Goal: Task Accomplishment & Management: Manage account settings

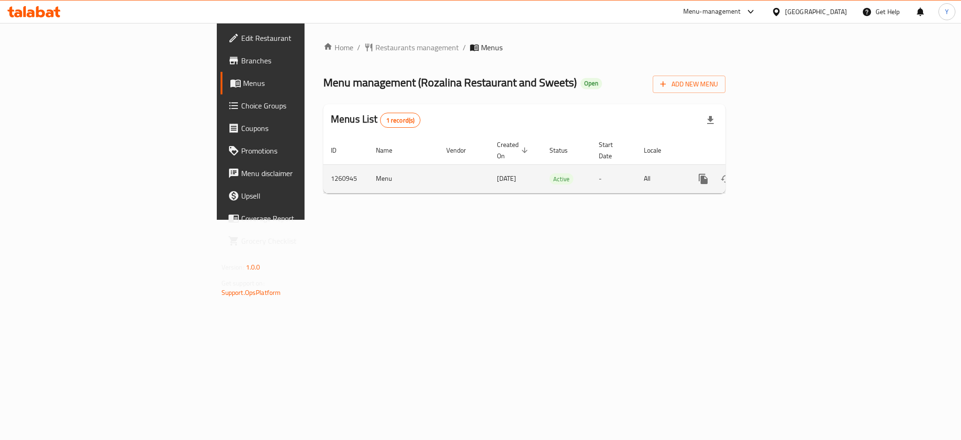
click at [777, 173] on icon "enhanced table" at bounding box center [770, 178] width 11 height 11
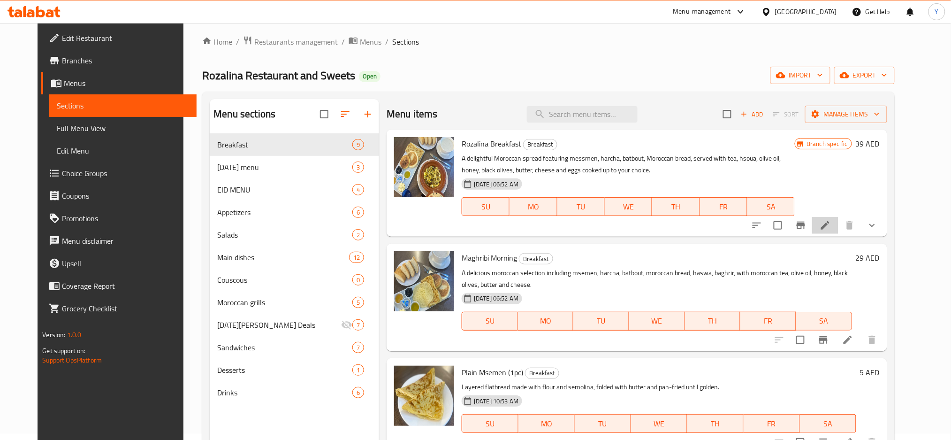
click at [839, 225] on li at bounding box center [825, 225] width 26 height 17
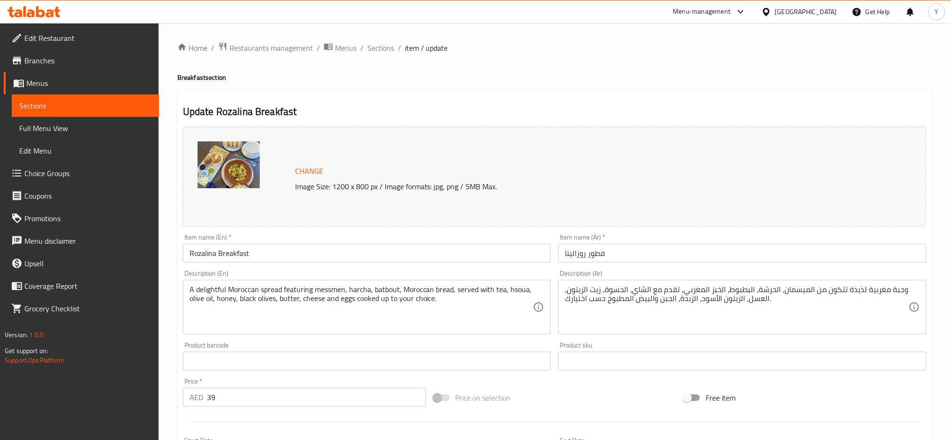
click at [90, 51] on link "Branches" at bounding box center [81, 60] width 155 height 23
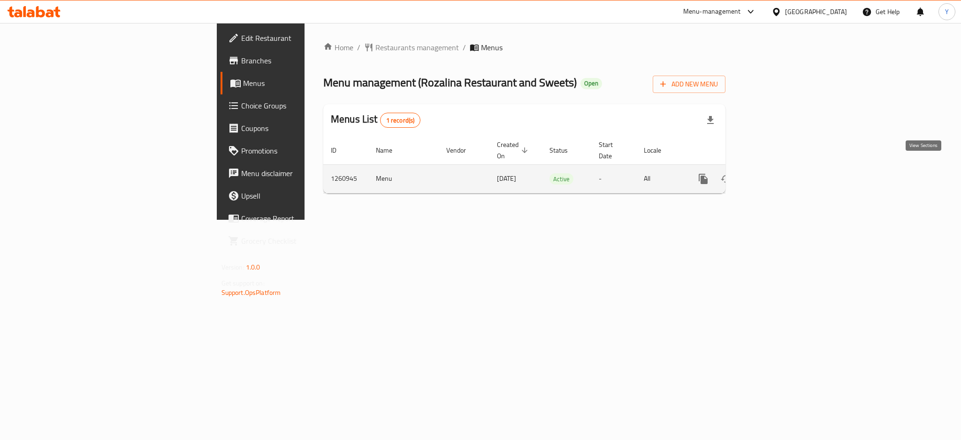
click at [777, 173] on icon "enhanced table" at bounding box center [770, 178] width 11 height 11
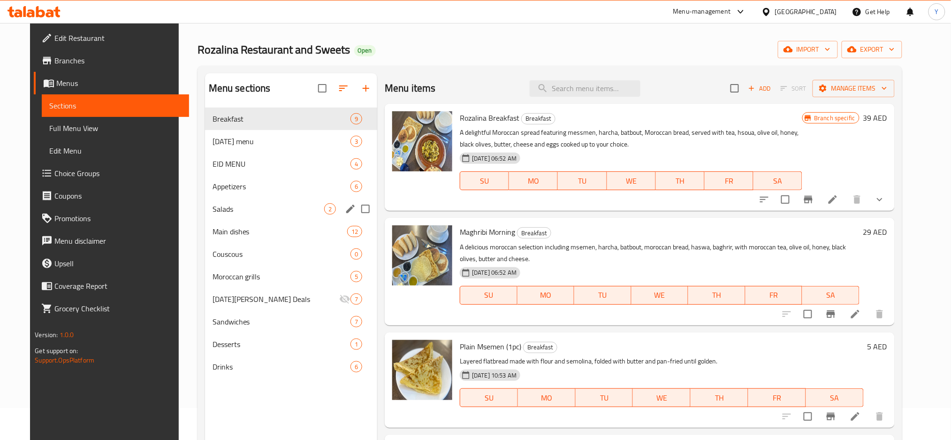
scroll to position [41, 0]
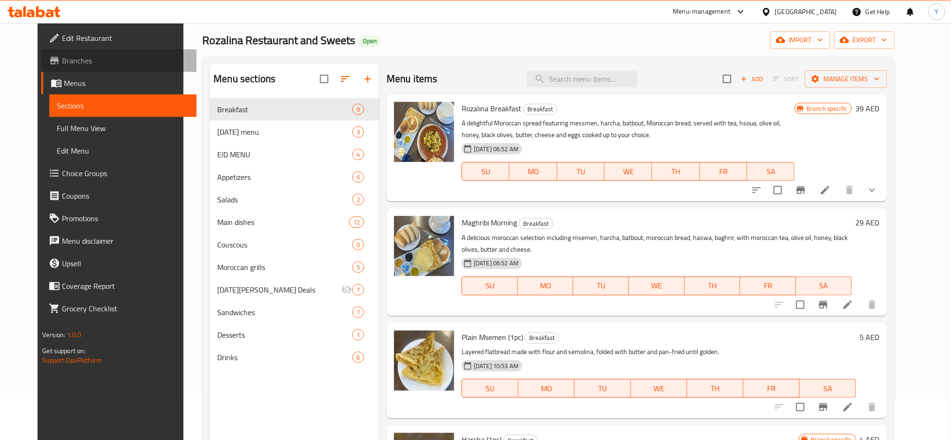
click at [103, 64] on span "Branches" at bounding box center [125, 60] width 127 height 11
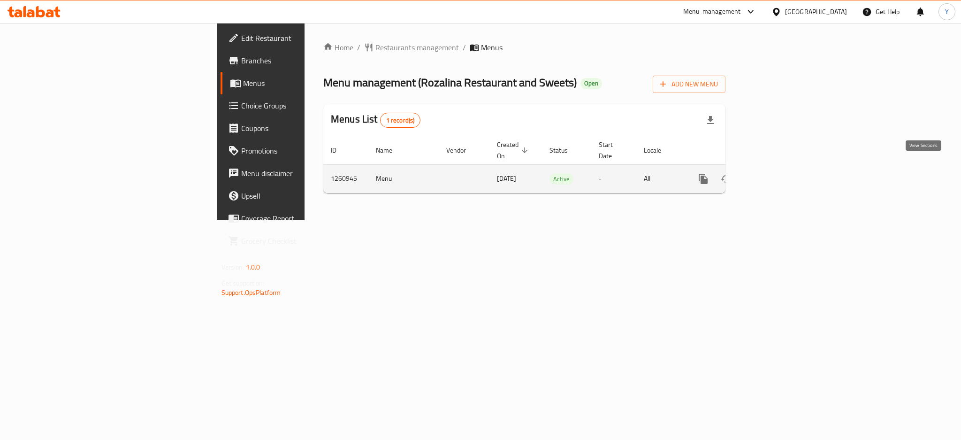
click at [777, 173] on icon "enhanced table" at bounding box center [770, 178] width 11 height 11
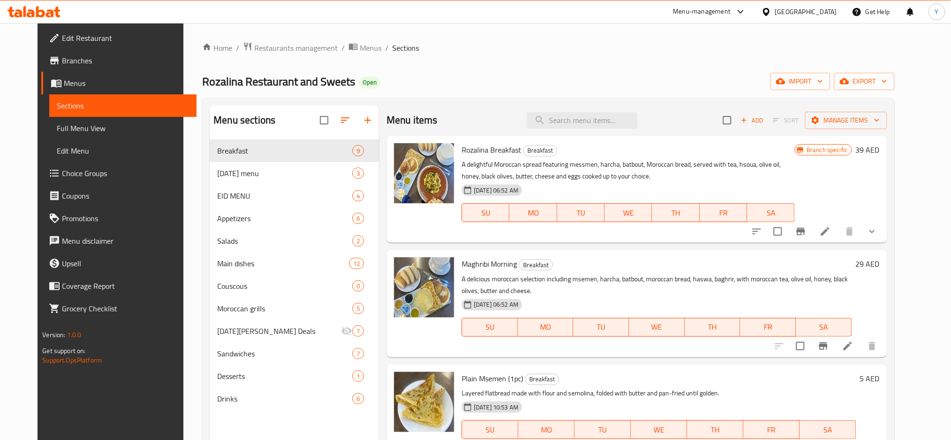
scroll to position [41, 0]
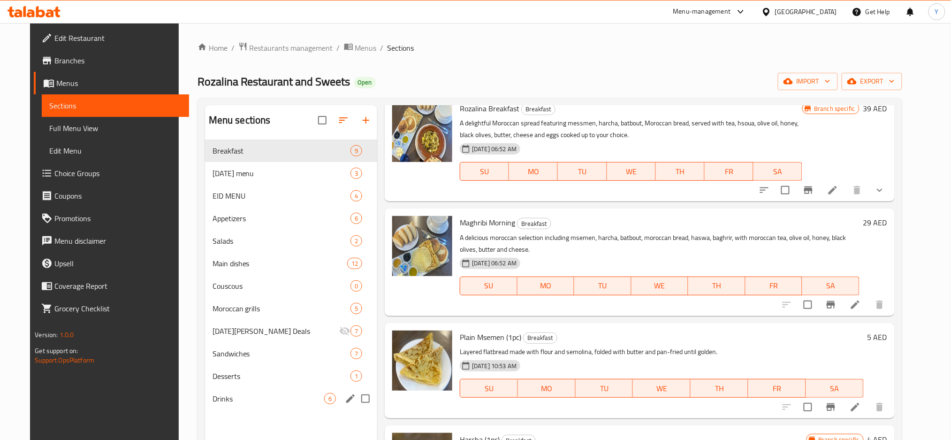
click at [238, 406] on div "Drinks 6" at bounding box center [291, 398] width 173 height 23
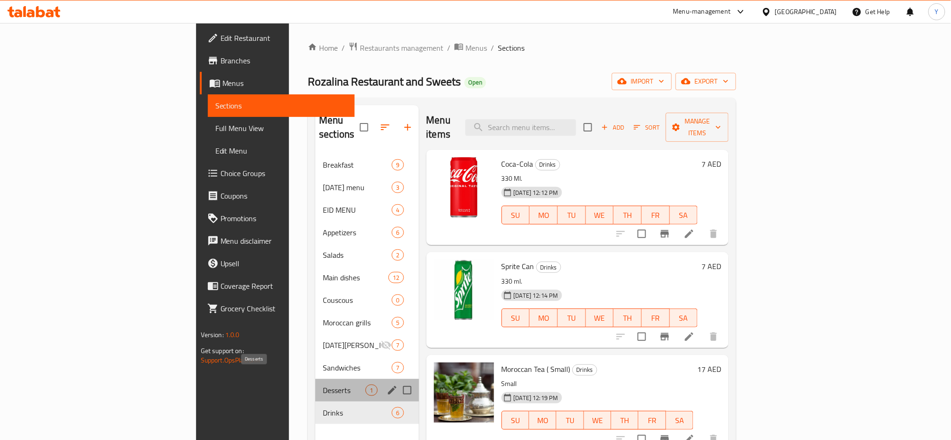
click at [323, 384] on span "Desserts" at bounding box center [344, 389] width 43 height 11
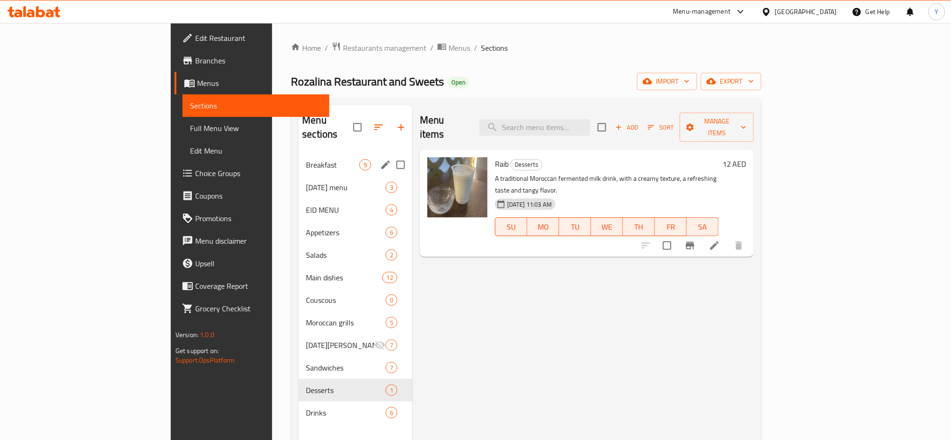
click at [298, 153] on div "Breakfast 9" at bounding box center [355, 164] width 114 height 23
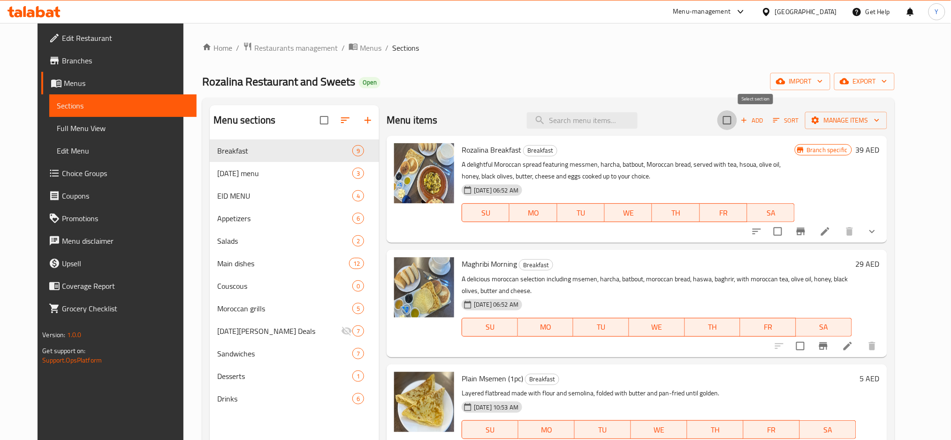
click at [737, 121] on input "checkbox" at bounding box center [728, 120] width 20 height 20
checkbox input "true"
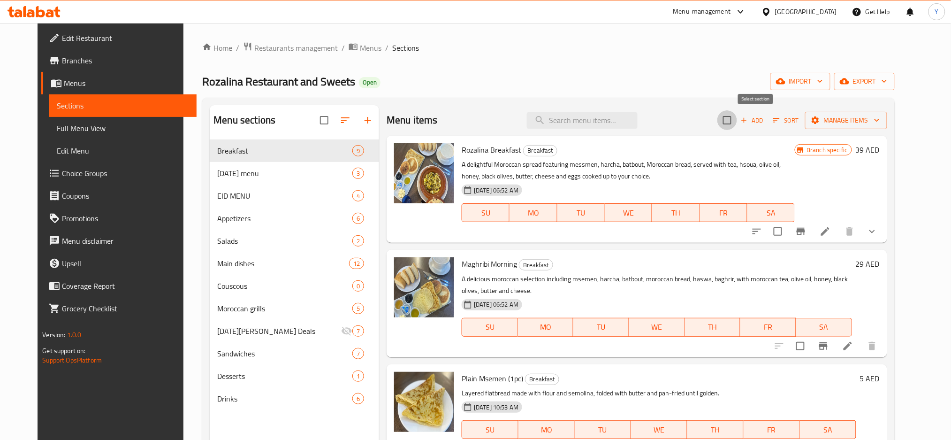
checkbox input "true"
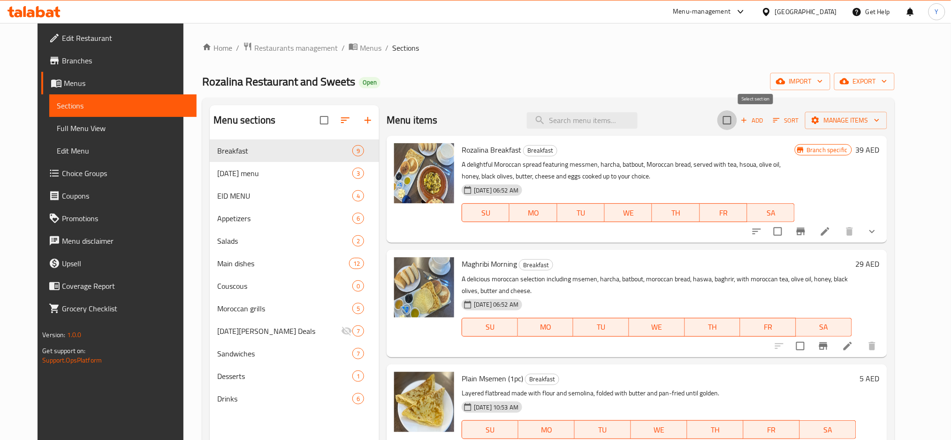
checkbox input "true"
click at [882, 125] on icon "button" at bounding box center [876, 119] width 9 height 9
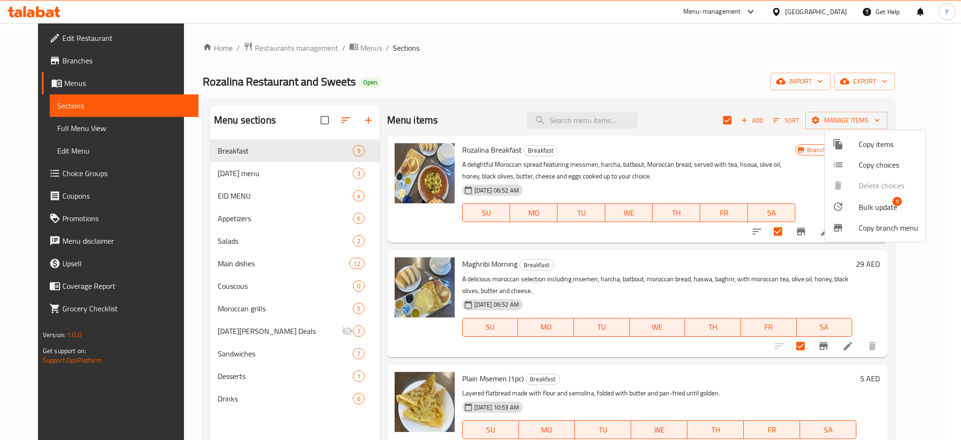
click at [670, 120] on div at bounding box center [480, 220] width 961 height 440
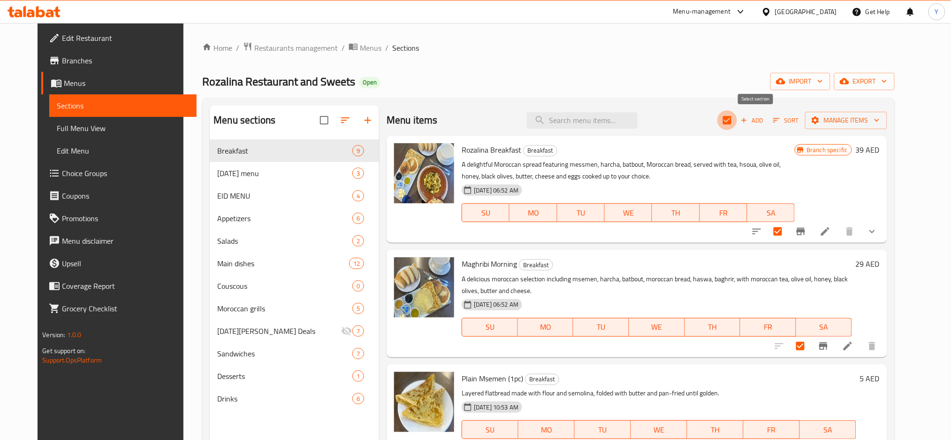
click at [737, 119] on input "checkbox" at bounding box center [728, 120] width 20 height 20
checkbox input "false"
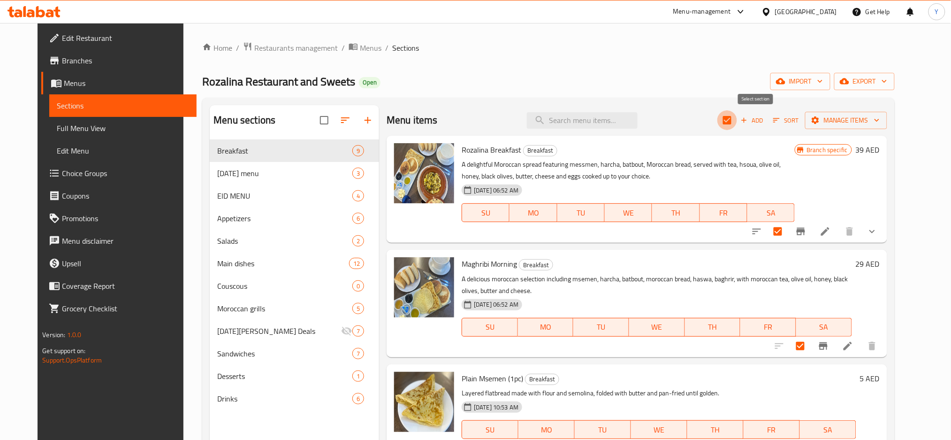
checkbox input "false"
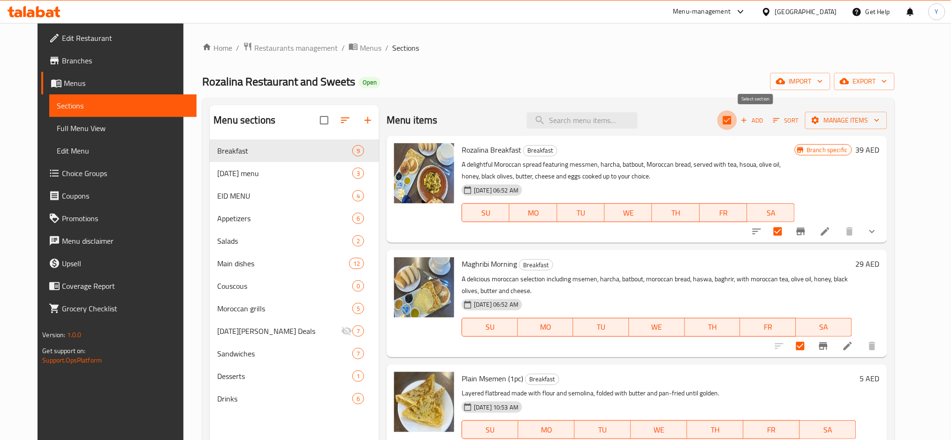
checkbox input "false"
click at [839, 232] on li at bounding box center [825, 231] width 26 height 17
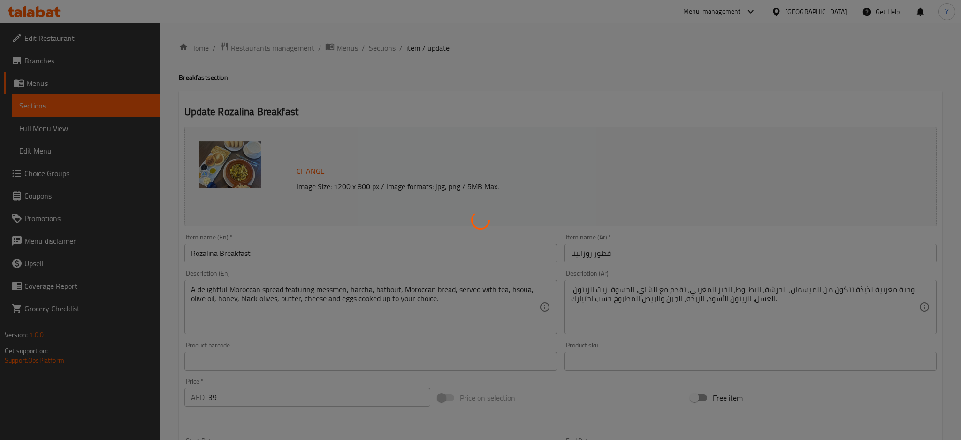
type input "نوع البيض"
type input "1"
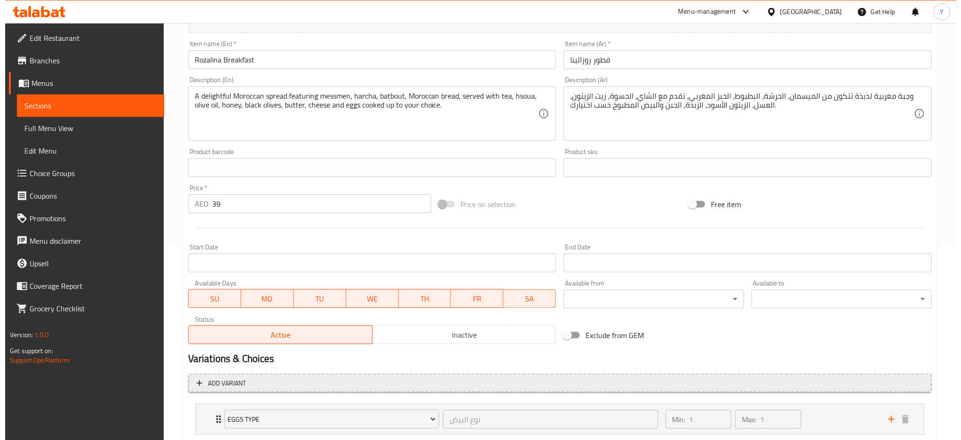
scroll to position [208, 0]
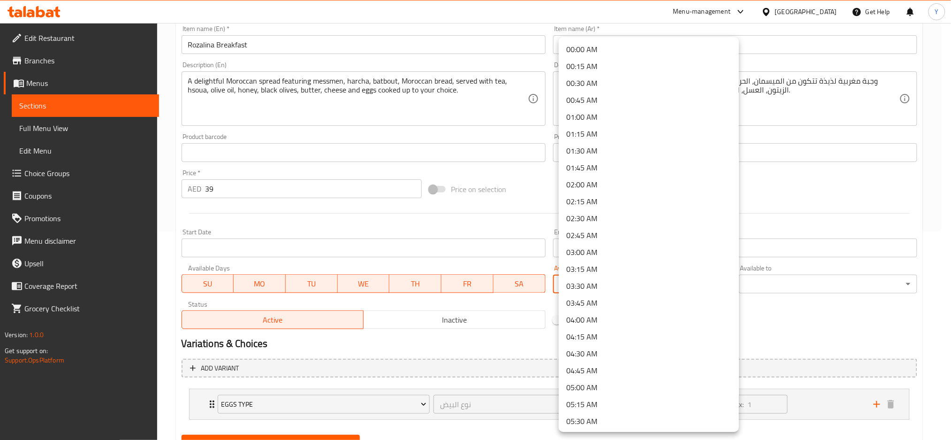
click at [732, 231] on body "​ Menu-management United Arab Emirates Get Help Y Edit Restaurant Branches Menu…" at bounding box center [475, 23] width 951 height 417
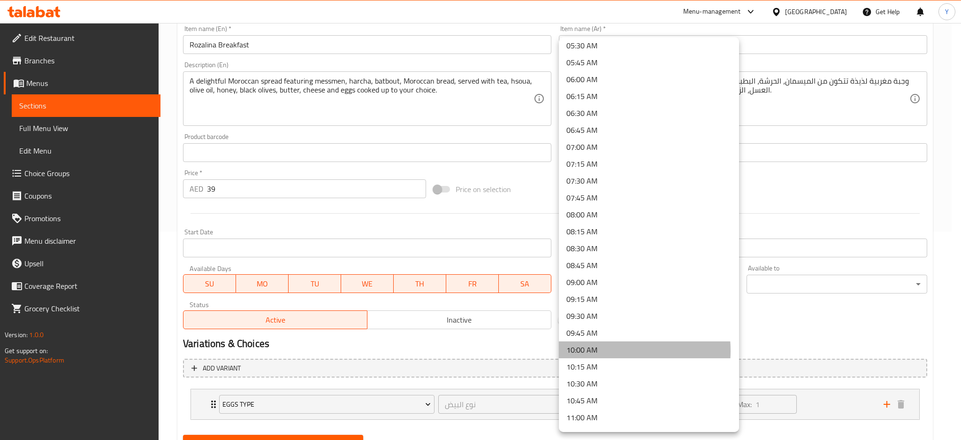
click at [601, 351] on li "10:00 AM" at bounding box center [649, 349] width 180 height 17
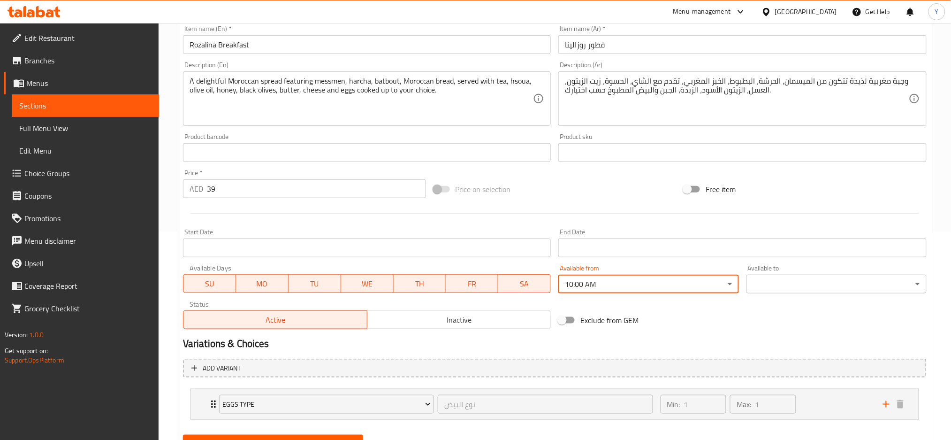
click at [770, 231] on body "​ Menu-management United Arab Emirates Get Help Y Edit Restaurant Branches Menu…" at bounding box center [475, 23] width 951 height 417
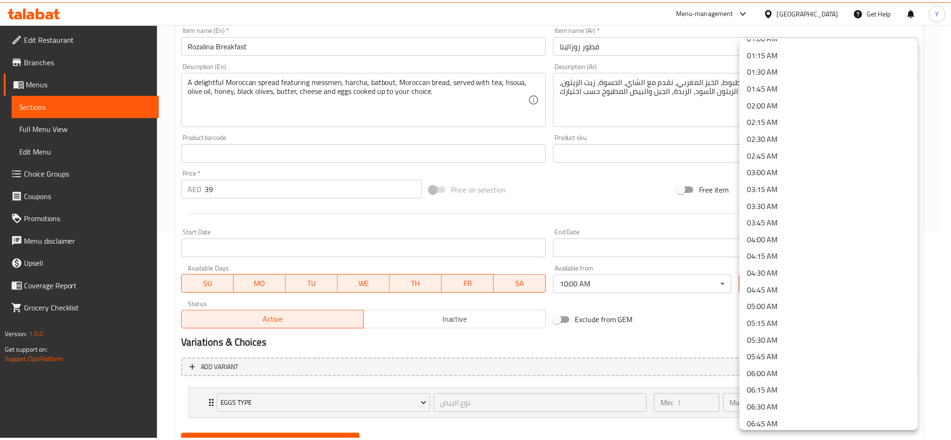
scroll to position [84, 0]
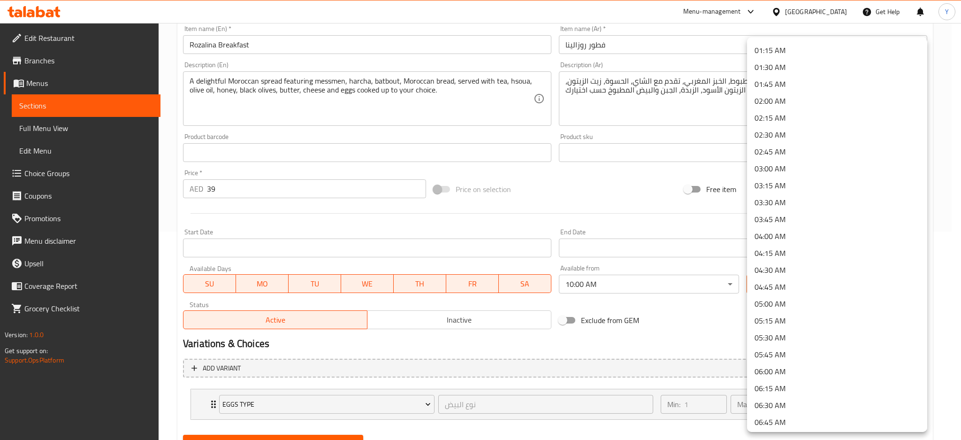
click at [54, 131] on div at bounding box center [480, 220] width 961 height 440
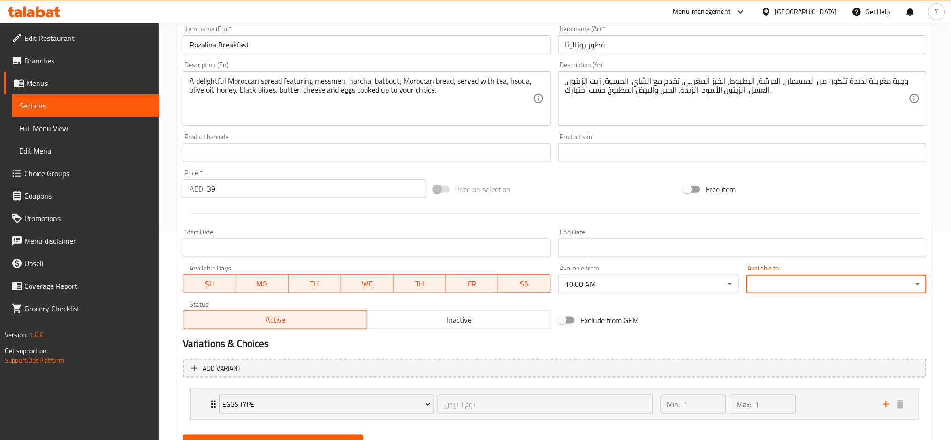
click at [61, 128] on span "Full Menu View" at bounding box center [85, 127] width 132 height 11
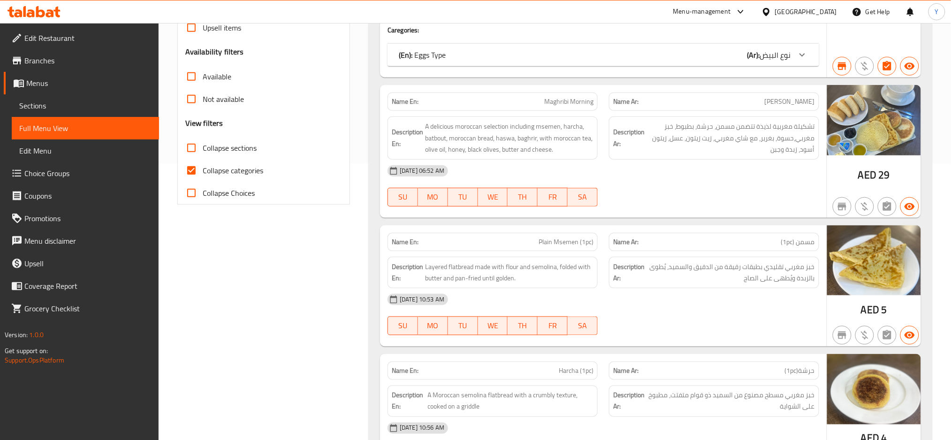
scroll to position [291, 0]
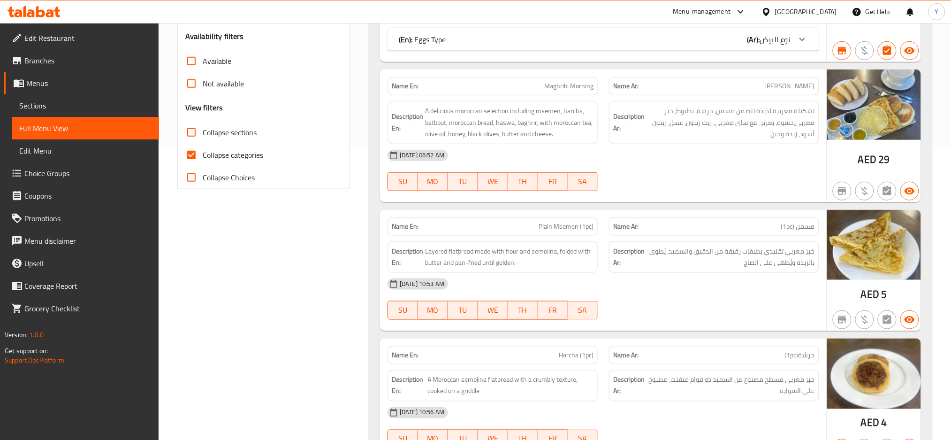
click at [194, 153] on input "Collapse categories" at bounding box center [191, 155] width 23 height 23
checkbox input "false"
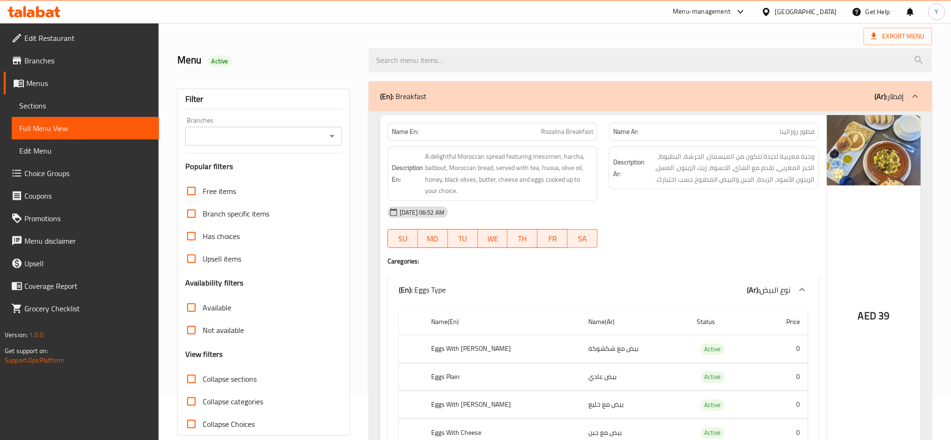
scroll to position [125, 0]
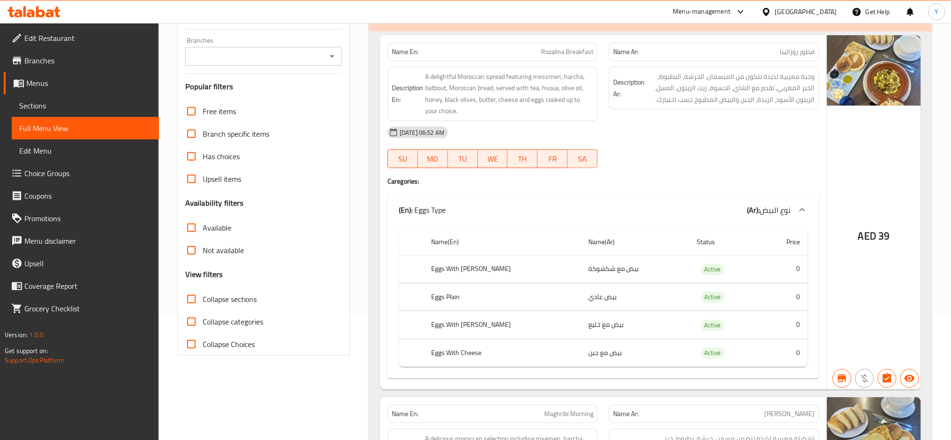
click at [191, 297] on input "Collapse sections" at bounding box center [191, 299] width 23 height 23
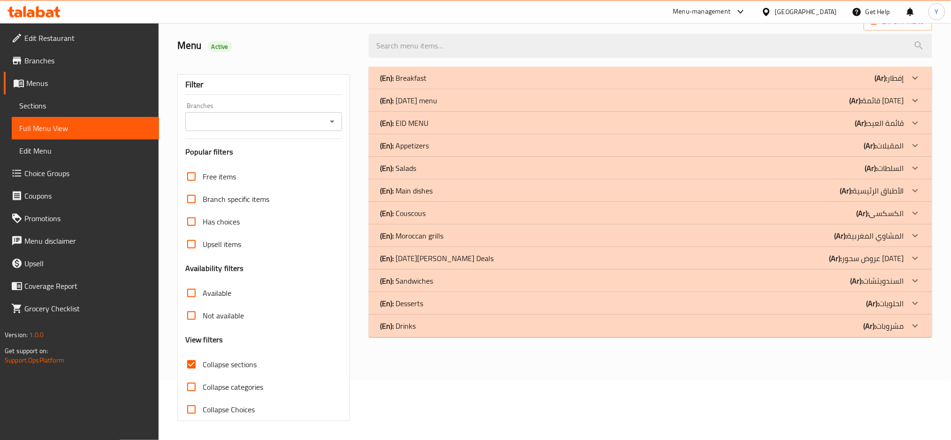
scroll to position [60, 0]
click at [189, 360] on input "Collapse sections" at bounding box center [191, 364] width 23 height 23
checkbox input "false"
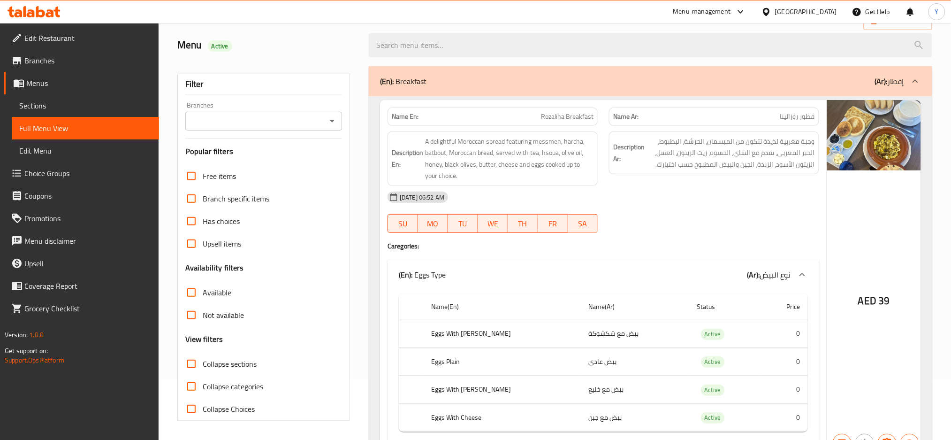
scroll to position [208, 0]
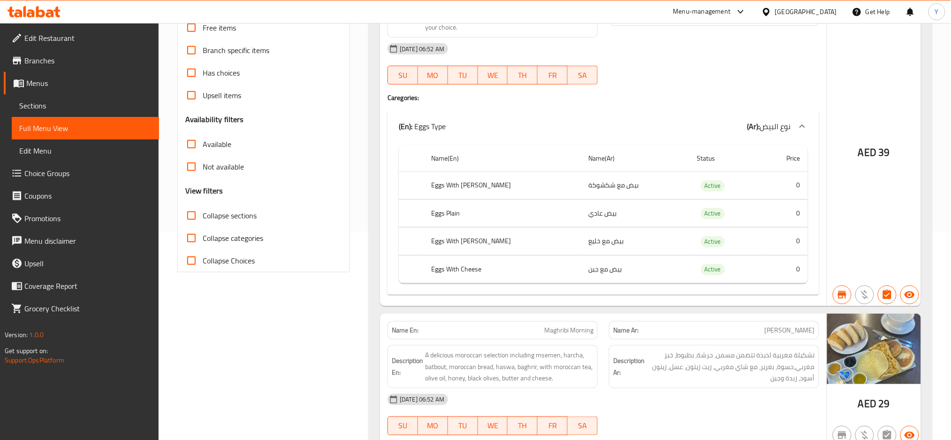
click at [192, 260] on input "Collapse Choices" at bounding box center [191, 260] width 23 height 23
click at [191, 261] on input "Collapse Choices" at bounding box center [191, 260] width 23 height 23
checkbox input "true"
click at [191, 239] on input "Collapse categories" at bounding box center [191, 238] width 23 height 23
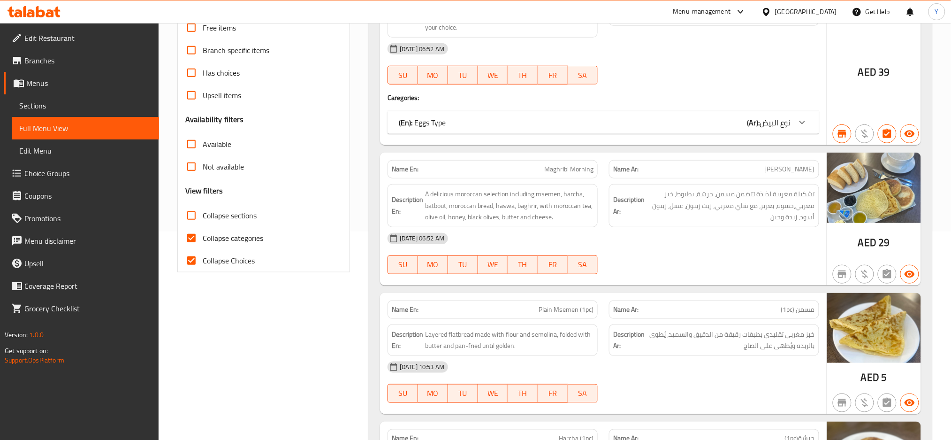
click at [191, 241] on input "Collapse categories" at bounding box center [191, 238] width 23 height 23
checkbox input "false"
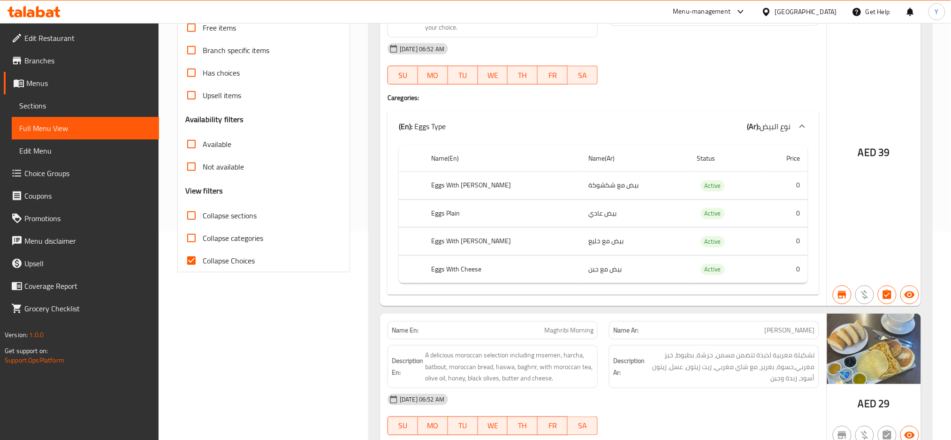
click at [191, 262] on input "Collapse Choices" at bounding box center [191, 260] width 23 height 23
checkbox input "false"
click at [51, 89] on link "Menus" at bounding box center [81, 83] width 155 height 23
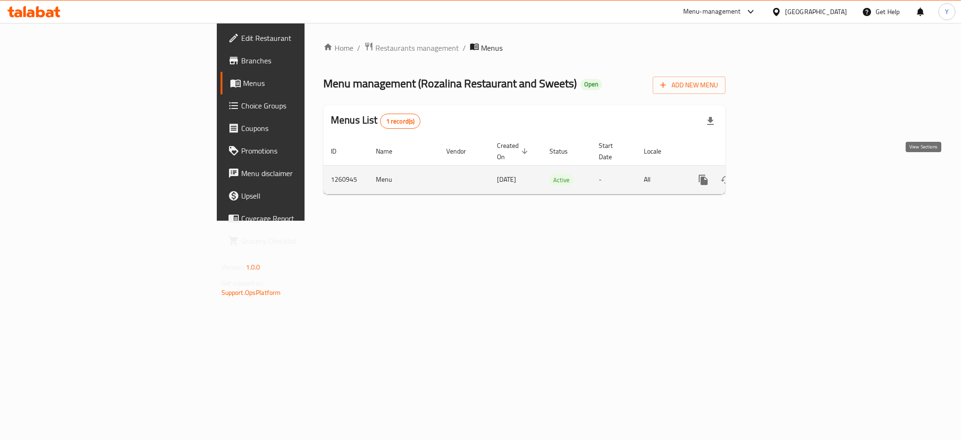
click at [777, 174] on icon "enhanced table" at bounding box center [770, 179] width 11 height 11
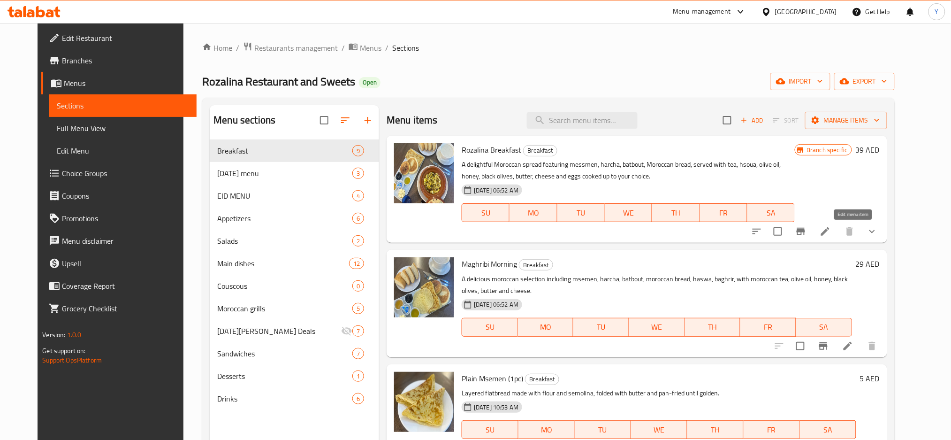
click at [830, 234] on icon at bounding box center [825, 231] width 8 height 8
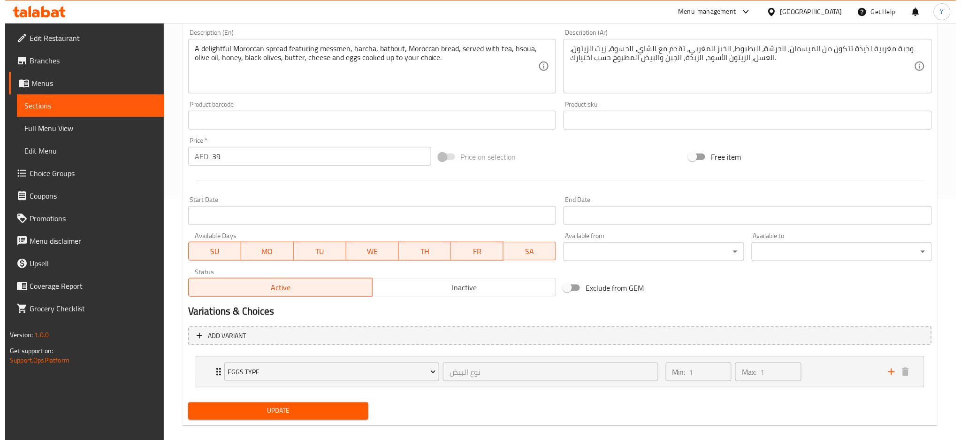
scroll to position [252, 0]
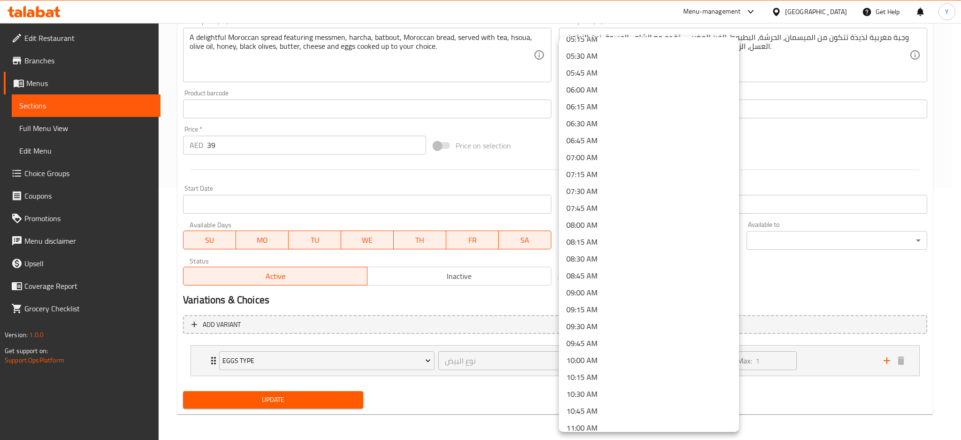
scroll to position [375, 0]
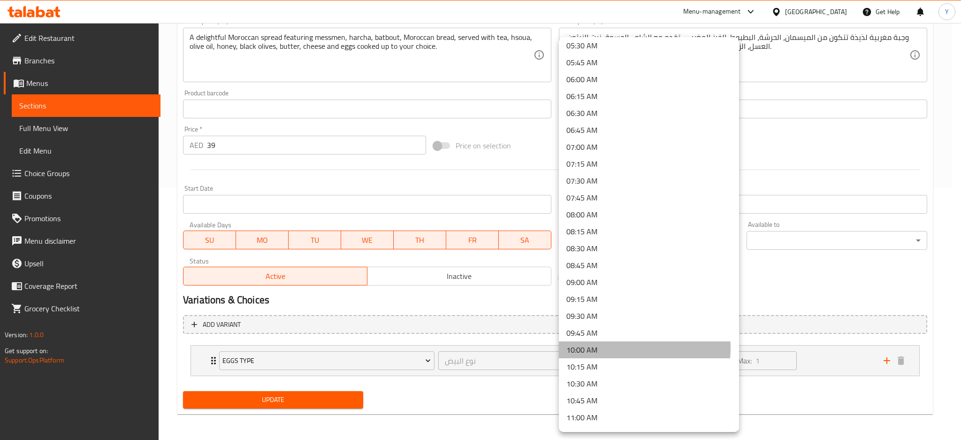
click at [620, 348] on li "10:00 AM" at bounding box center [649, 349] width 180 height 17
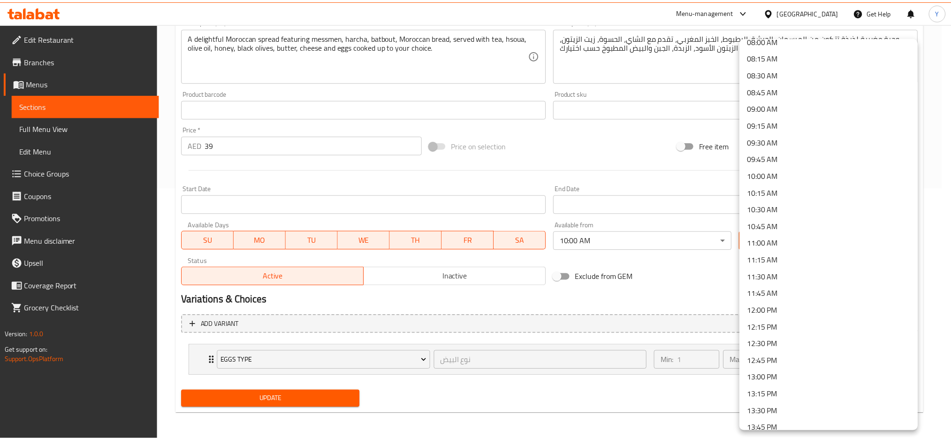
scroll to position [626, 0]
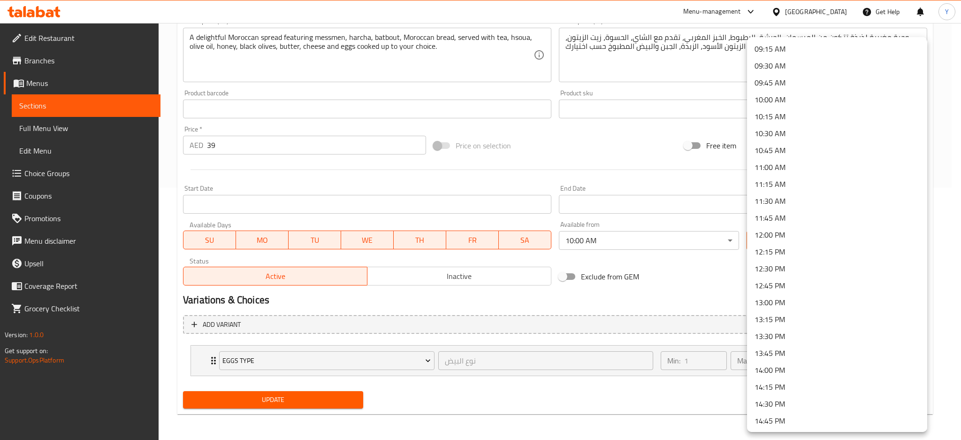
click at [824, 233] on li "12:00 PM" at bounding box center [837, 234] width 180 height 17
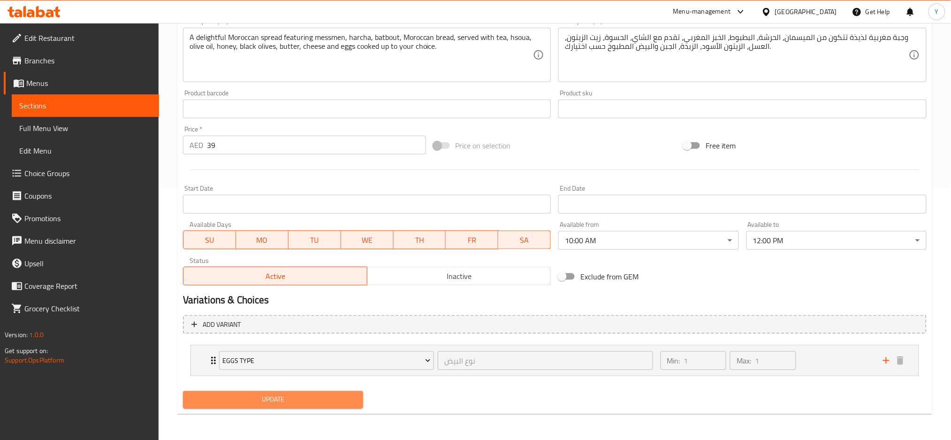
click at [341, 401] on span "Update" at bounding box center [273, 400] width 165 height 12
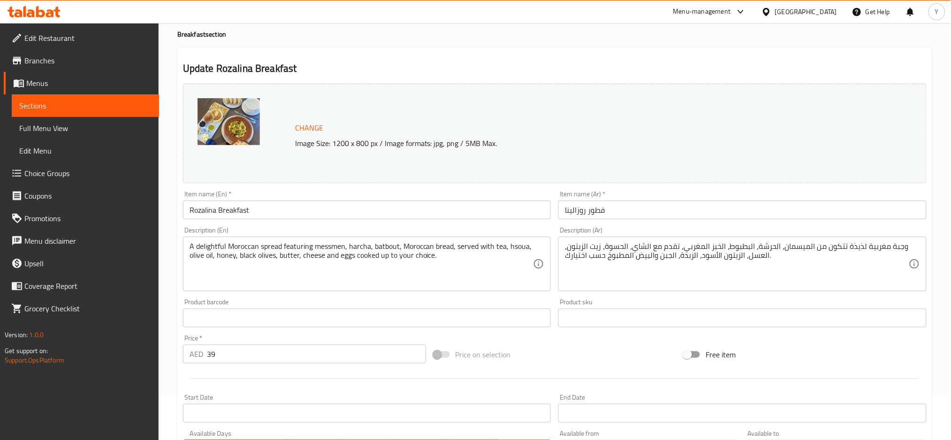
scroll to position [0, 0]
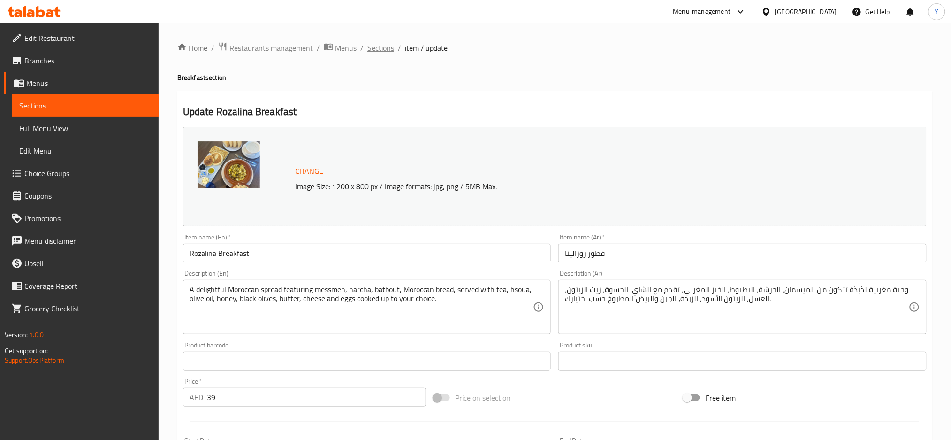
click at [379, 50] on span "Sections" at bounding box center [380, 47] width 27 height 11
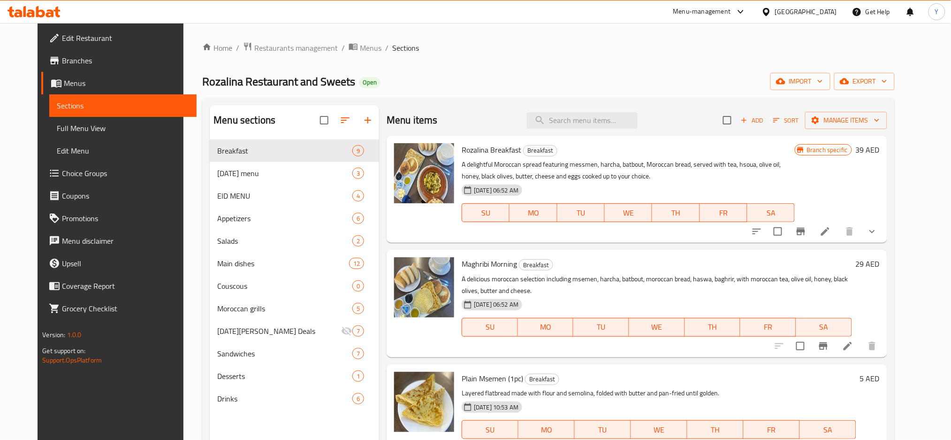
scroll to position [41, 0]
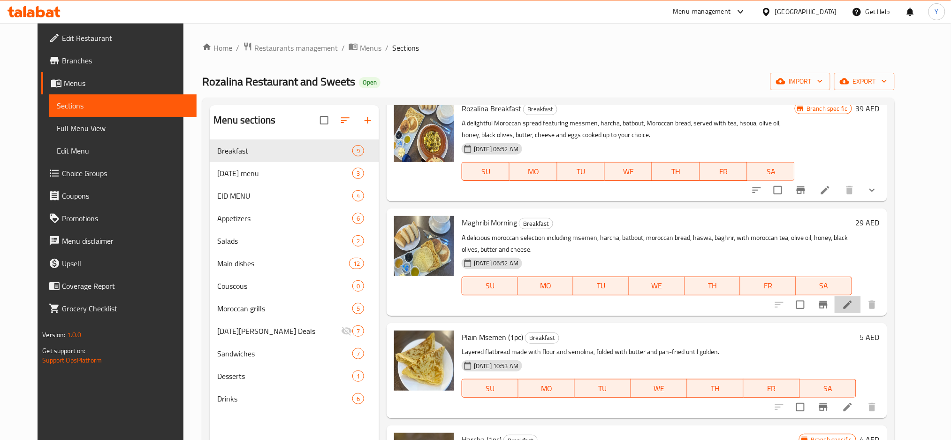
click at [861, 298] on li at bounding box center [848, 304] width 26 height 17
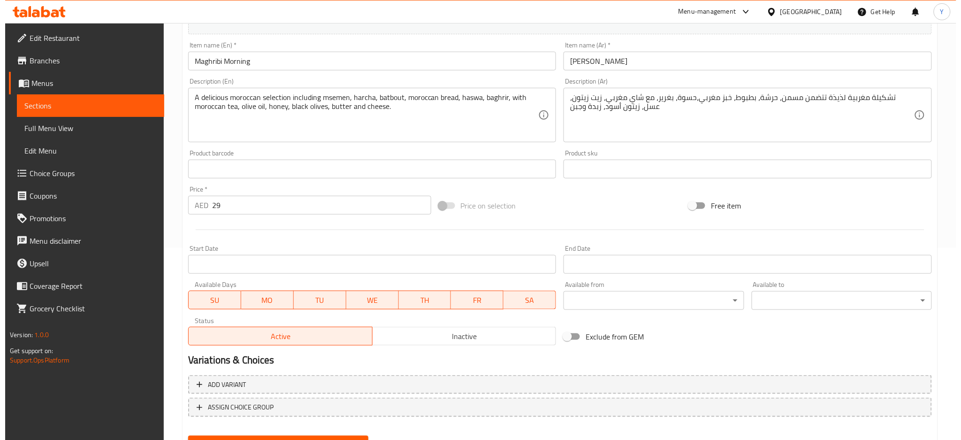
scroll to position [208, 0]
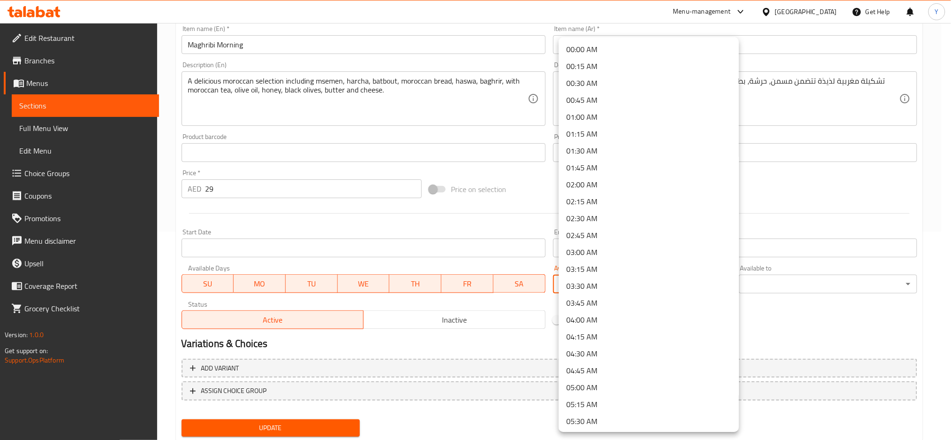
click at [682, 231] on body "​ Menu-management United Arab Emirates Get Help Y Edit Restaurant Branches Menu…" at bounding box center [475, 23] width 951 height 417
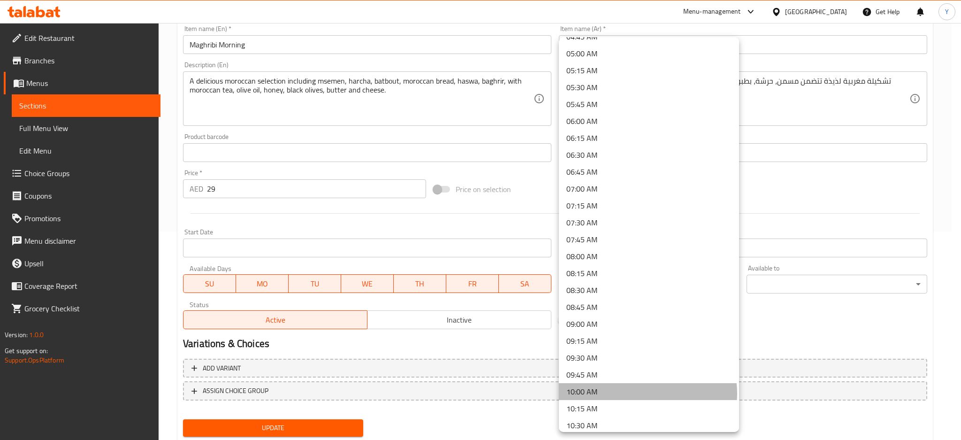
click at [648, 393] on li "10:00 AM" at bounding box center [649, 391] width 180 height 17
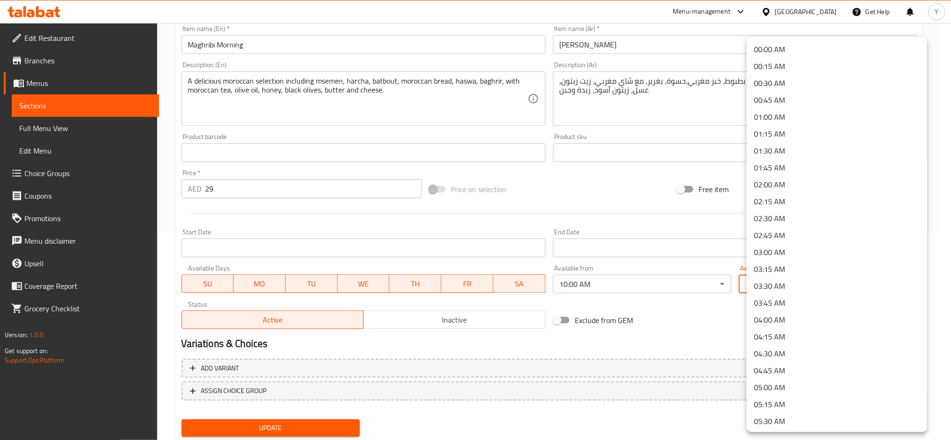
click at [779, 231] on body "​ Menu-management United Arab Emirates Get Help Y Edit Restaurant Branches Menu…" at bounding box center [475, 23] width 951 height 417
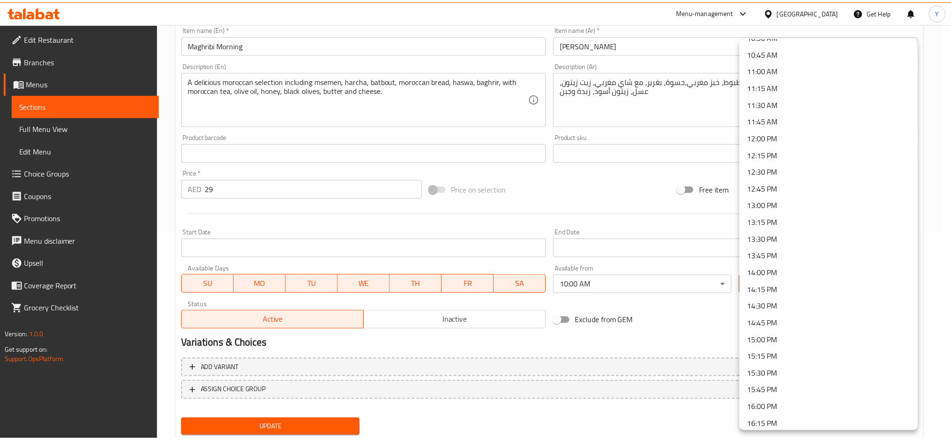
scroll to position [709, 0]
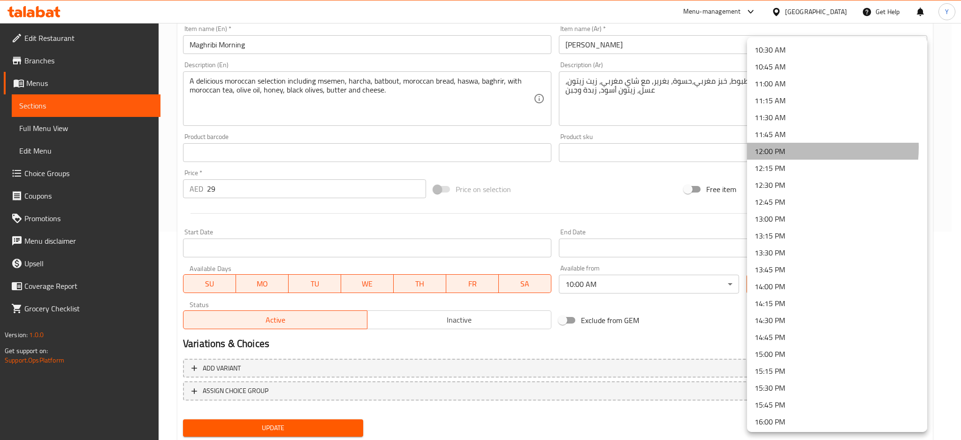
click at [794, 147] on li "12:00 PM" at bounding box center [837, 151] width 180 height 17
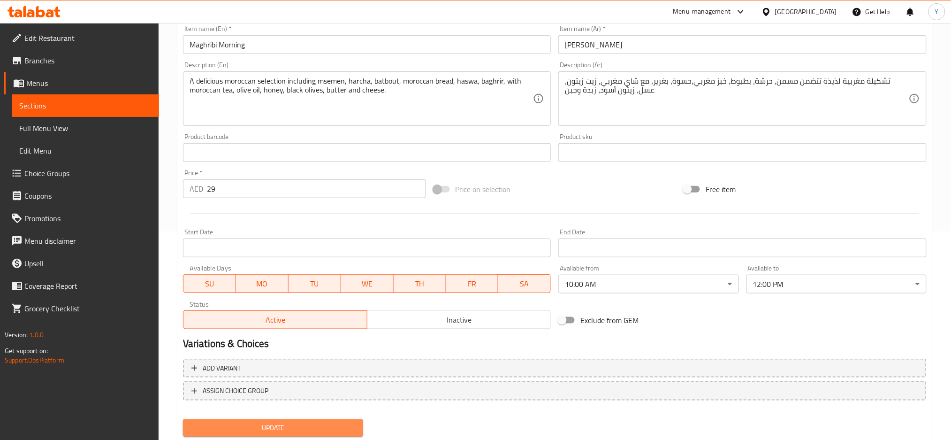
click at [305, 422] on span "Update" at bounding box center [273, 428] width 165 height 12
click at [301, 423] on span "Update" at bounding box center [273, 428] width 165 height 12
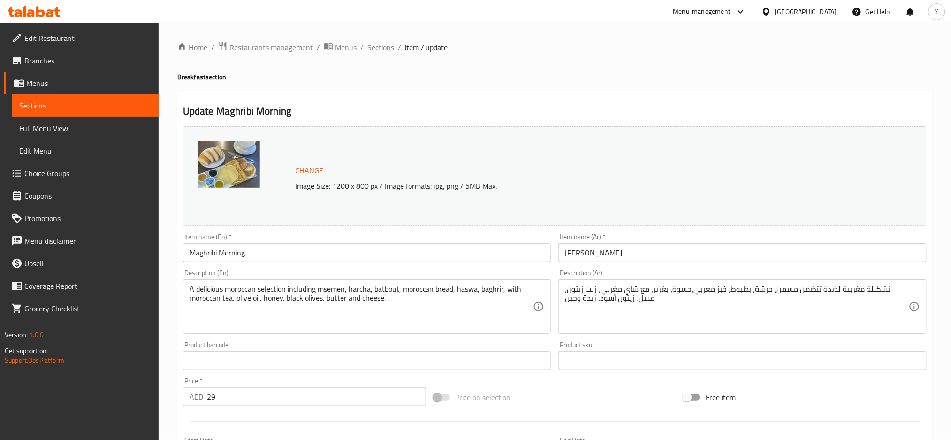
scroll to position [0, 0]
click at [375, 48] on span "Sections" at bounding box center [380, 47] width 27 height 11
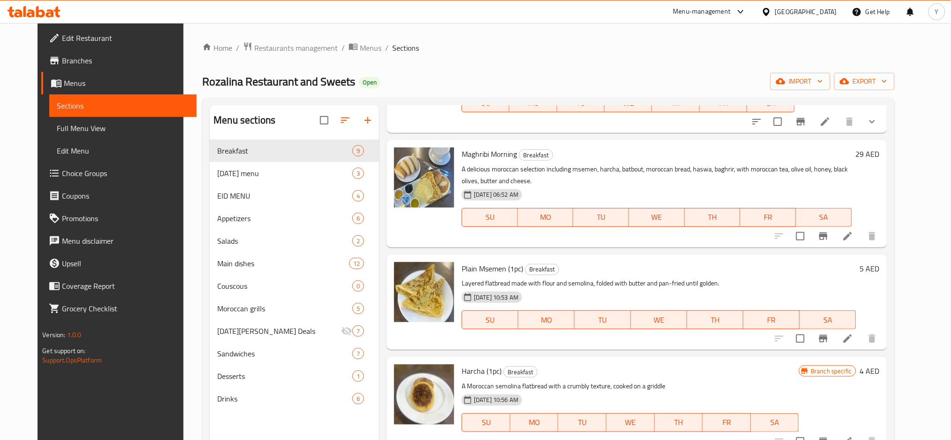
scroll to position [125, 0]
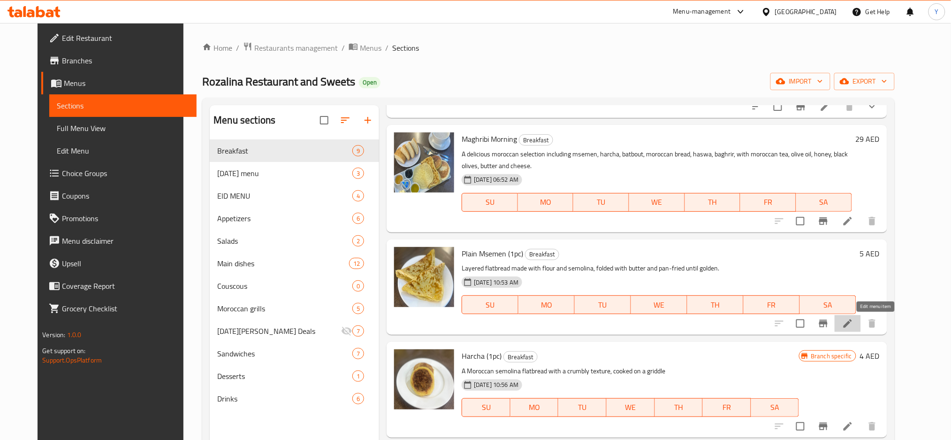
click at [852, 322] on icon at bounding box center [848, 323] width 8 height 8
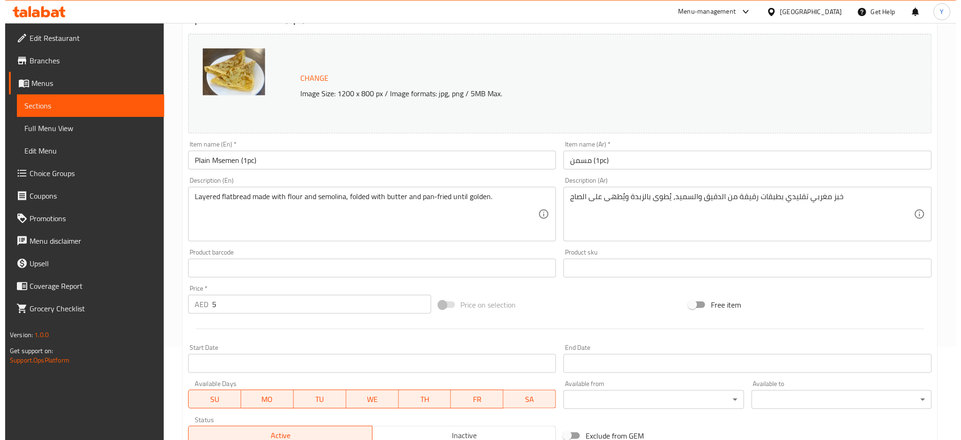
scroll to position [208, 0]
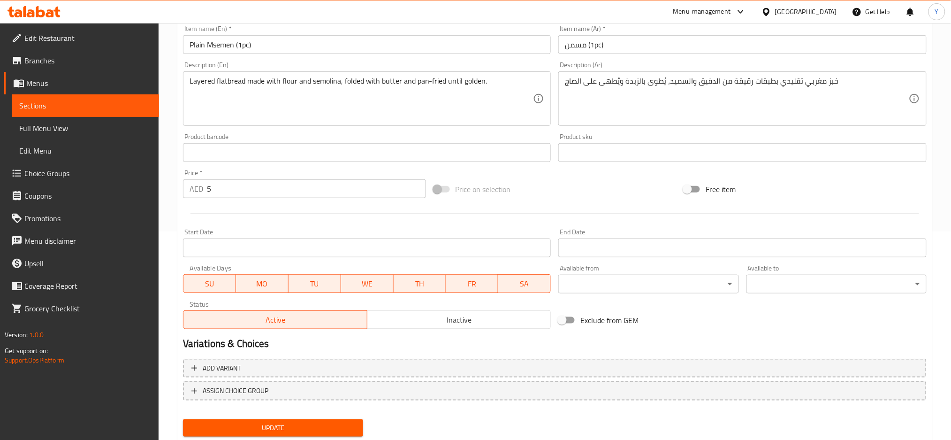
click at [629, 231] on body "​ Menu-management United Arab Emirates Get Help Y Edit Restaurant Branches Menu…" at bounding box center [475, 23] width 951 height 417
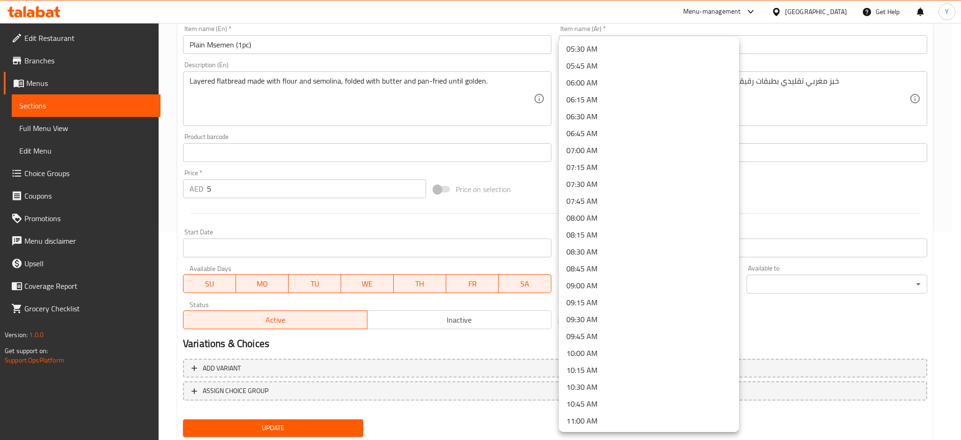
scroll to position [375, 0]
click at [597, 348] on li "10:00 AM" at bounding box center [649, 349] width 180 height 17
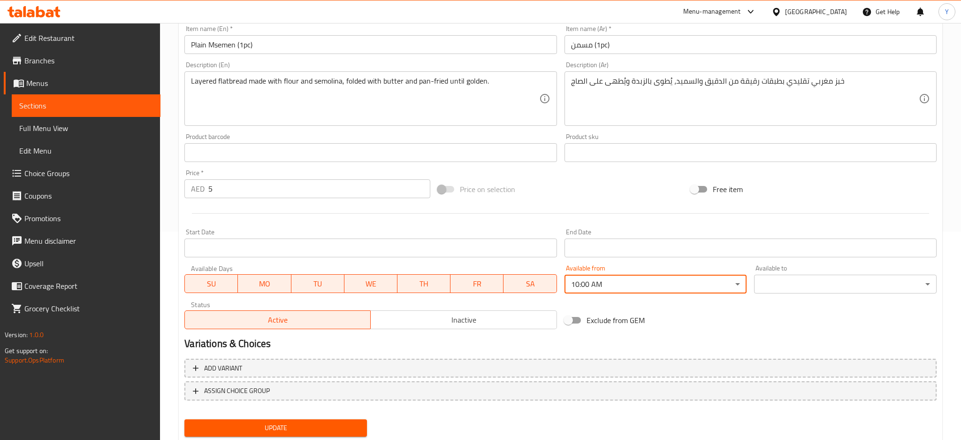
click at [761, 231] on body "​ Menu-management United Arab Emirates Get Help Y Edit Restaurant Branches Menu…" at bounding box center [480, 23] width 961 height 417
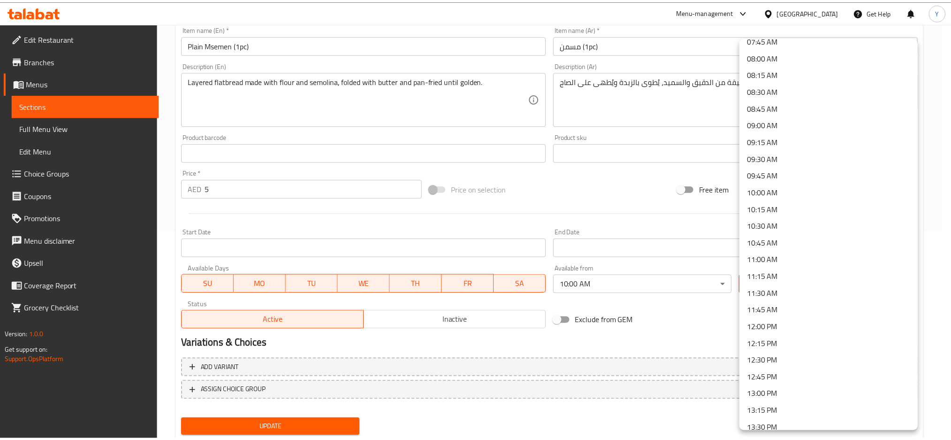
scroll to position [667, 0]
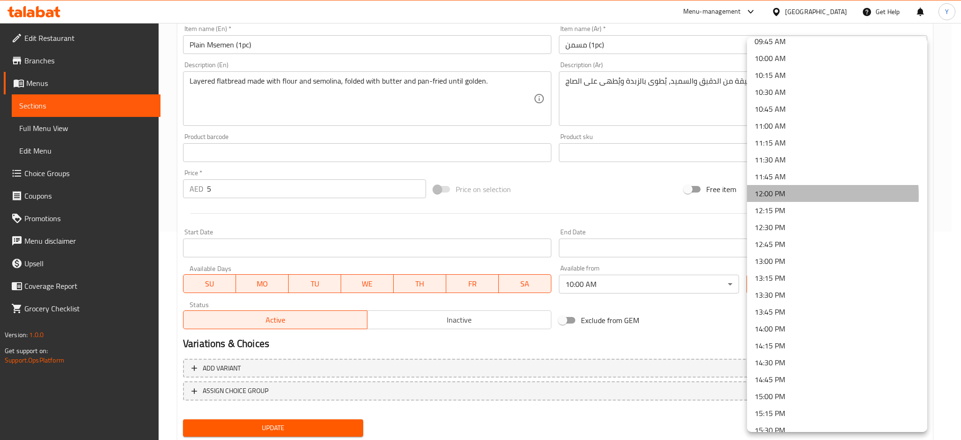
click at [789, 195] on li "12:00 PM" at bounding box center [837, 193] width 180 height 17
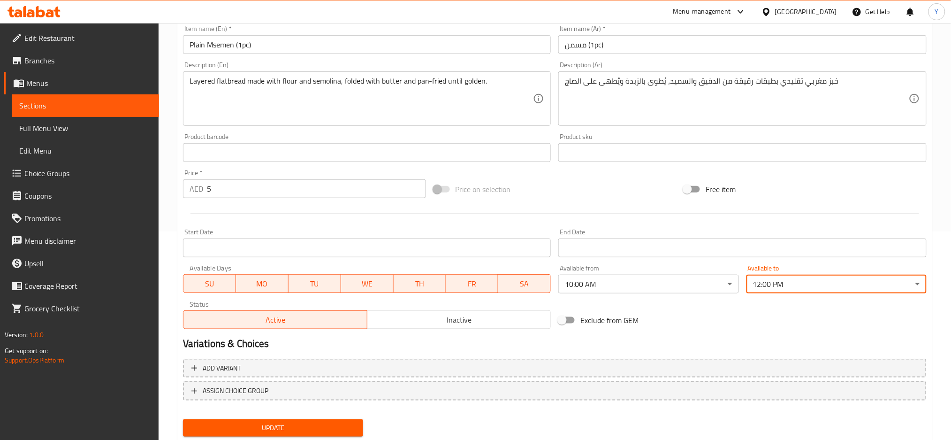
click at [282, 424] on span "Update" at bounding box center [273, 428] width 165 height 12
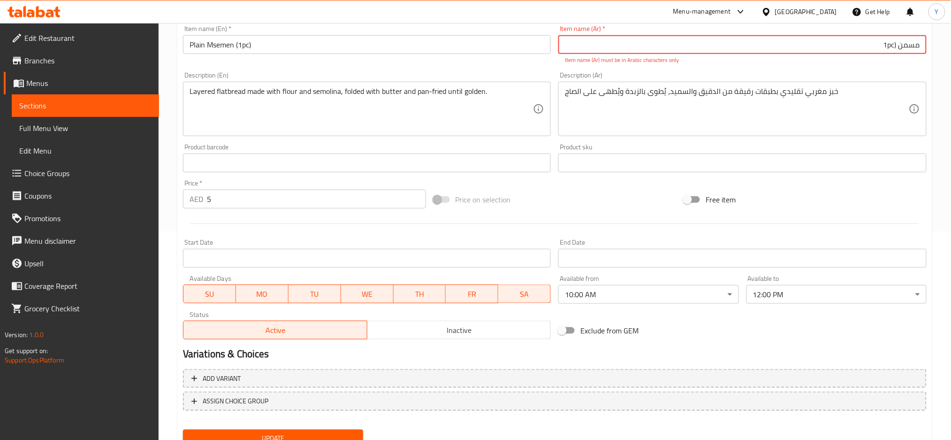
drag, startPoint x: 880, startPoint y: 46, endPoint x: 898, endPoint y: 45, distance: 17.4
click at [898, 45] on input "مسمن (1pc" at bounding box center [742, 44] width 368 height 19
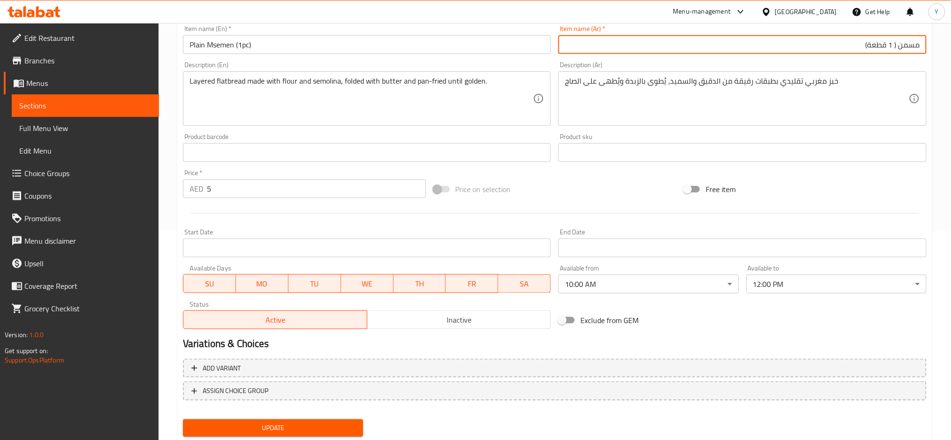
type input "مسمن ( 1 قطعة)"
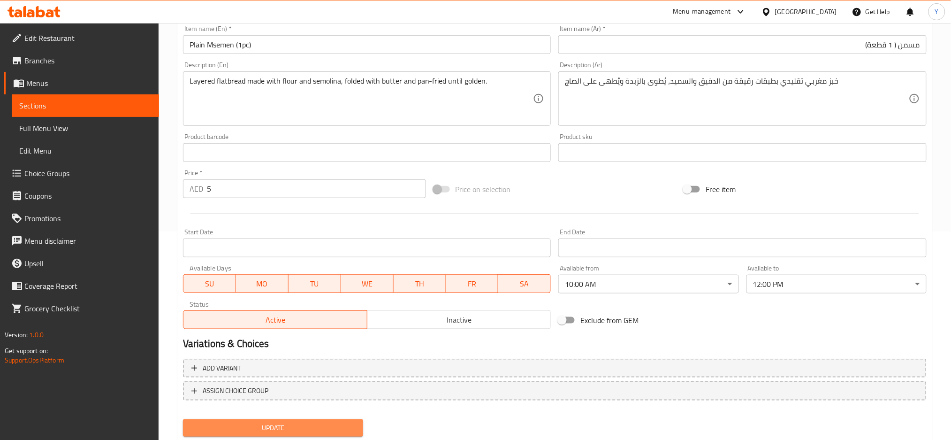
click at [344, 424] on span "Update" at bounding box center [273, 428] width 165 height 12
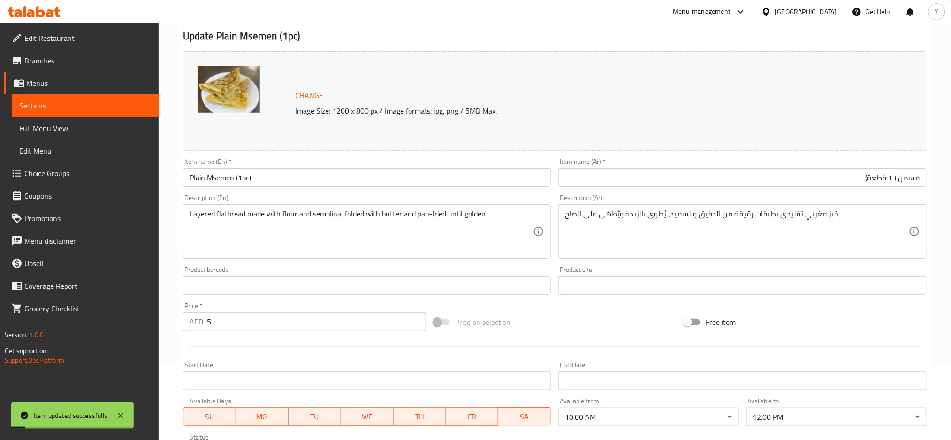
scroll to position [0, 0]
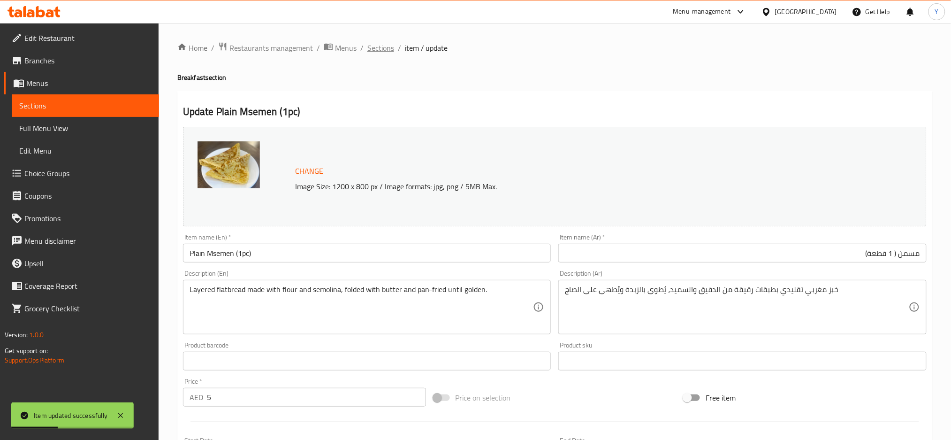
click at [392, 44] on span "Sections" at bounding box center [380, 47] width 27 height 11
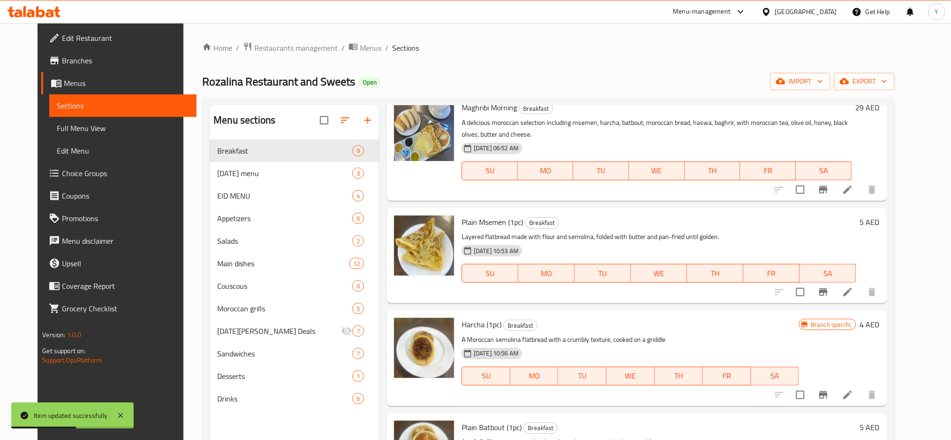
scroll to position [208, 0]
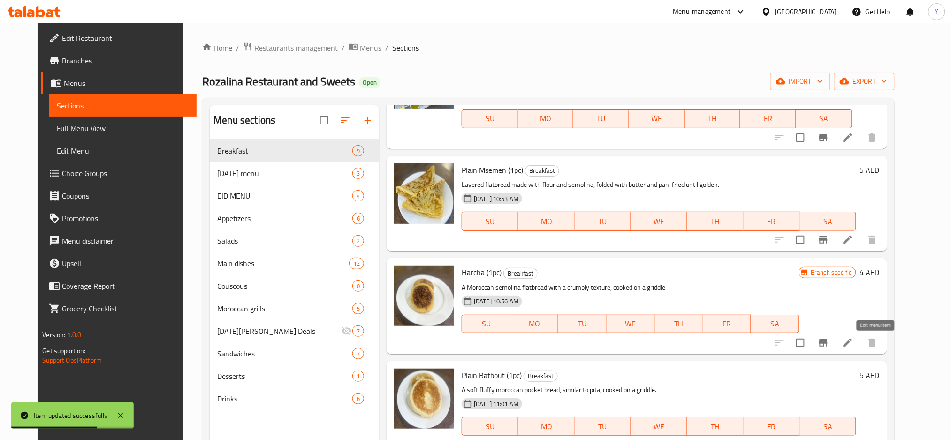
click at [852, 345] on icon at bounding box center [848, 342] width 8 height 8
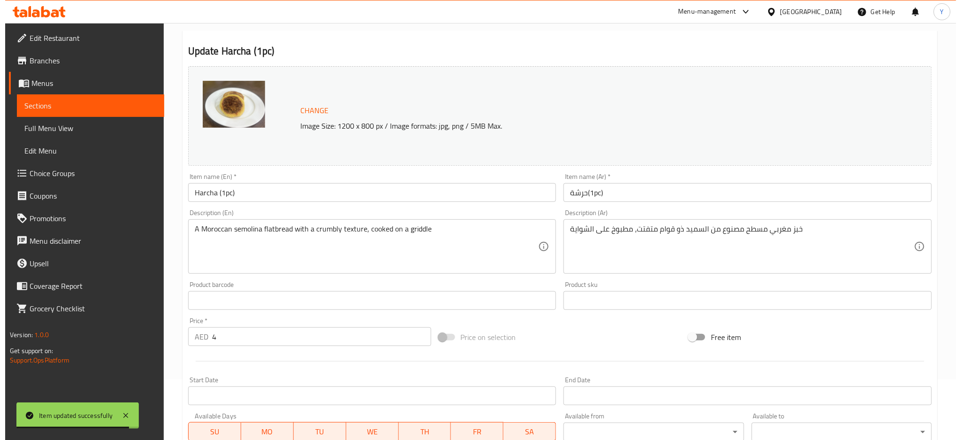
scroll to position [208, 0]
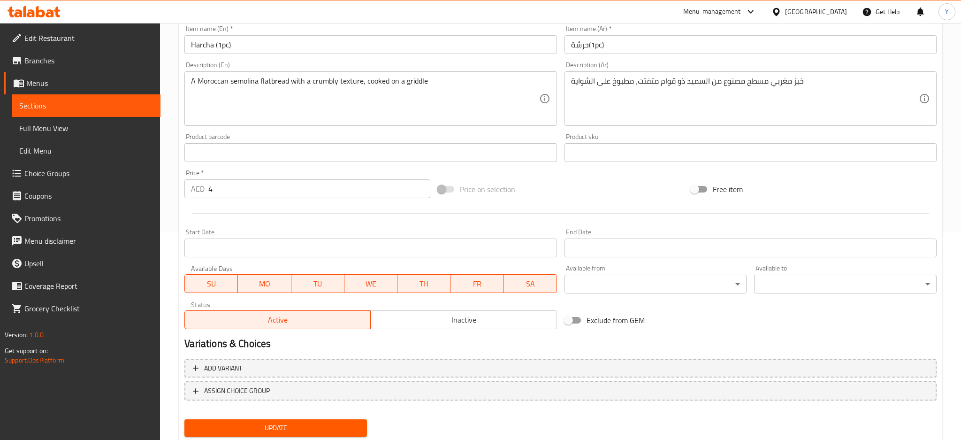
click at [609, 231] on body "Item updated successfully ​ Menu-management United Arab Emirates Get Help Y Edi…" at bounding box center [480, 23] width 961 height 417
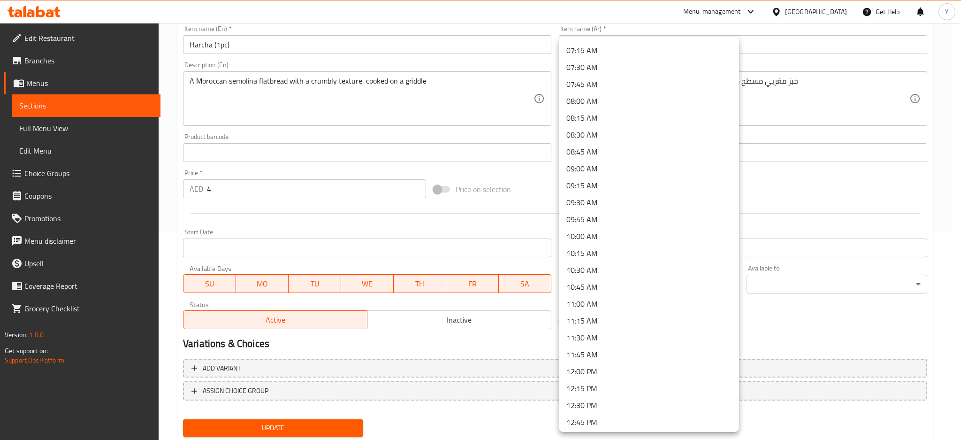
scroll to position [500, 0]
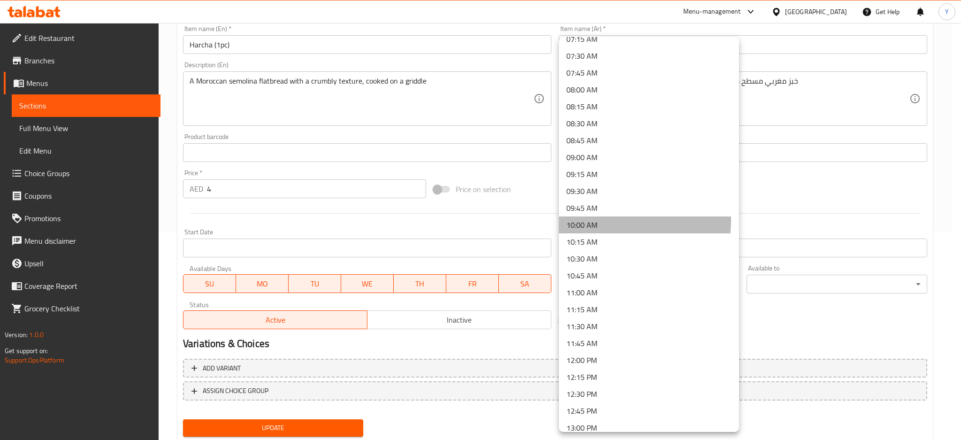
click at [606, 220] on li "10:00 AM" at bounding box center [649, 224] width 180 height 17
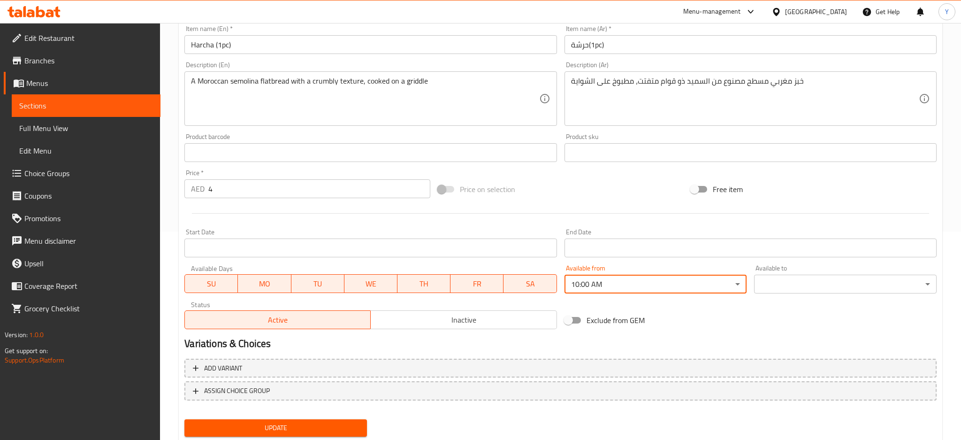
click at [761, 231] on body "​ Menu-management United Arab Emirates Get Help Y Edit Restaurant Branches Menu…" at bounding box center [480, 23] width 961 height 417
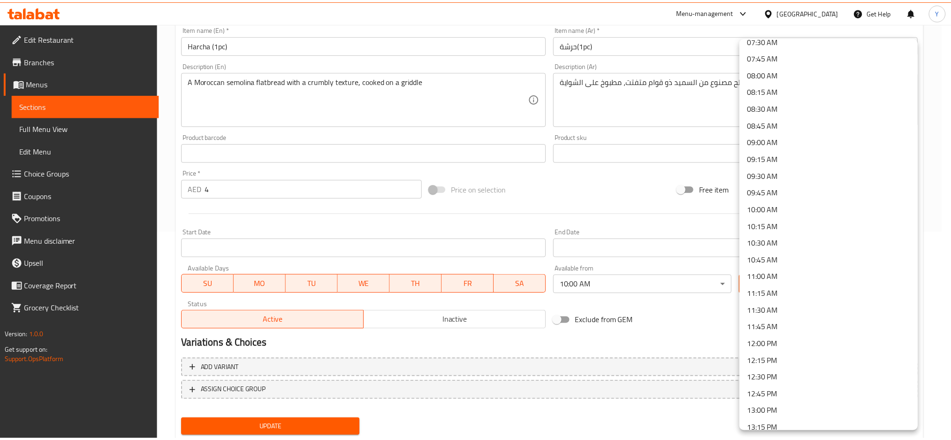
scroll to position [542, 0]
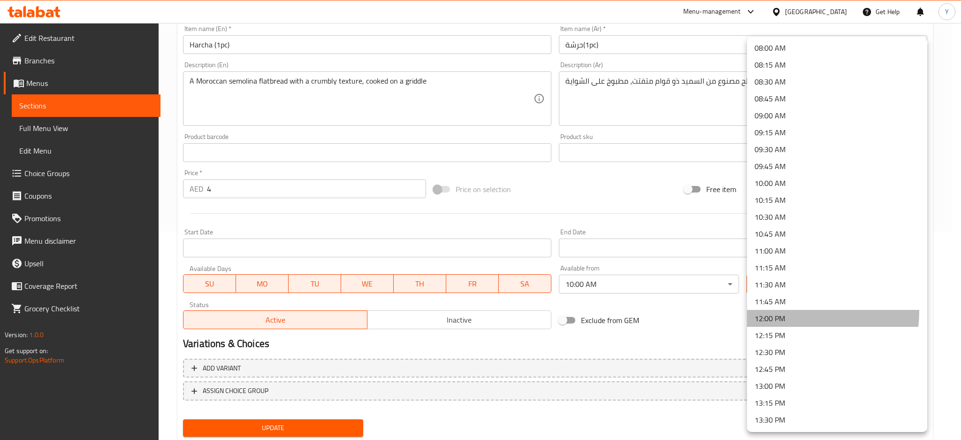
click at [788, 311] on li "12:00 PM" at bounding box center [837, 318] width 180 height 17
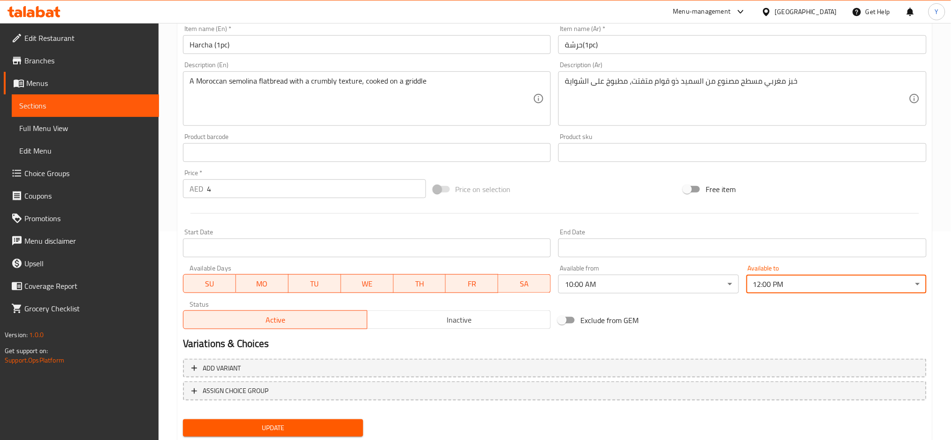
click at [348, 422] on span "Update" at bounding box center [273, 428] width 165 height 12
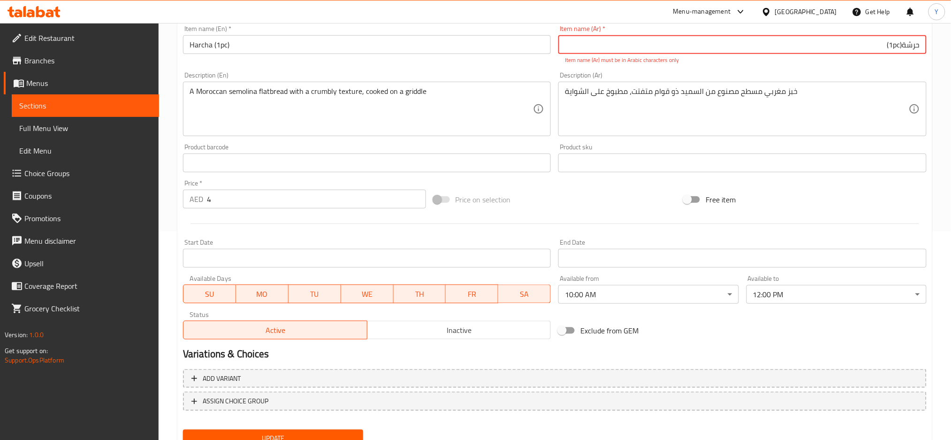
drag, startPoint x: 884, startPoint y: 46, endPoint x: 899, endPoint y: 48, distance: 15.1
click at [899, 48] on input "حرشة(1pc)" at bounding box center [742, 44] width 368 height 19
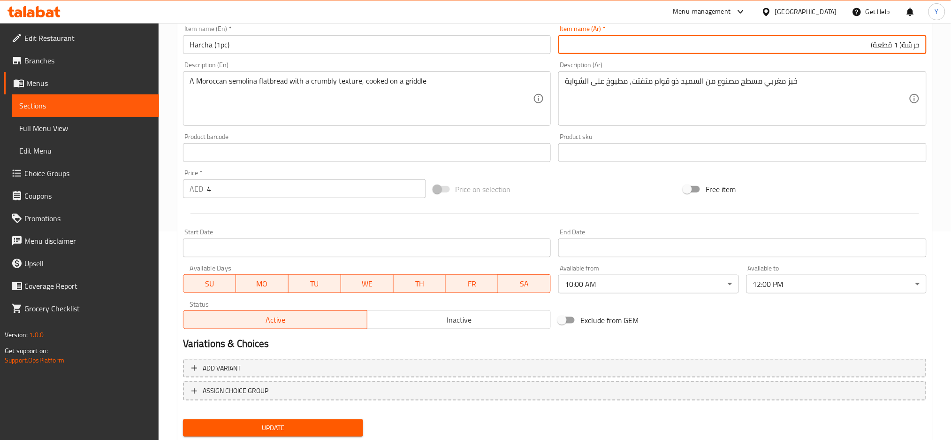
drag, startPoint x: 902, startPoint y: 47, endPoint x: 870, endPoint y: 54, distance: 32.7
click at [870, 54] on div "Item name (Ar)   * حرشة( 1 قطعة) Item name (Ar) *" at bounding box center [743, 40] width 376 height 36
type input "حرشة( 1 قطعة)"
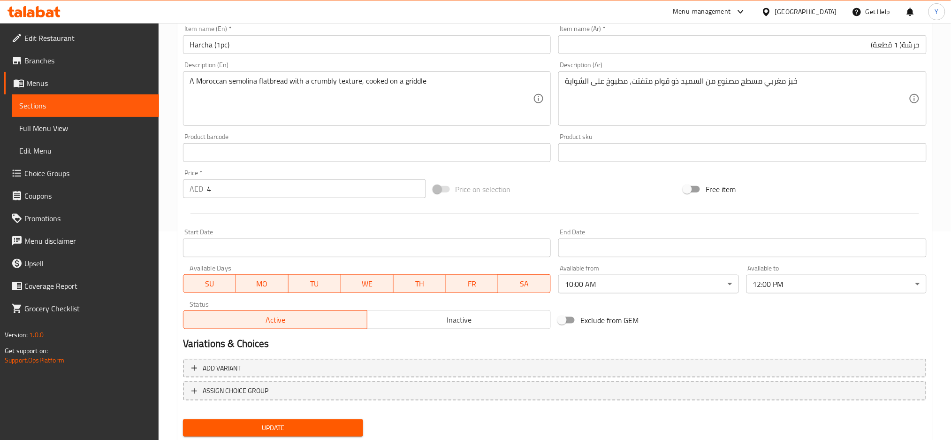
click at [859, 181] on div "Free item" at bounding box center [805, 188] width 251 height 25
click at [347, 422] on span "Update" at bounding box center [273, 428] width 165 height 12
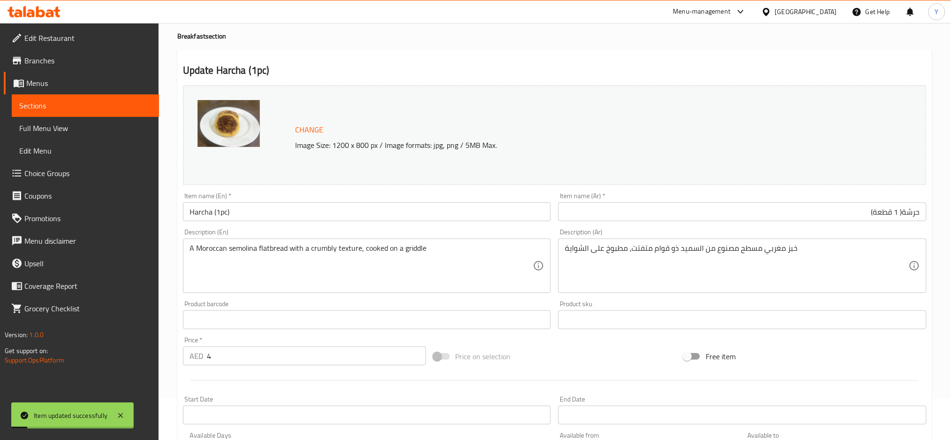
scroll to position [0, 0]
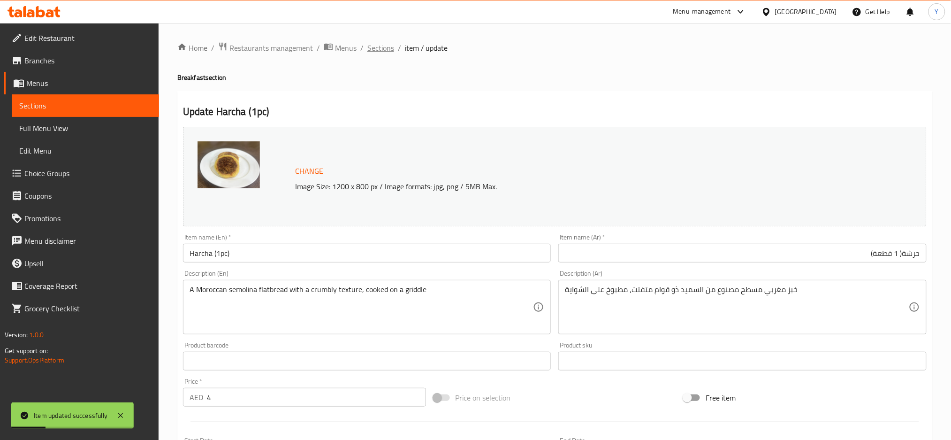
click at [384, 48] on span "Sections" at bounding box center [380, 47] width 27 height 11
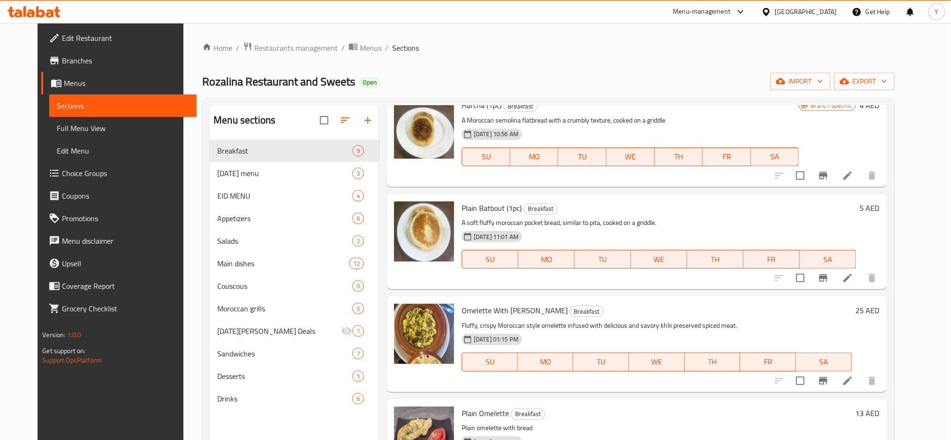
scroll to position [250, 0]
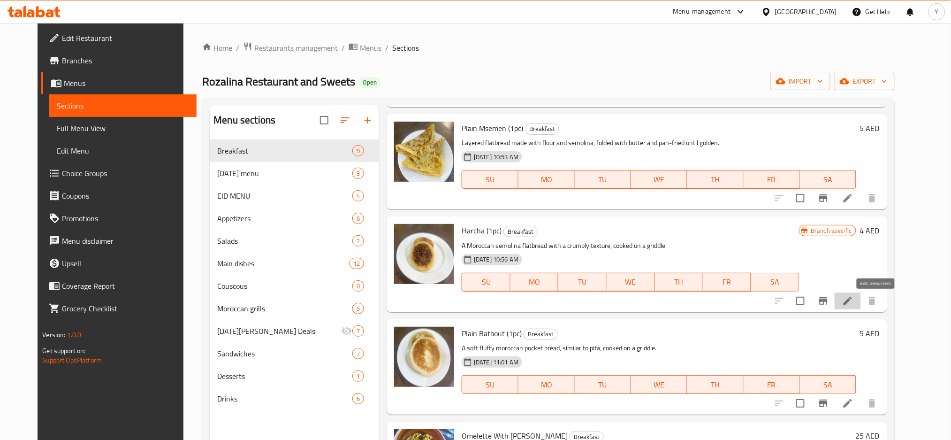
click at [854, 302] on icon at bounding box center [847, 300] width 11 height 11
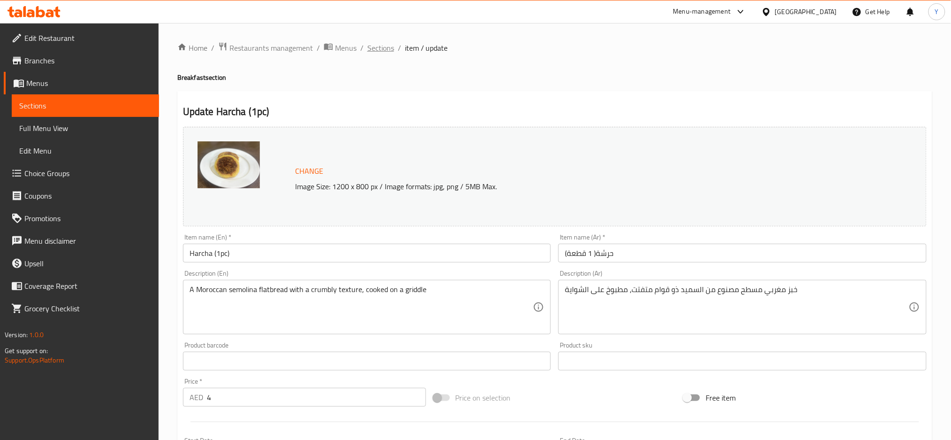
click at [373, 50] on span "Sections" at bounding box center [380, 47] width 27 height 11
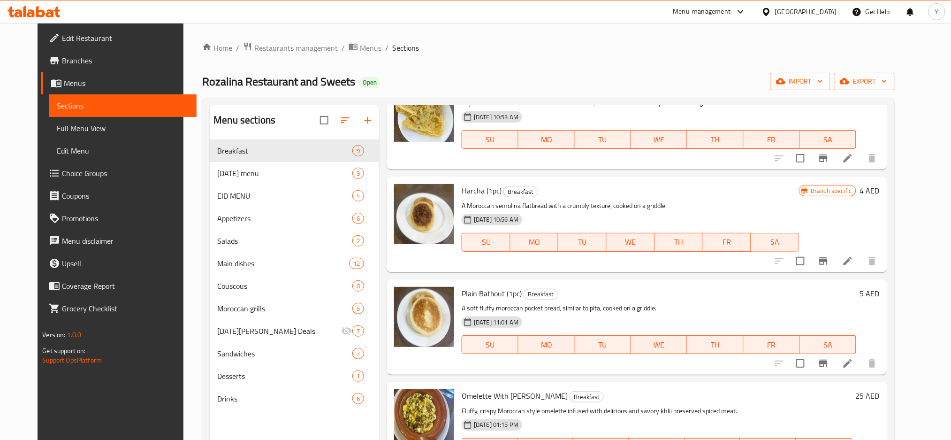
scroll to position [291, 0]
click at [861, 358] on li at bounding box center [848, 361] width 26 height 17
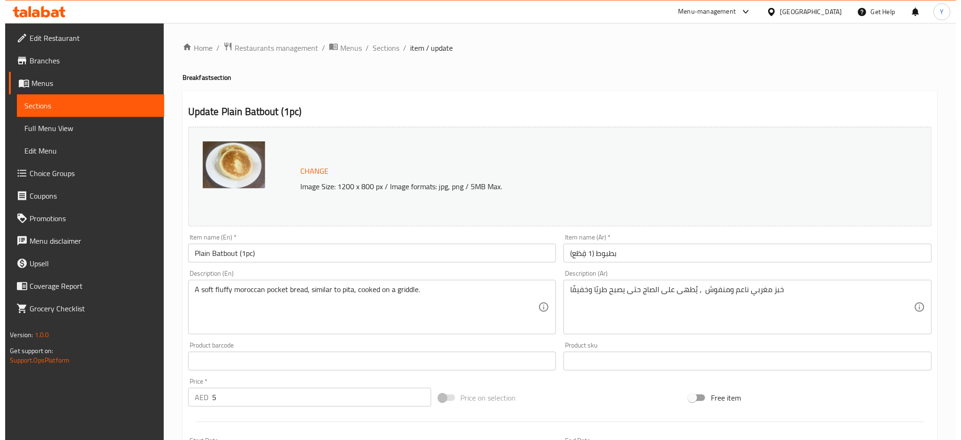
scroll to position [208, 0]
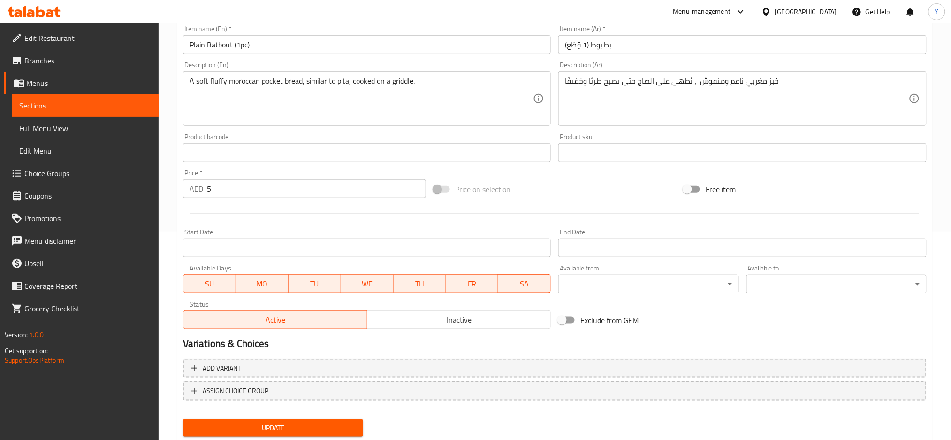
click at [662, 231] on body "​ Menu-management United Arab Emirates Get Help Y Edit Restaurant Branches Menu…" at bounding box center [475, 23] width 951 height 417
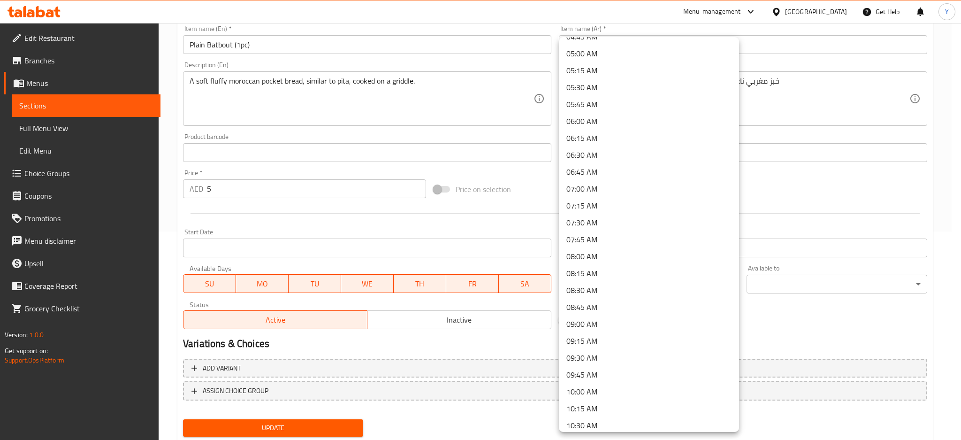
scroll to position [417, 0]
click at [628, 311] on li "10:00 AM" at bounding box center [649, 308] width 180 height 17
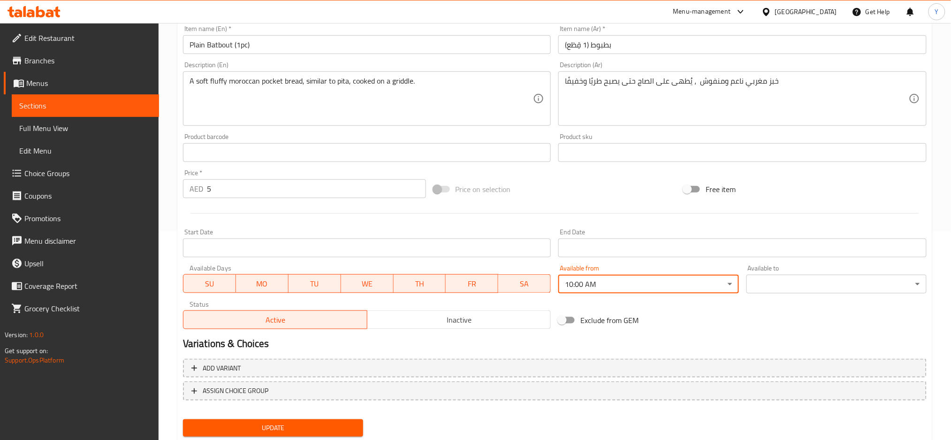
click at [759, 231] on body "​ Menu-management United Arab Emirates Get Help Y Edit Restaurant Branches Menu…" at bounding box center [475, 23] width 951 height 417
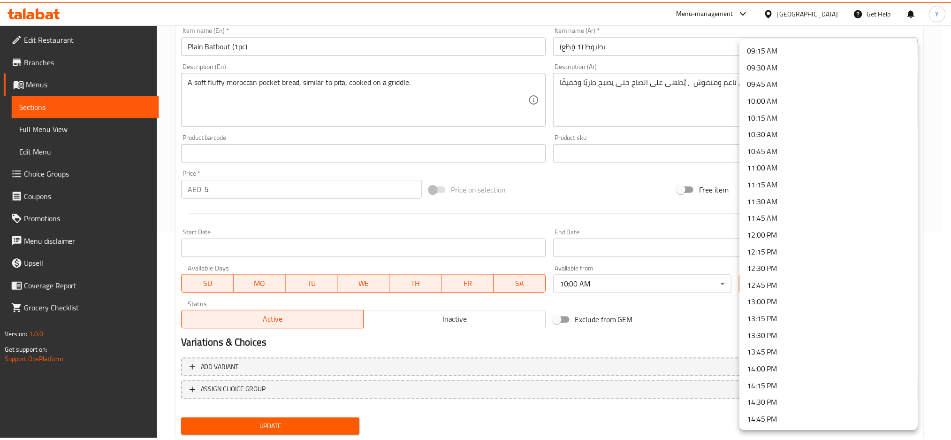
scroll to position [709, 0]
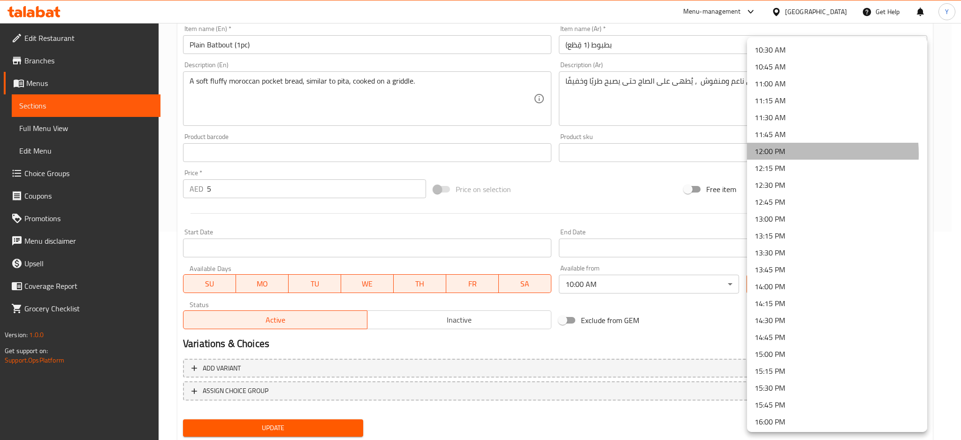
click at [783, 154] on li "12:00 PM" at bounding box center [837, 151] width 180 height 17
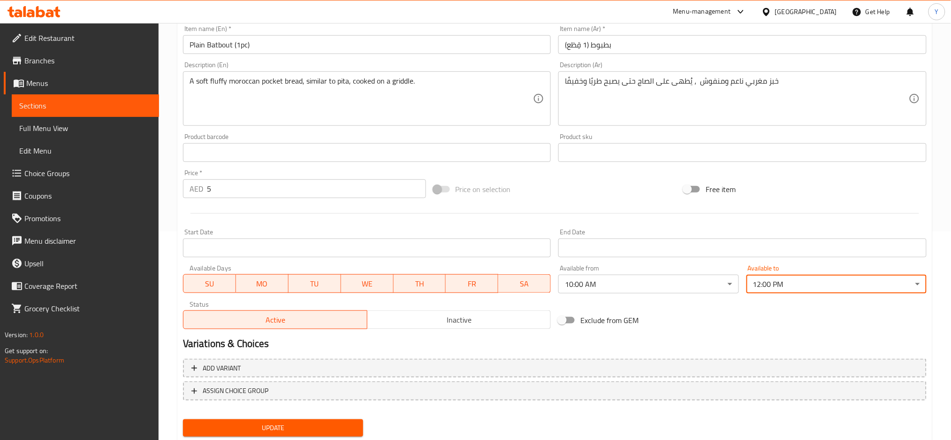
click at [321, 431] on span "Update" at bounding box center [273, 428] width 165 height 12
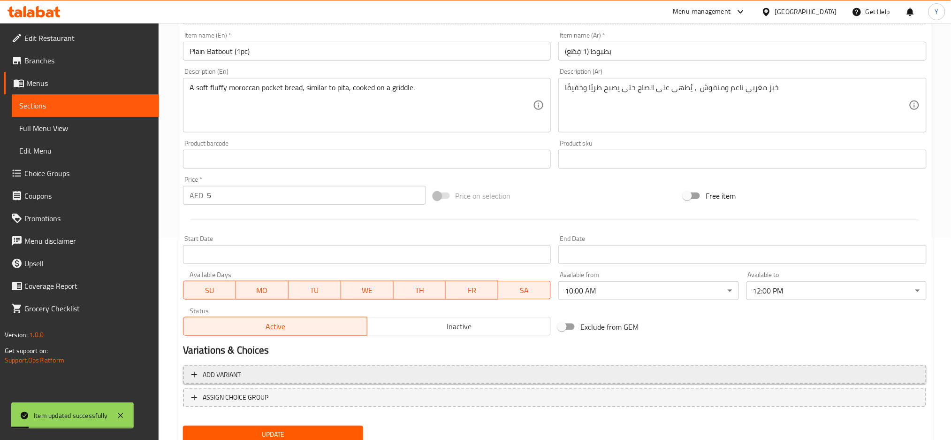
scroll to position [0, 0]
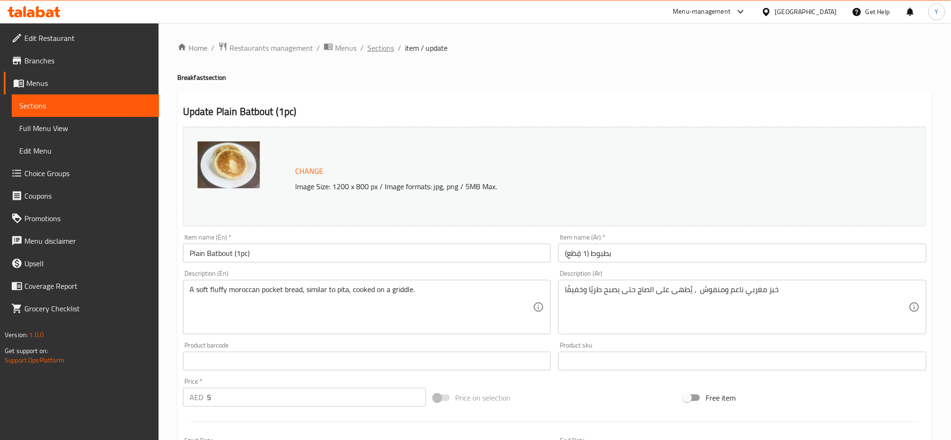
click at [380, 47] on span "Sections" at bounding box center [380, 47] width 27 height 11
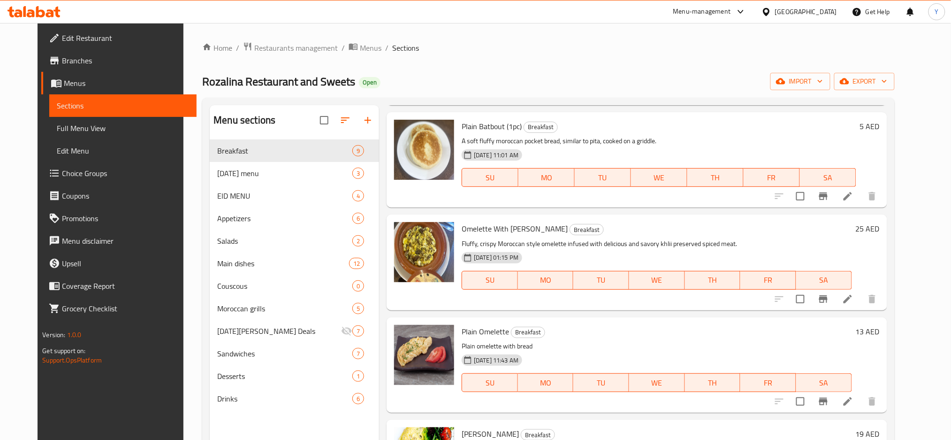
scroll to position [459, 0]
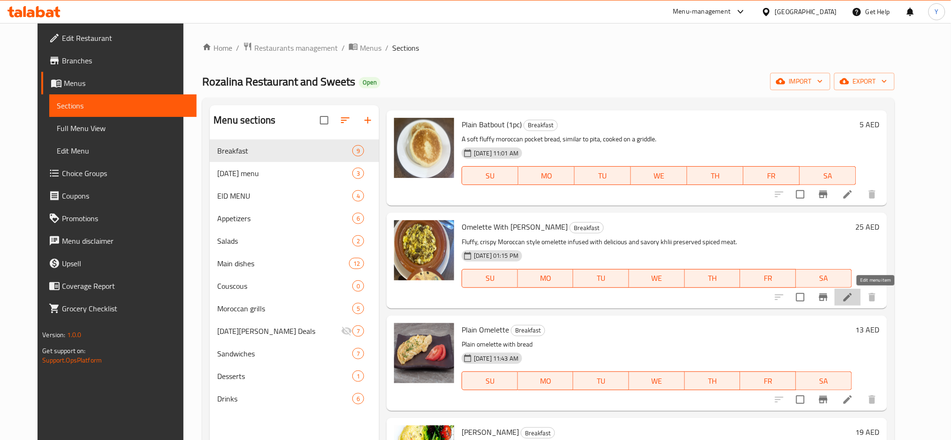
click at [854, 295] on icon at bounding box center [847, 296] width 11 height 11
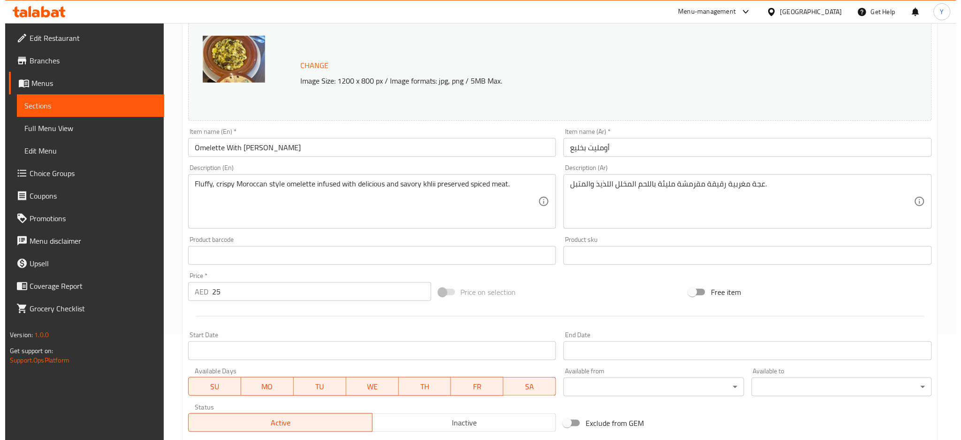
scroll to position [208, 0]
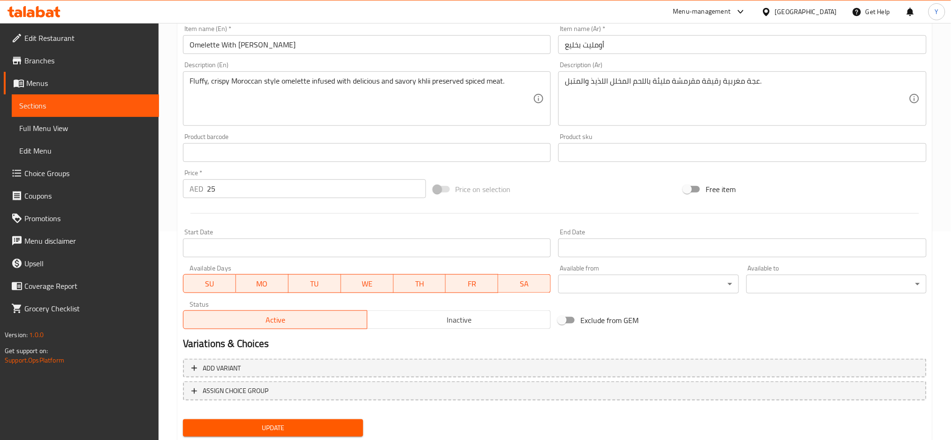
click at [627, 231] on body "​ Menu-management United Arab Emirates Get Help Y Edit Restaurant Branches Menu…" at bounding box center [475, 23] width 951 height 417
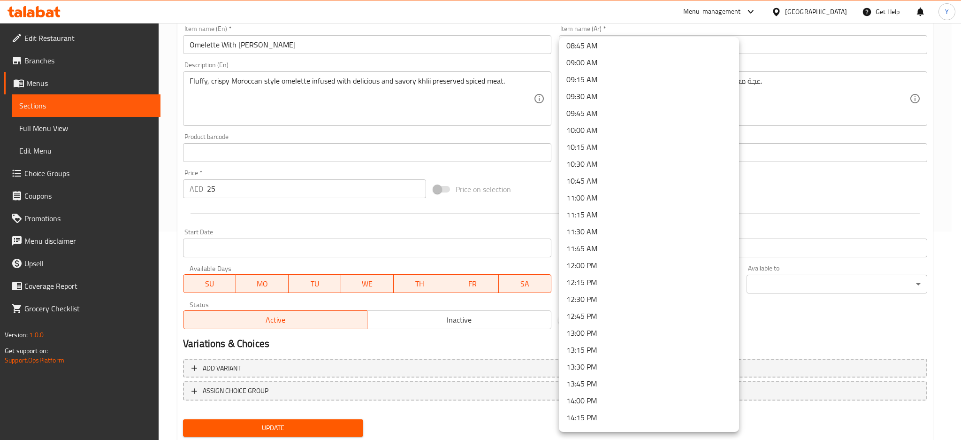
scroll to position [584, 0]
click at [608, 145] on li "10:00 AM" at bounding box center [649, 141] width 180 height 17
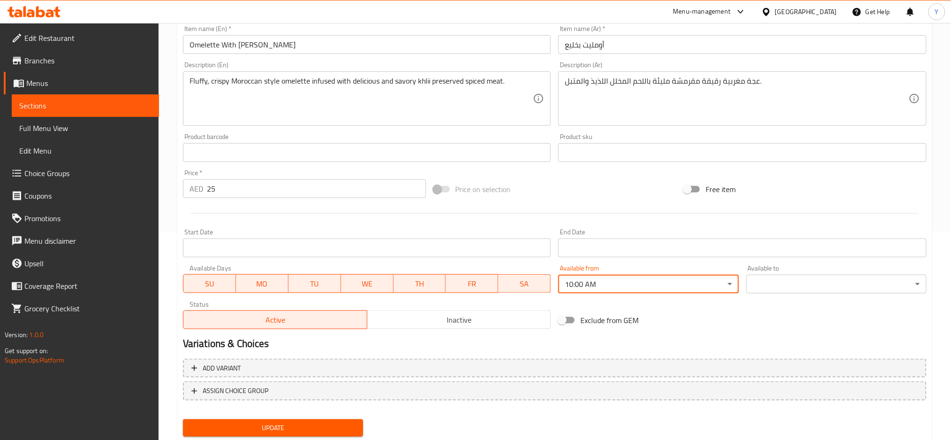
click at [764, 231] on body "​ Menu-management United Arab Emirates Get Help Y Edit Restaurant Branches Menu…" at bounding box center [475, 23] width 951 height 417
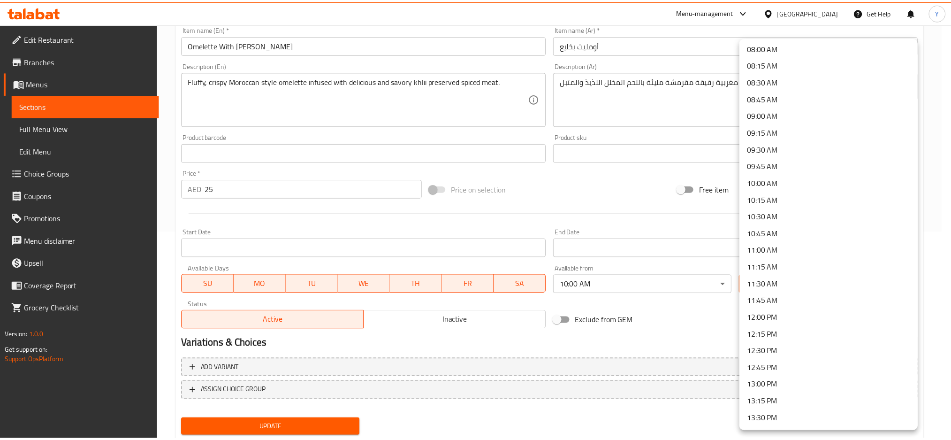
scroll to position [542, 0]
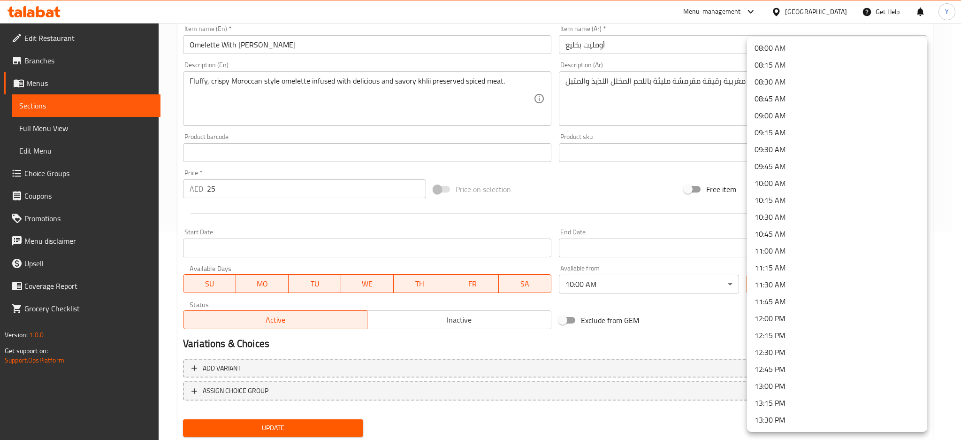
click at [794, 321] on li "12:00 PM" at bounding box center [837, 318] width 180 height 17
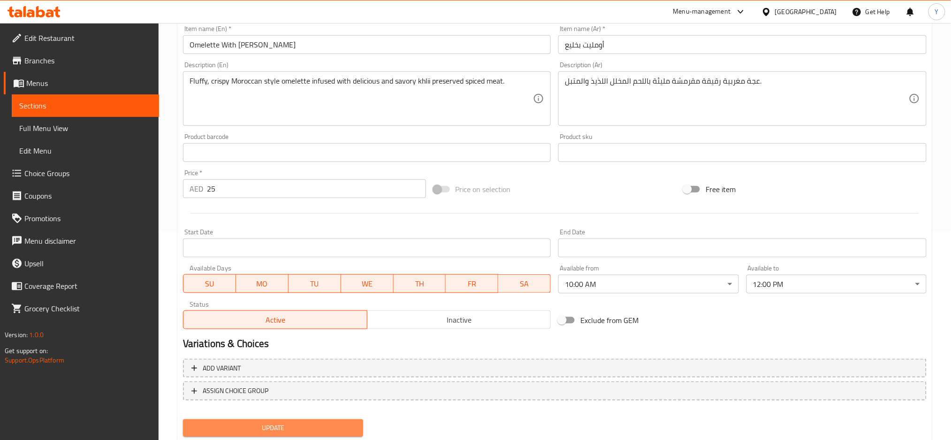
click at [314, 423] on span "Update" at bounding box center [273, 428] width 165 height 12
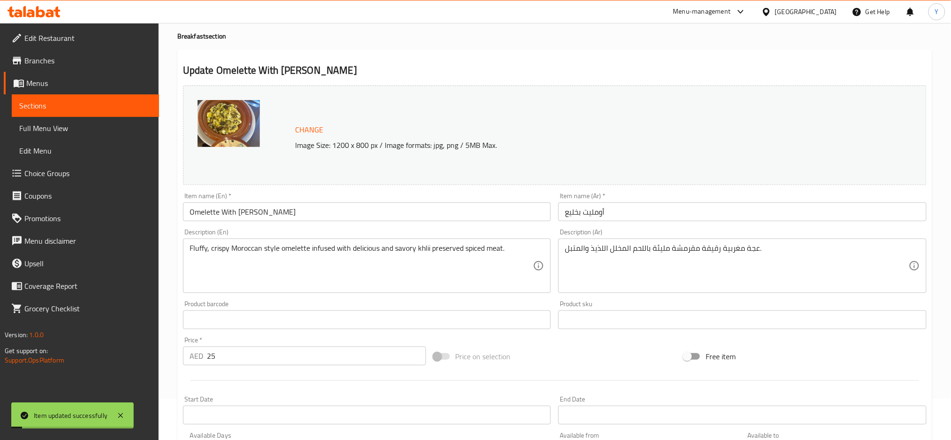
scroll to position [0, 0]
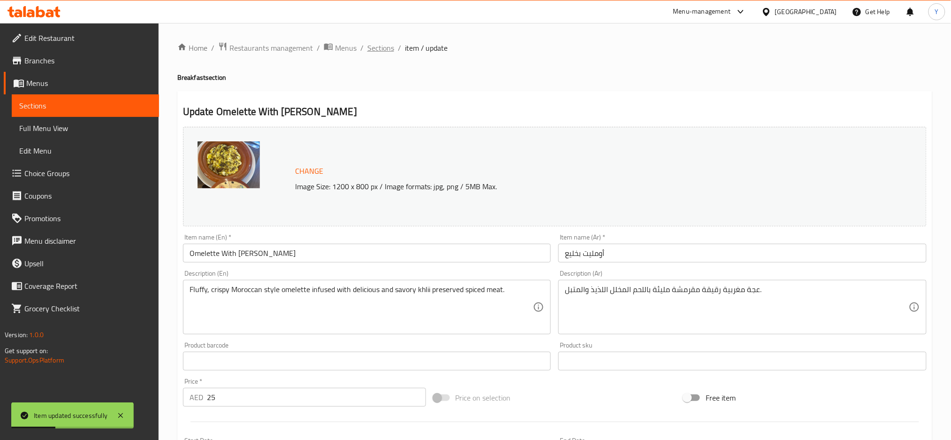
click at [380, 48] on span "Sections" at bounding box center [380, 47] width 27 height 11
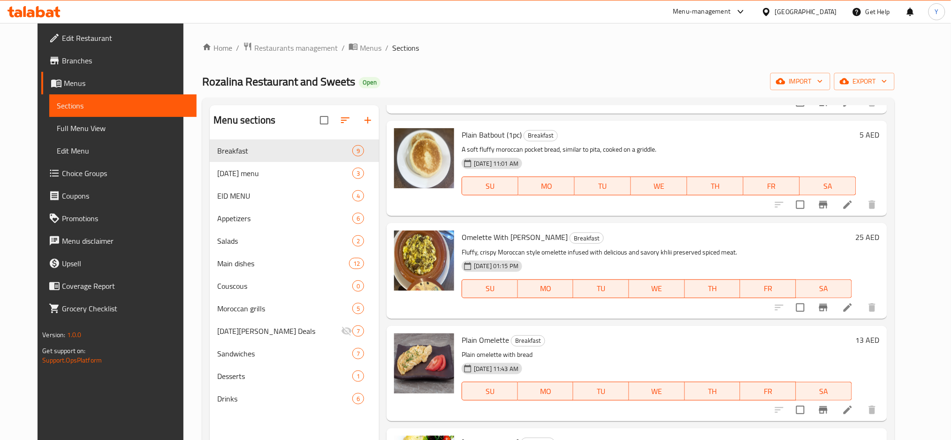
scroll to position [459, 0]
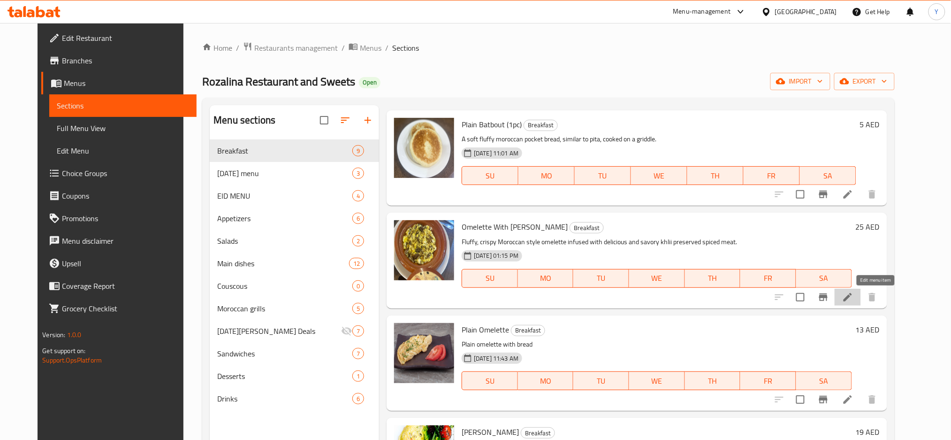
click at [854, 297] on icon at bounding box center [847, 296] width 11 height 11
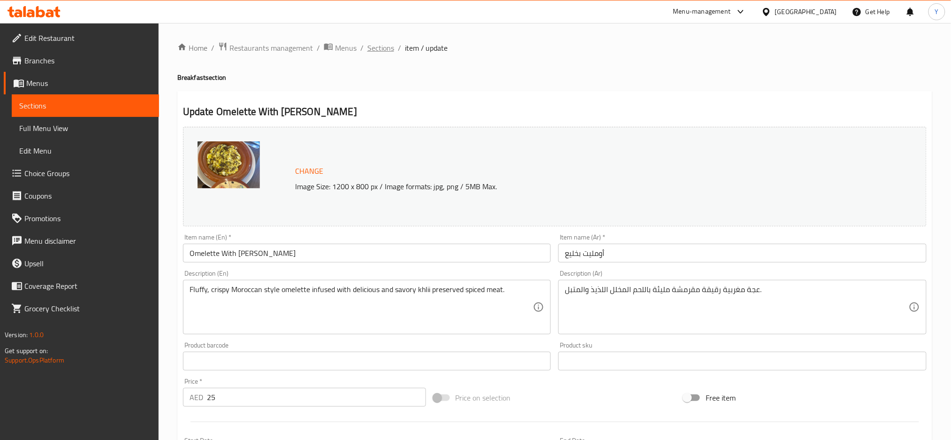
click at [389, 49] on span "Sections" at bounding box center [380, 47] width 27 height 11
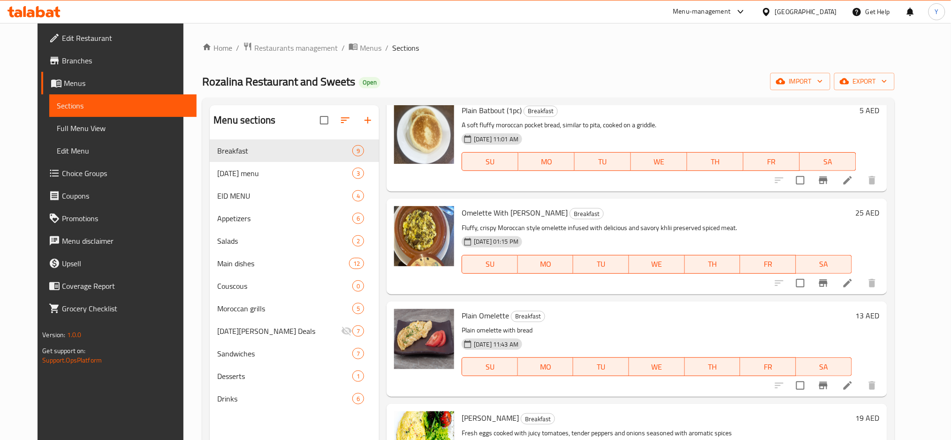
scroll to position [488, 0]
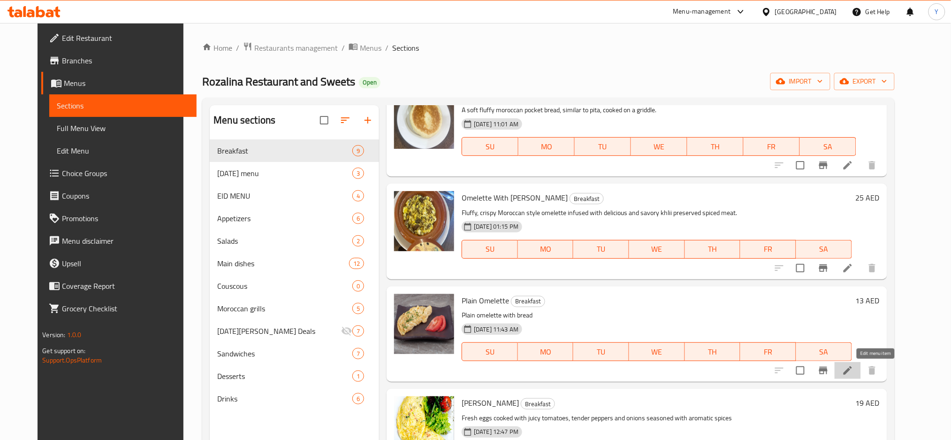
click at [852, 374] on icon at bounding box center [848, 370] width 8 height 8
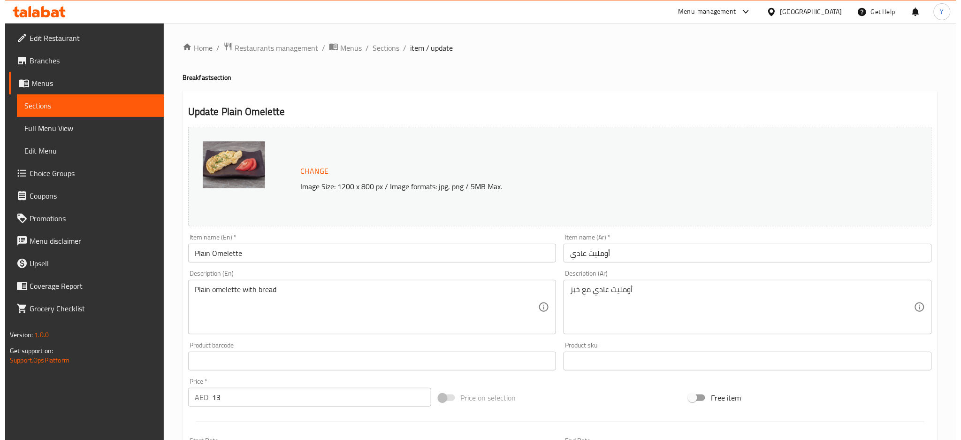
scroll to position [208, 0]
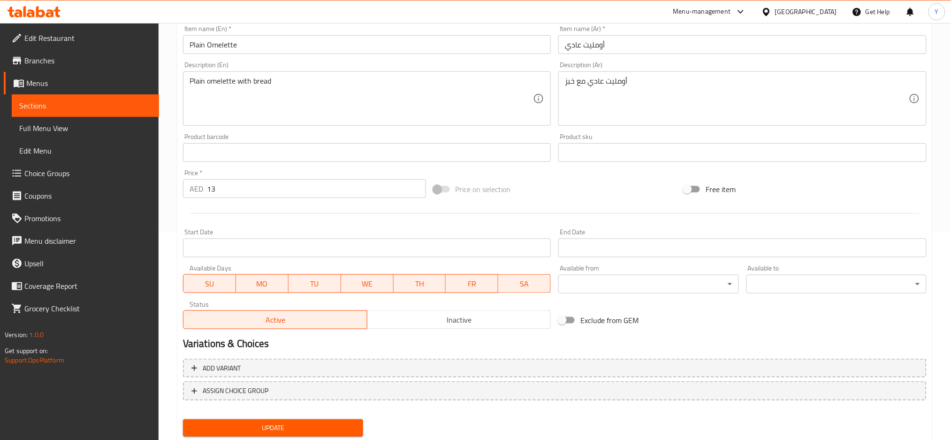
click at [601, 231] on body "​ Menu-management United Arab Emirates Get Help Y Edit Restaurant Branches Menu…" at bounding box center [475, 23] width 951 height 417
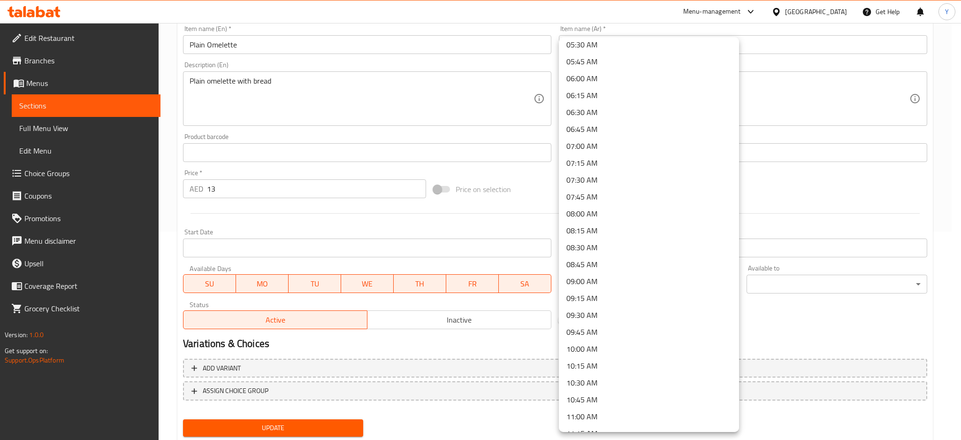
scroll to position [500, 0]
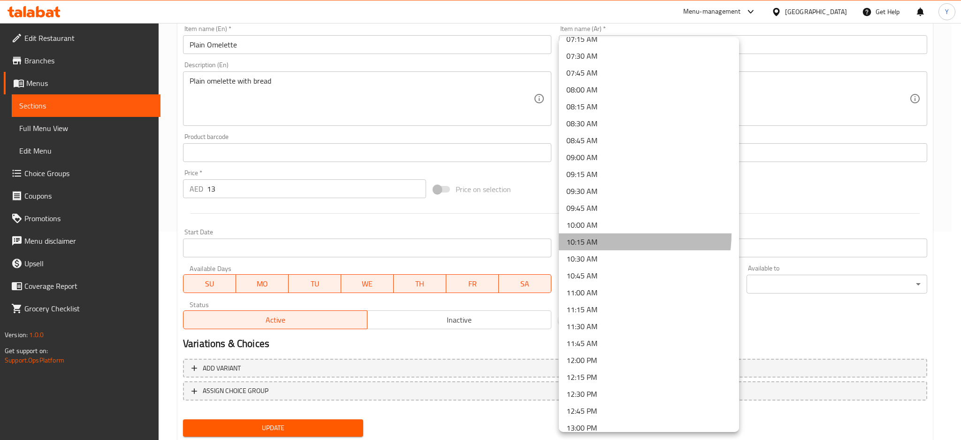
click at [604, 233] on li "10:15 AM" at bounding box center [649, 241] width 180 height 17
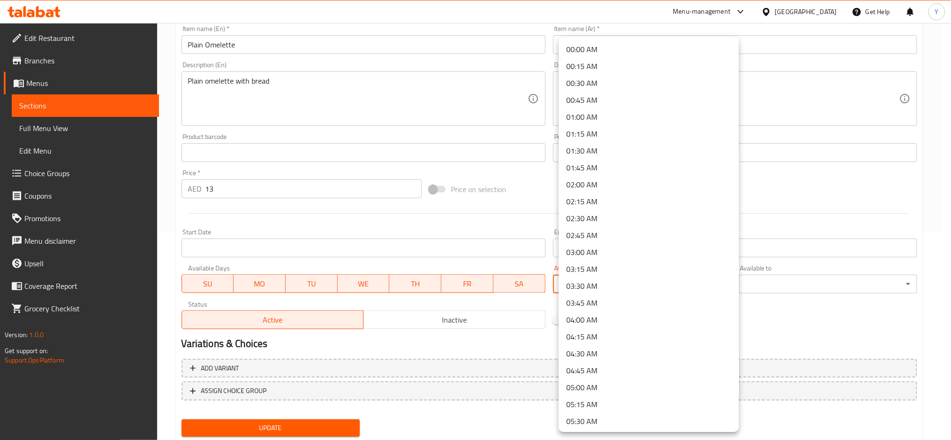
click at [604, 231] on body "​ Menu-management United Arab Emirates Get Help Y Edit Restaurant Branches Menu…" at bounding box center [475, 23] width 951 height 417
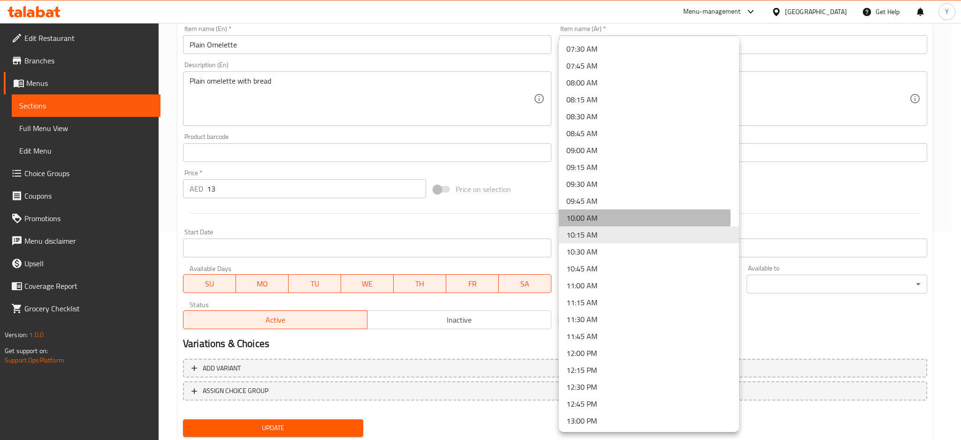
click at [599, 217] on li "10:00 AM" at bounding box center [649, 217] width 180 height 17
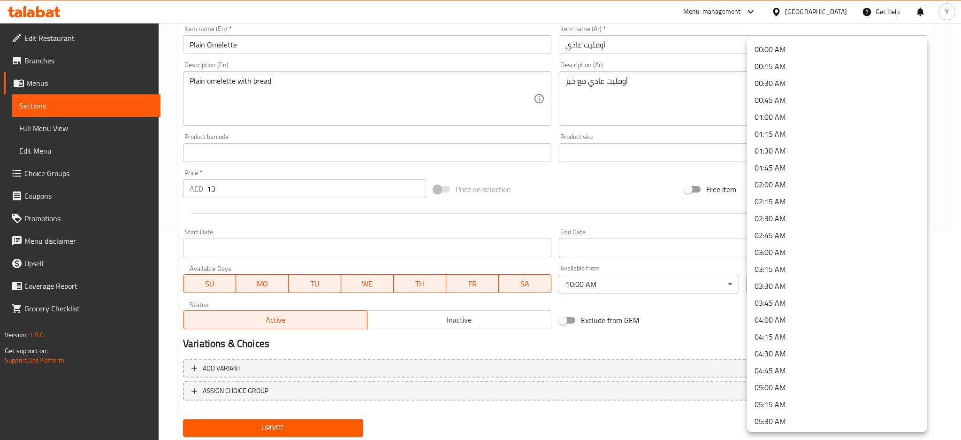
click at [767, 231] on body "​ Menu-management United Arab Emirates Get Help Y Edit Restaurant Branches Menu…" at bounding box center [480, 23] width 961 height 417
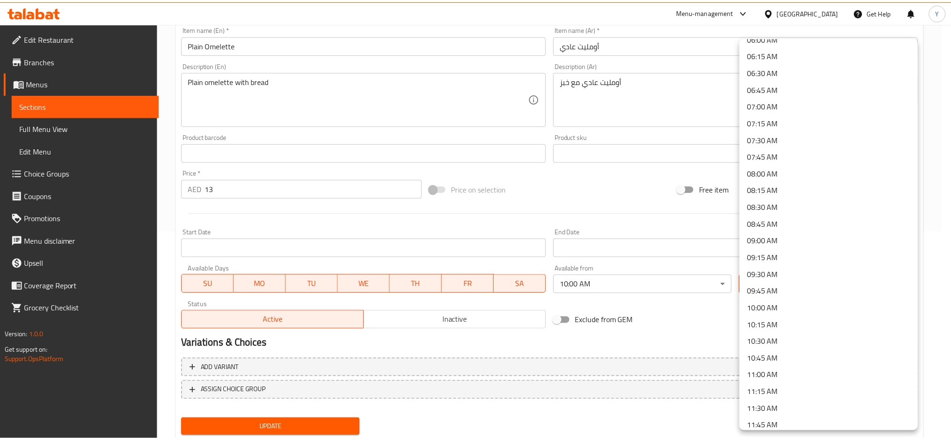
scroll to position [626, 0]
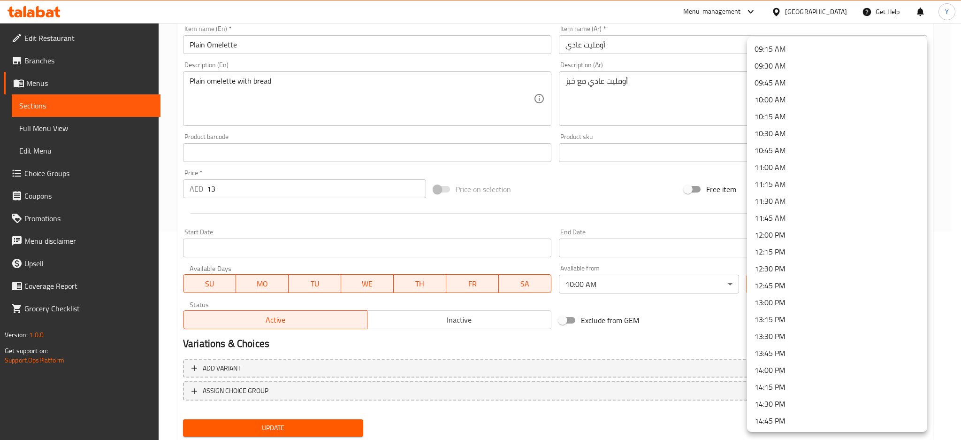
click at [815, 233] on li "12:00 PM" at bounding box center [837, 234] width 180 height 17
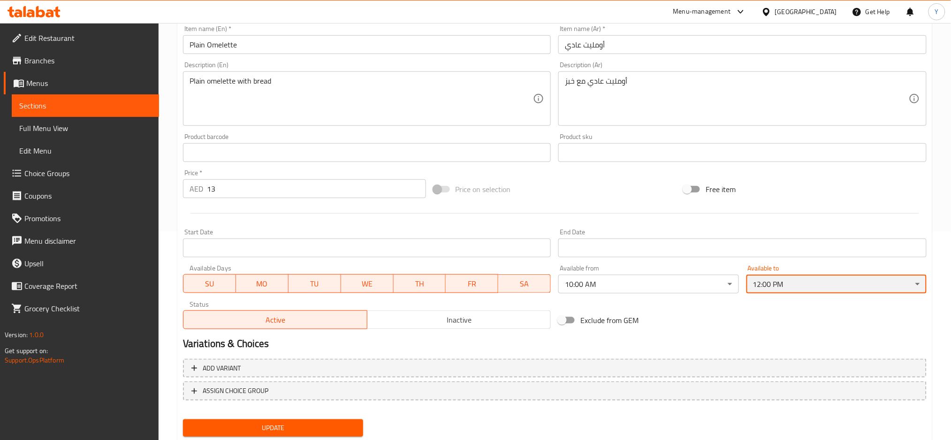
scroll to position [236, 0]
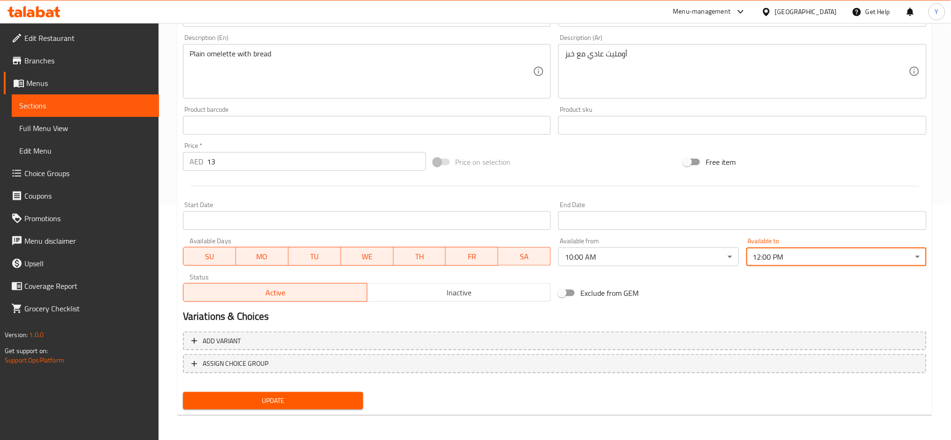
click at [354, 401] on span "Update" at bounding box center [273, 401] width 165 height 12
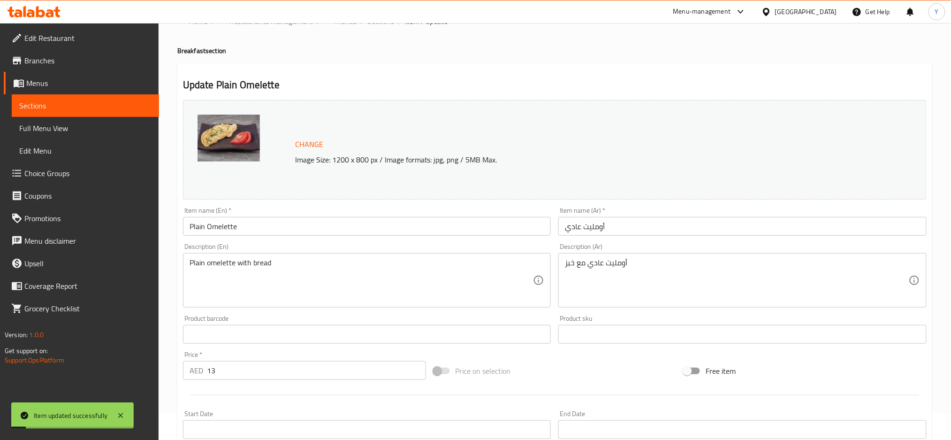
scroll to position [0, 0]
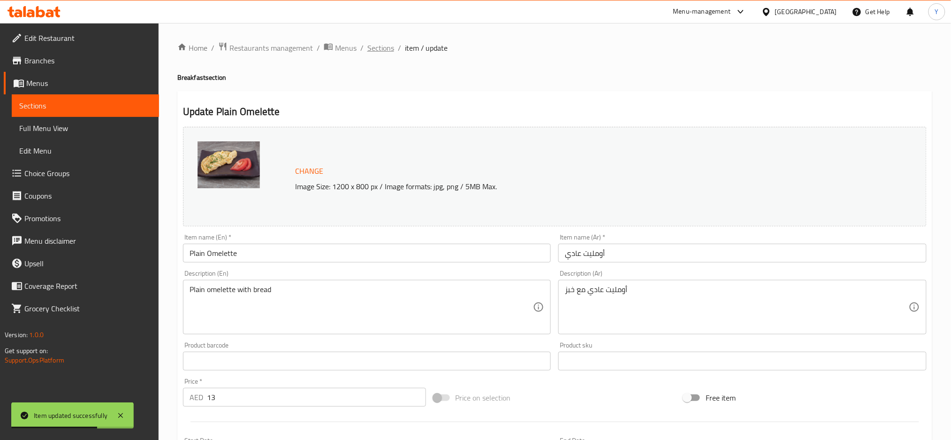
click at [381, 47] on span "Sections" at bounding box center [380, 47] width 27 height 11
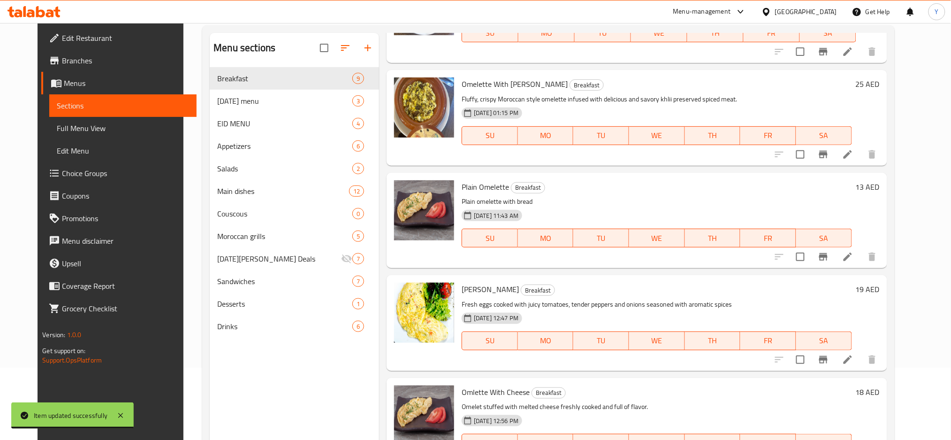
scroll to position [84, 0]
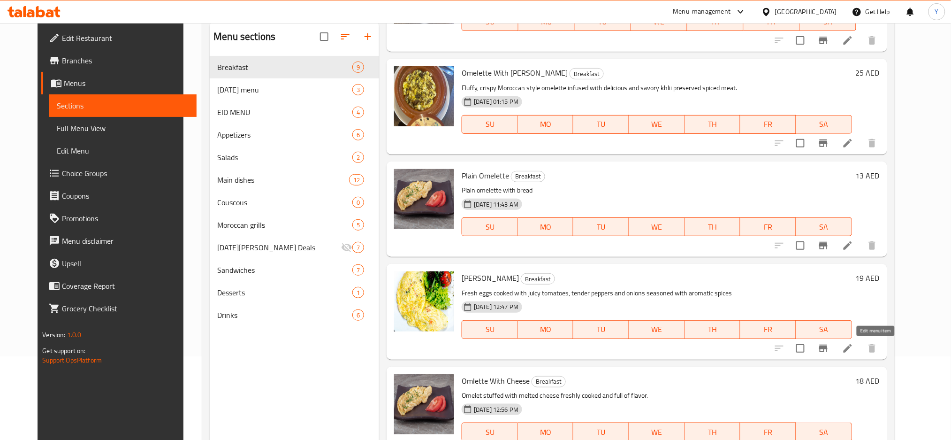
click at [854, 352] on icon at bounding box center [847, 348] width 11 height 11
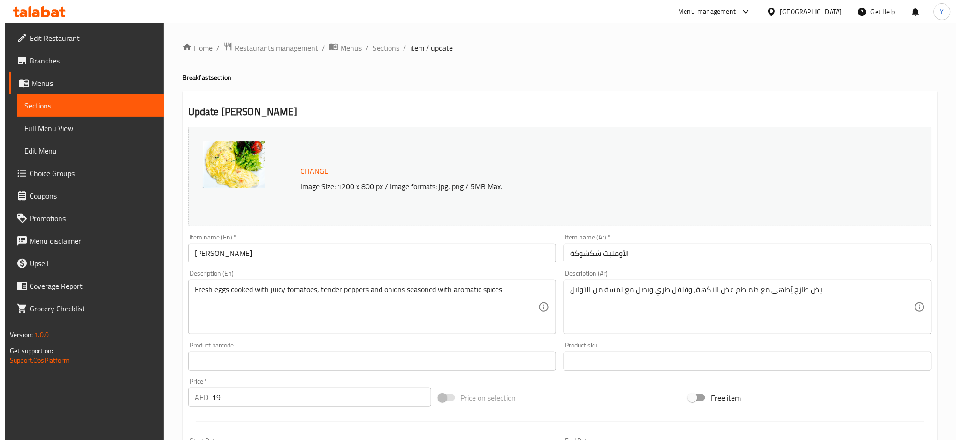
scroll to position [208, 0]
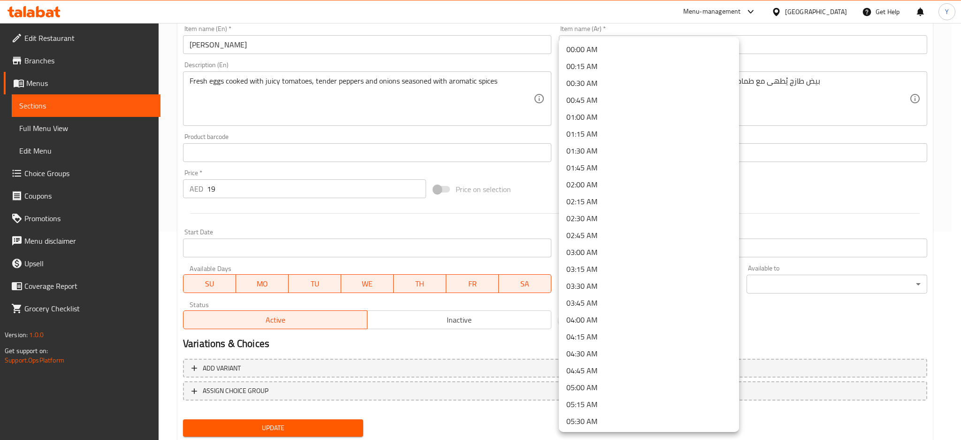
click at [674, 231] on body "​ Menu-management United Arab Emirates Get Help Y Edit Restaurant Branches Menu…" at bounding box center [480, 23] width 961 height 417
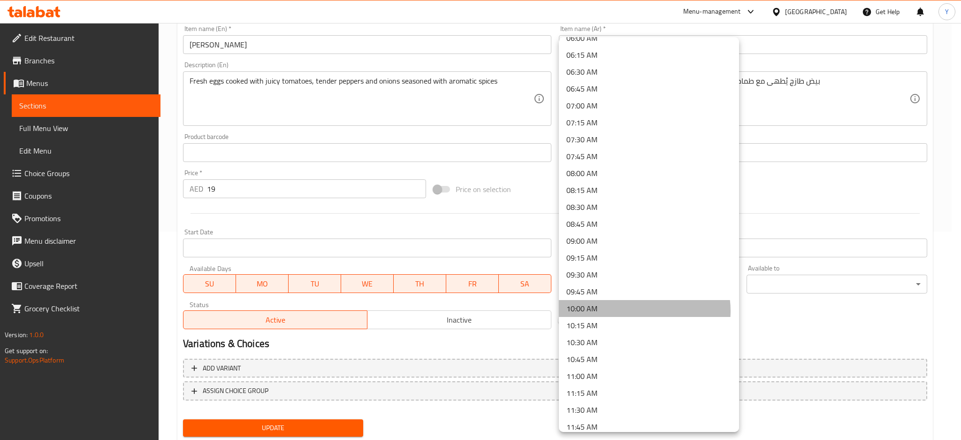
click at [639, 310] on li "10:00 AM" at bounding box center [649, 308] width 180 height 17
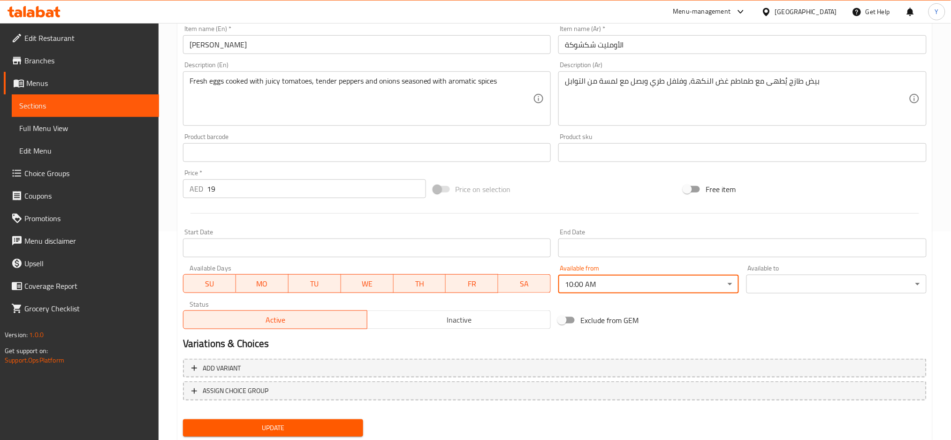
click at [801, 231] on body "​ Menu-management United Arab Emirates Get Help Y Edit Restaurant Branches Menu…" at bounding box center [475, 23] width 951 height 417
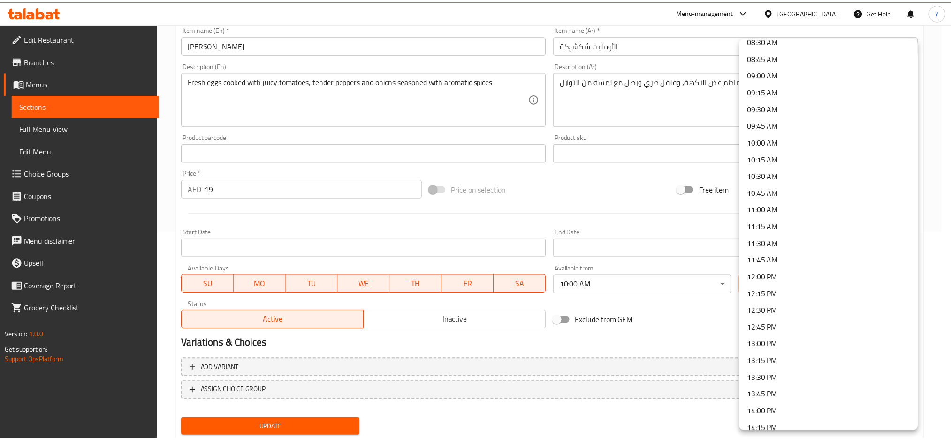
scroll to position [584, 0]
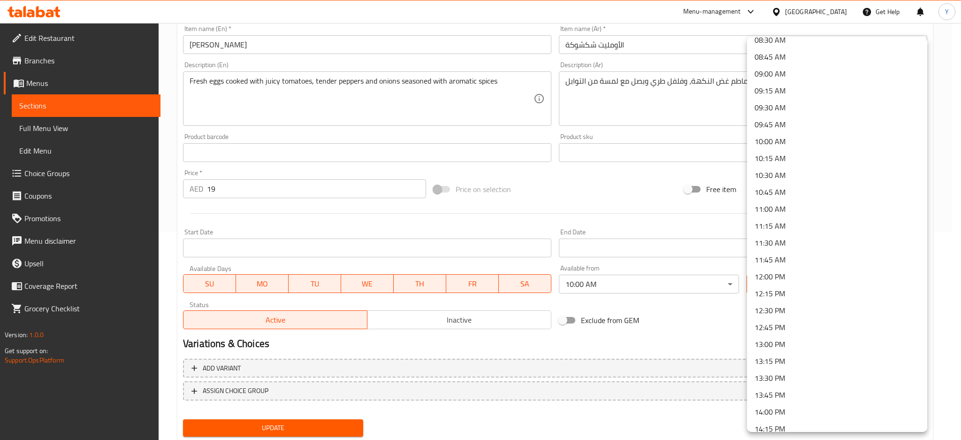
click at [807, 274] on li "12:00 PM" at bounding box center [837, 276] width 180 height 17
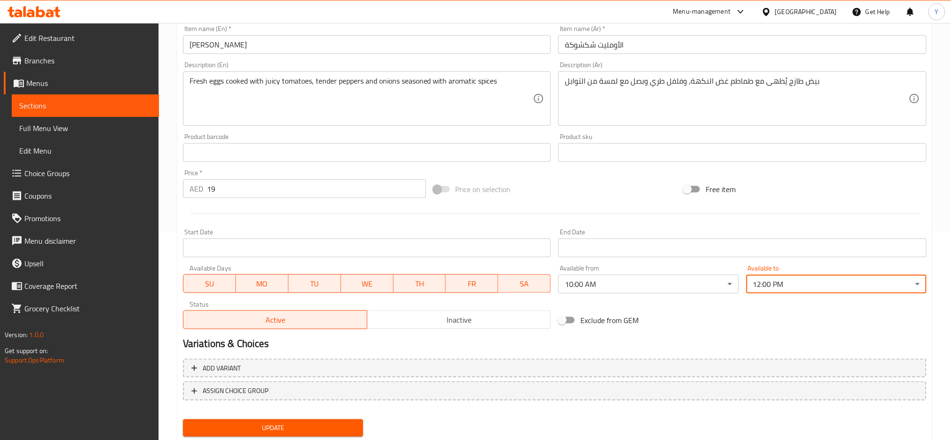
click at [311, 431] on span "Update" at bounding box center [273, 428] width 165 height 12
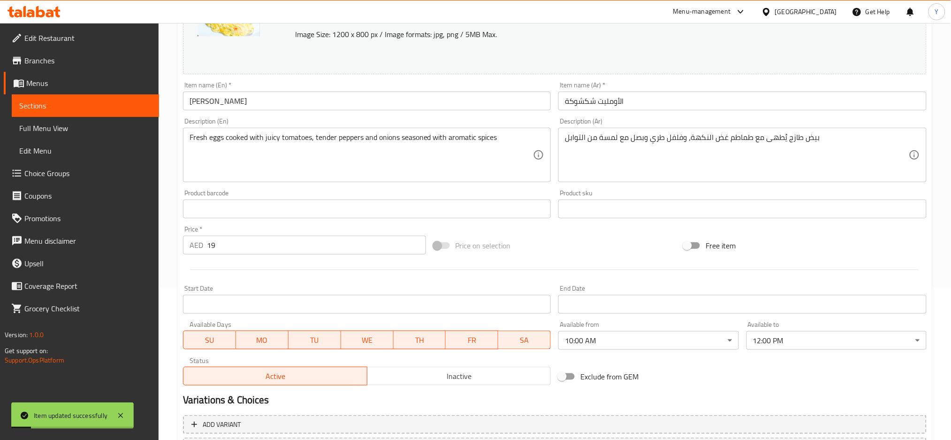
scroll to position [0, 0]
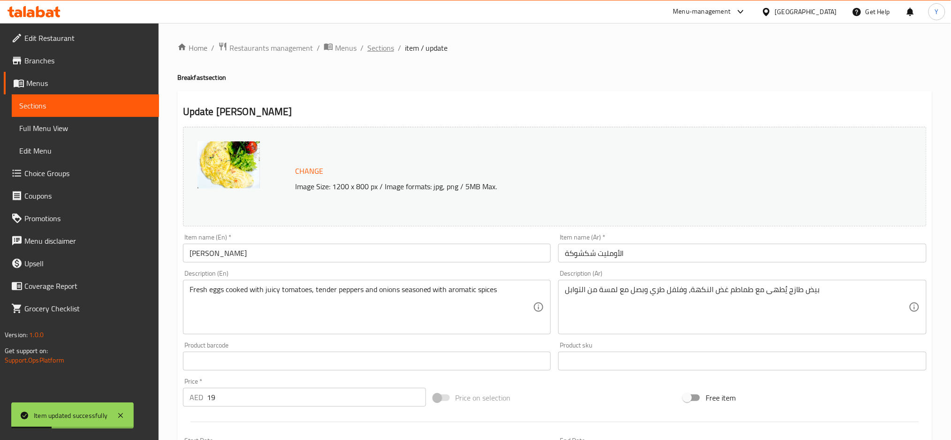
click at [372, 49] on span "Sections" at bounding box center [380, 47] width 27 height 11
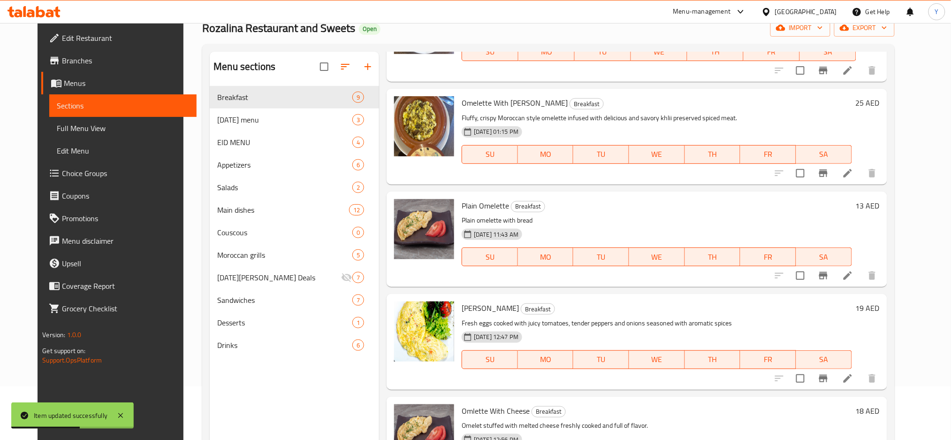
scroll to position [131, 0]
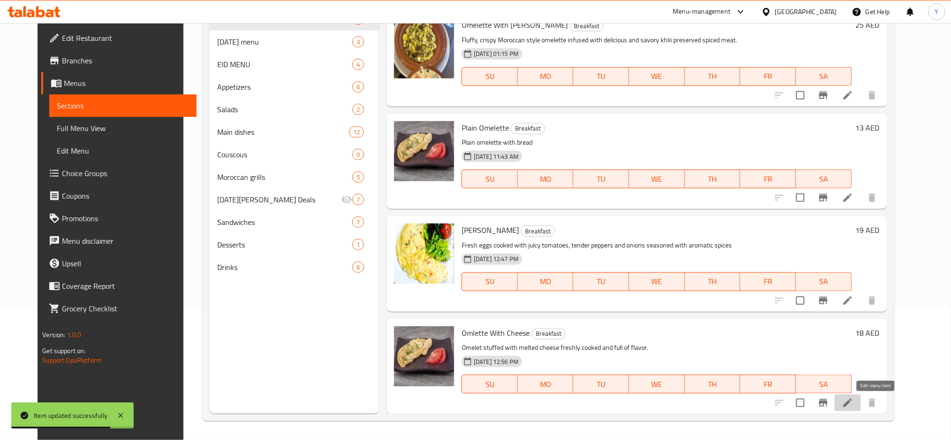
click at [854, 402] on icon at bounding box center [847, 402] width 11 height 11
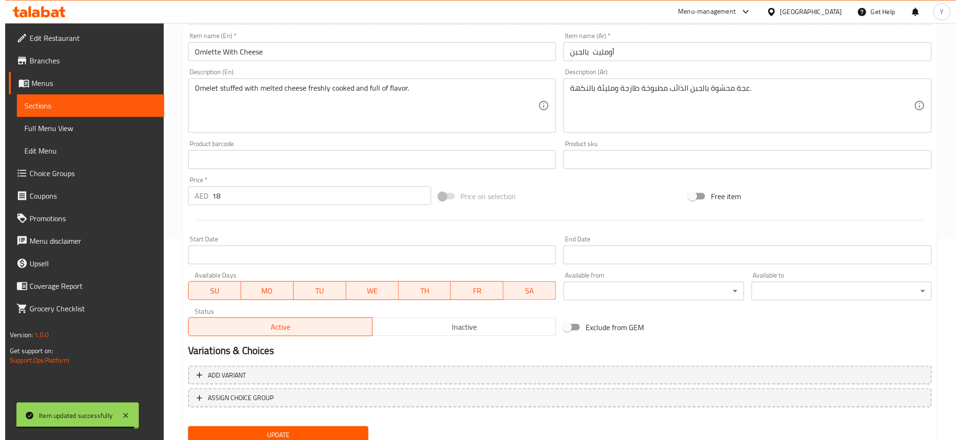
scroll to position [208, 0]
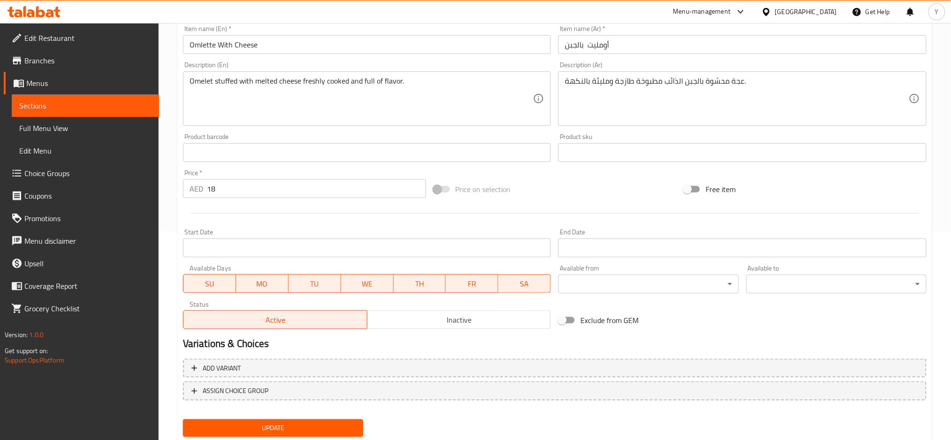
click at [596, 231] on body "​ Menu-management United Arab Emirates Get Help Y Edit Restaurant Branches Menu…" at bounding box center [475, 23] width 951 height 417
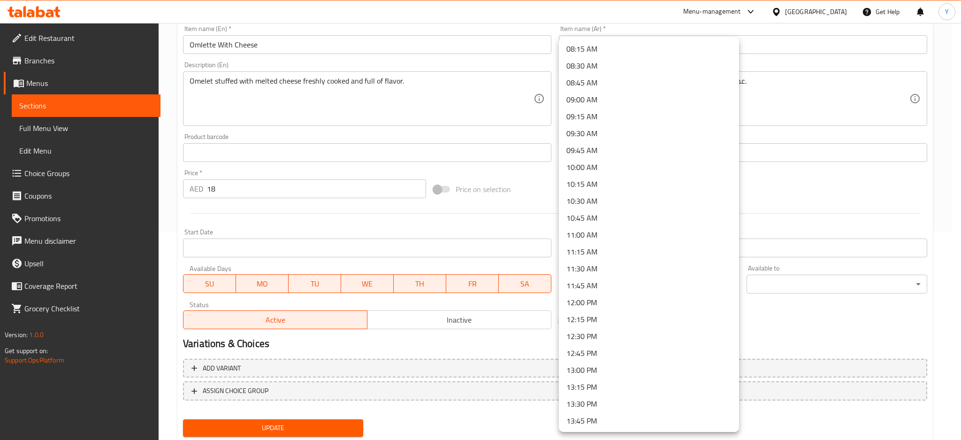
scroll to position [584, 0]
click at [607, 142] on li "10:00 AM" at bounding box center [649, 141] width 180 height 17
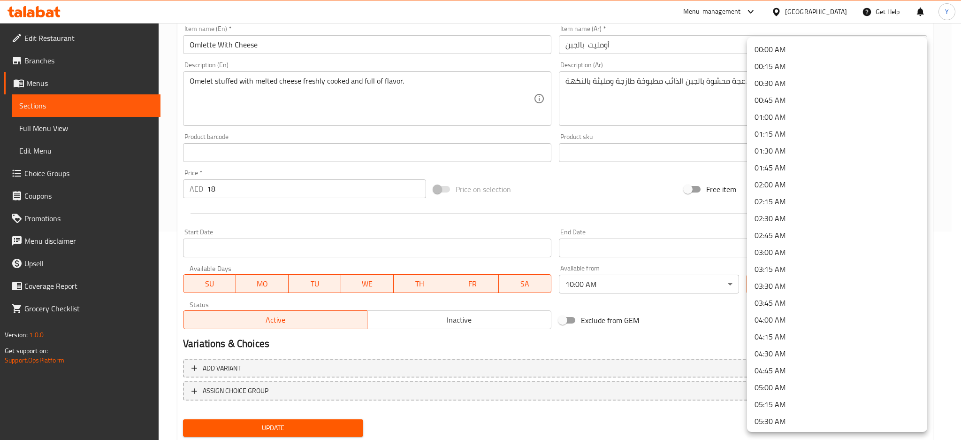
click at [769, 231] on body "​ Menu-management United Arab Emirates Get Help Y Edit Restaurant Branches Menu…" at bounding box center [480, 23] width 961 height 417
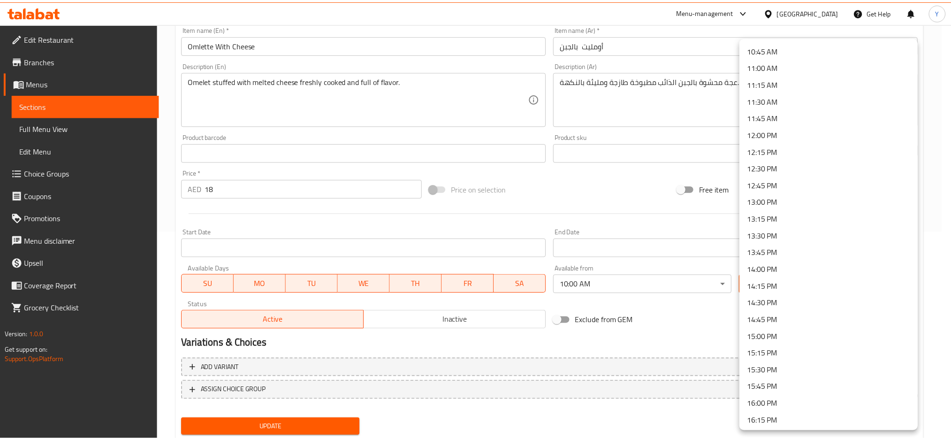
scroll to position [709, 0]
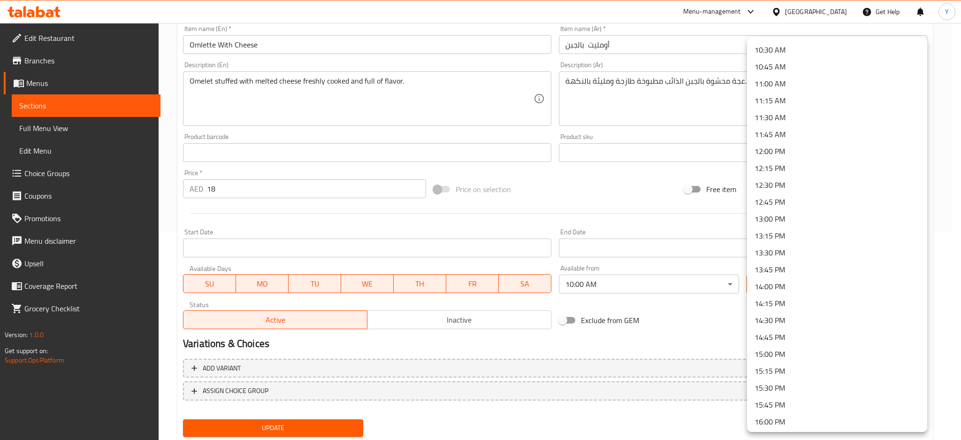
click at [804, 153] on li "12:00 PM" at bounding box center [837, 151] width 180 height 17
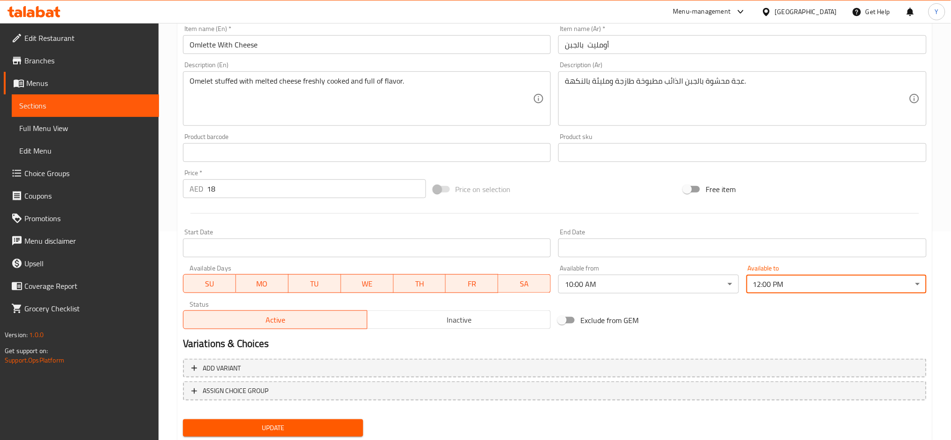
click at [329, 425] on span "Update" at bounding box center [273, 428] width 165 height 12
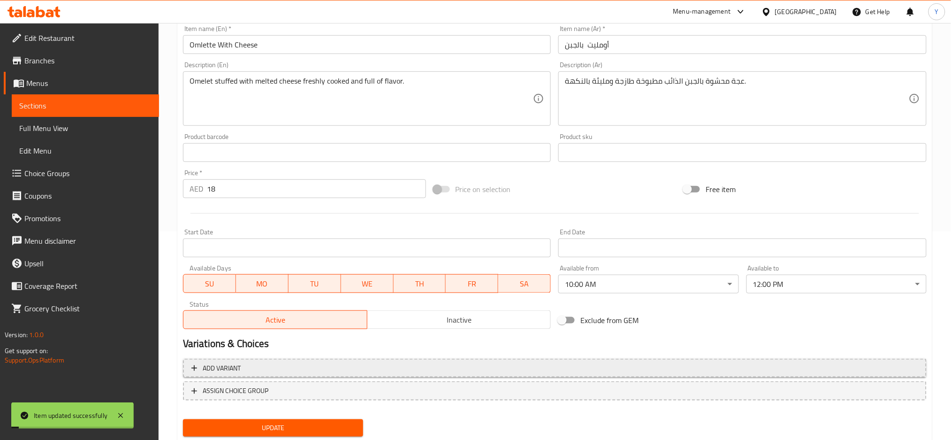
scroll to position [0, 0]
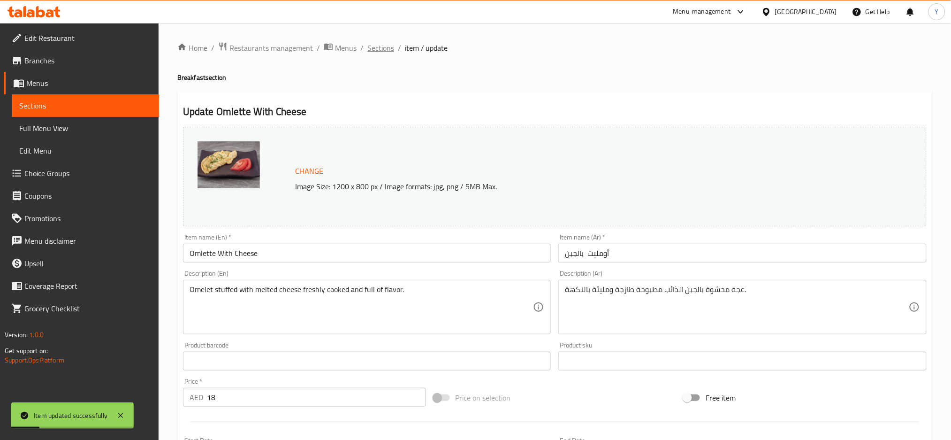
click at [385, 50] on span "Sections" at bounding box center [380, 47] width 27 height 11
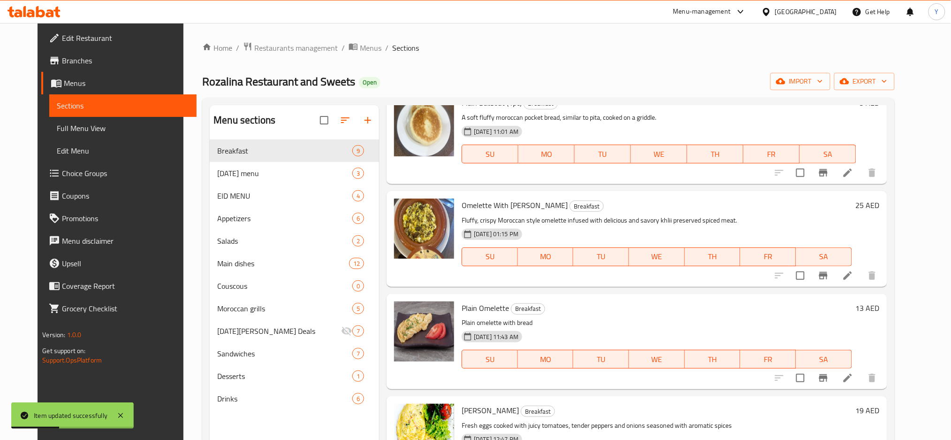
scroll to position [529, 0]
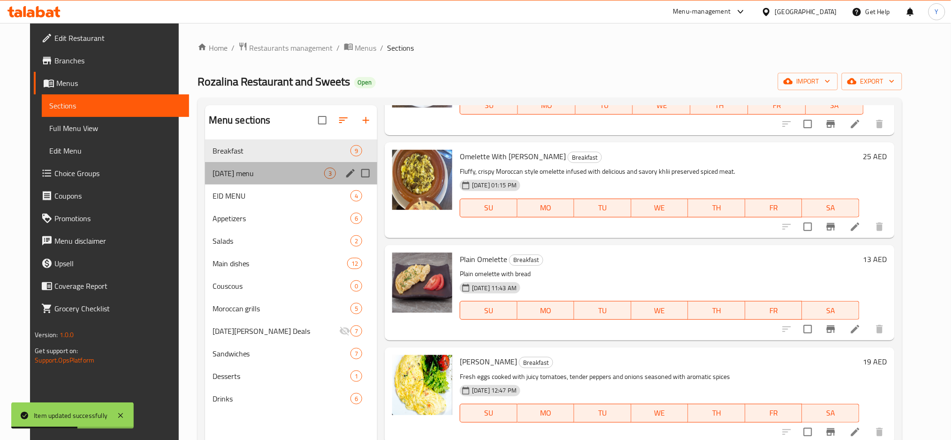
click at [265, 181] on div "Ramadan menu 3" at bounding box center [291, 173] width 173 height 23
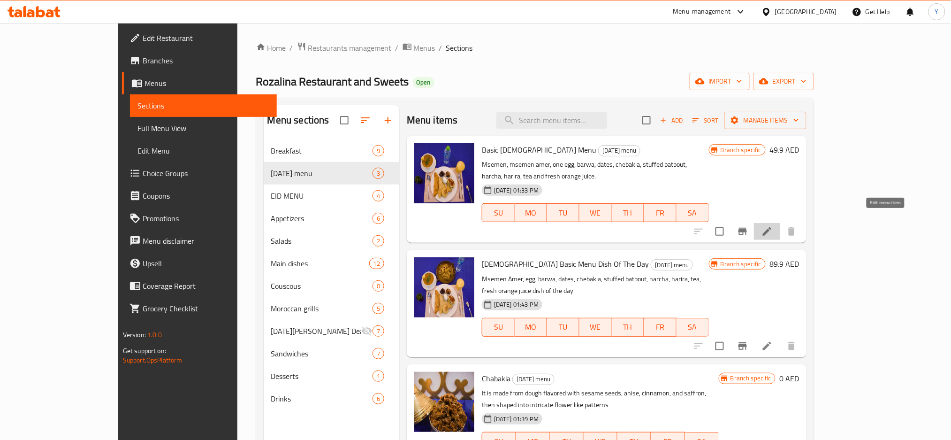
click at [772, 227] on icon at bounding box center [767, 231] width 8 height 8
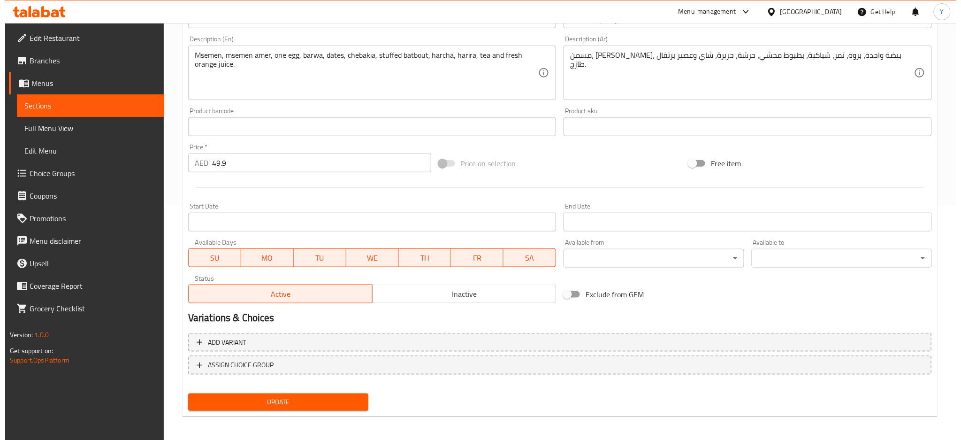
scroll to position [236, 0]
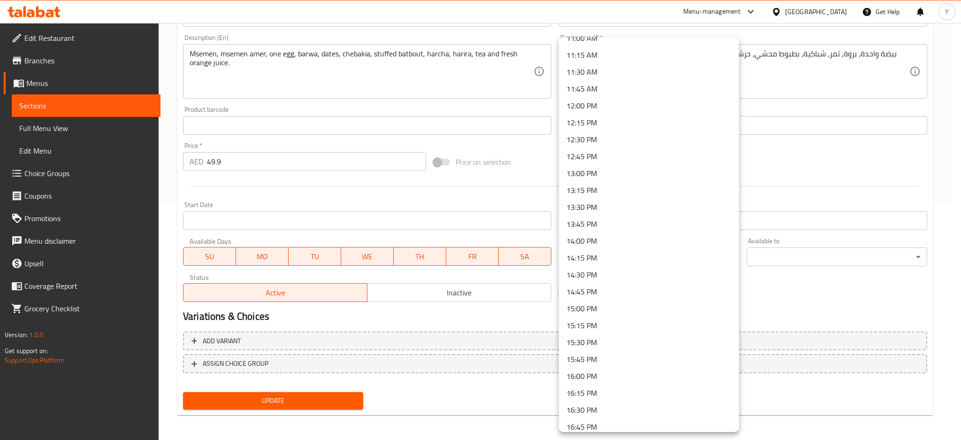
scroll to position [751, 0]
click at [597, 107] on li "12:00 PM" at bounding box center [649, 109] width 180 height 17
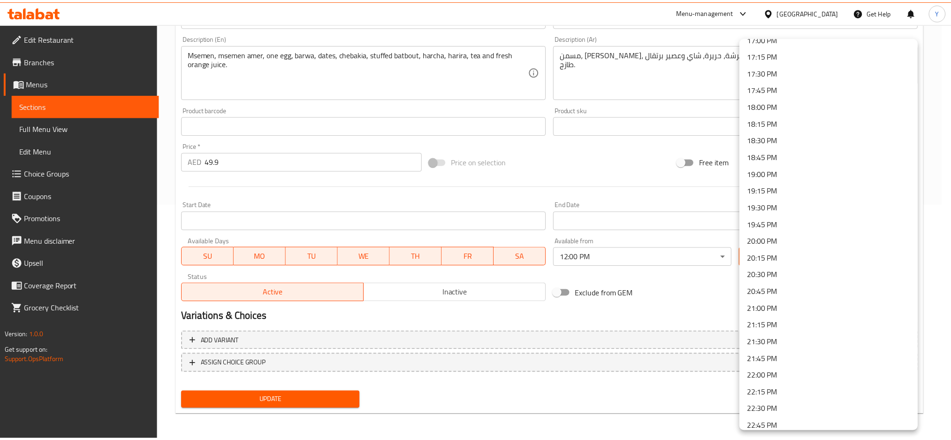
scroll to position [1251, 0]
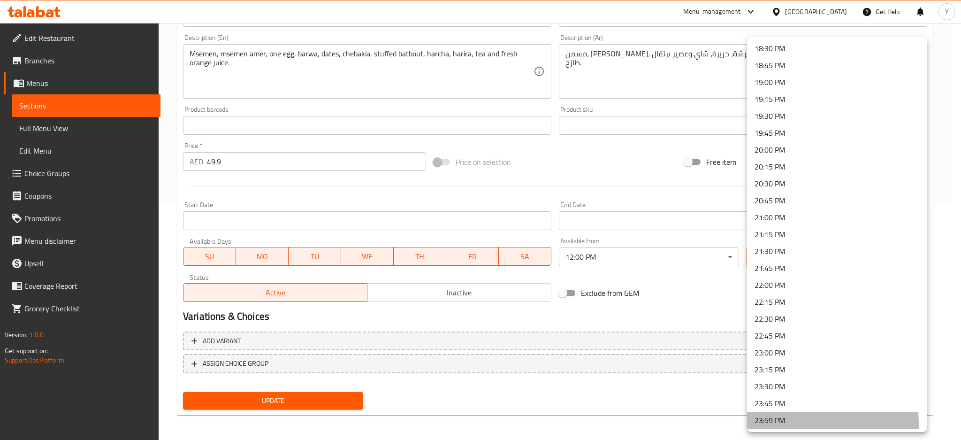
click at [782, 423] on li "23:59 PM" at bounding box center [837, 420] width 180 height 17
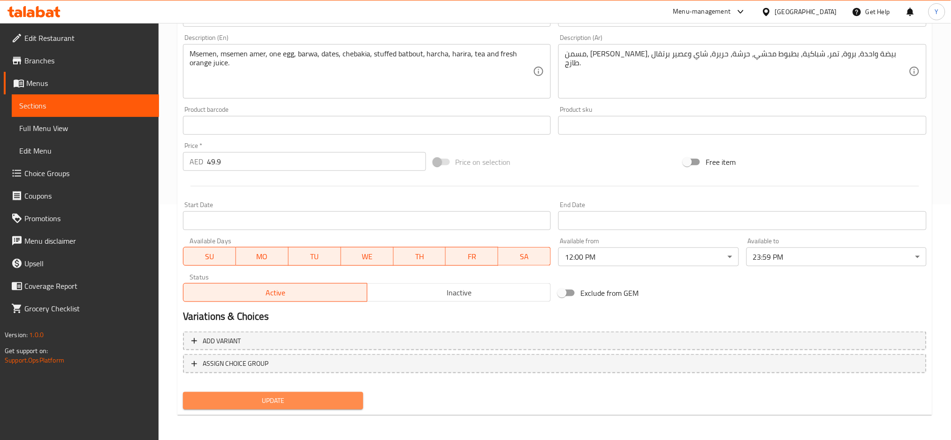
click at [309, 401] on span "Update" at bounding box center [273, 401] width 165 height 12
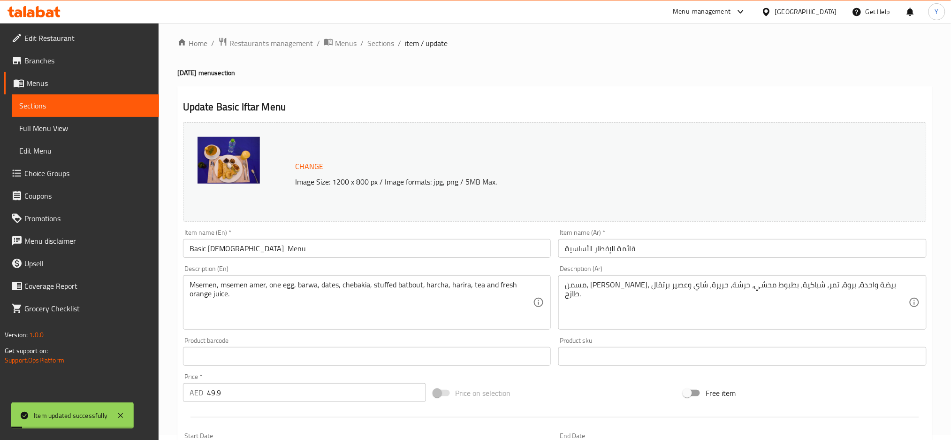
scroll to position [0, 0]
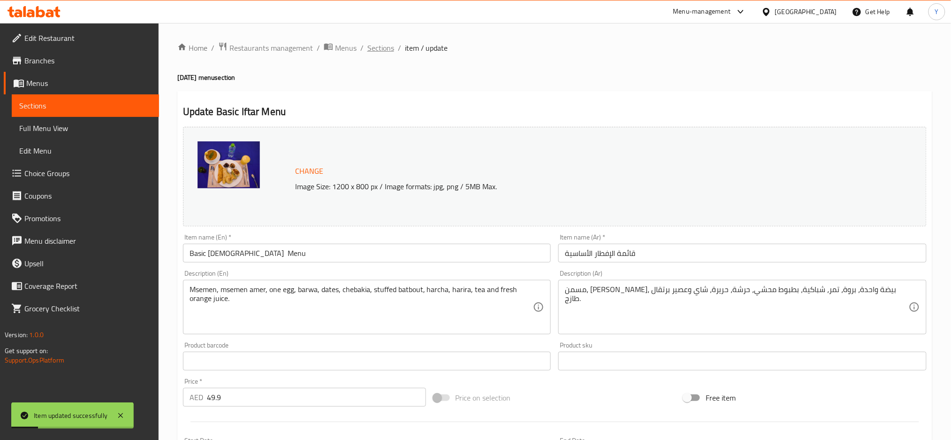
click at [382, 49] on span "Sections" at bounding box center [380, 47] width 27 height 11
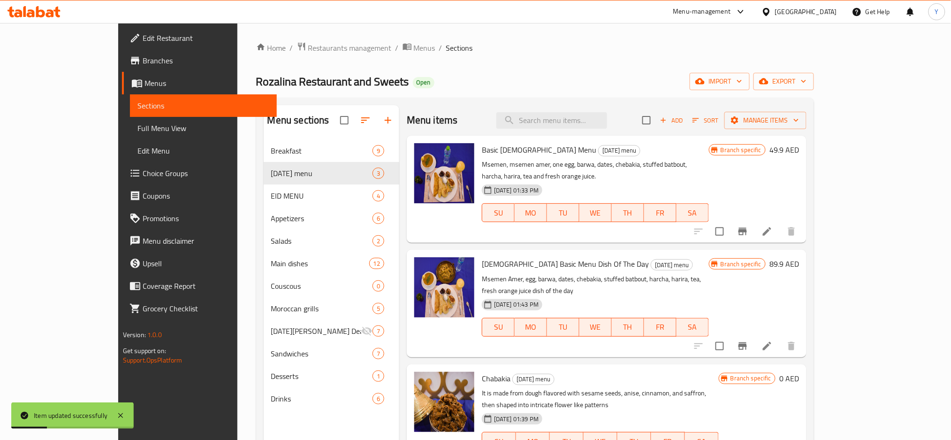
scroll to position [125, 0]
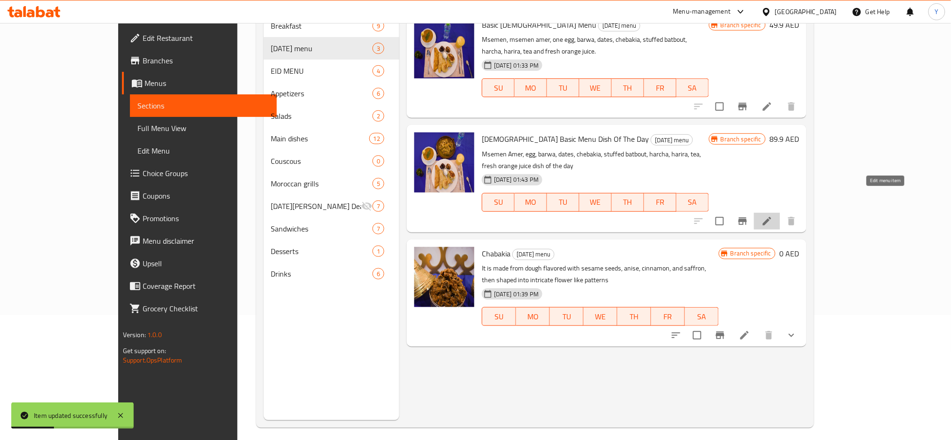
click at [772, 217] on icon at bounding box center [767, 221] width 8 height 8
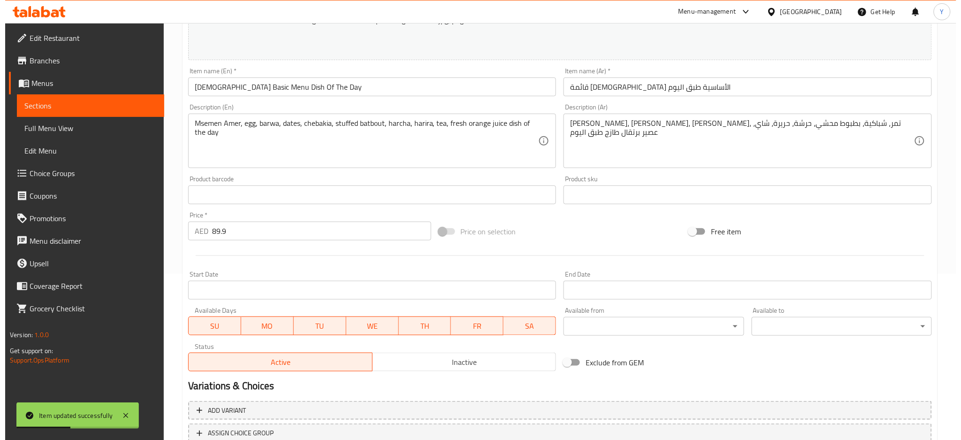
scroll to position [167, 0]
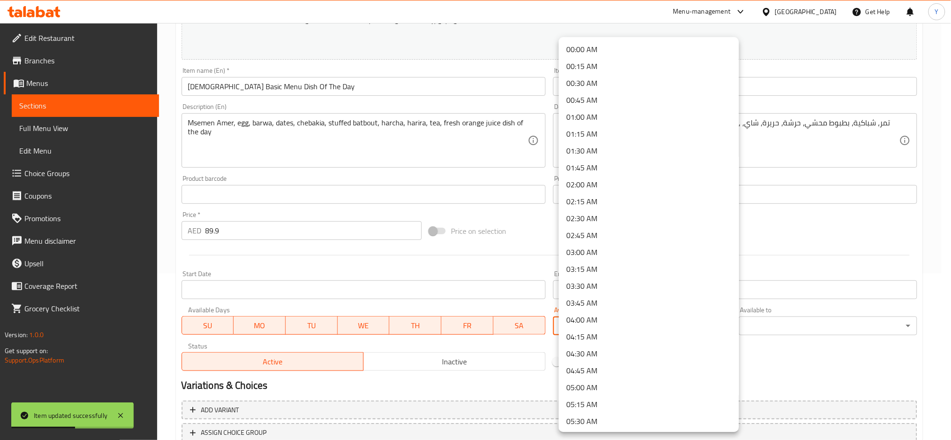
click at [696, 273] on body "Item updated successfully ​ Menu-management United Arab Emirates Get Help Y Edi…" at bounding box center [475, 64] width 951 height 417
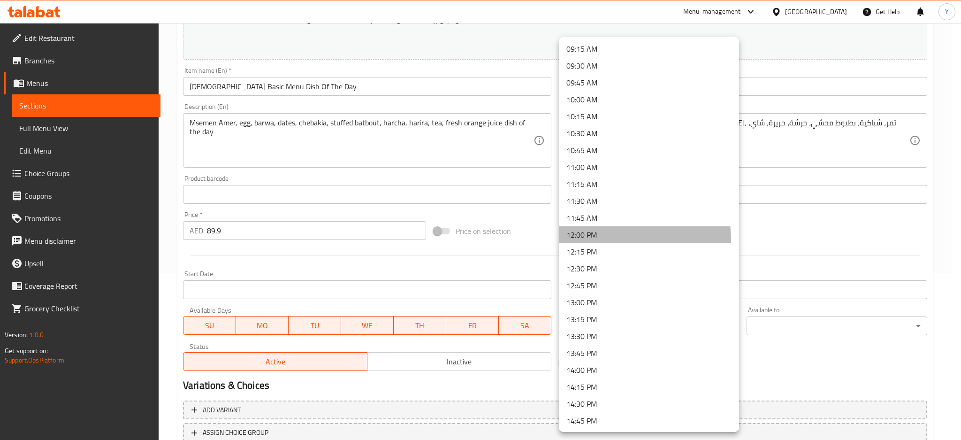
click at [624, 239] on li "12:00 PM" at bounding box center [649, 234] width 180 height 17
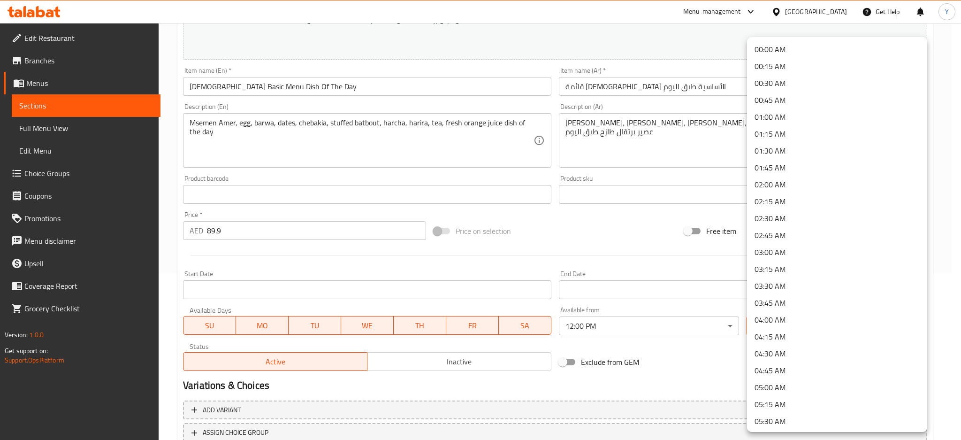
click at [791, 273] on body "​ Menu-management United Arab Emirates Get Help Y Edit Restaurant Branches Menu…" at bounding box center [480, 64] width 961 height 417
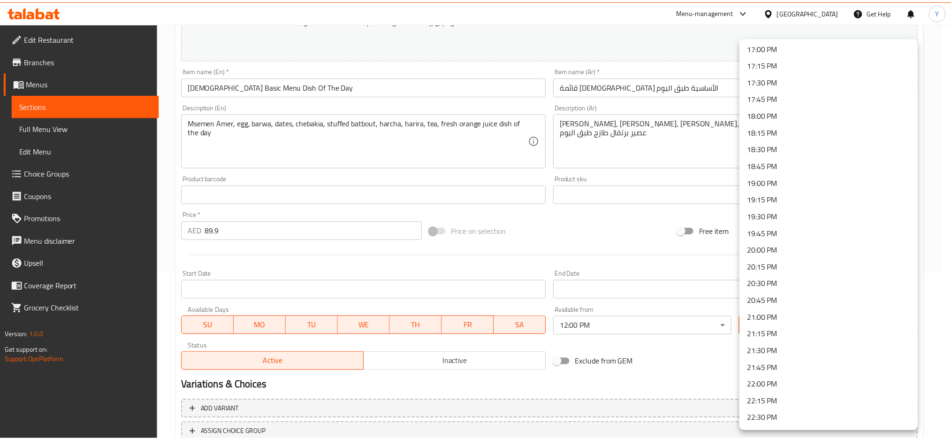
scroll to position [1251, 0]
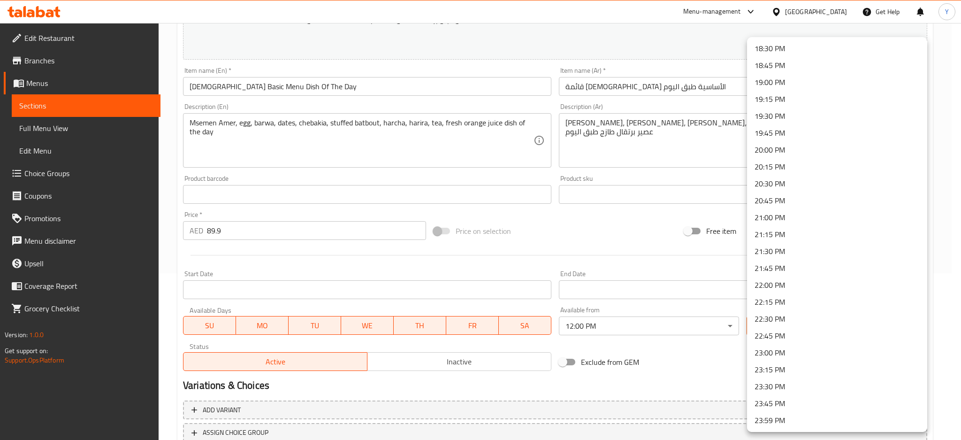
click at [794, 419] on li "23:59 PM" at bounding box center [837, 420] width 180 height 17
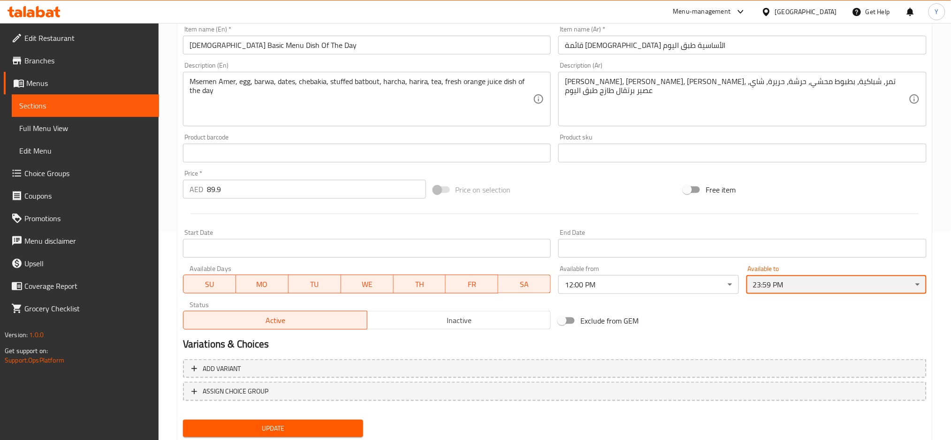
scroll to position [236, 0]
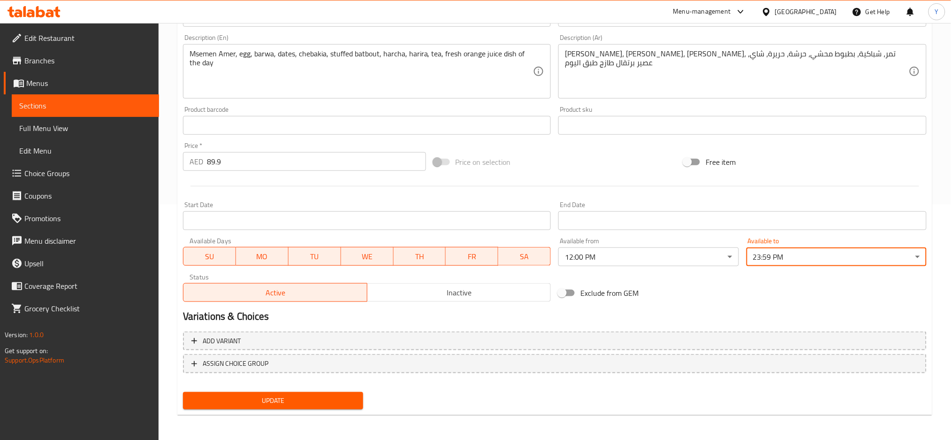
click at [349, 401] on span "Update" at bounding box center [273, 401] width 165 height 12
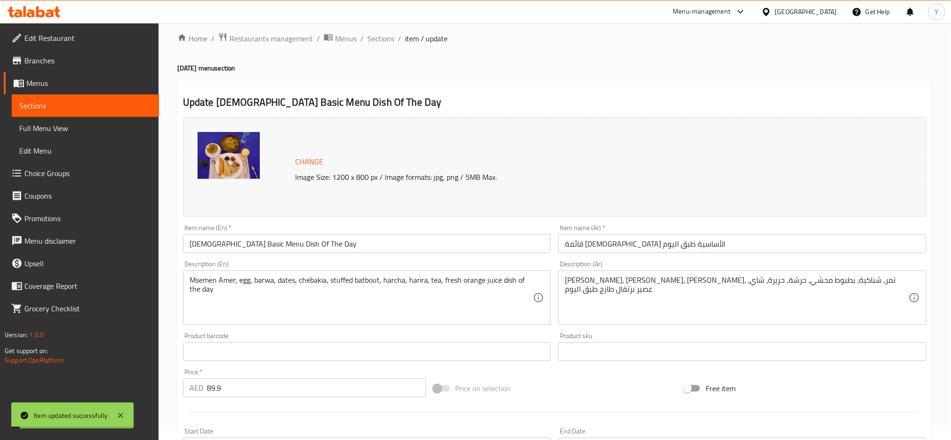
scroll to position [0, 0]
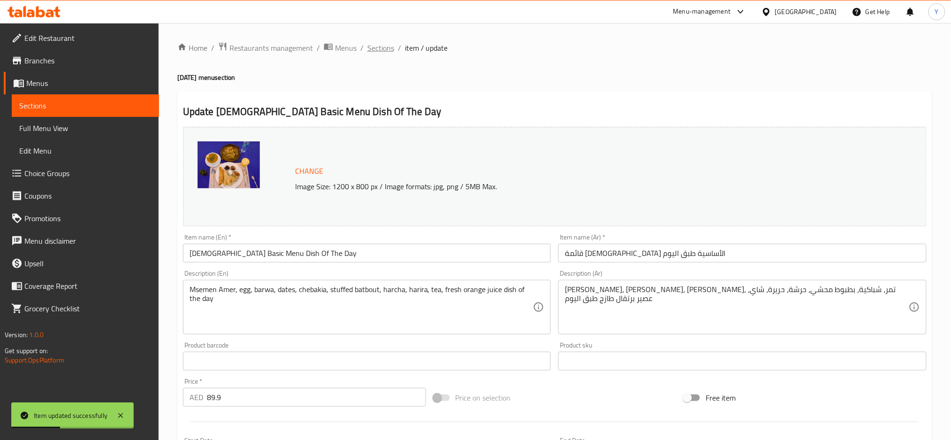
click at [371, 46] on span "Sections" at bounding box center [380, 47] width 27 height 11
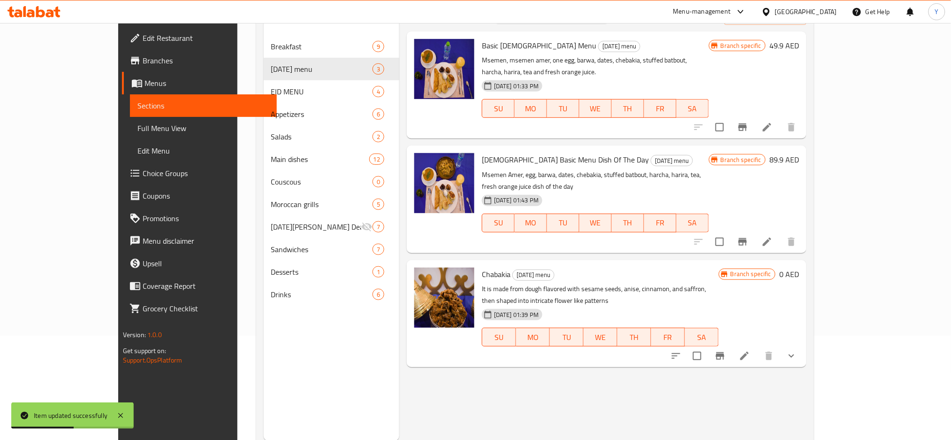
scroll to position [131, 0]
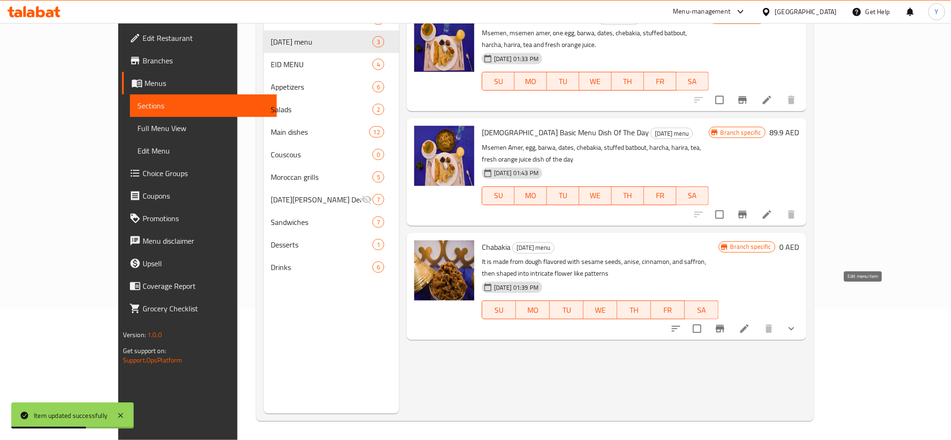
click at [750, 323] on icon at bounding box center [744, 328] width 11 height 11
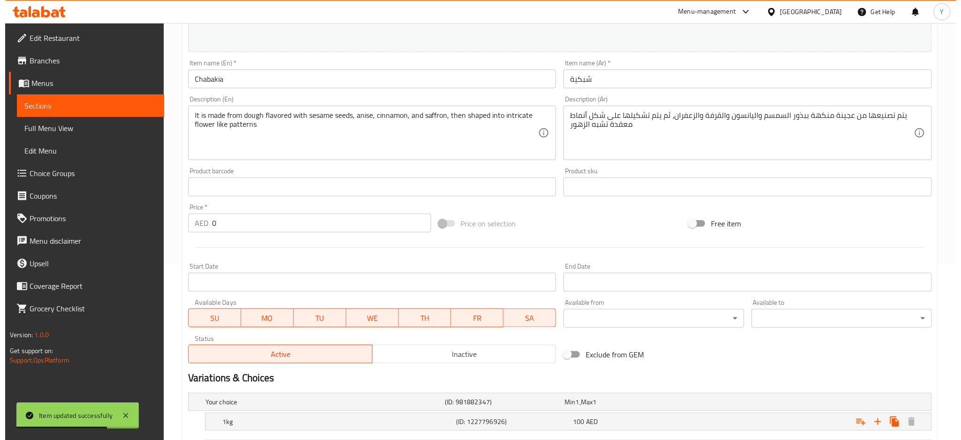
scroll to position [250, 0]
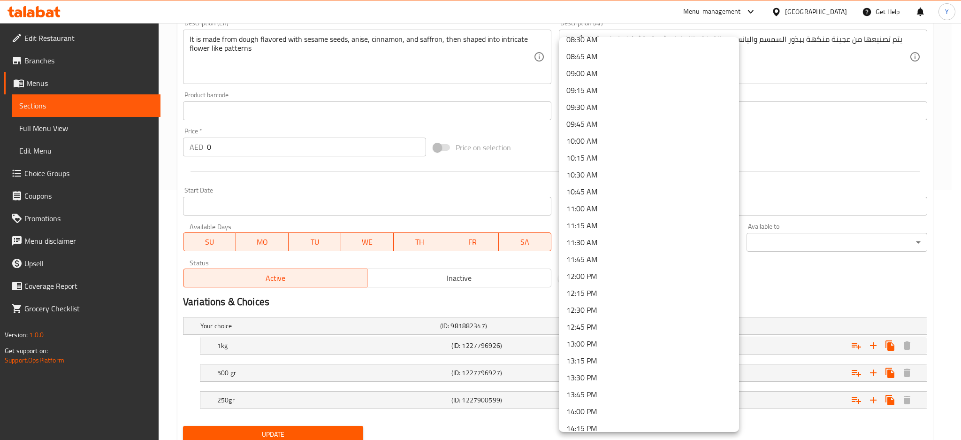
scroll to position [584, 0]
click at [641, 277] on li "12:00 PM" at bounding box center [649, 276] width 180 height 17
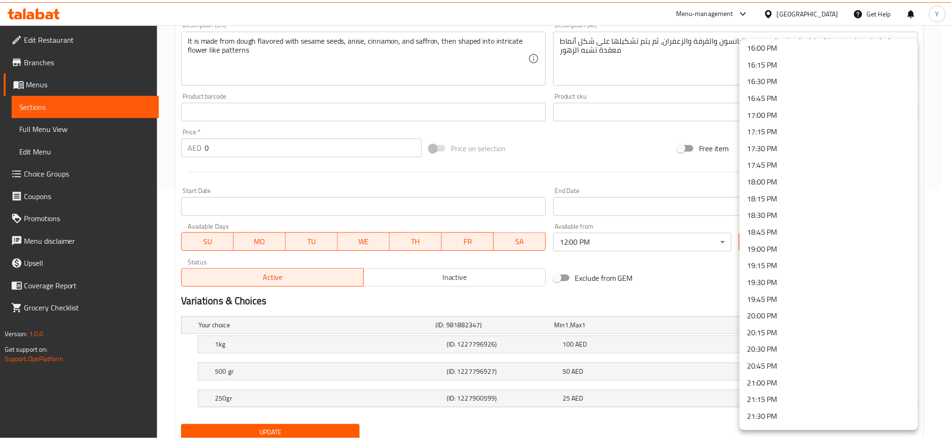
scroll to position [1251, 0]
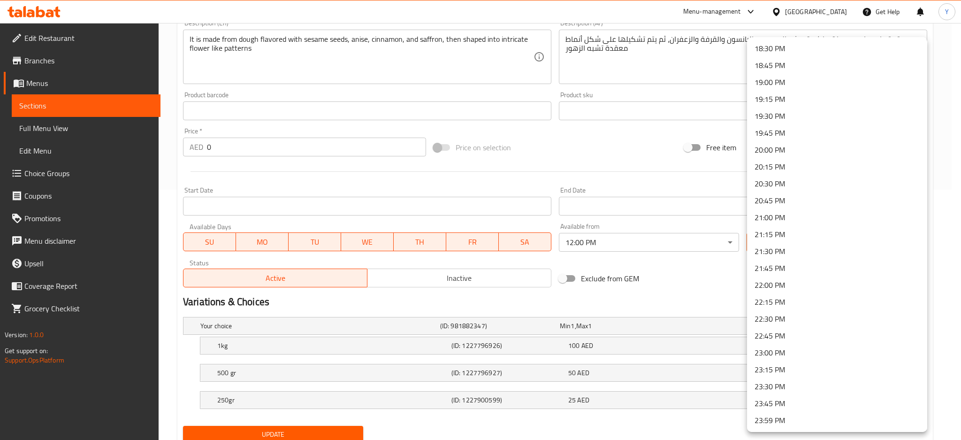
click at [782, 425] on li "23:59 PM" at bounding box center [837, 420] width 180 height 17
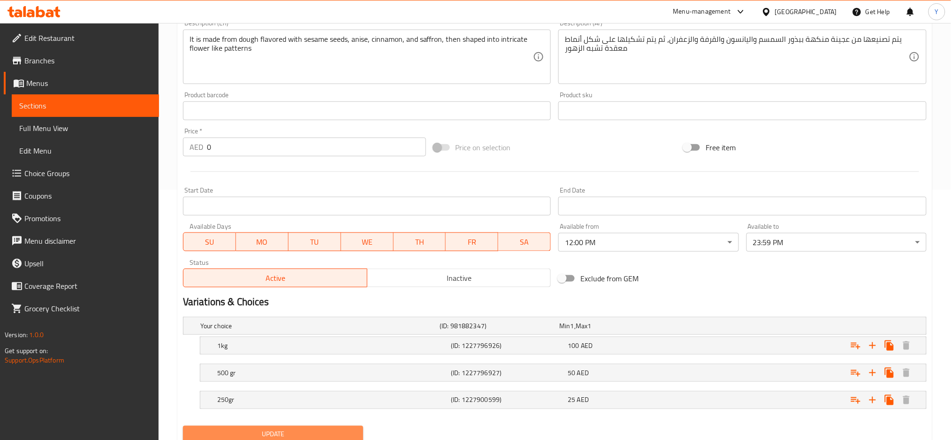
click at [329, 434] on span "Update" at bounding box center [273, 434] width 165 height 12
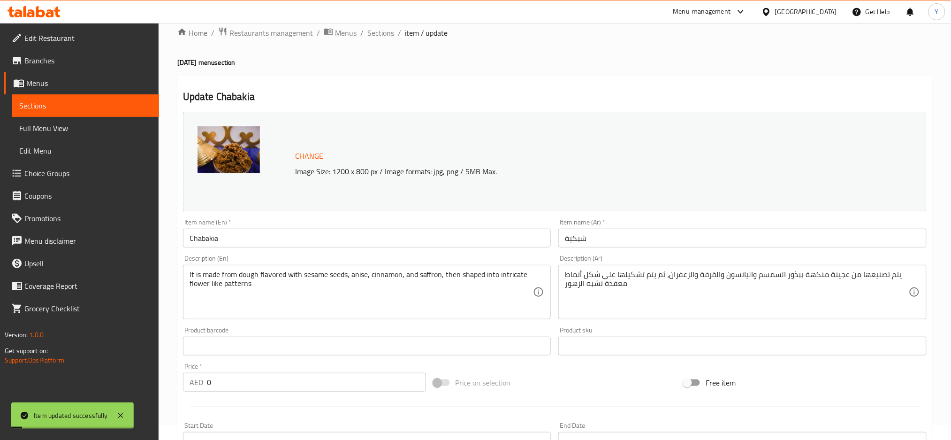
scroll to position [0, 0]
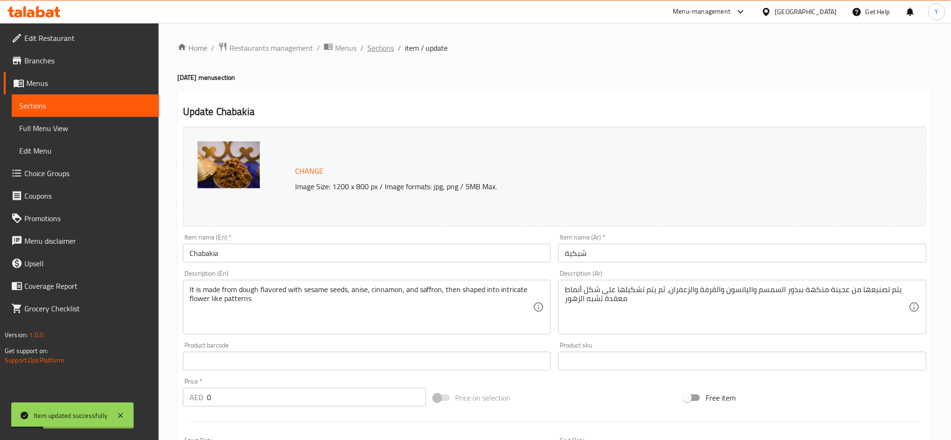
click at [383, 51] on span "Sections" at bounding box center [380, 47] width 27 height 11
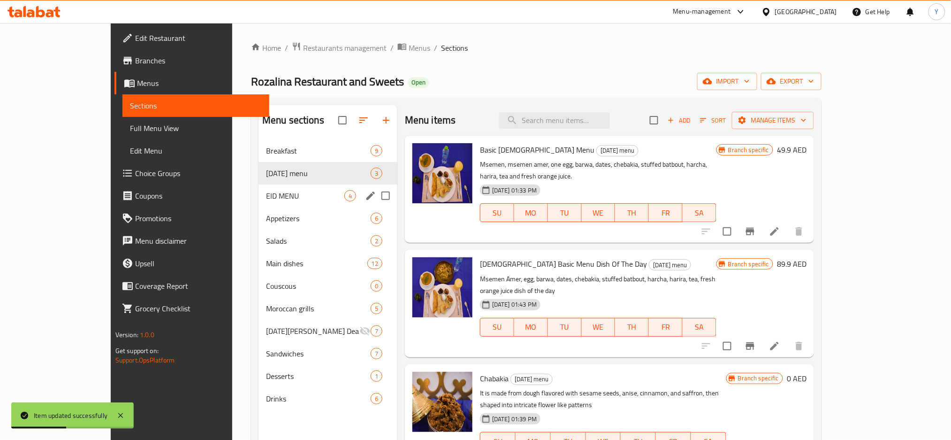
click at [281, 188] on div "EID MENU 4" at bounding box center [328, 195] width 139 height 23
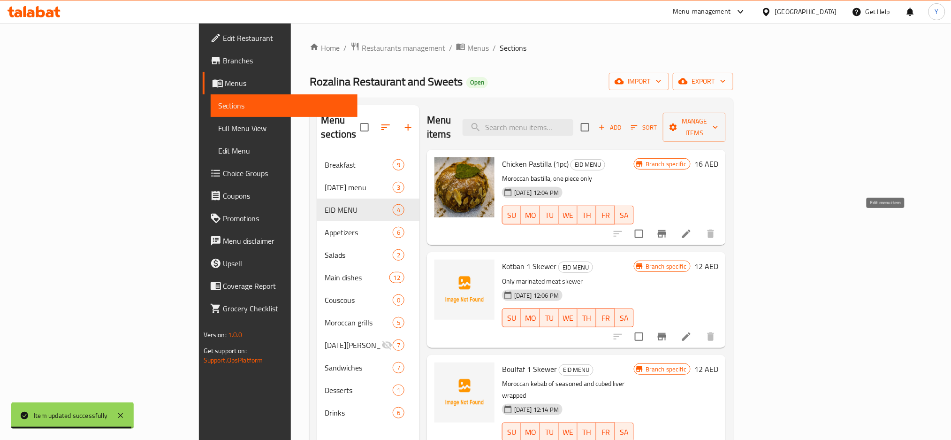
click at [692, 228] on icon at bounding box center [686, 233] width 11 height 11
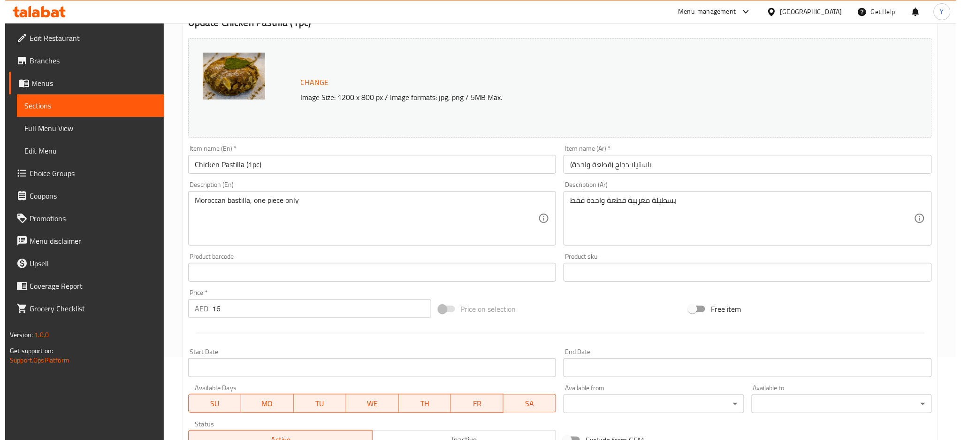
scroll to position [208, 0]
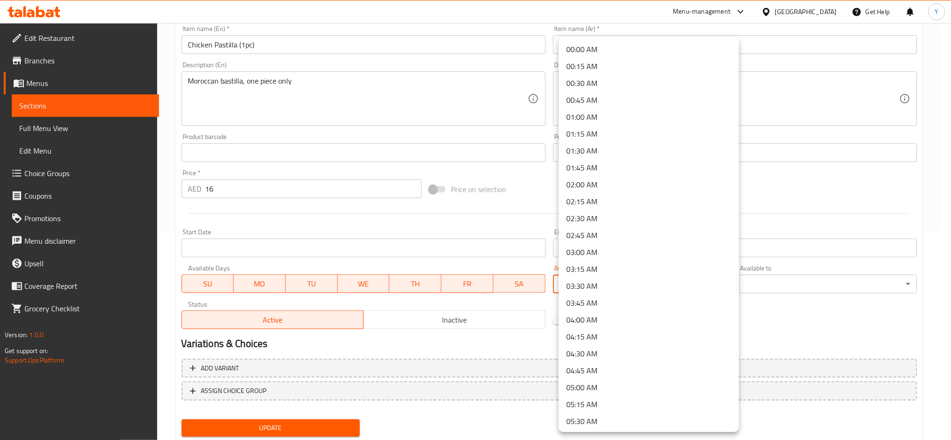
click at [654, 231] on body "​ Menu-management United Arab Emirates Get Help Y Edit Restaurant Branches Menu…" at bounding box center [475, 23] width 951 height 417
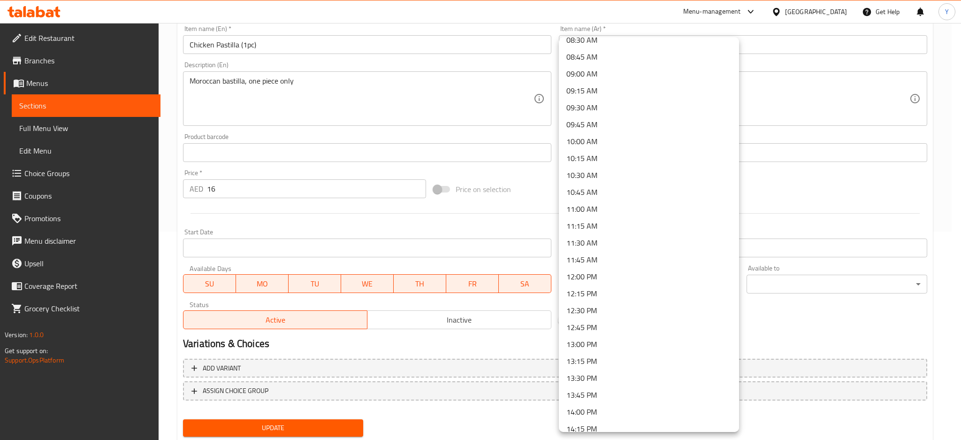
scroll to position [626, 0]
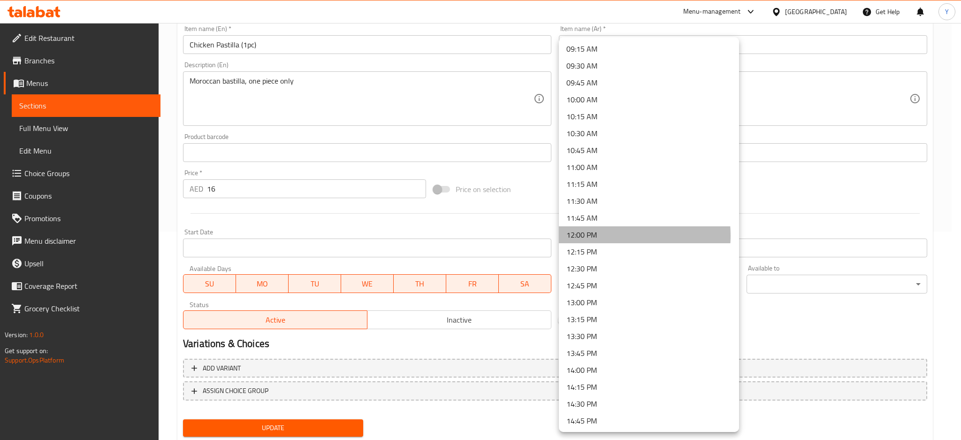
click at [603, 236] on li "12:00 PM" at bounding box center [649, 234] width 180 height 17
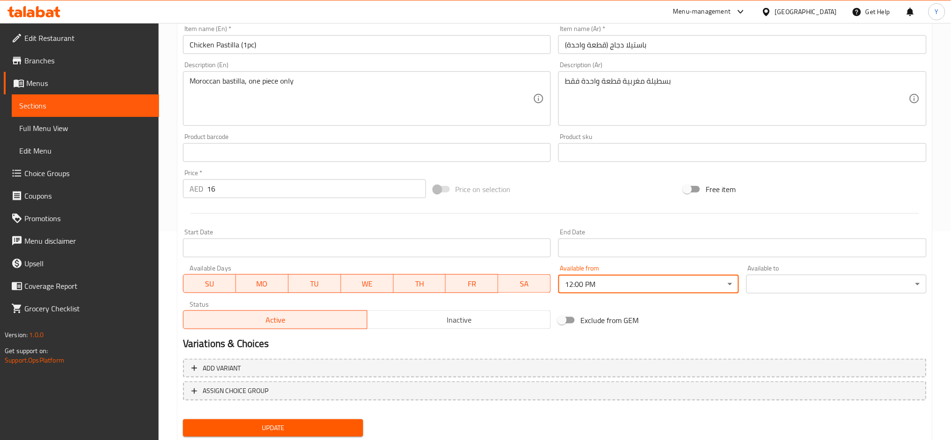
click at [798, 231] on body "​ Menu-management United Arab Emirates Get Help Y Edit Restaurant Branches Menu…" at bounding box center [475, 23] width 951 height 417
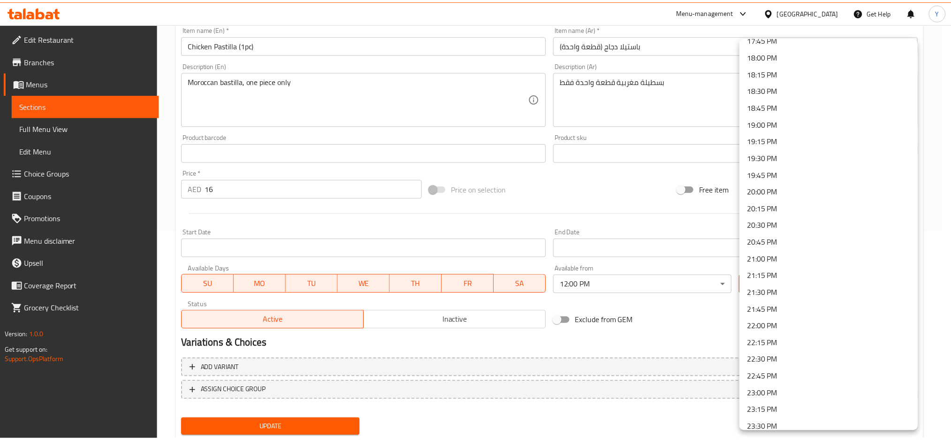
scroll to position [1251, 0]
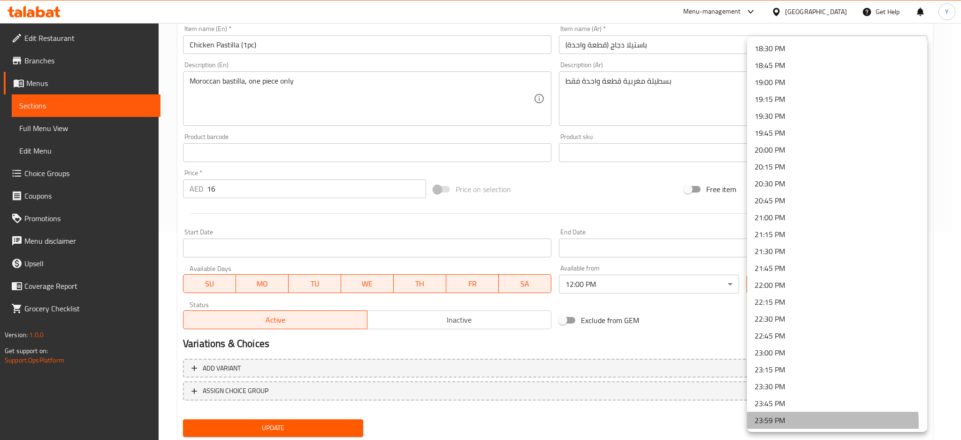
click at [792, 423] on li "23:59 PM" at bounding box center [837, 420] width 180 height 17
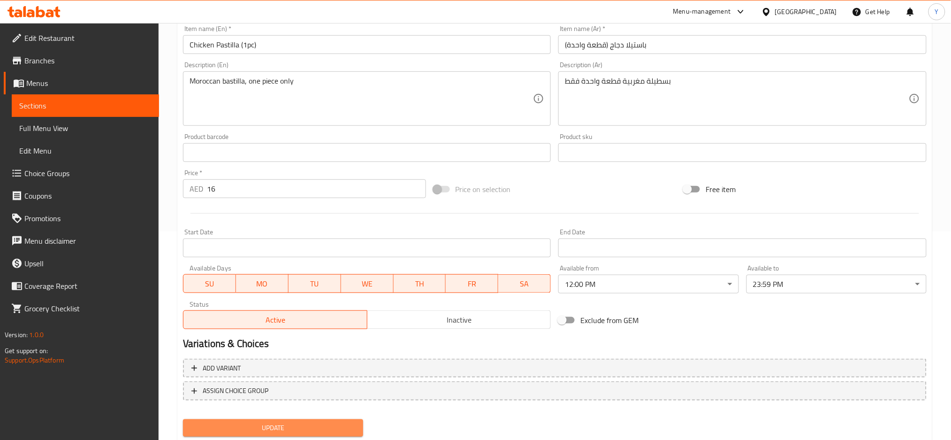
click at [303, 423] on span "Update" at bounding box center [273, 428] width 165 height 12
click at [283, 426] on span "Update" at bounding box center [273, 428] width 165 height 12
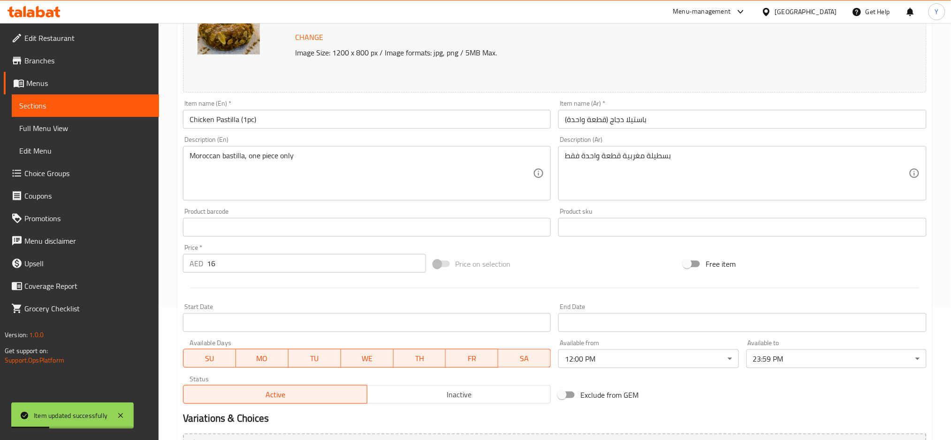
scroll to position [0, 0]
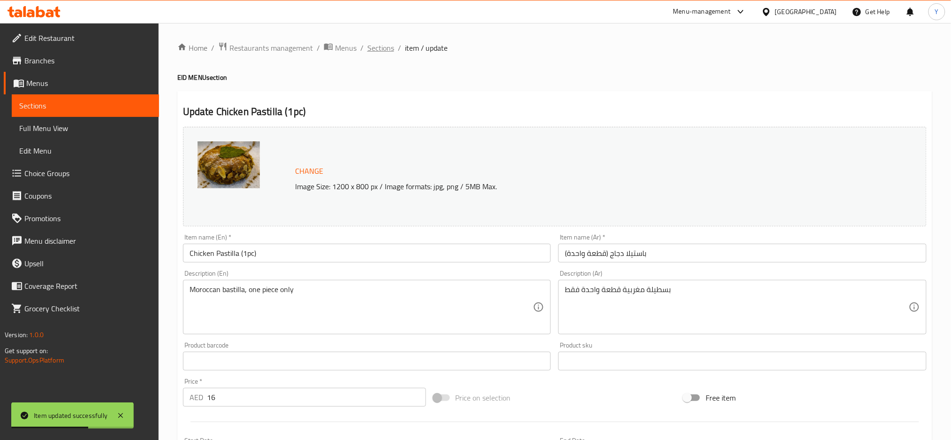
click at [389, 45] on span "Sections" at bounding box center [380, 47] width 27 height 11
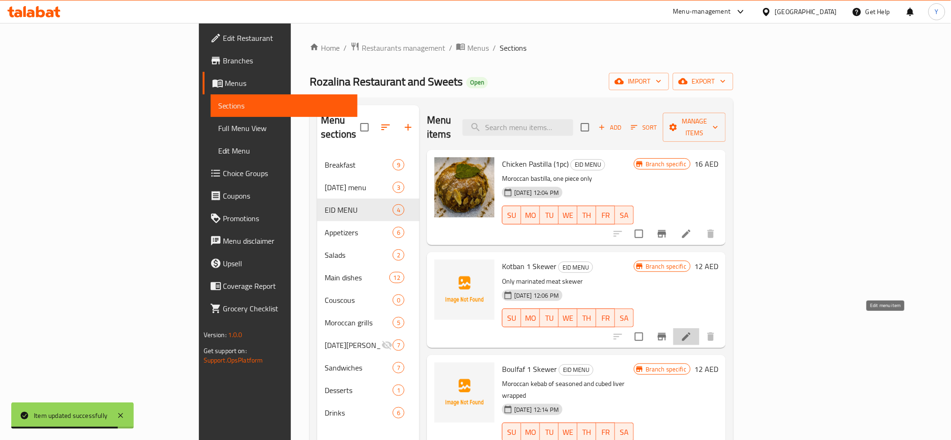
click at [691, 332] on icon at bounding box center [686, 336] width 8 height 8
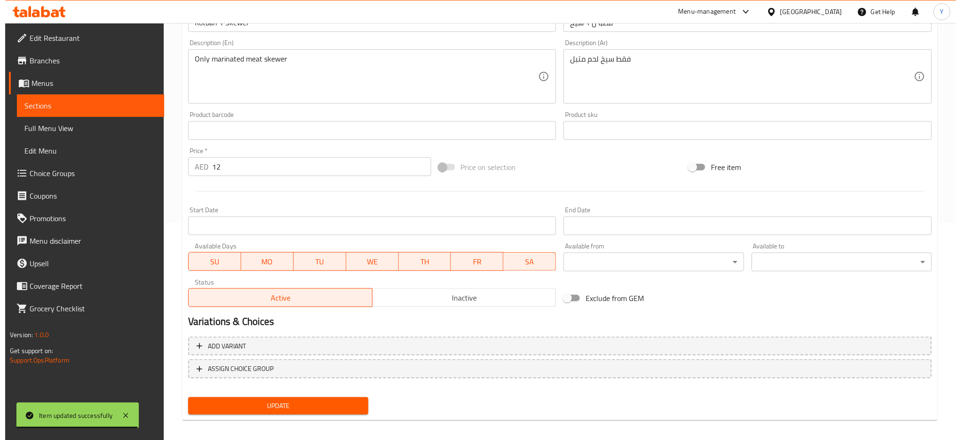
scroll to position [222, 0]
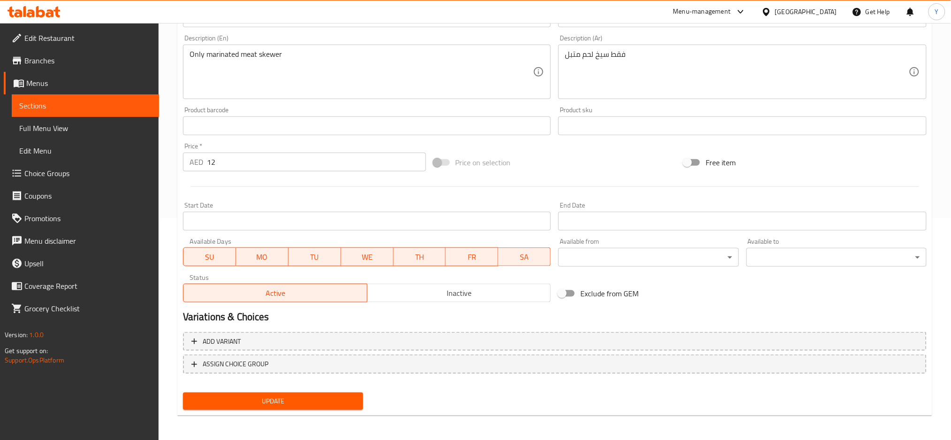
click at [626, 218] on body "​ Menu-management United Arab Emirates Get Help Y Edit Restaurant Branches Menu…" at bounding box center [475, 9] width 951 height 417
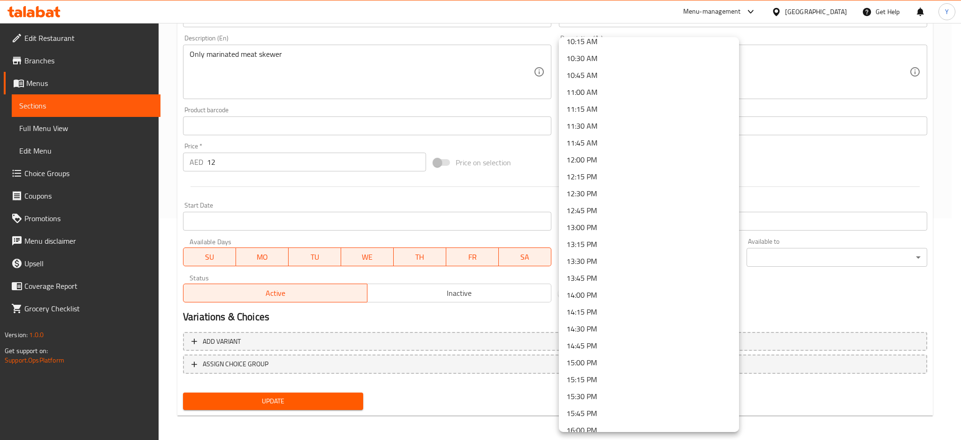
scroll to position [709, 0]
click at [610, 154] on li "12:00 PM" at bounding box center [649, 151] width 180 height 17
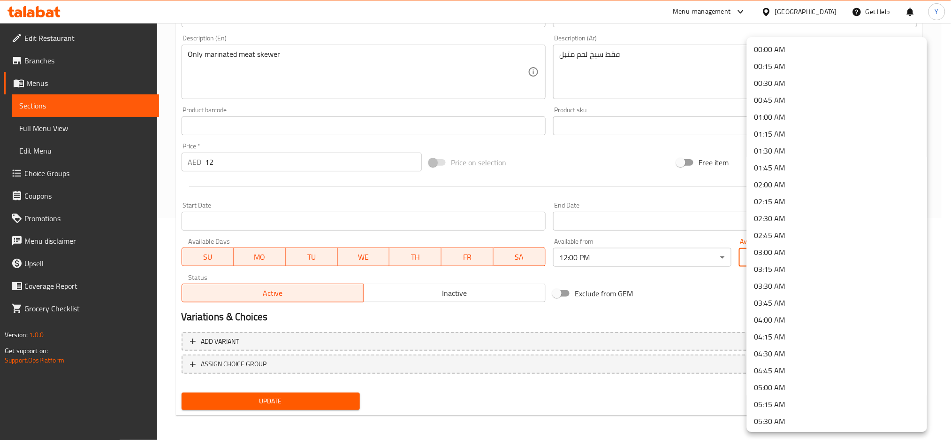
click at [766, 218] on body "​ Menu-management United Arab Emirates Get Help Y Edit Restaurant Branches Menu…" at bounding box center [475, 9] width 951 height 417
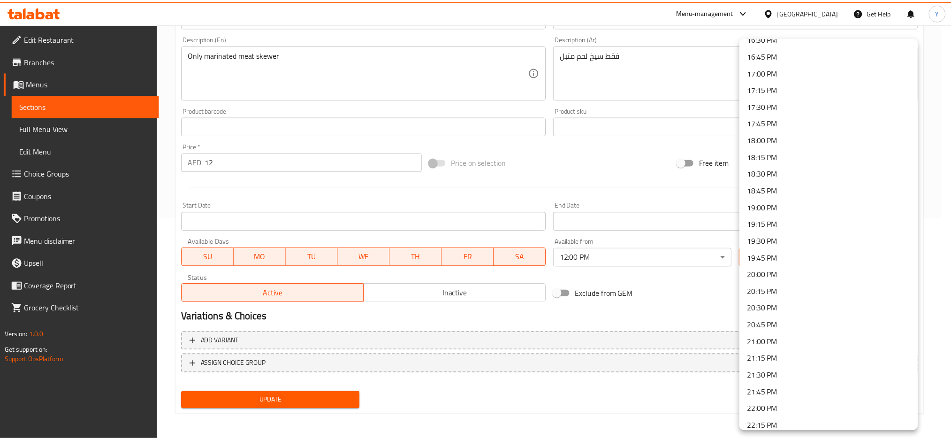
scroll to position [1251, 0]
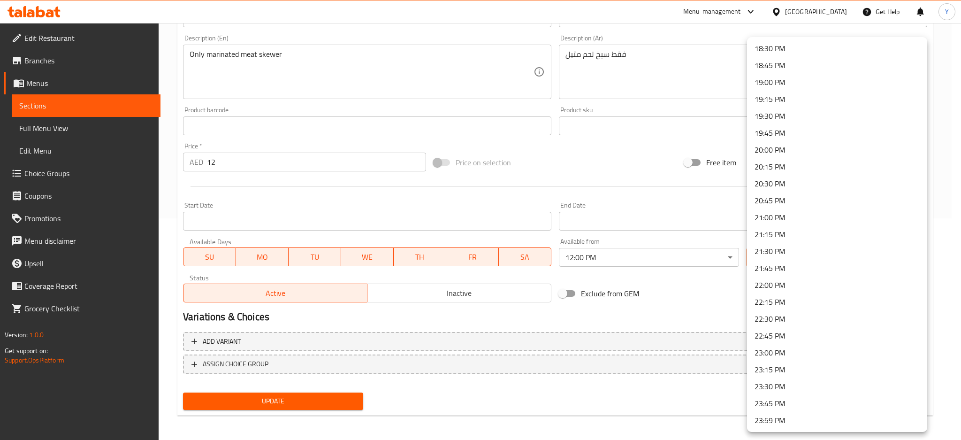
click at [774, 421] on li "23:59 PM" at bounding box center [837, 420] width 180 height 17
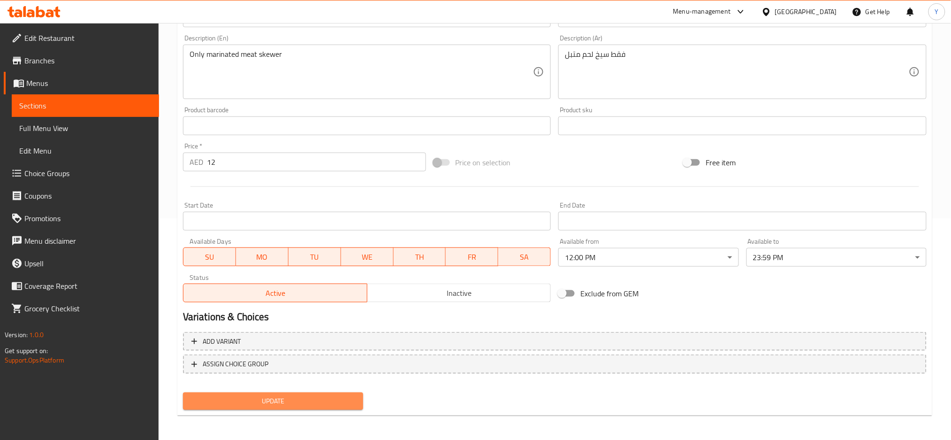
click at [340, 398] on span "Update" at bounding box center [273, 401] width 165 height 12
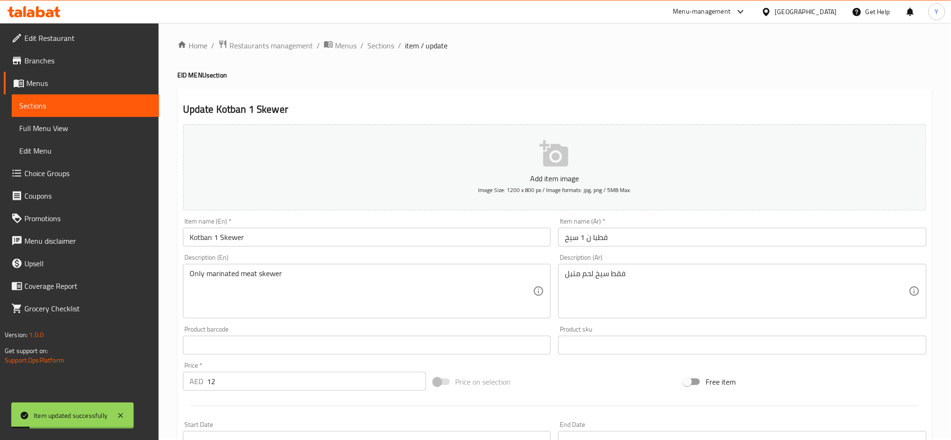
scroll to position [0, 0]
click at [387, 49] on span "Sections" at bounding box center [380, 47] width 27 height 11
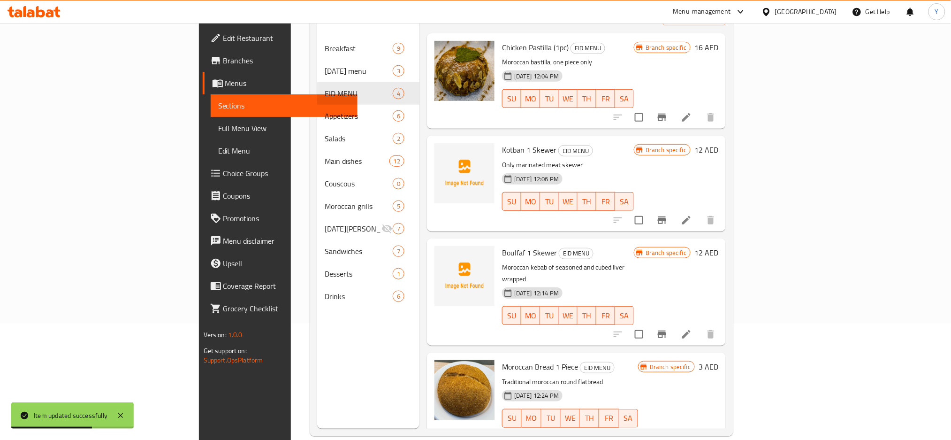
scroll to position [131, 0]
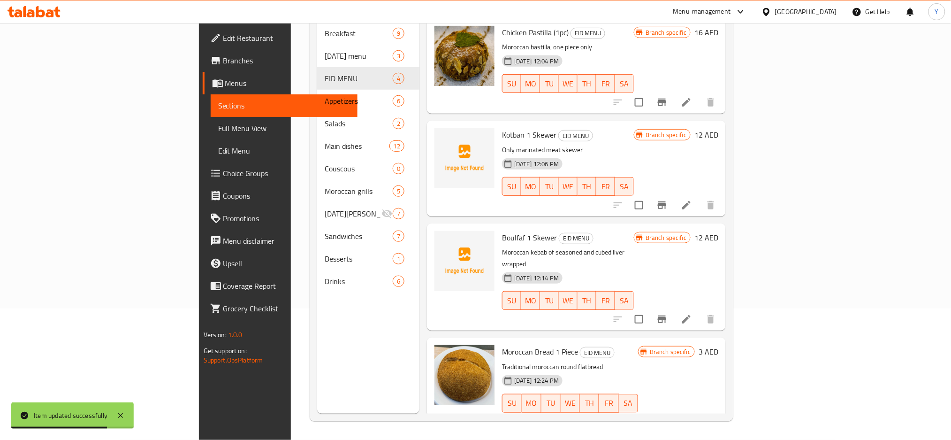
click at [691, 315] on icon at bounding box center [686, 319] width 8 height 8
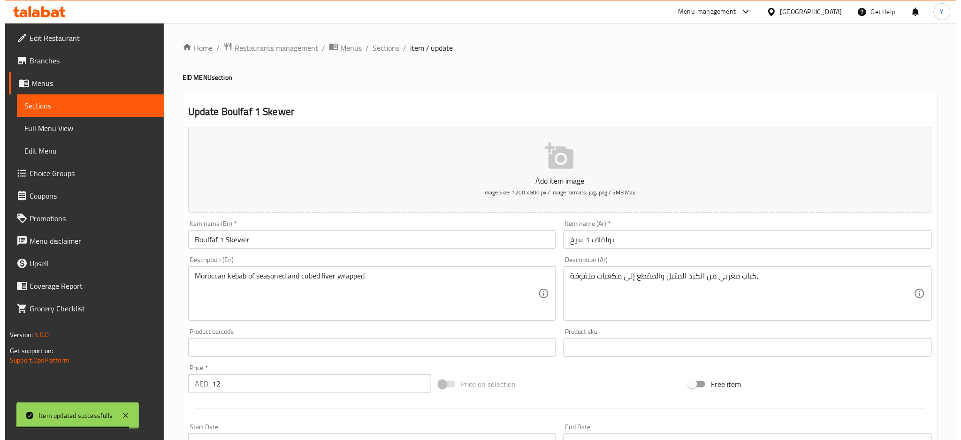
scroll to position [222, 0]
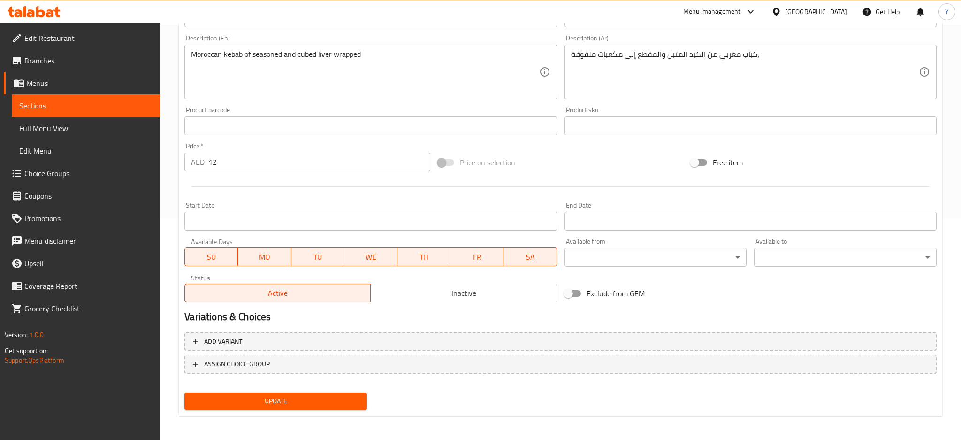
click at [572, 218] on body "Item updated successfully ​ Menu-management United Arab Emirates Get Help Y Edi…" at bounding box center [480, 9] width 961 height 417
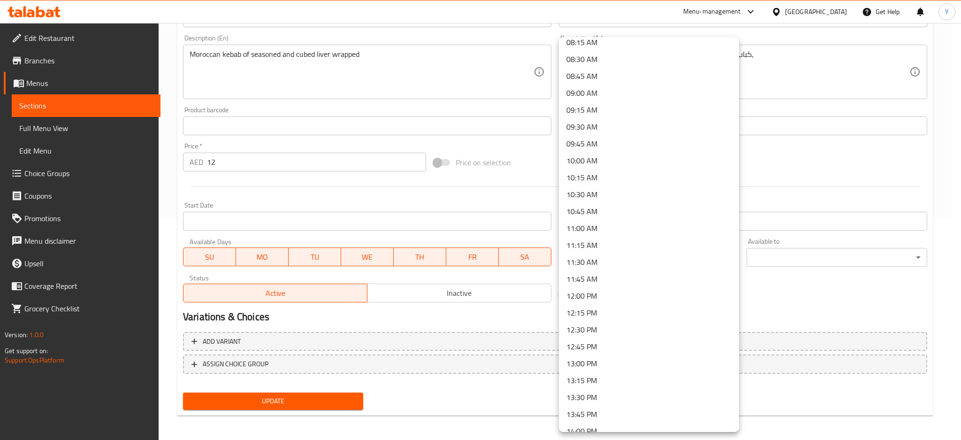
scroll to position [584, 0]
click at [607, 276] on li "12:00 PM" at bounding box center [649, 276] width 180 height 17
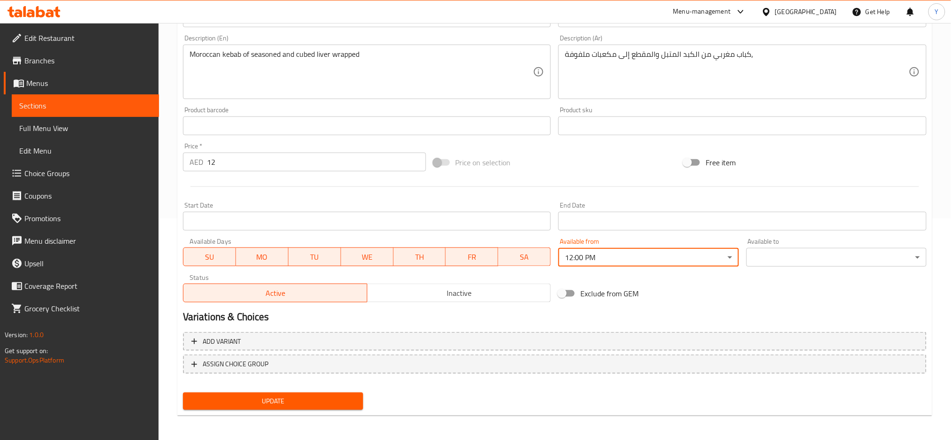
click at [809, 218] on body "​ Menu-management United Arab Emirates Get Help Y Edit Restaurant Branches Menu…" at bounding box center [475, 9] width 951 height 417
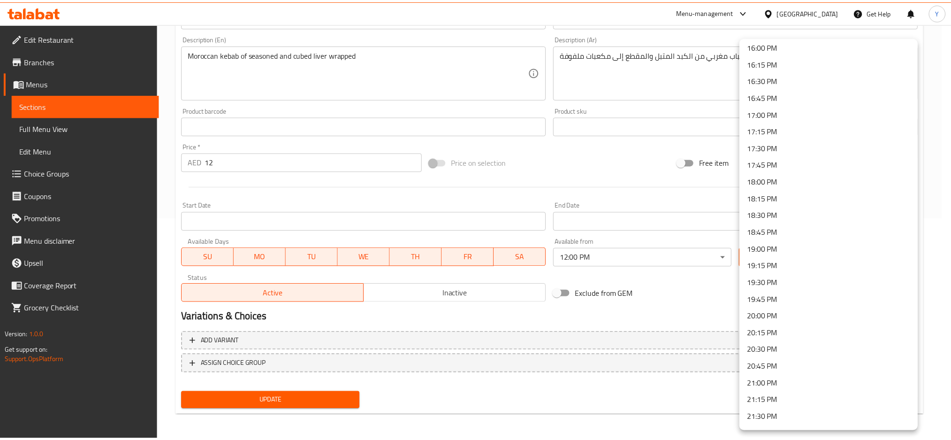
scroll to position [1251, 0]
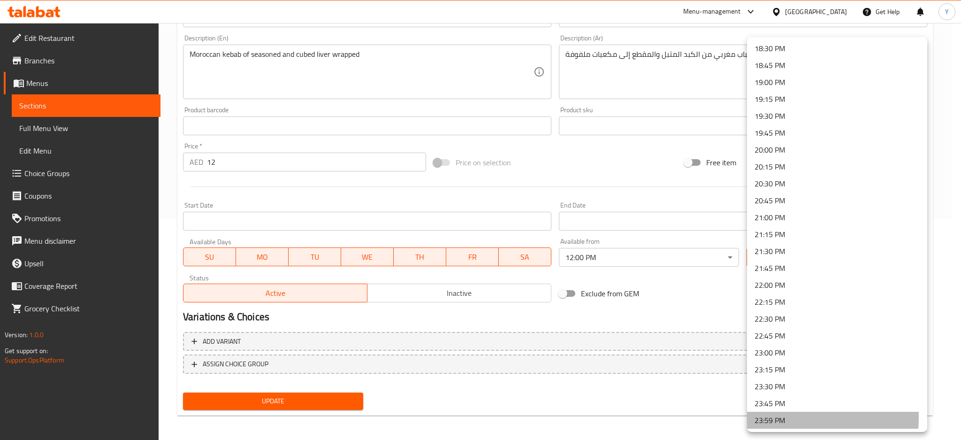
click at [793, 417] on li "23:59 PM" at bounding box center [837, 420] width 180 height 17
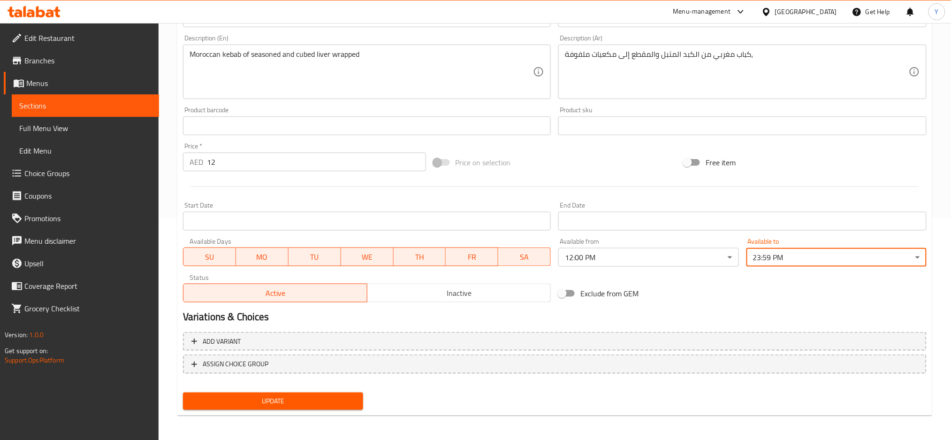
click at [315, 399] on span "Update" at bounding box center [273, 401] width 165 height 12
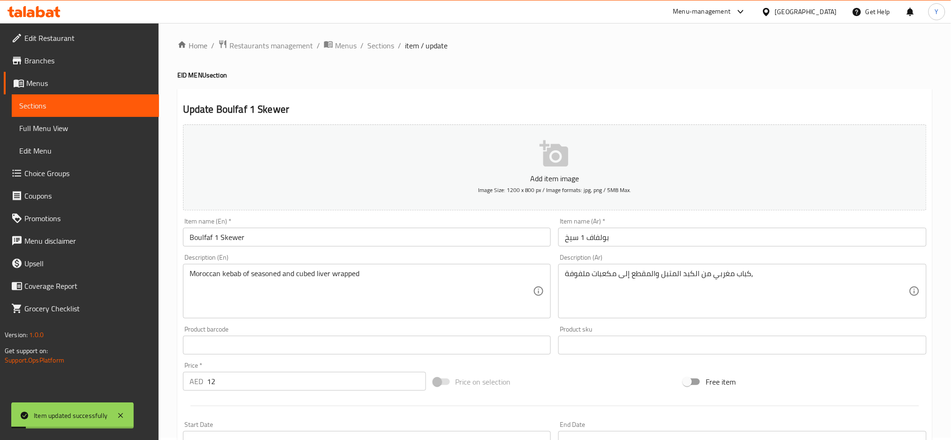
scroll to position [0, 0]
click at [374, 42] on span "Sections" at bounding box center [380, 47] width 27 height 11
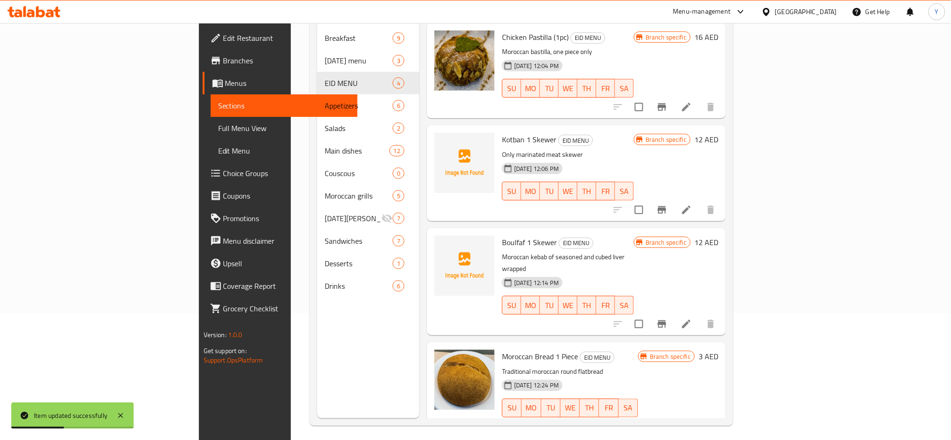
scroll to position [131, 0]
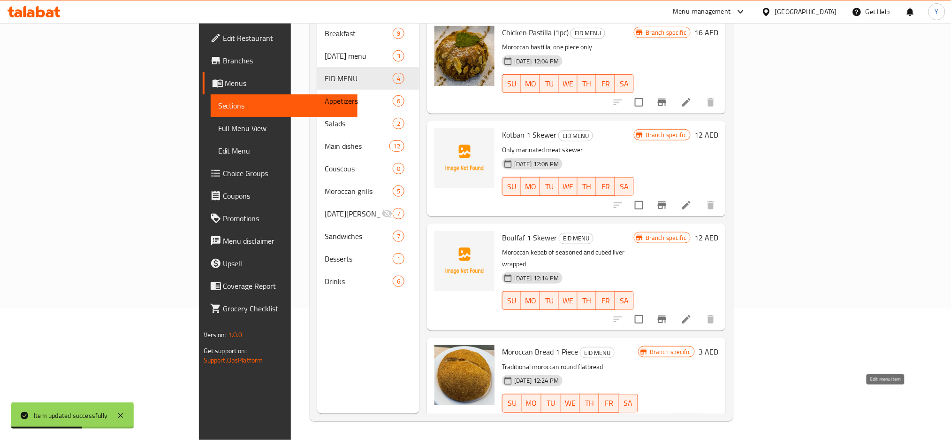
click at [692, 416] on icon at bounding box center [686, 421] width 11 height 11
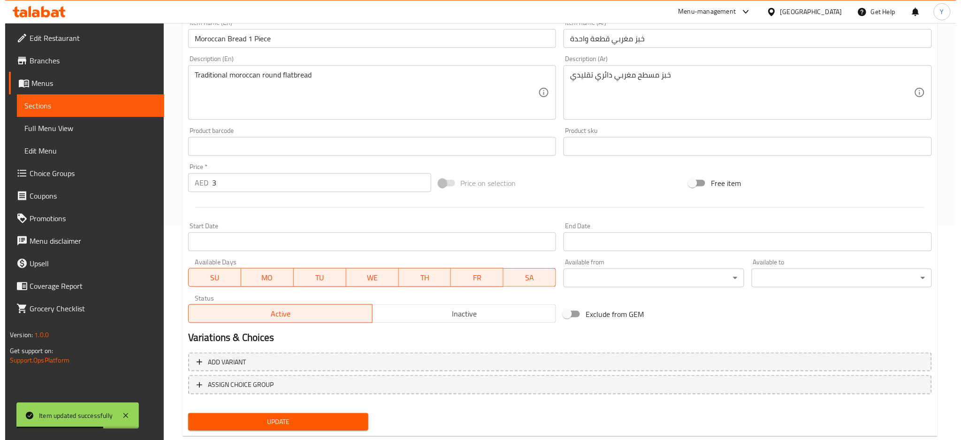
scroll to position [236, 0]
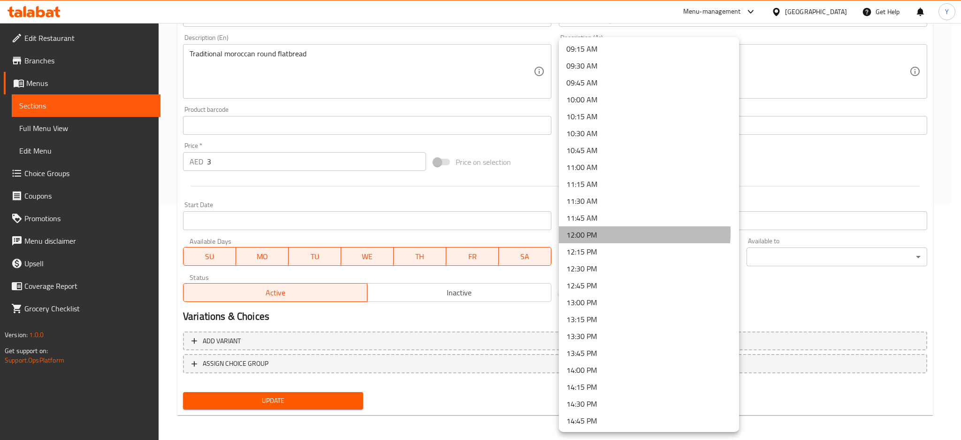
click at [598, 232] on li "12:00 PM" at bounding box center [649, 234] width 180 height 17
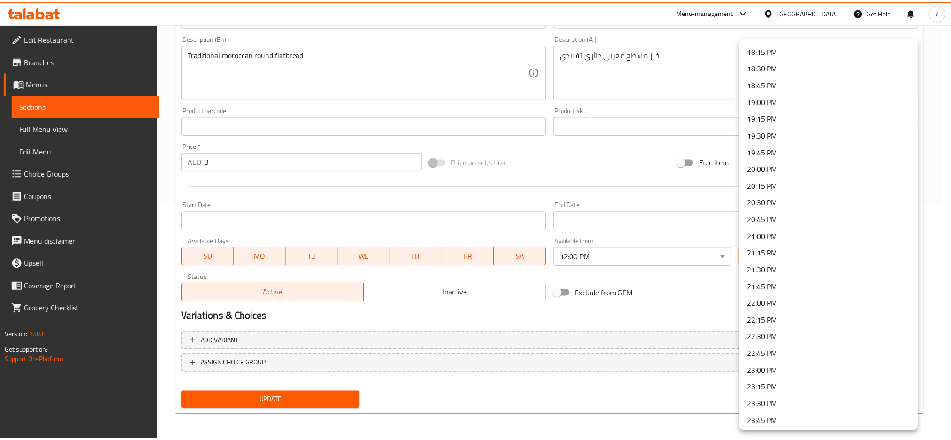
scroll to position [1251, 0]
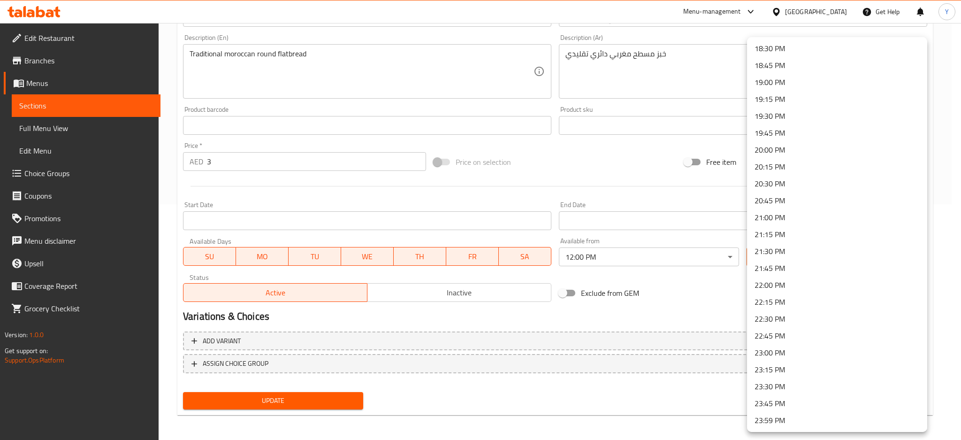
click at [798, 421] on li "23:59 PM" at bounding box center [837, 420] width 180 height 17
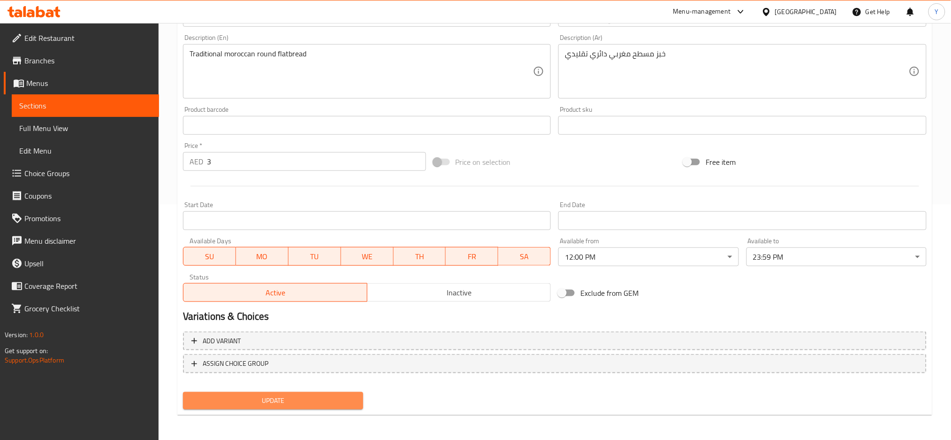
click at [328, 392] on button "Update" at bounding box center [273, 400] width 180 height 17
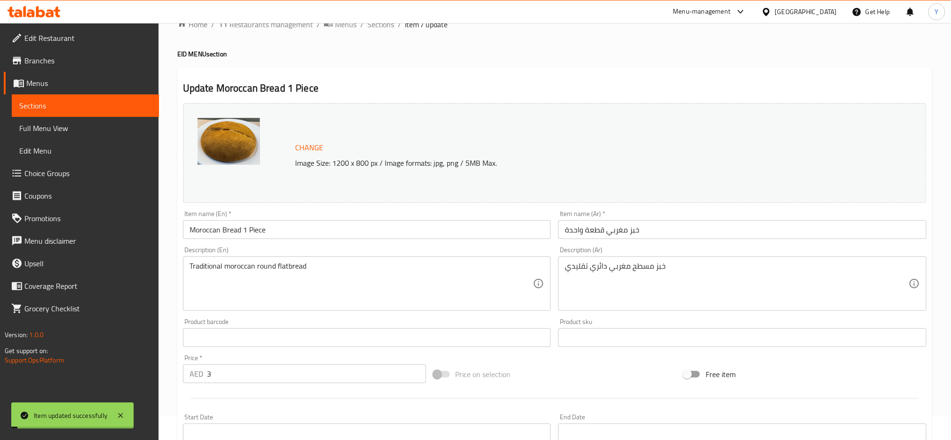
scroll to position [0, 0]
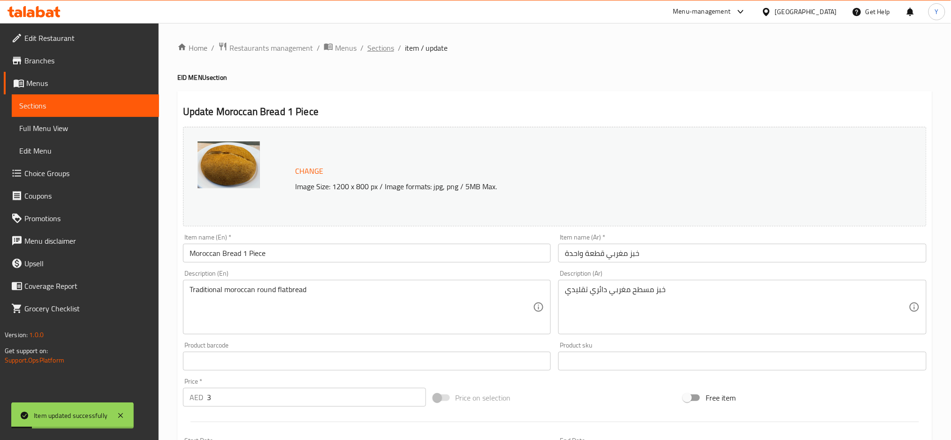
click at [378, 49] on span "Sections" at bounding box center [380, 47] width 27 height 11
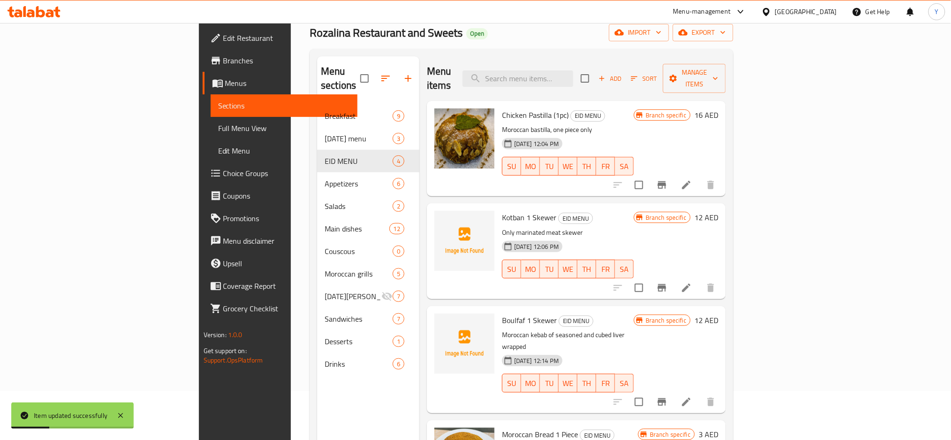
scroll to position [131, 0]
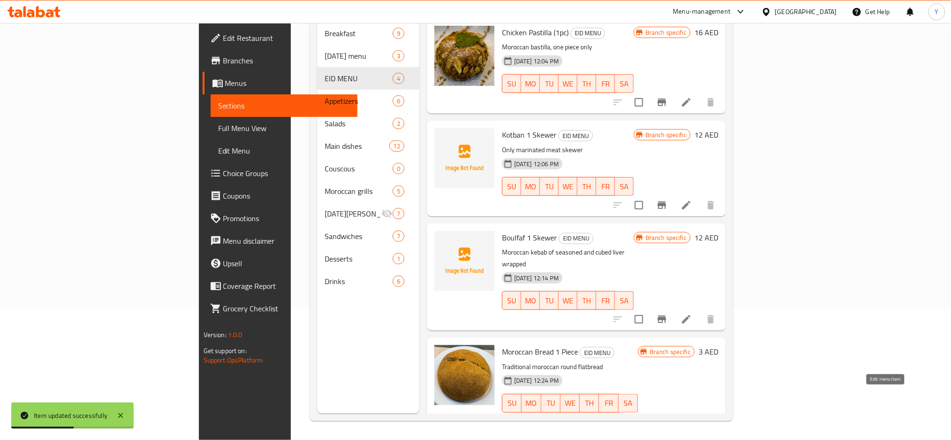
click at [691, 418] on icon at bounding box center [686, 422] width 8 height 8
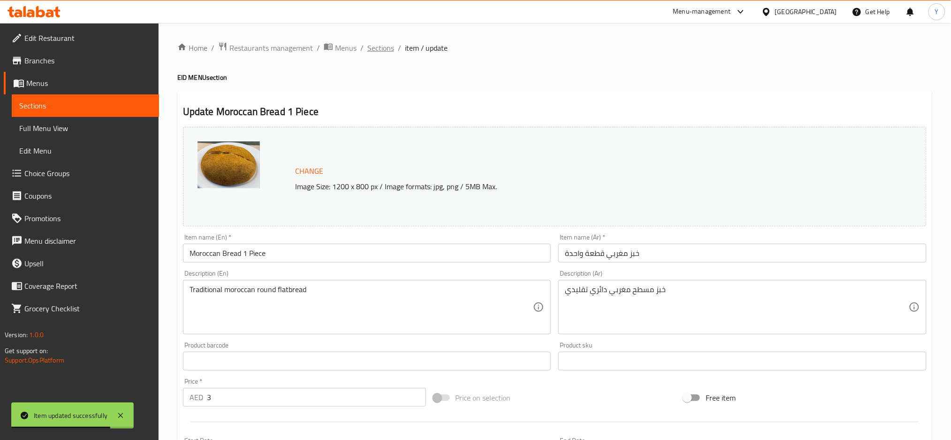
click at [372, 47] on span "Sections" at bounding box center [380, 47] width 27 height 11
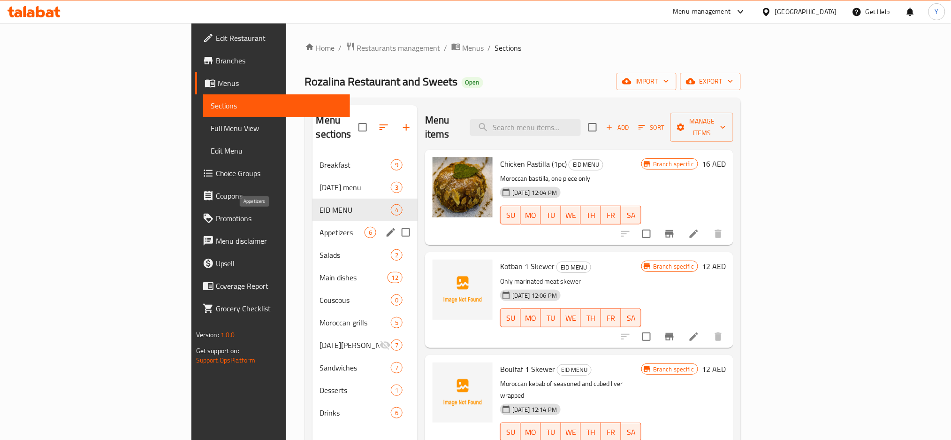
click at [320, 227] on span "Appetizers" at bounding box center [342, 232] width 45 height 11
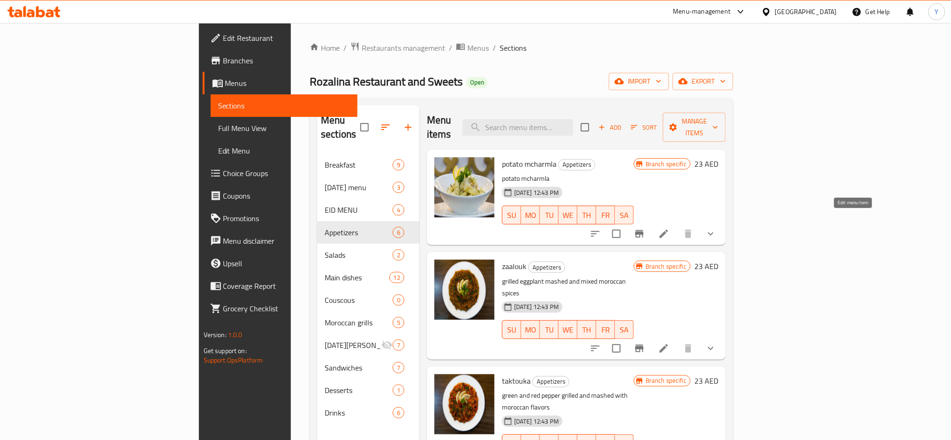
click at [668, 229] on icon at bounding box center [664, 233] width 8 height 8
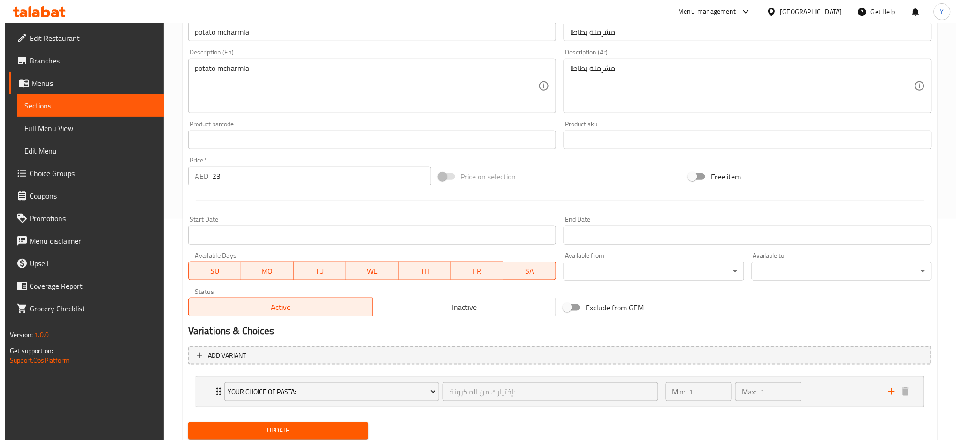
scroll to position [250, 0]
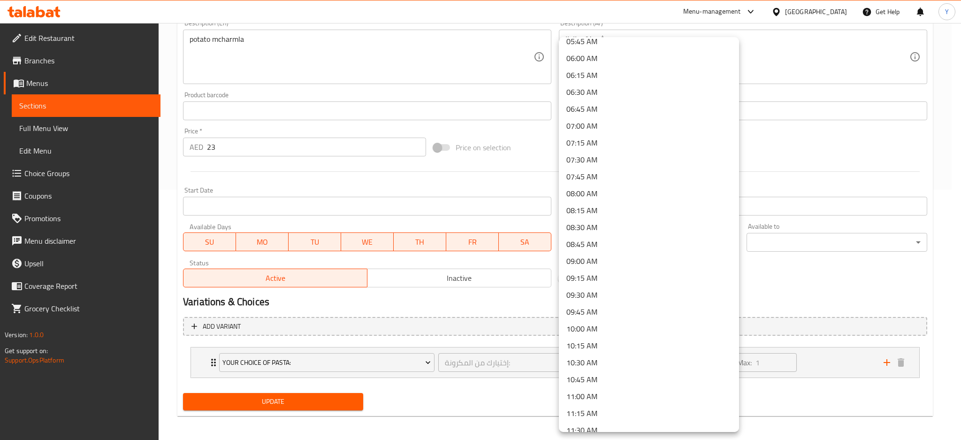
scroll to position [542, 0]
click at [598, 179] on li "10:00 AM" at bounding box center [649, 183] width 180 height 17
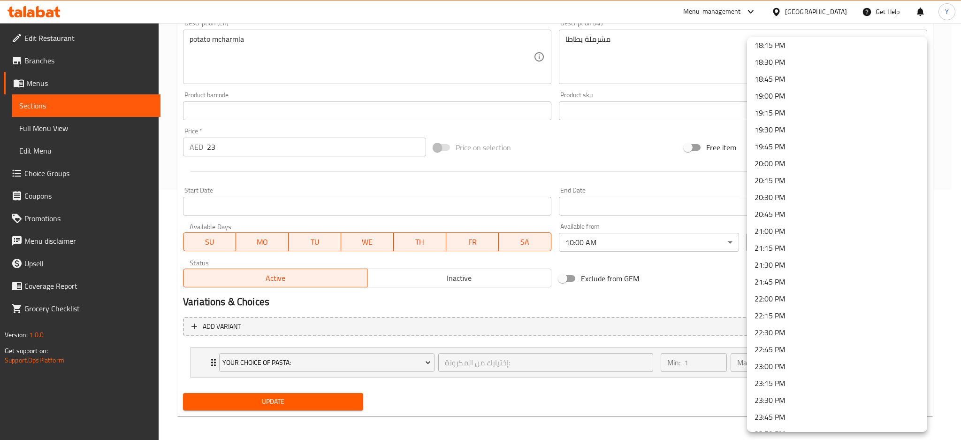
scroll to position [1251, 0]
click at [704, 248] on div at bounding box center [480, 220] width 961 height 440
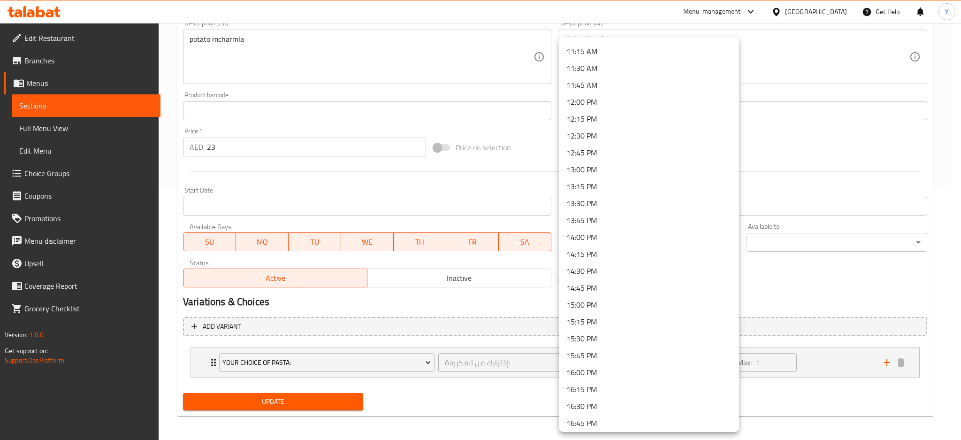
scroll to position [616, 0]
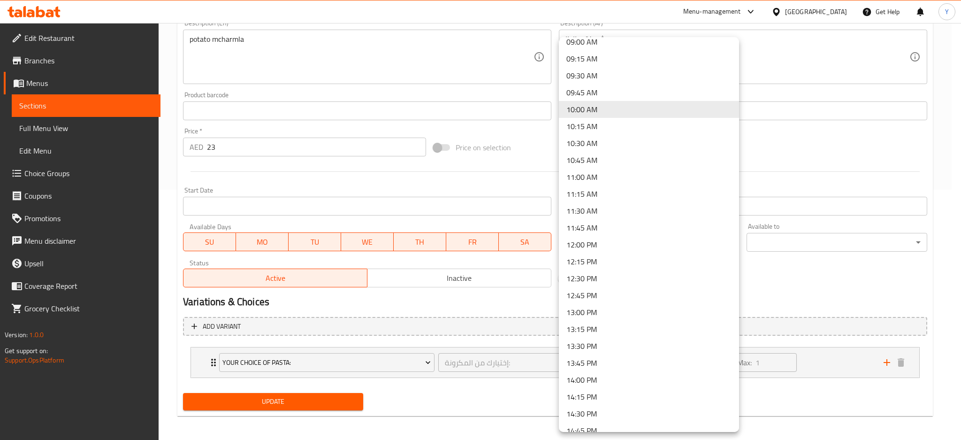
click at [620, 241] on li "12:00 PM" at bounding box center [649, 244] width 180 height 17
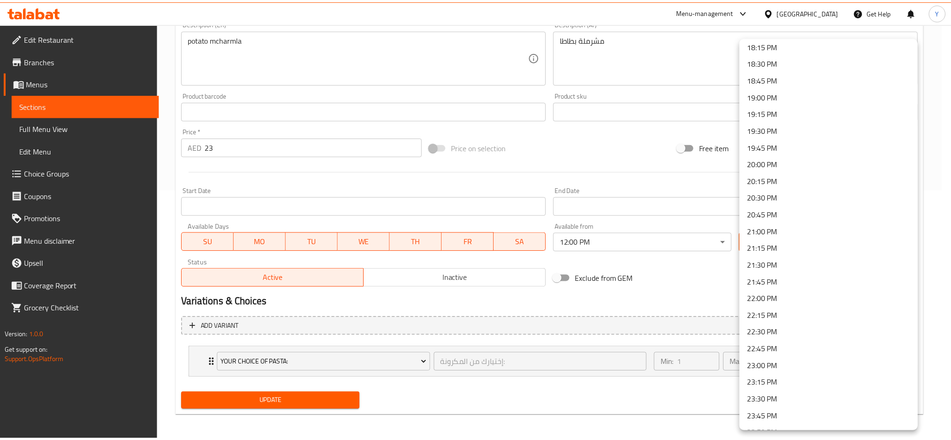
scroll to position [1251, 0]
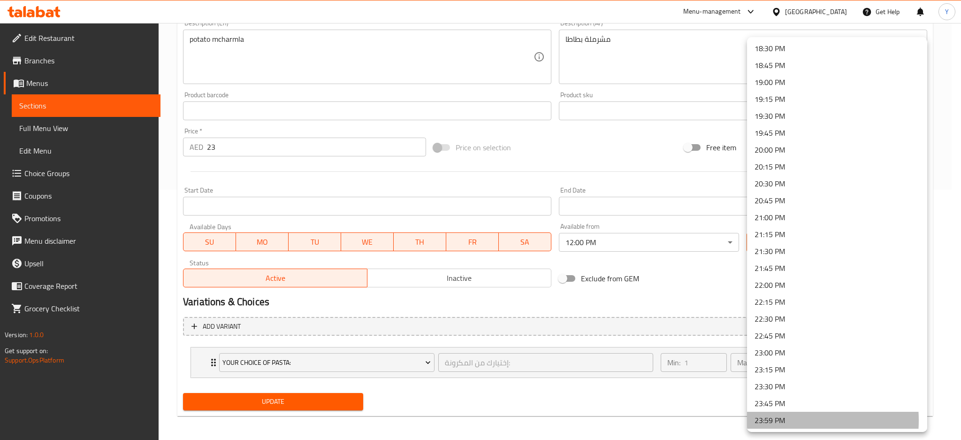
click at [784, 420] on li "23:59 PM" at bounding box center [837, 420] width 180 height 17
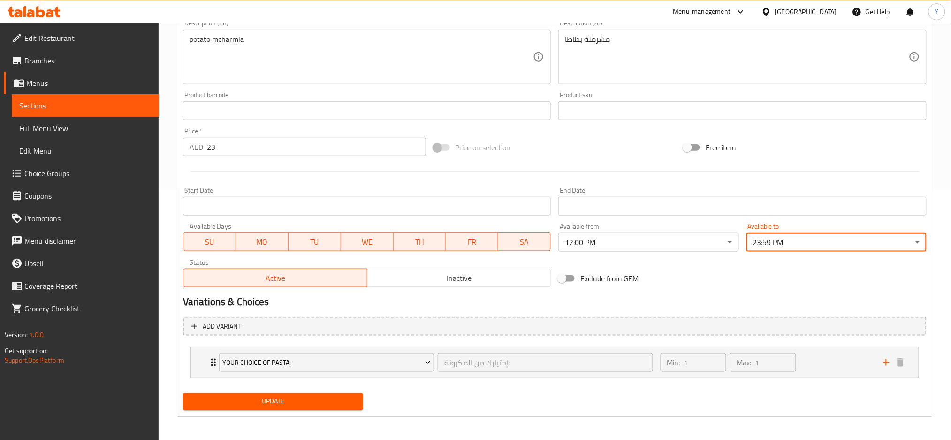
click at [267, 400] on span "Update" at bounding box center [273, 402] width 165 height 12
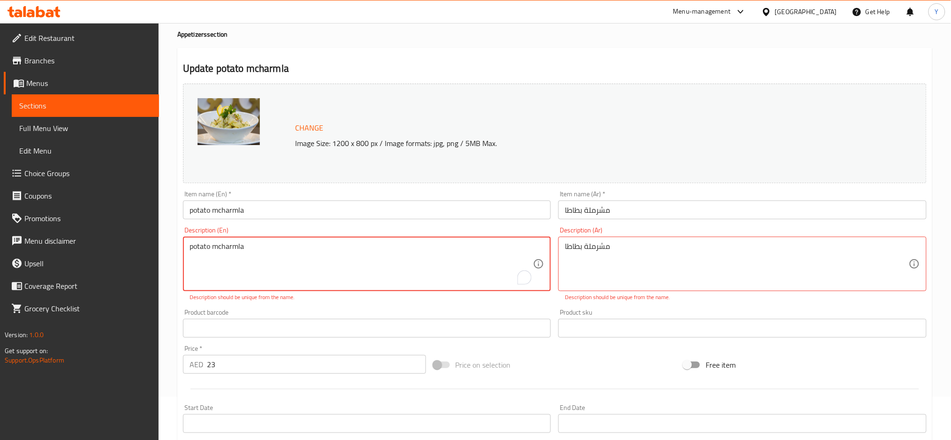
scroll to position [41, 0]
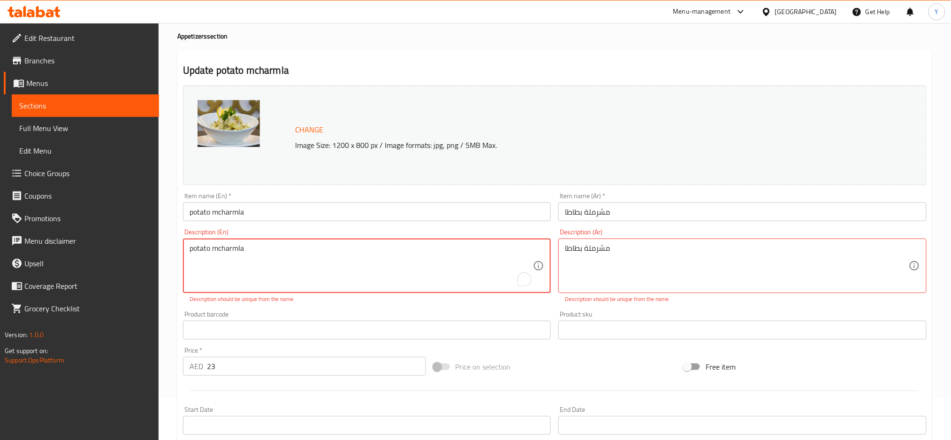
click at [229, 253] on textarea "potato mcharmla" at bounding box center [362, 266] width 344 height 45
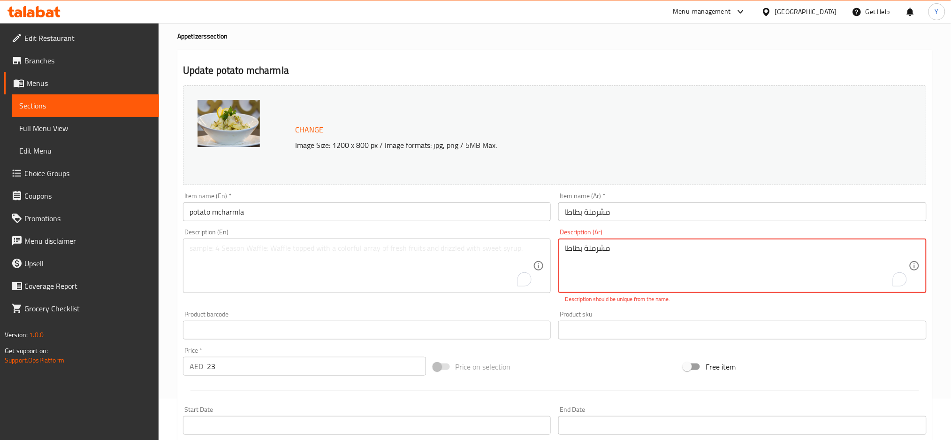
click at [581, 251] on textarea "مشرملة بطاطا" at bounding box center [737, 266] width 344 height 45
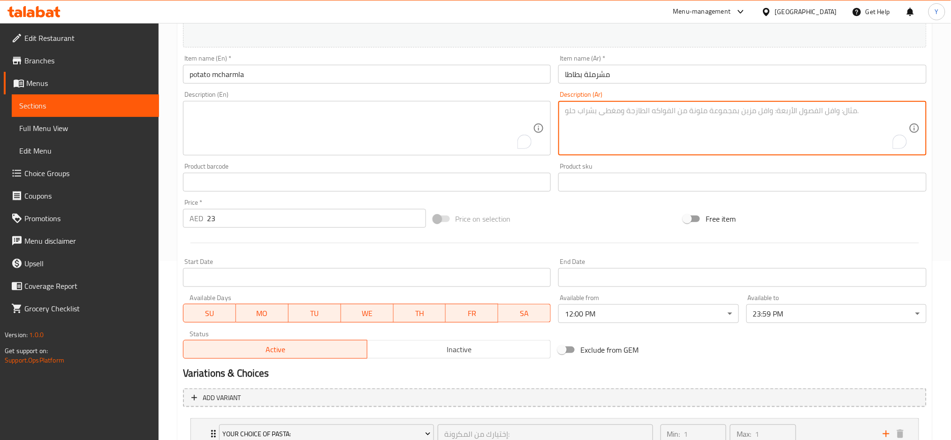
scroll to position [252, 0]
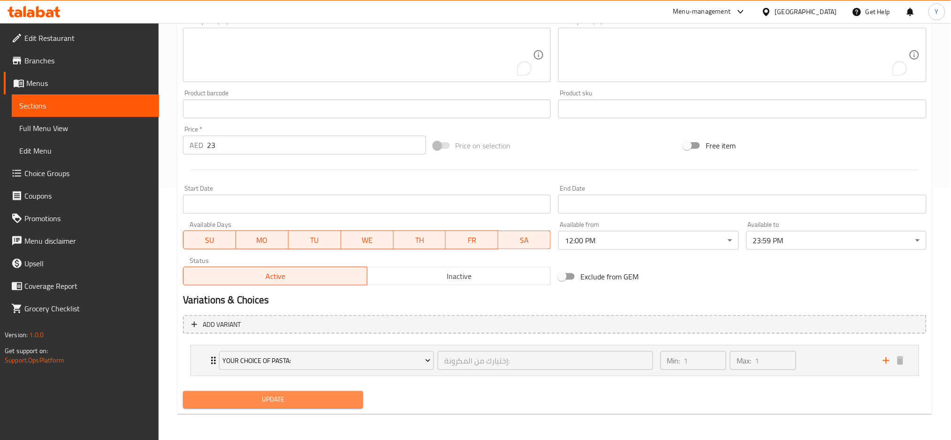
click at [346, 396] on span "Update" at bounding box center [273, 400] width 165 height 12
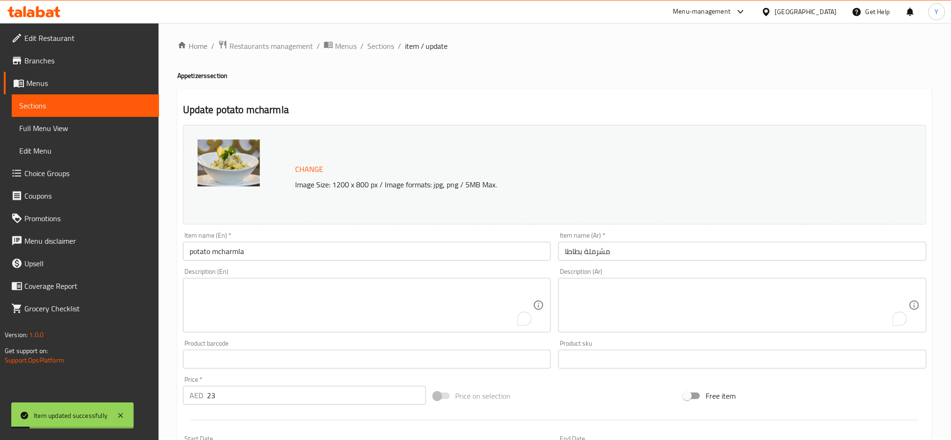
scroll to position [0, 0]
click at [367, 48] on span "Sections" at bounding box center [380, 47] width 27 height 11
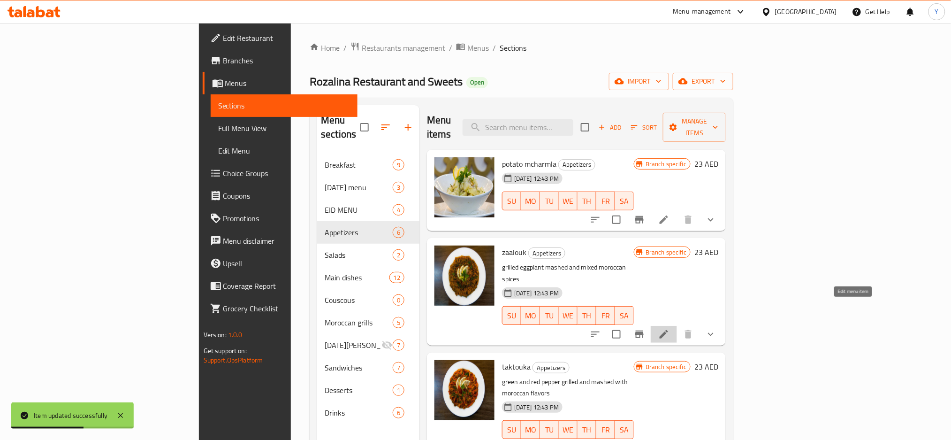
click at [670, 329] on icon at bounding box center [663, 334] width 11 height 11
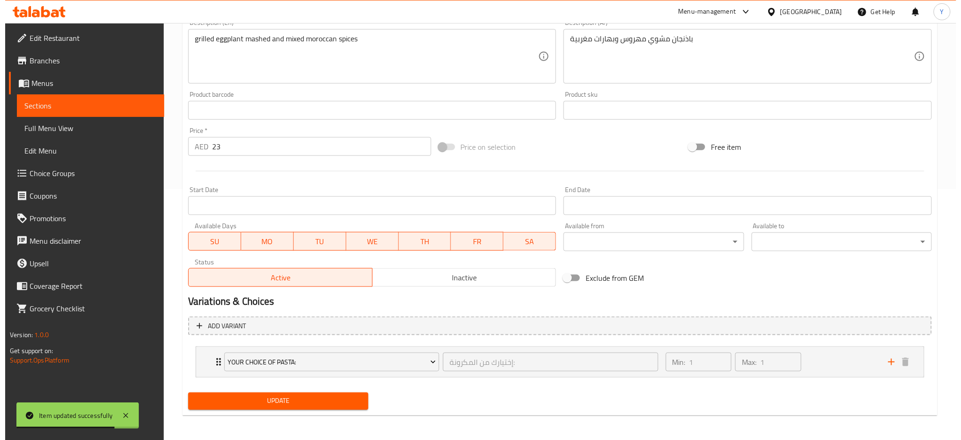
scroll to position [252, 0]
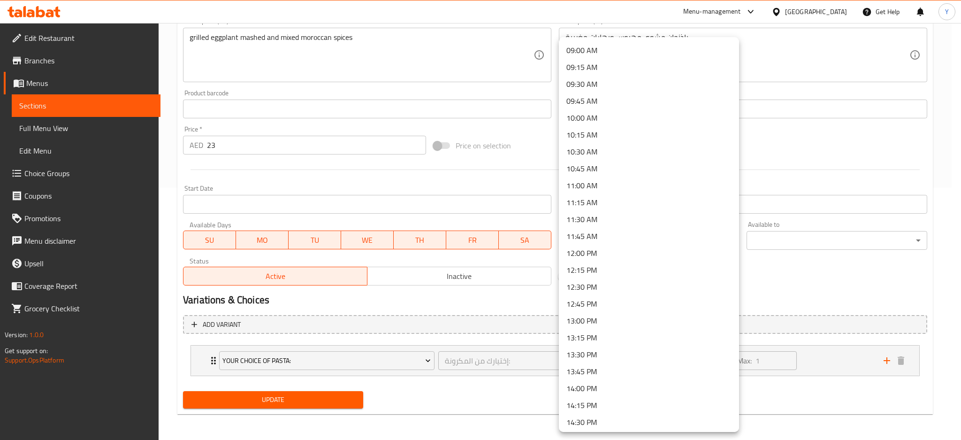
scroll to position [626, 0]
click at [611, 233] on li "12:00 PM" at bounding box center [649, 234] width 180 height 17
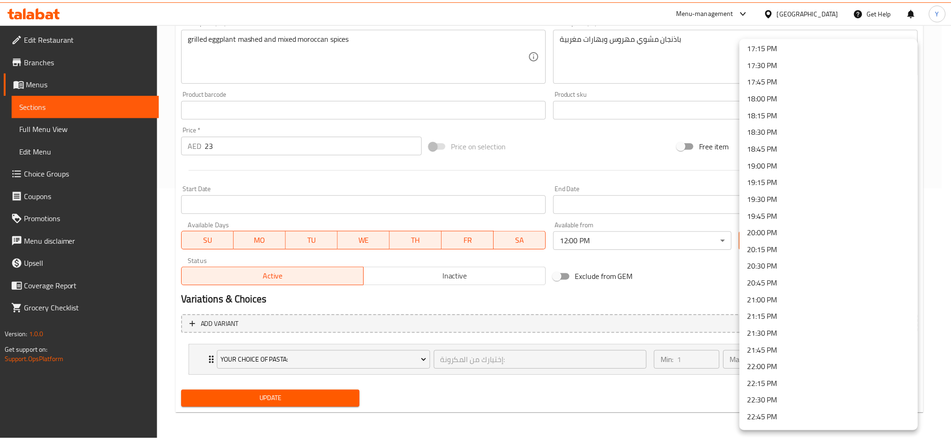
scroll to position [1251, 0]
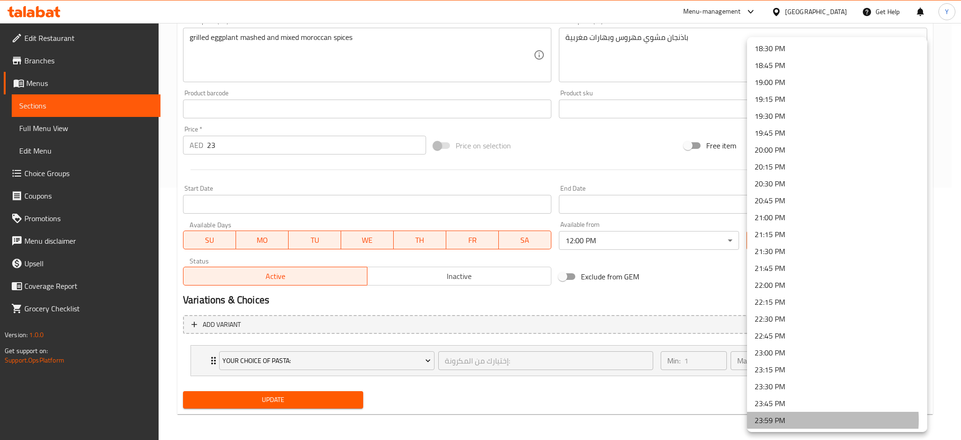
click at [806, 419] on li "23:59 PM" at bounding box center [837, 420] width 180 height 17
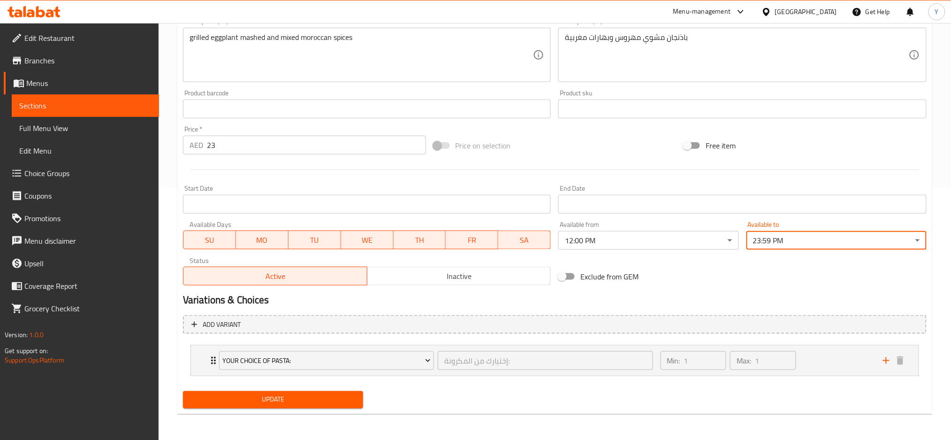
click at [321, 399] on span "Update" at bounding box center [273, 400] width 165 height 12
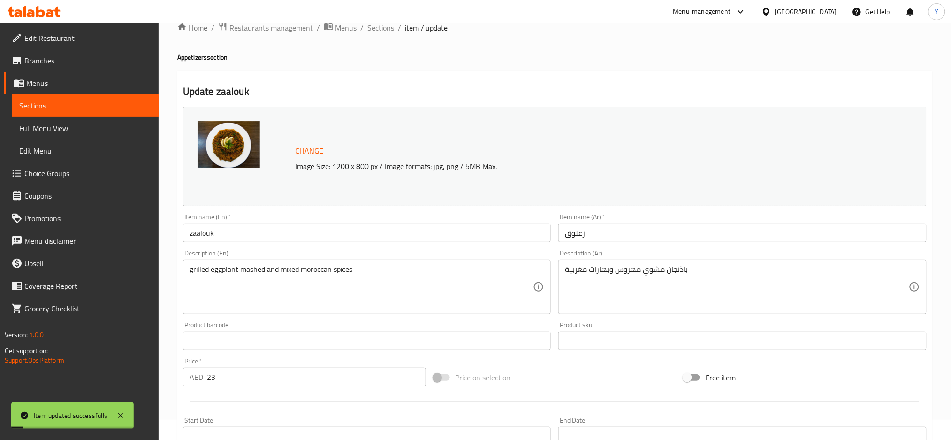
scroll to position [0, 0]
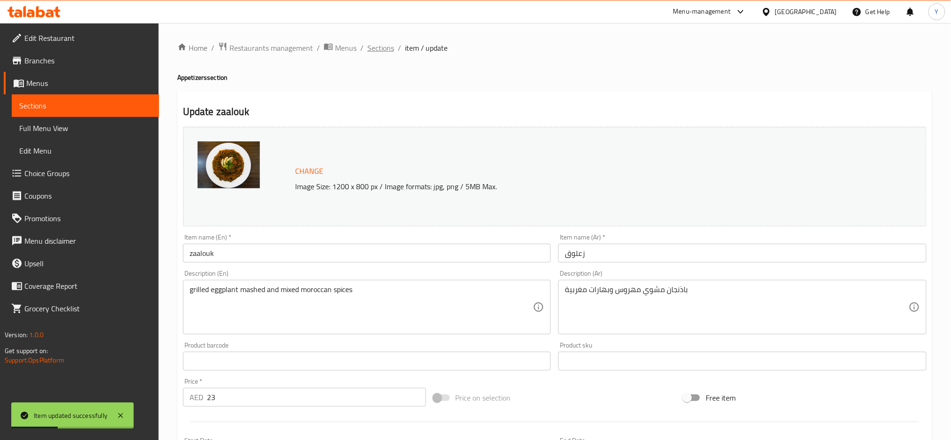
click at [376, 48] on span "Sections" at bounding box center [380, 47] width 27 height 11
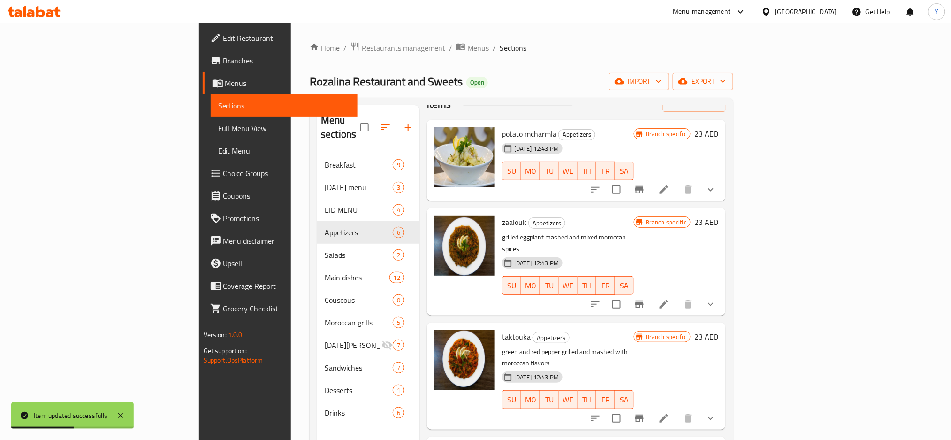
scroll to position [84, 0]
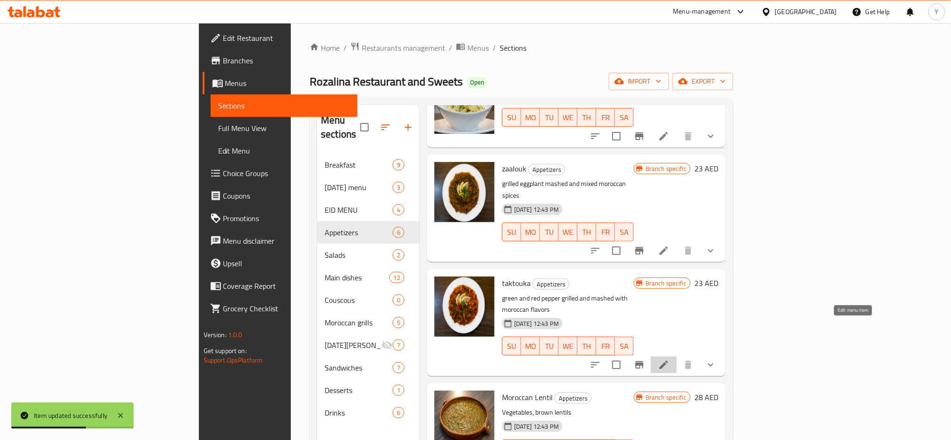
click at [668, 360] on icon at bounding box center [664, 364] width 8 height 8
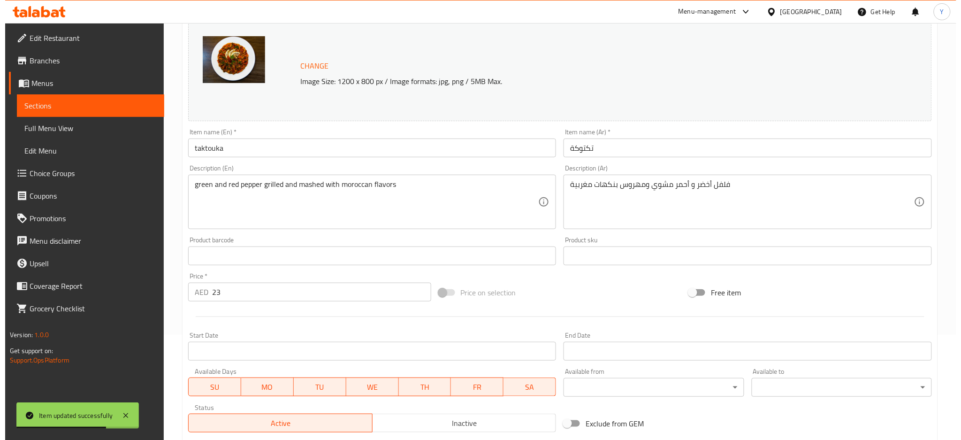
scroll to position [252, 0]
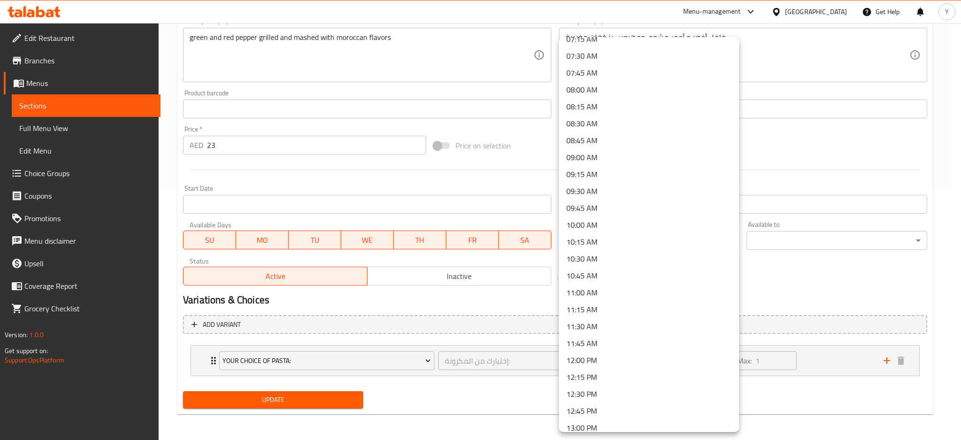
scroll to position [709, 0]
click at [599, 153] on li "12:00 PM" at bounding box center [649, 151] width 180 height 17
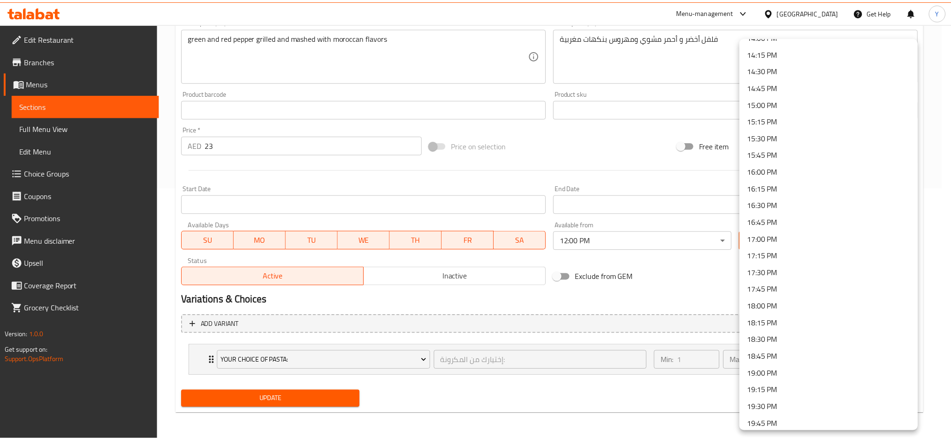
scroll to position [1251, 0]
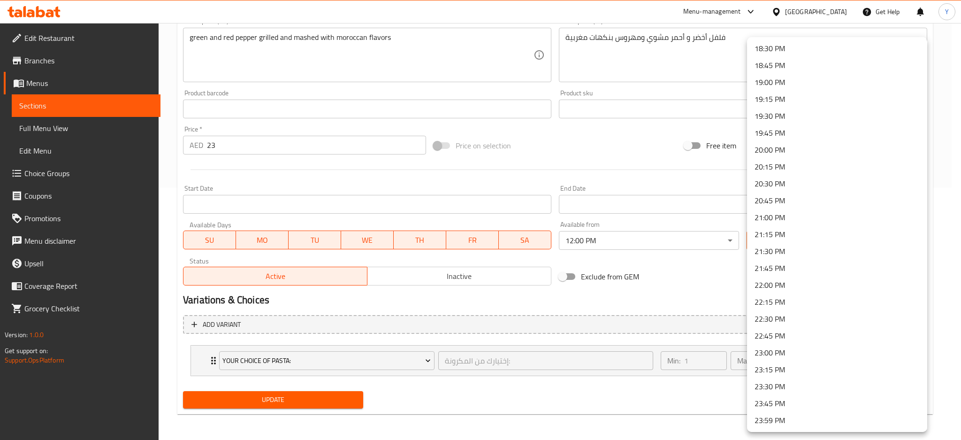
click at [808, 423] on li "23:59 PM" at bounding box center [837, 420] width 180 height 17
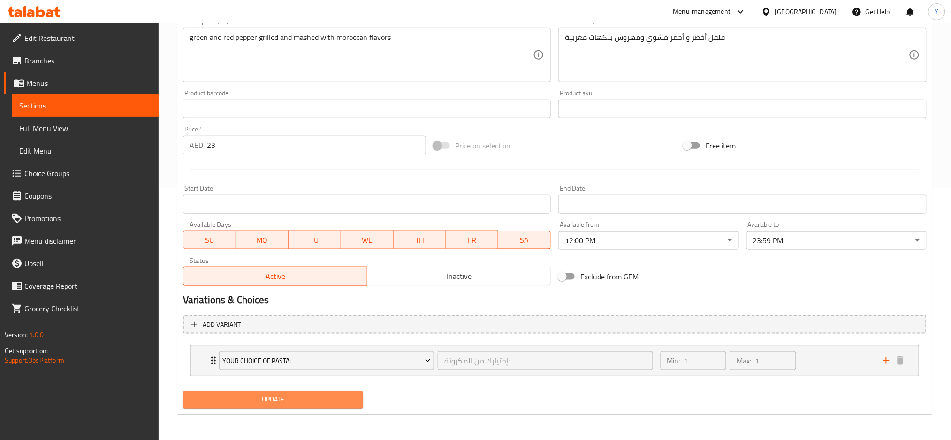
click at [289, 398] on span "Update" at bounding box center [273, 400] width 165 height 12
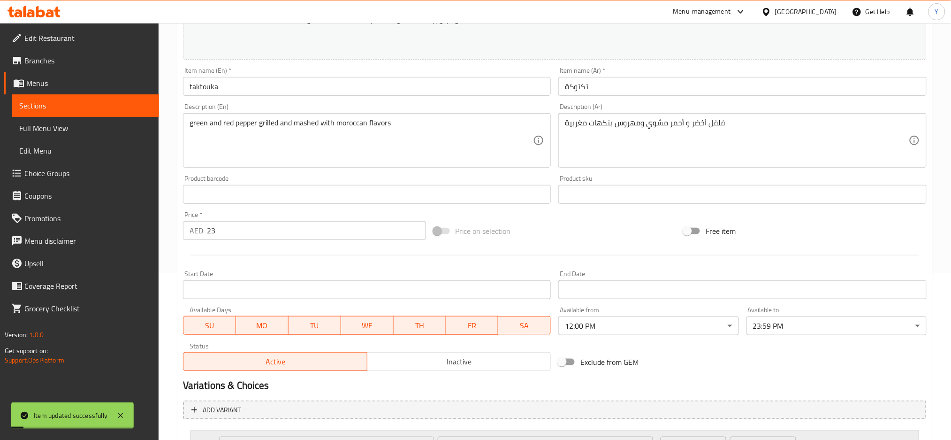
scroll to position [0, 0]
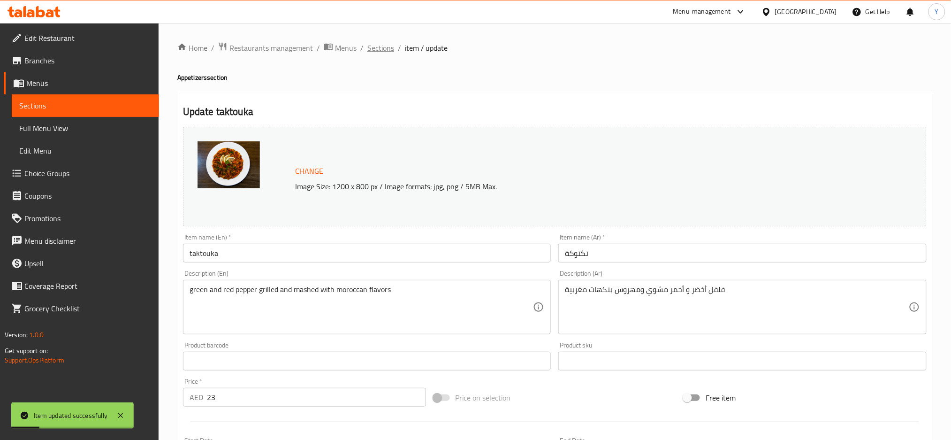
click at [373, 47] on span "Sections" at bounding box center [380, 47] width 27 height 11
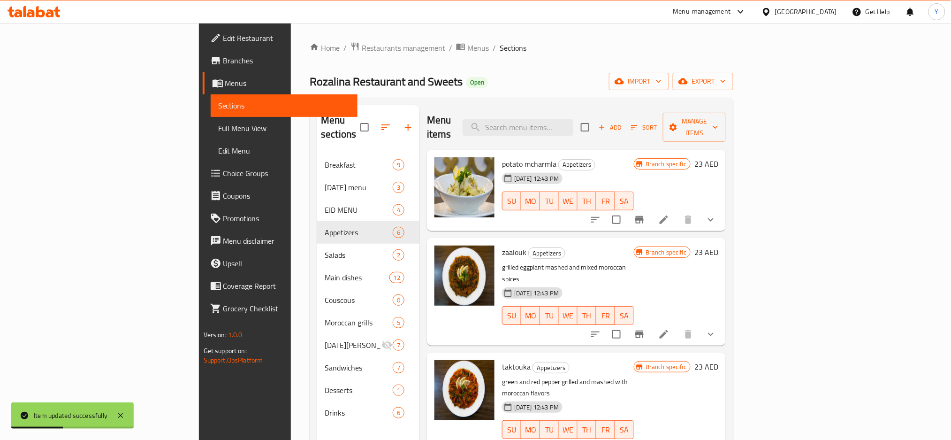
scroll to position [125, 0]
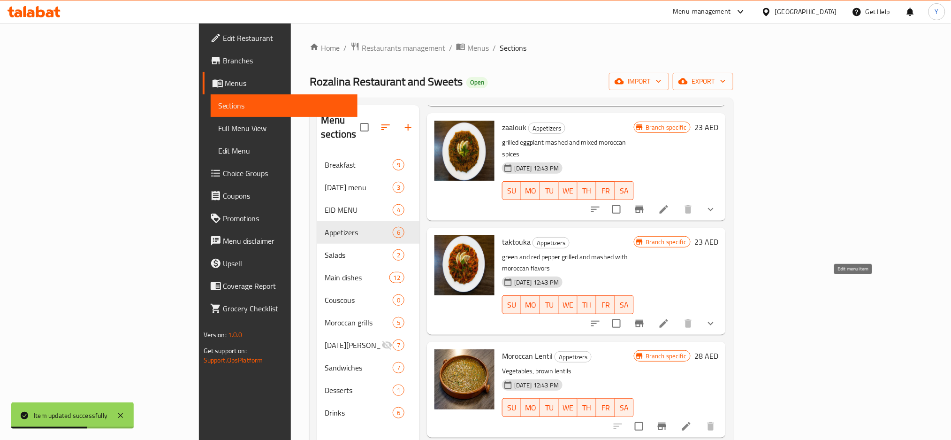
click at [670, 318] on icon at bounding box center [663, 323] width 11 height 11
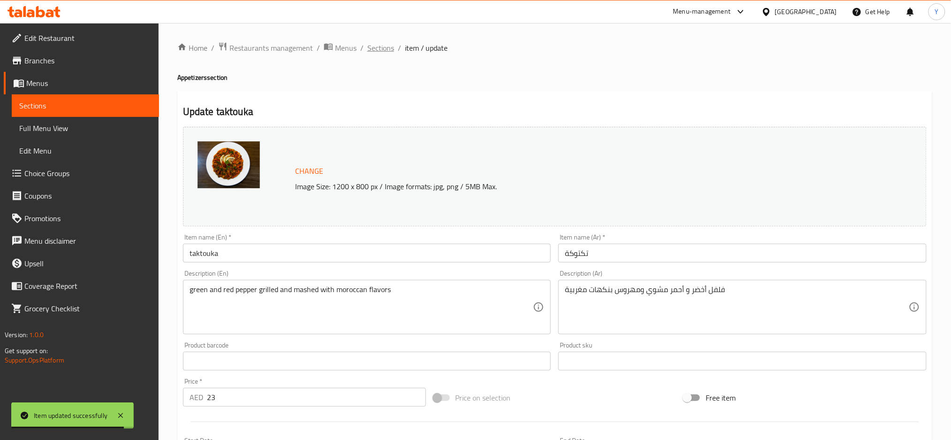
click at [378, 47] on span "Sections" at bounding box center [380, 47] width 27 height 11
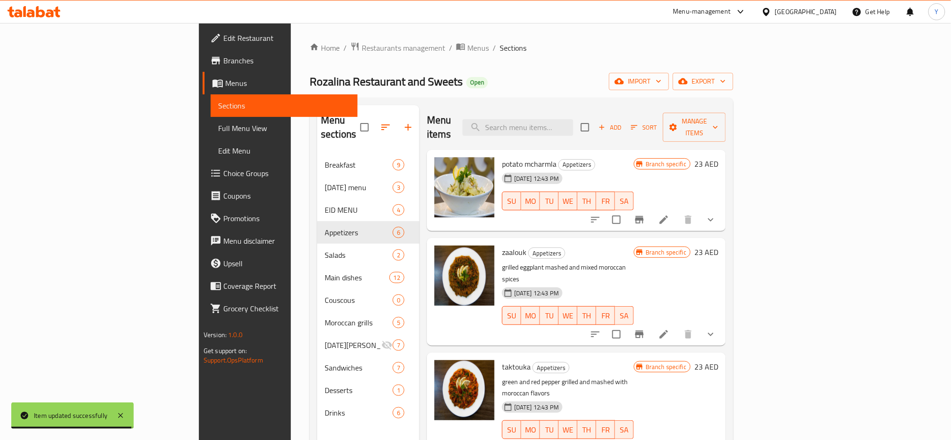
scroll to position [184, 0]
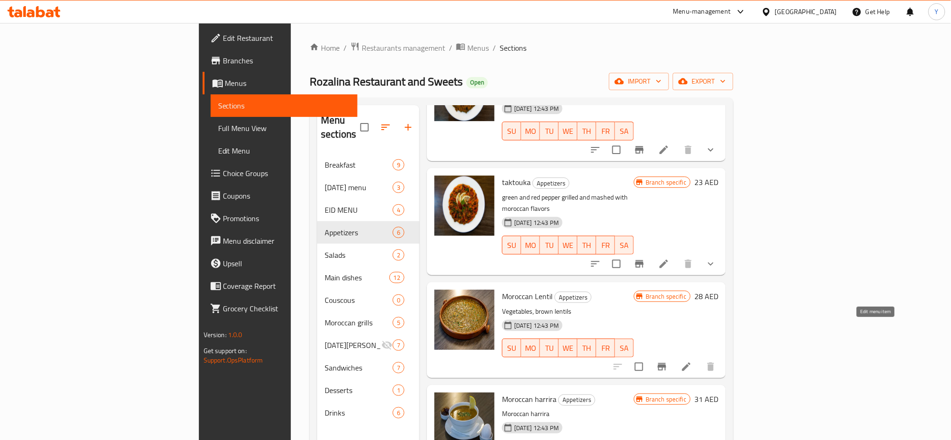
click at [692, 361] on icon at bounding box center [686, 366] width 11 height 11
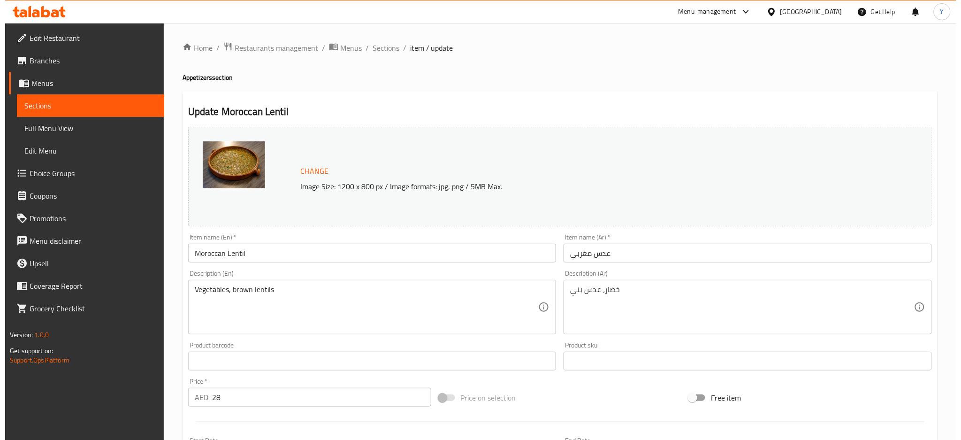
scroll to position [236, 0]
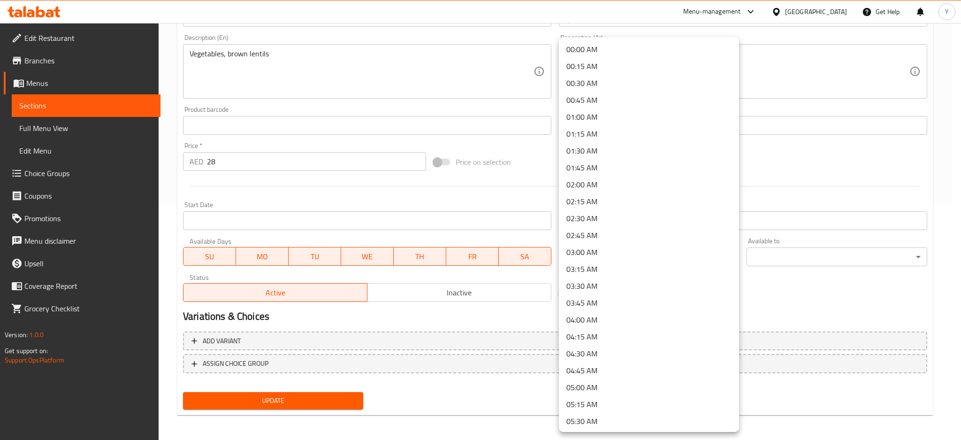
click at [606, 313] on li "12:00 PM" at bounding box center [649, 318] width 180 height 17
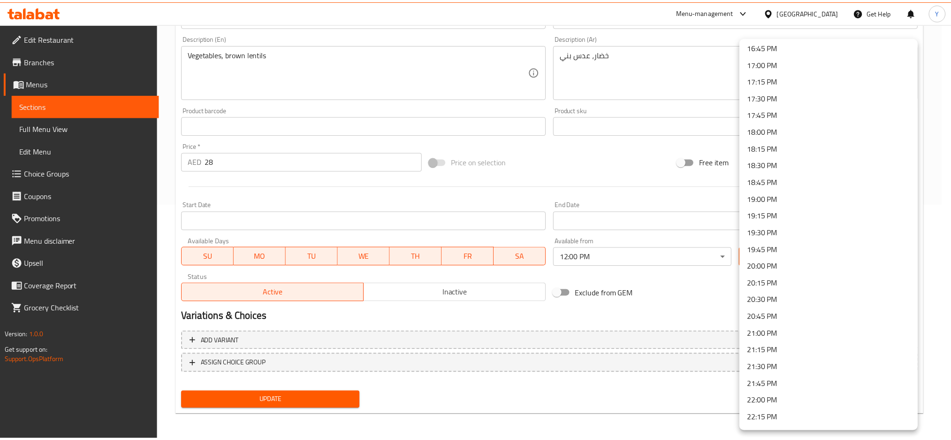
scroll to position [1251, 0]
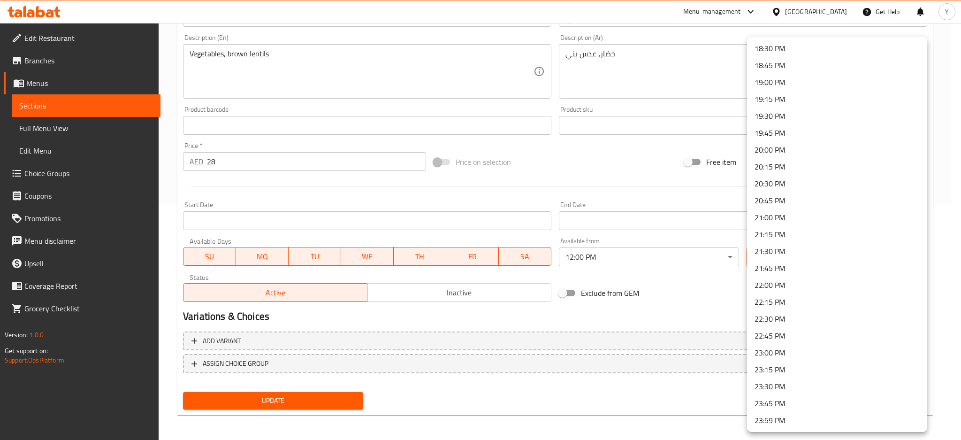
click at [801, 422] on li "23:59 PM" at bounding box center [837, 420] width 180 height 17
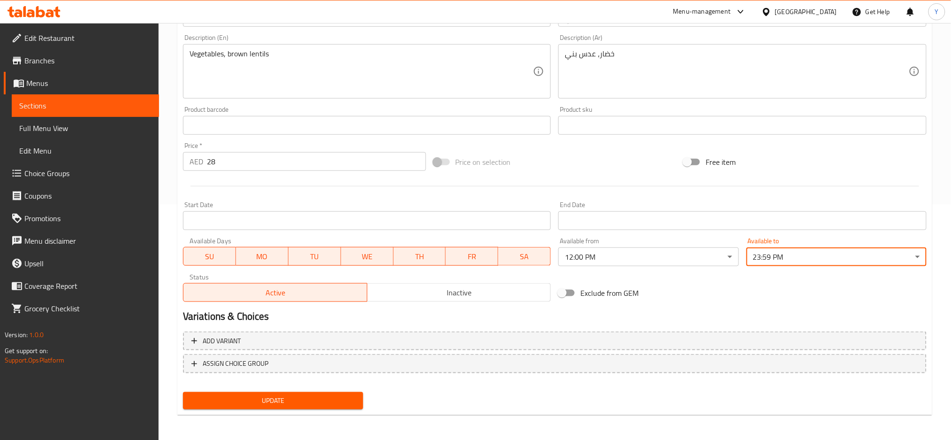
click at [346, 395] on span "Update" at bounding box center [273, 401] width 165 height 12
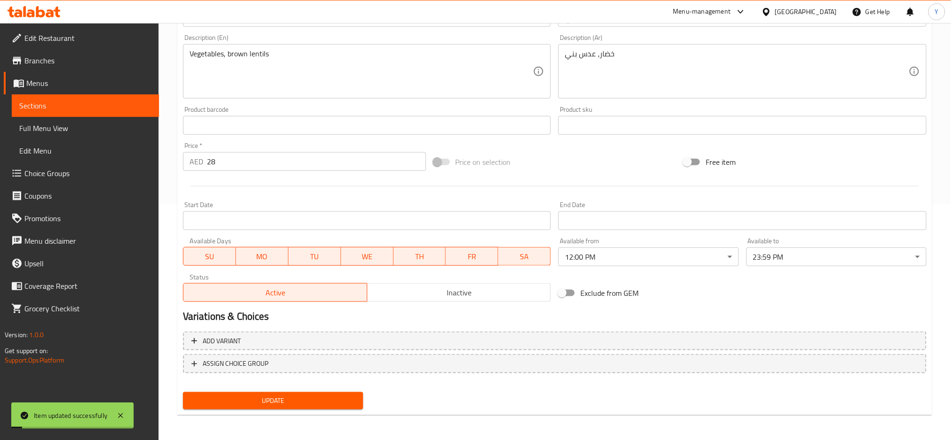
scroll to position [0, 0]
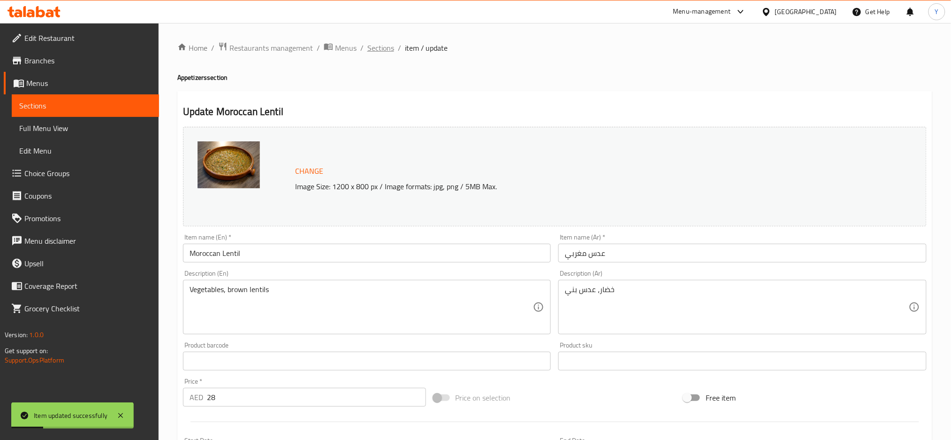
click at [385, 51] on span "Sections" at bounding box center [380, 47] width 27 height 11
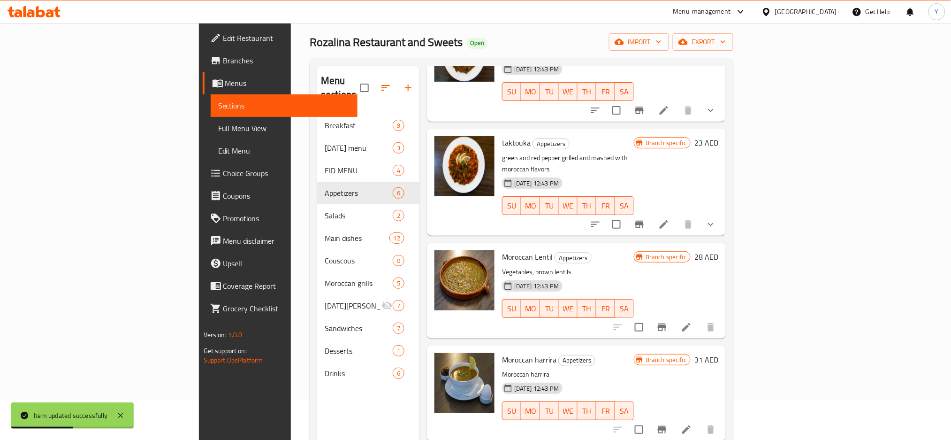
scroll to position [84, 0]
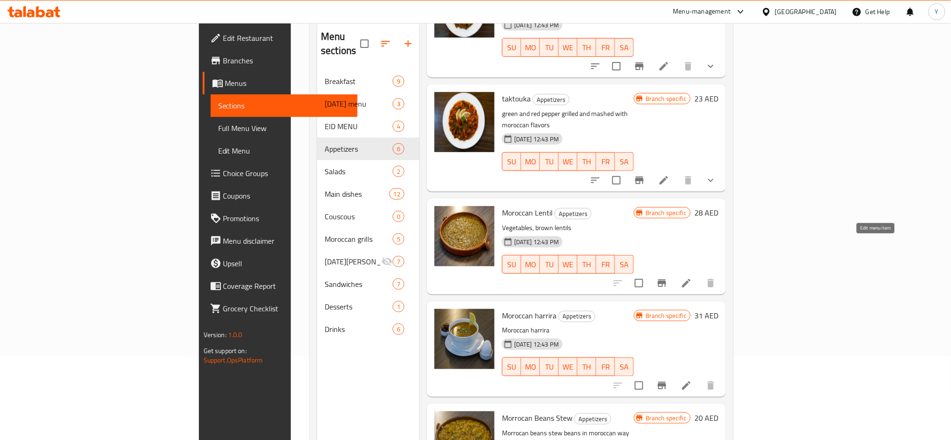
click at [692, 277] on icon at bounding box center [686, 282] width 11 height 11
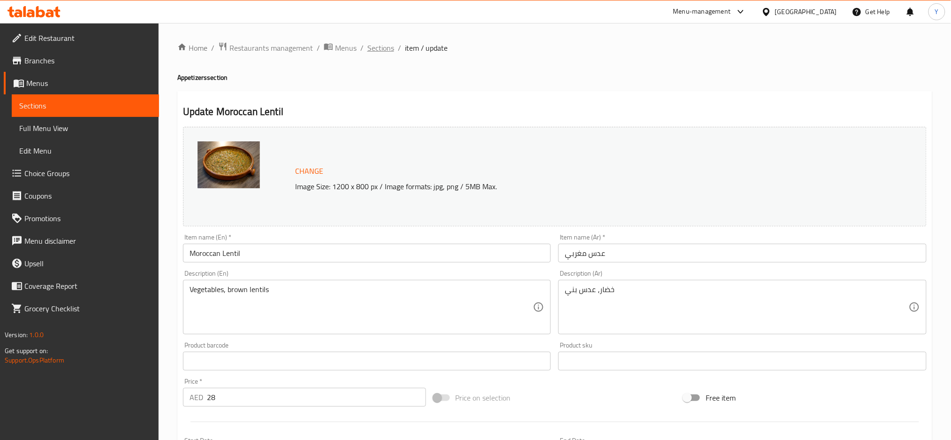
click at [388, 48] on span "Sections" at bounding box center [380, 47] width 27 height 11
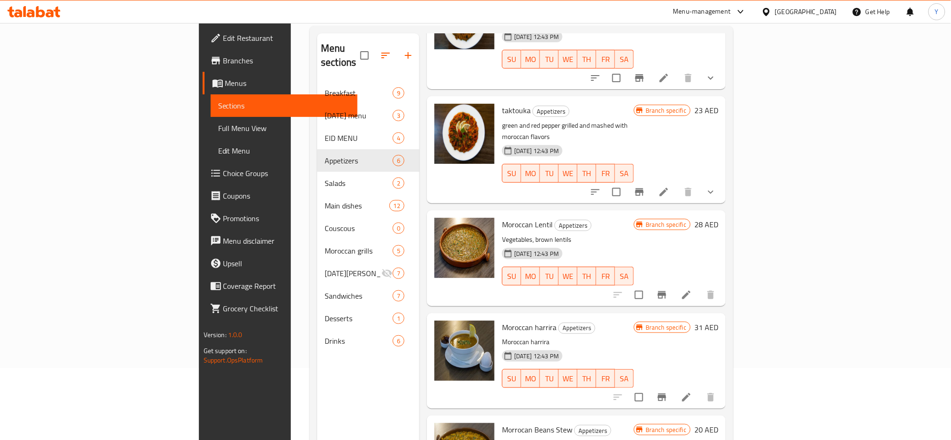
scroll to position [84, 0]
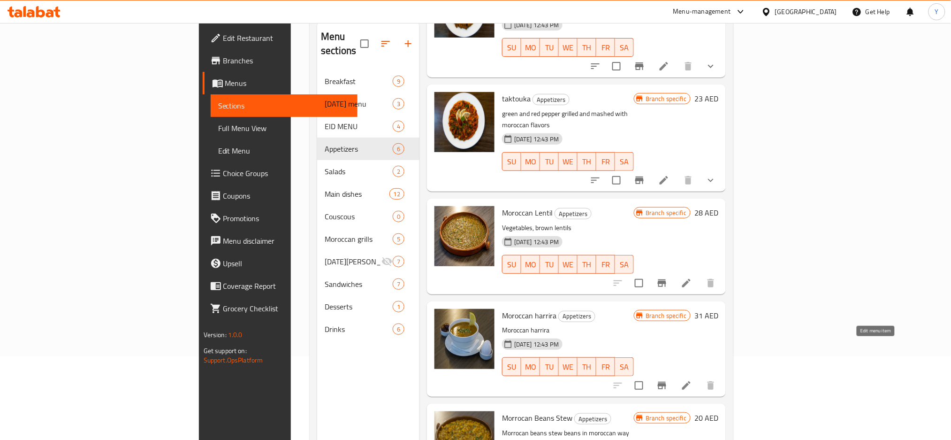
click at [692, 380] on icon at bounding box center [686, 385] width 11 height 11
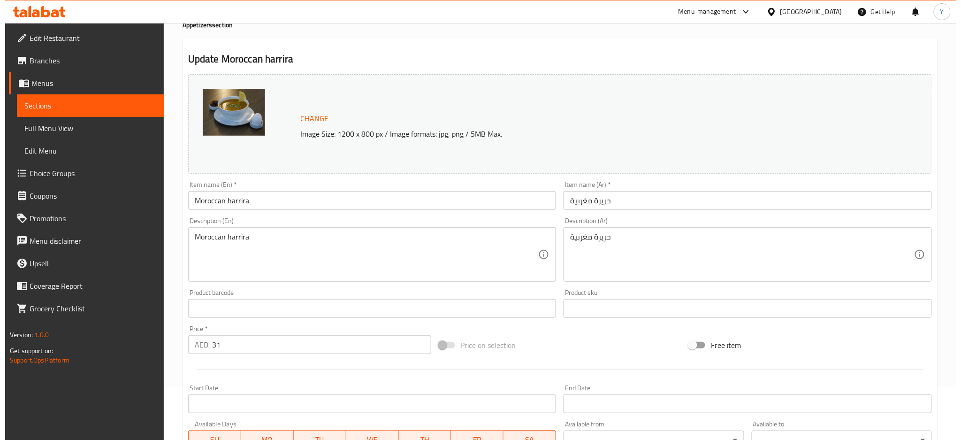
scroll to position [208, 0]
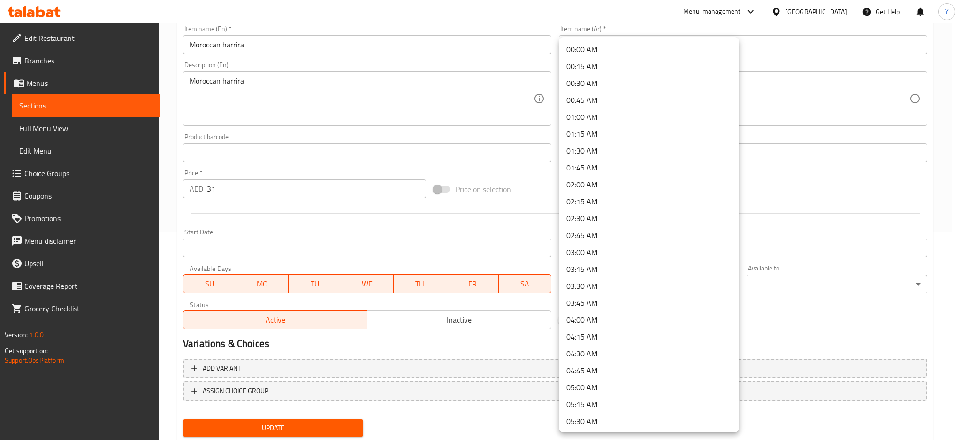
click at [604, 231] on body "​ Menu-management United Arab Emirates Get Help Y Edit Restaurant Branches Menu…" at bounding box center [480, 23] width 961 height 417
click at [612, 317] on li "12:00 PM" at bounding box center [649, 318] width 180 height 17
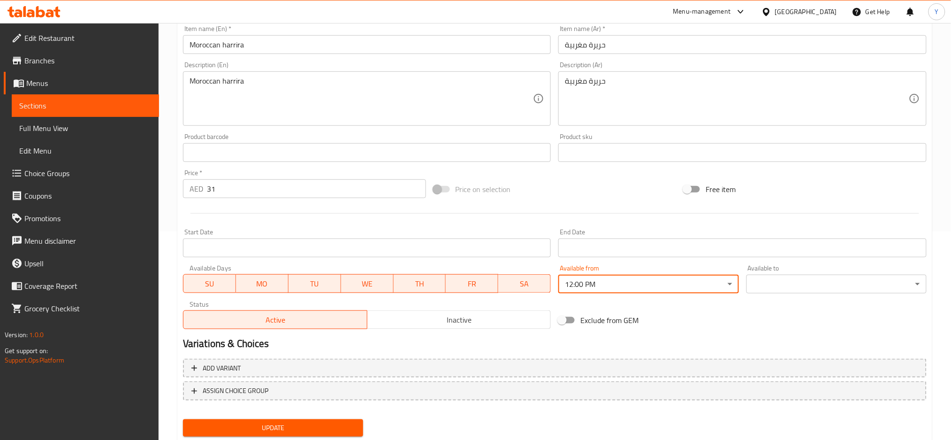
click at [796, 231] on body "​ Menu-management United Arab Emirates Get Help Y Edit Restaurant Branches Menu…" at bounding box center [475, 23] width 951 height 417
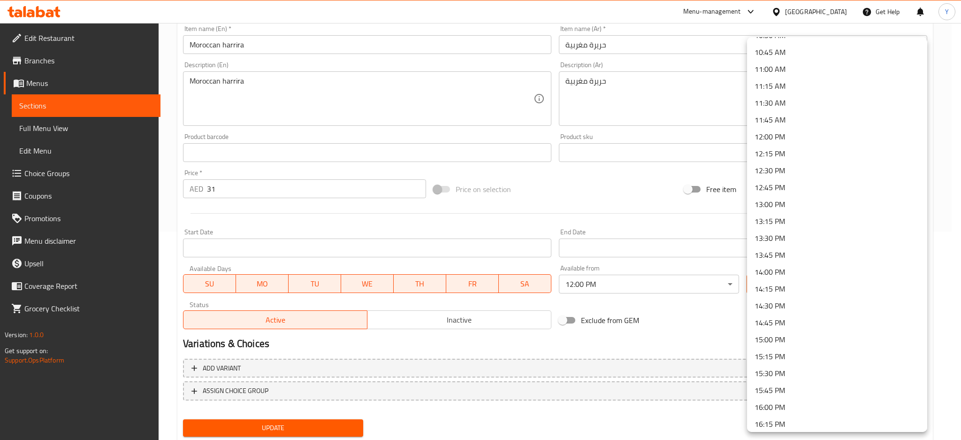
scroll to position [876, 0]
click at [802, 427] on li "18:30 PM" at bounding box center [837, 423] width 180 height 17
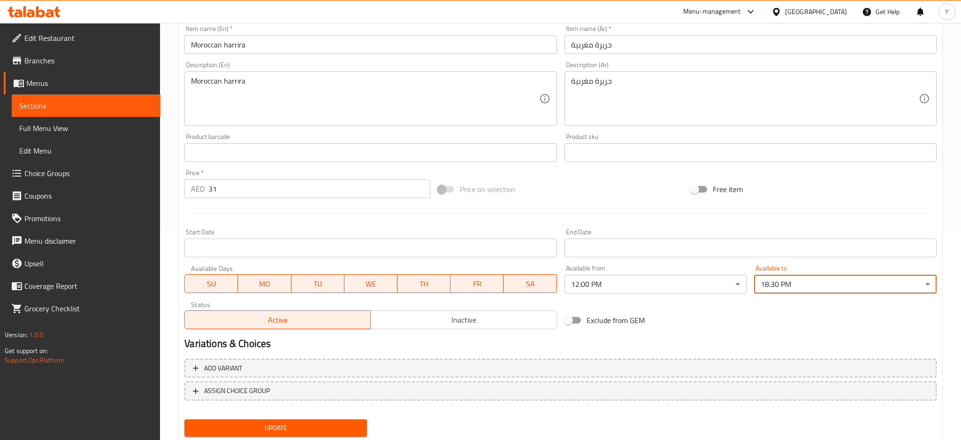
click at [778, 231] on body "​ Menu-management United Arab Emirates Get Help Y Edit Restaurant Branches Menu…" at bounding box center [480, 23] width 961 height 417
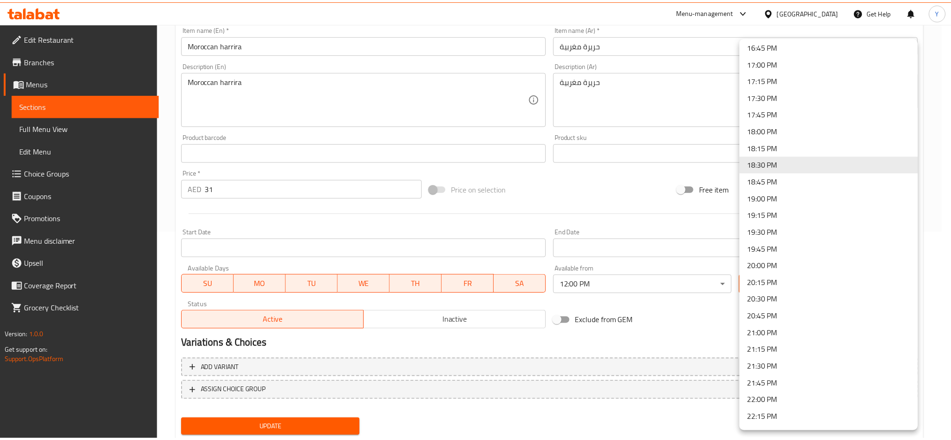
scroll to position [1251, 0]
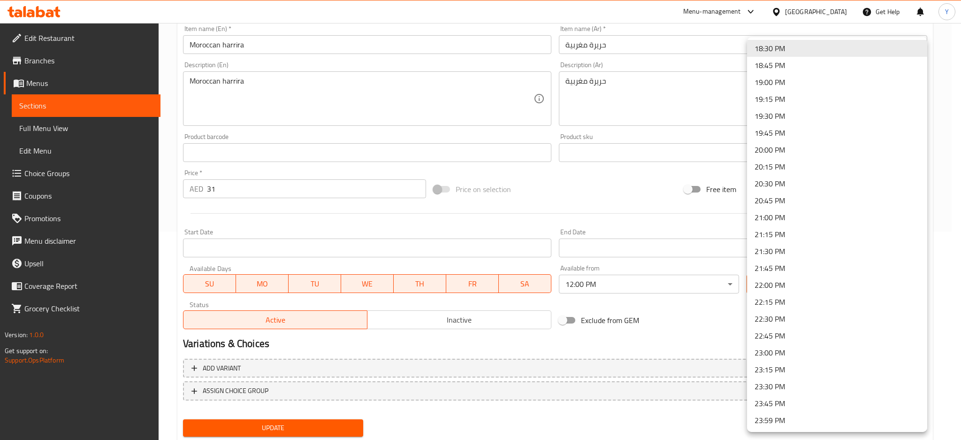
click at [777, 418] on li "23:59 PM" at bounding box center [837, 420] width 180 height 17
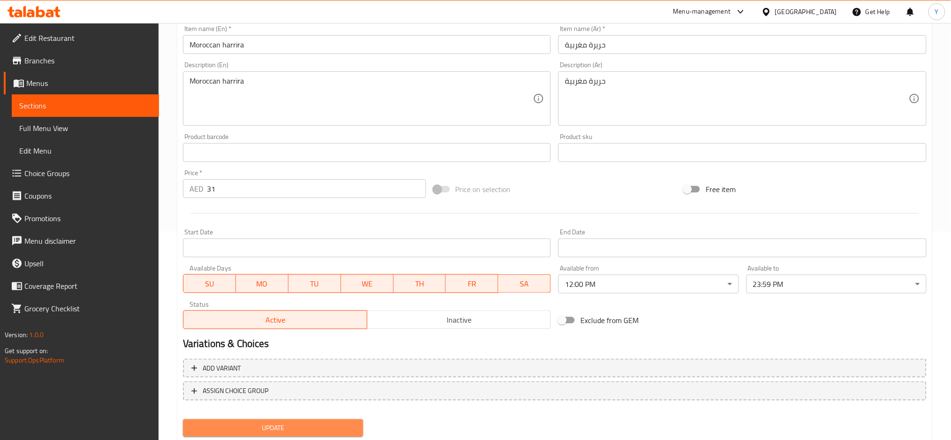
click at [355, 424] on span "Update" at bounding box center [273, 428] width 165 height 12
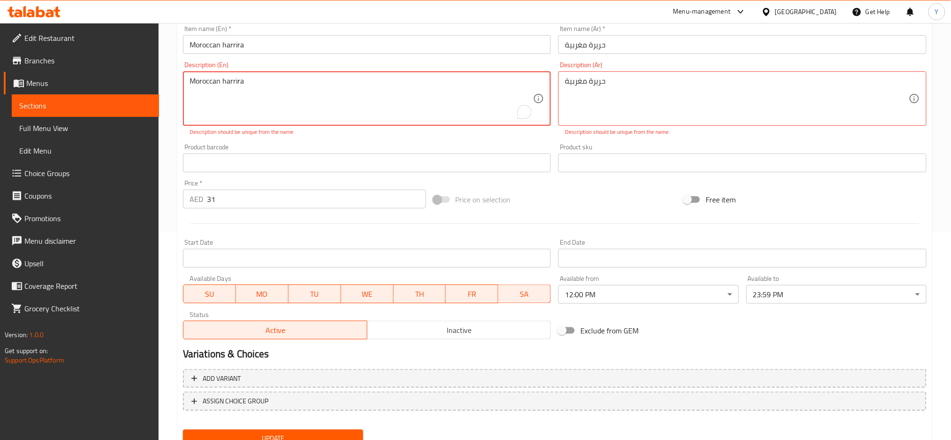
scroll to position [125, 0]
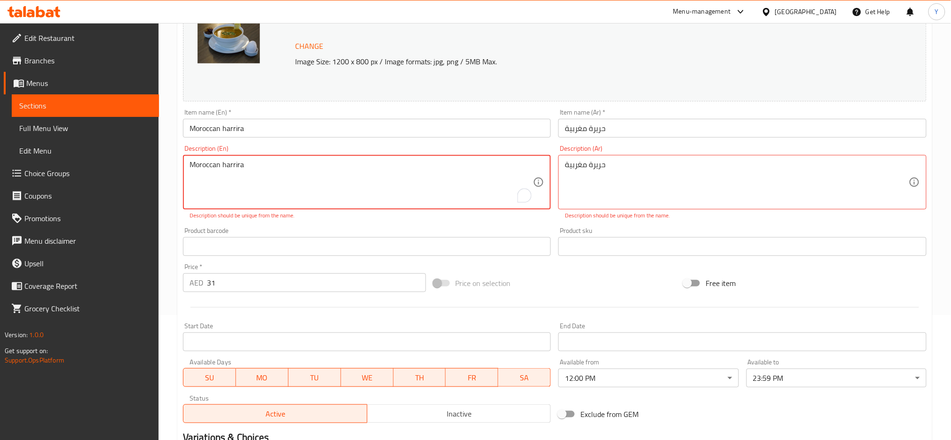
click at [264, 168] on textarea "Moroccan harrira" at bounding box center [362, 182] width 344 height 45
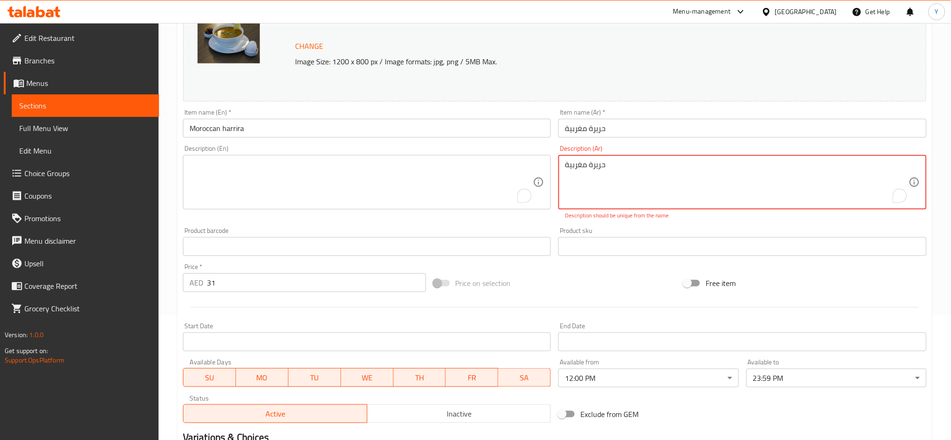
click at [586, 165] on textarea "حريرة مغربية" at bounding box center [737, 182] width 344 height 45
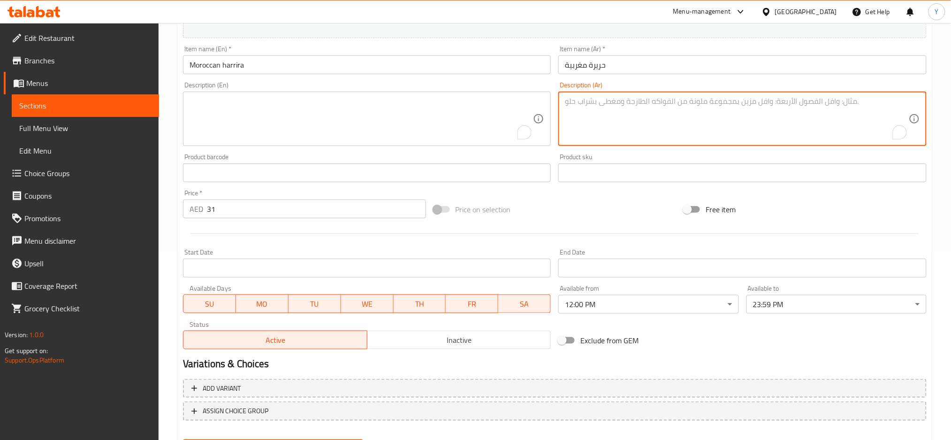
scroll to position [236, 0]
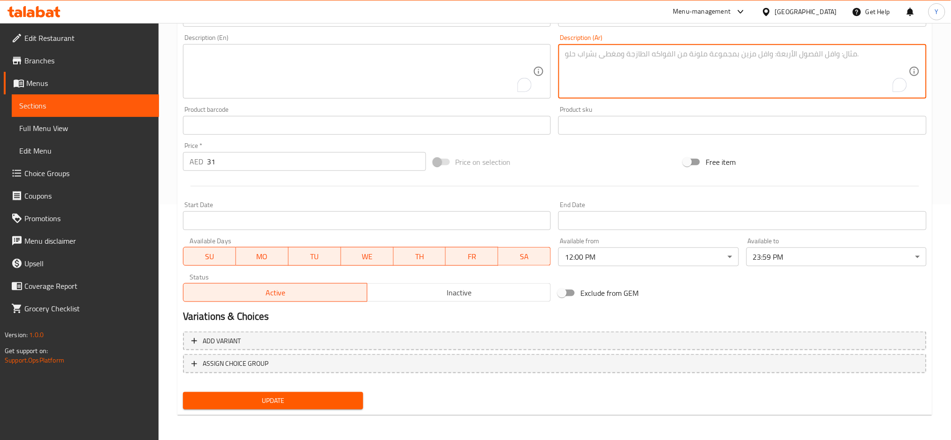
click at [328, 395] on span "Update" at bounding box center [273, 401] width 165 height 12
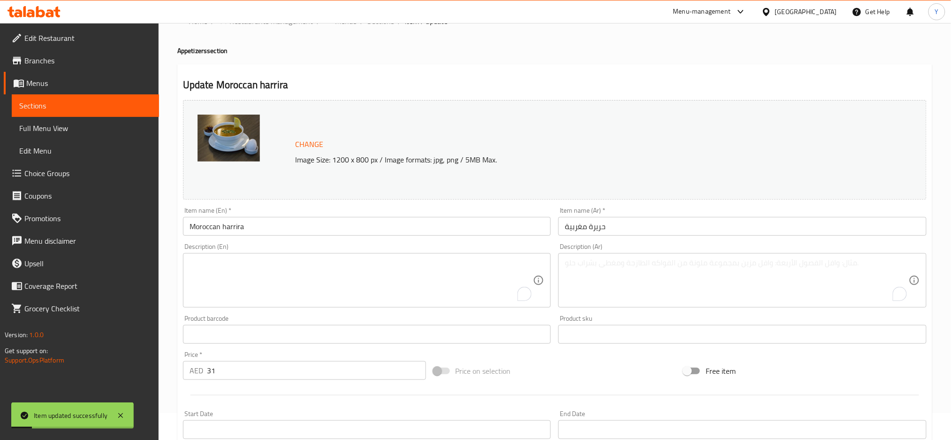
scroll to position [0, 0]
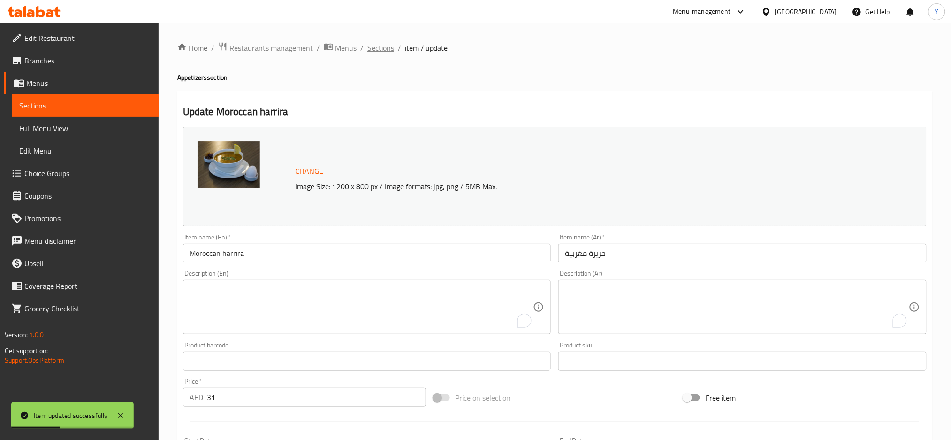
click at [383, 44] on span "Sections" at bounding box center [380, 47] width 27 height 11
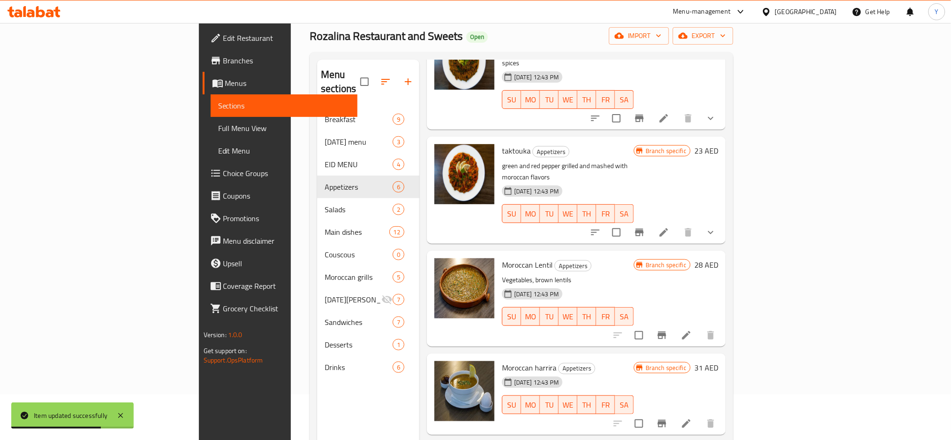
scroll to position [131, 0]
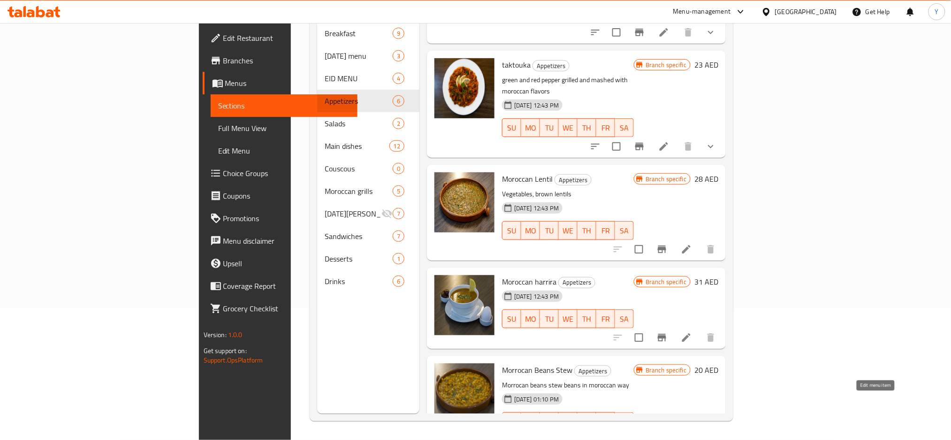
click at [691, 436] on icon at bounding box center [686, 440] width 8 height 8
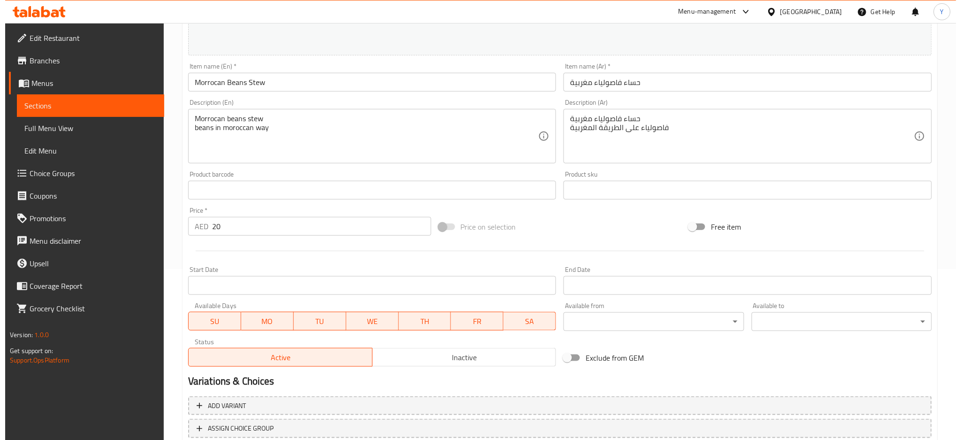
scroll to position [236, 0]
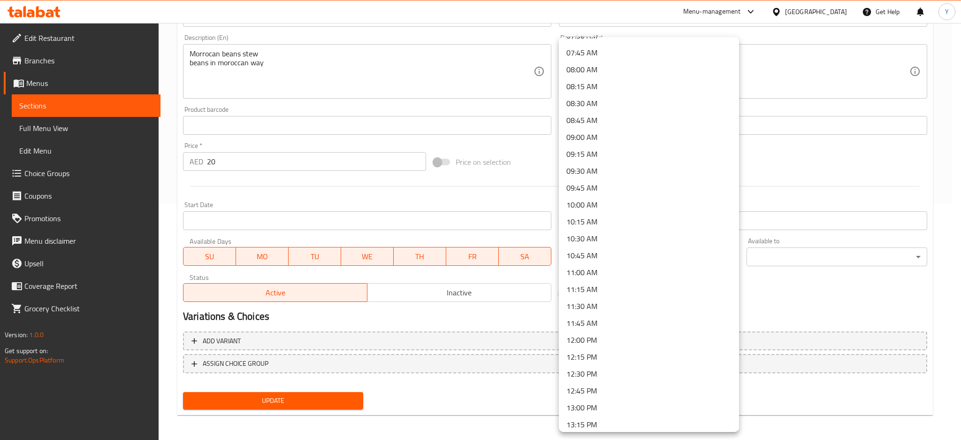
scroll to position [584, 0]
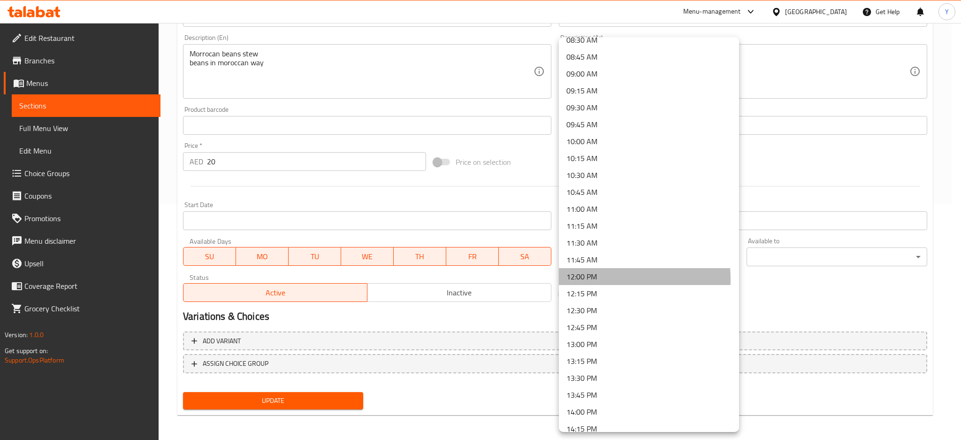
click at [591, 279] on li "12:00 PM" at bounding box center [649, 276] width 180 height 17
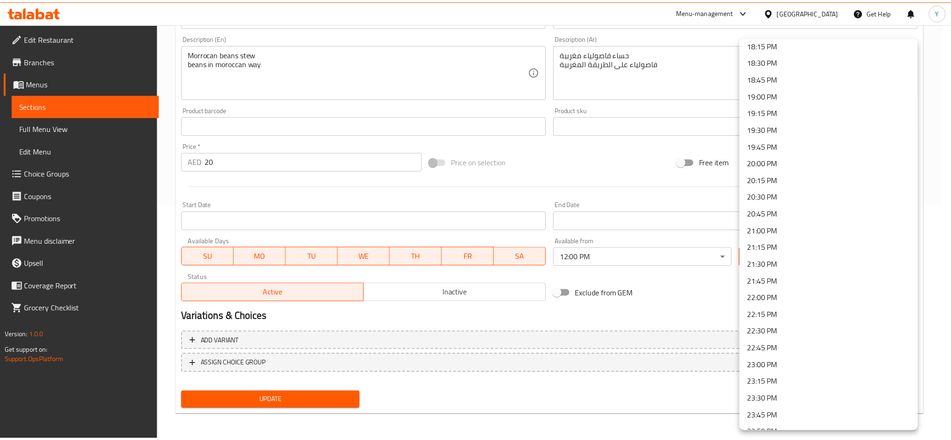
scroll to position [1251, 0]
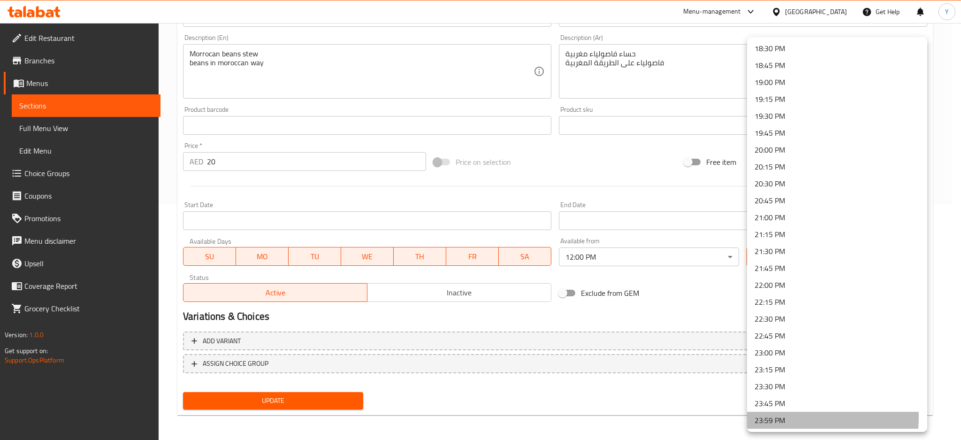
click at [784, 416] on li "23:59 PM" at bounding box center [837, 420] width 180 height 17
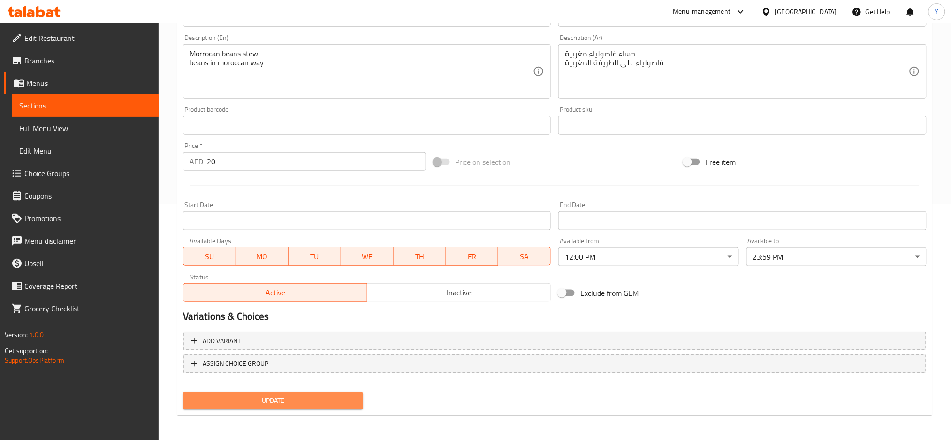
click at [300, 400] on span "Update" at bounding box center [273, 401] width 165 height 12
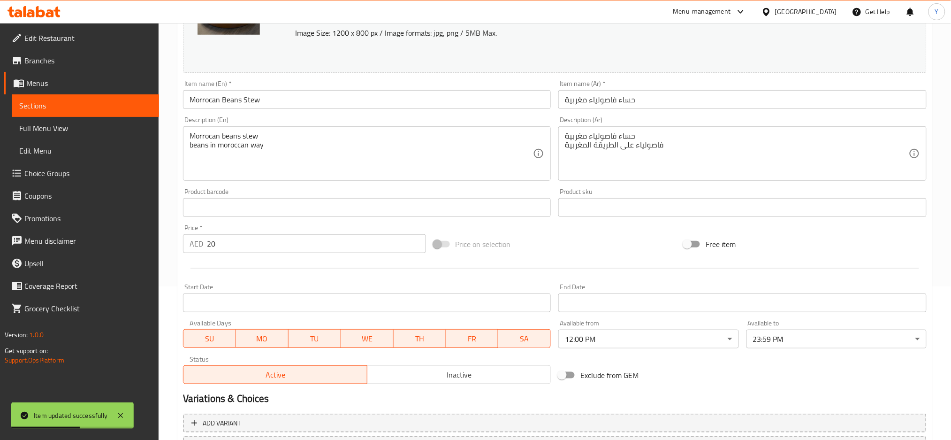
scroll to position [0, 0]
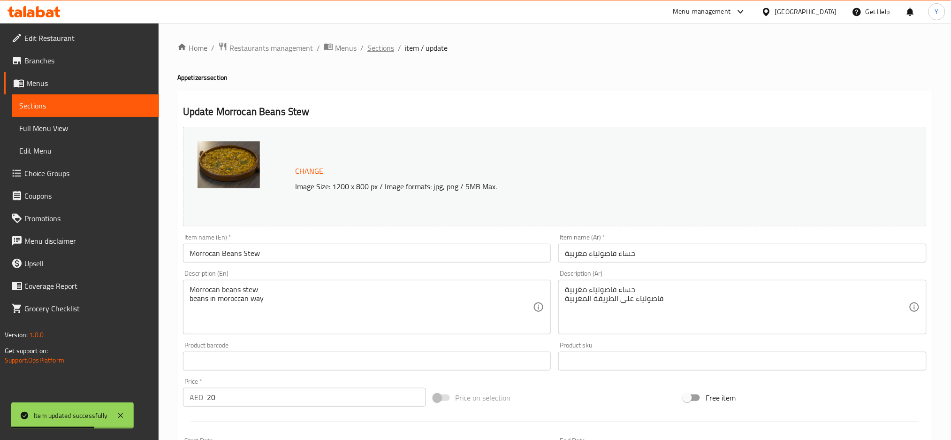
click at [383, 47] on span "Sections" at bounding box center [380, 47] width 27 height 11
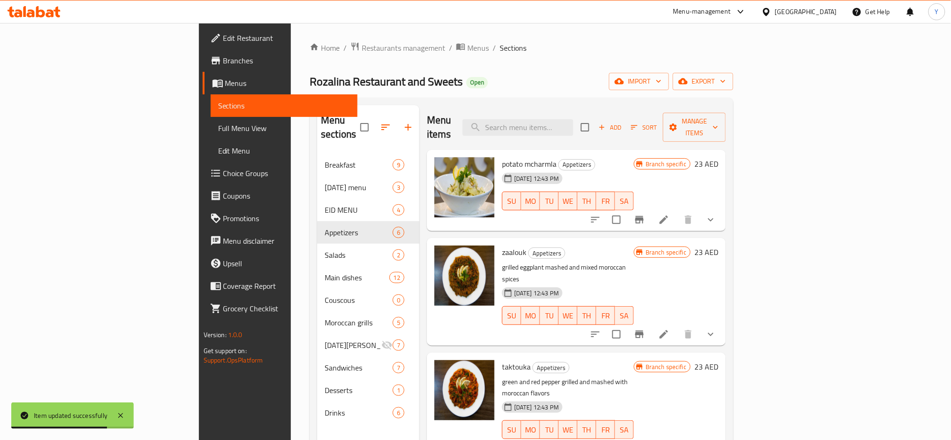
scroll to position [170, 0]
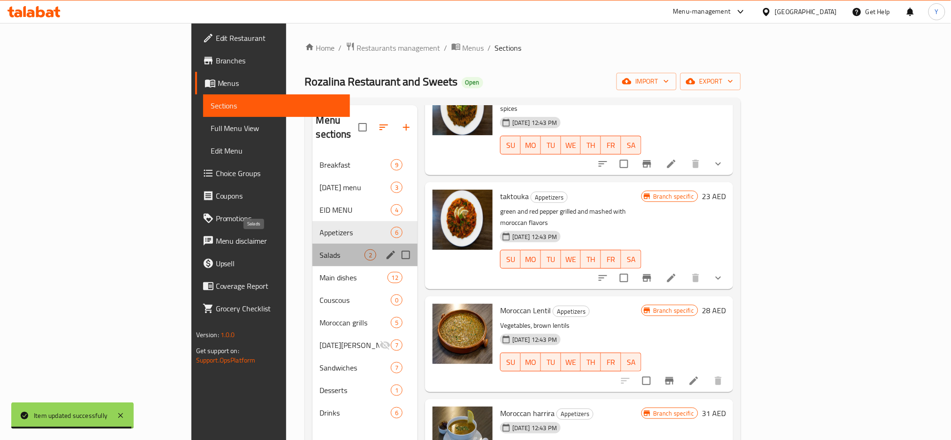
click at [320, 249] on span "Salads" at bounding box center [342, 254] width 45 height 11
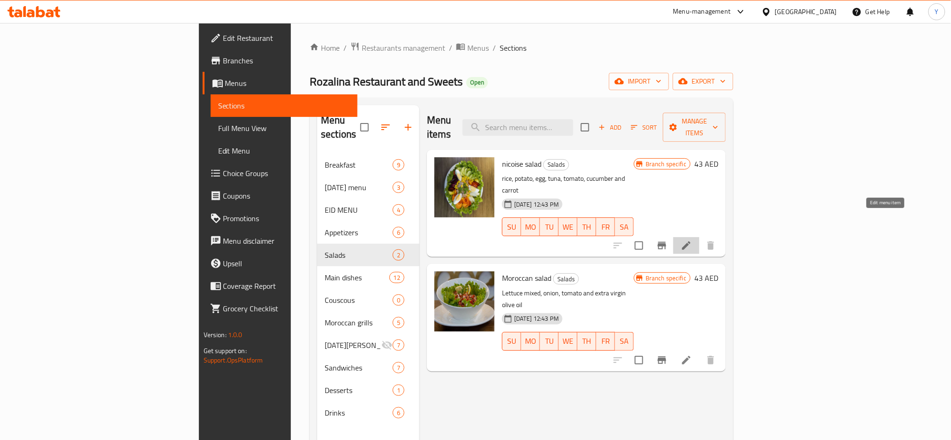
click at [692, 240] on icon at bounding box center [686, 245] width 11 height 11
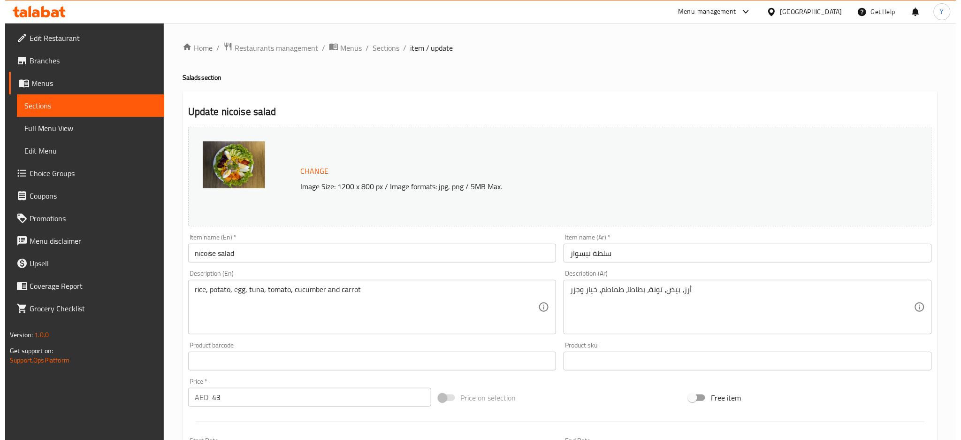
scroll to position [236, 0]
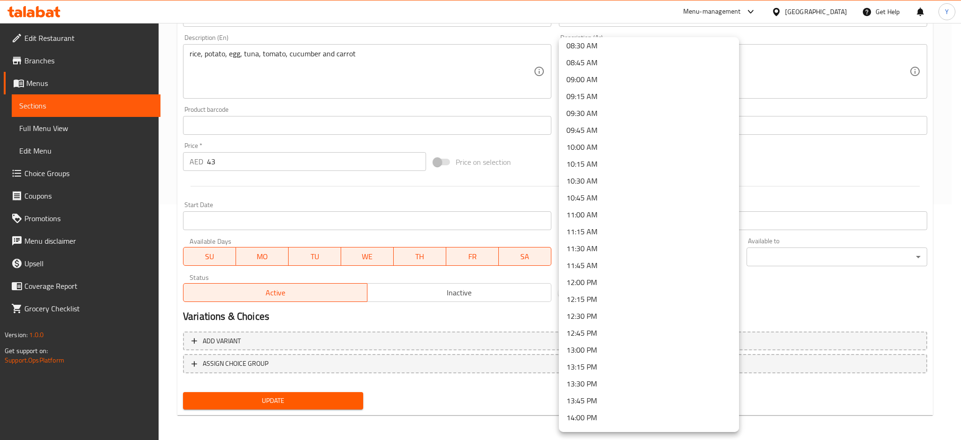
scroll to position [584, 0]
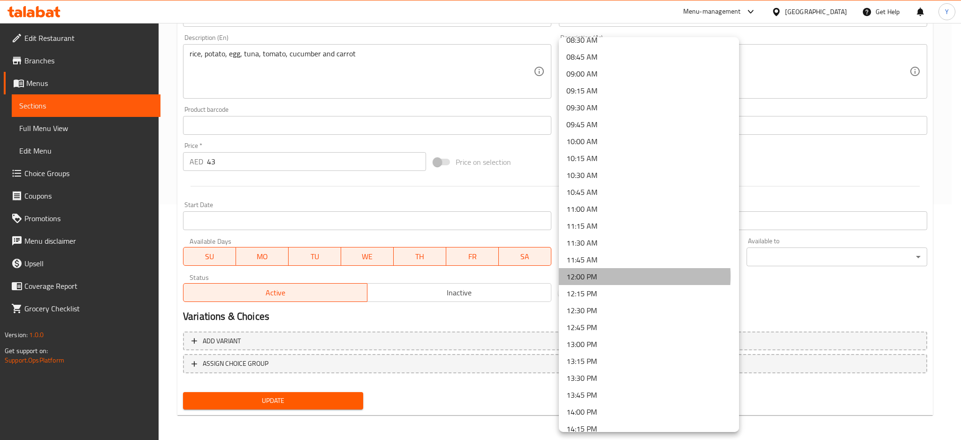
click at [609, 275] on li "12:00 PM" at bounding box center [649, 276] width 180 height 17
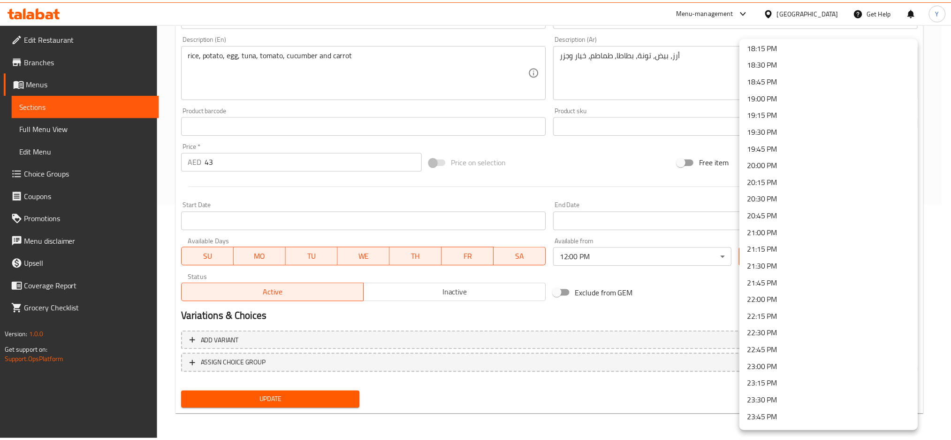
scroll to position [1251, 0]
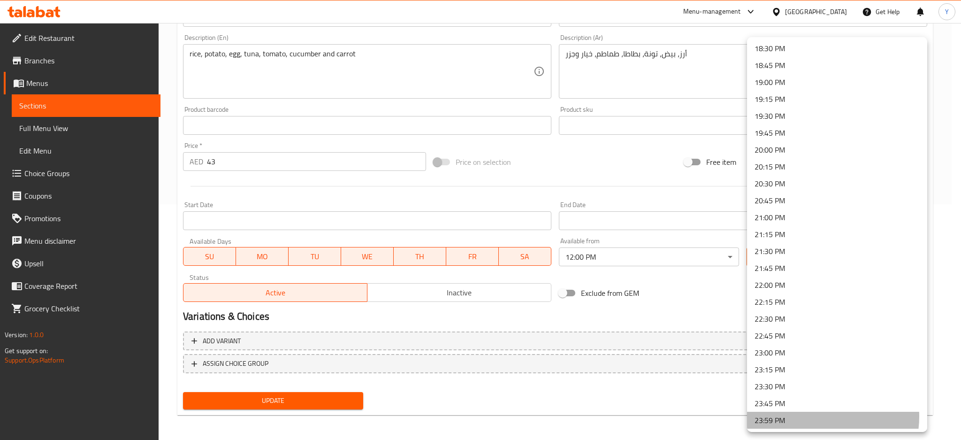
click at [816, 416] on li "23:59 PM" at bounding box center [837, 420] width 180 height 17
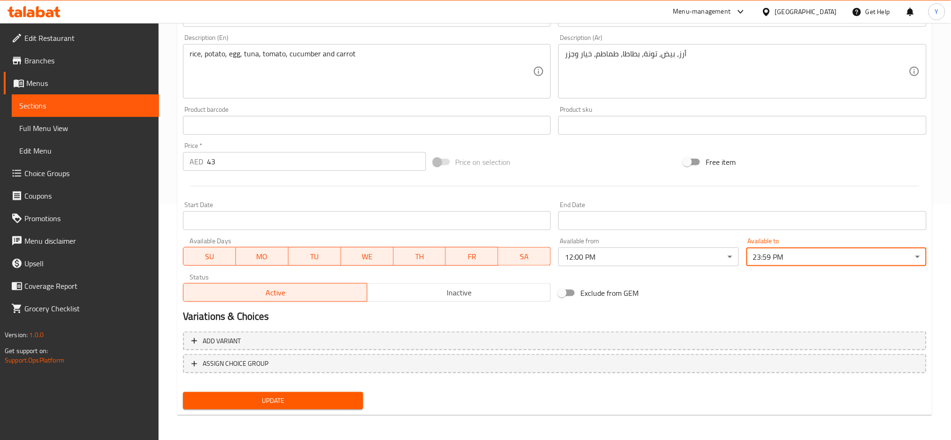
click at [307, 398] on span "Update" at bounding box center [273, 401] width 165 height 12
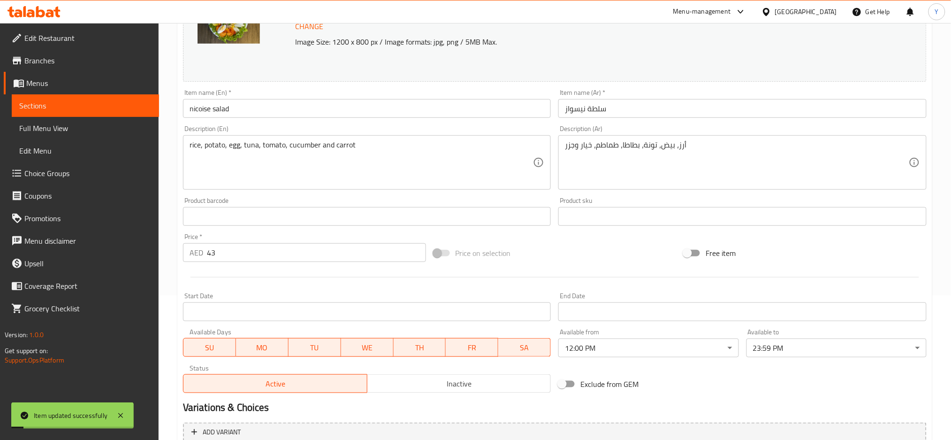
scroll to position [0, 0]
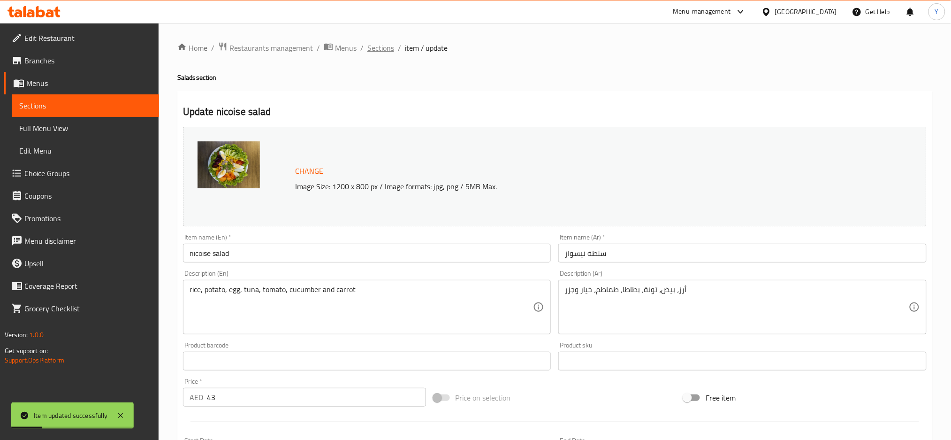
click at [375, 54] on span "Sections" at bounding box center [380, 47] width 27 height 11
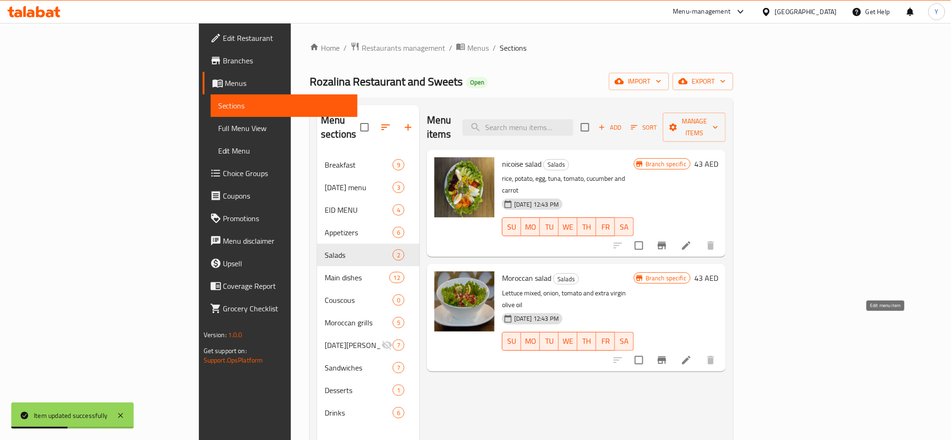
click at [692, 354] on icon at bounding box center [686, 359] width 11 height 11
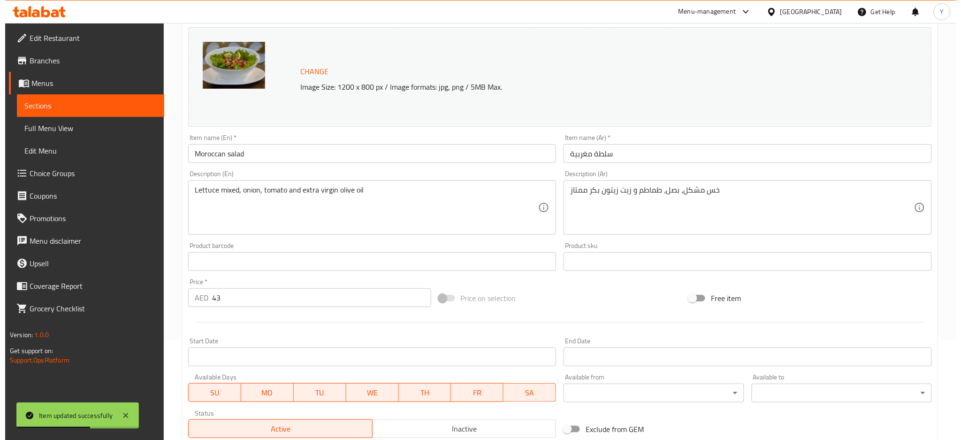
scroll to position [236, 0]
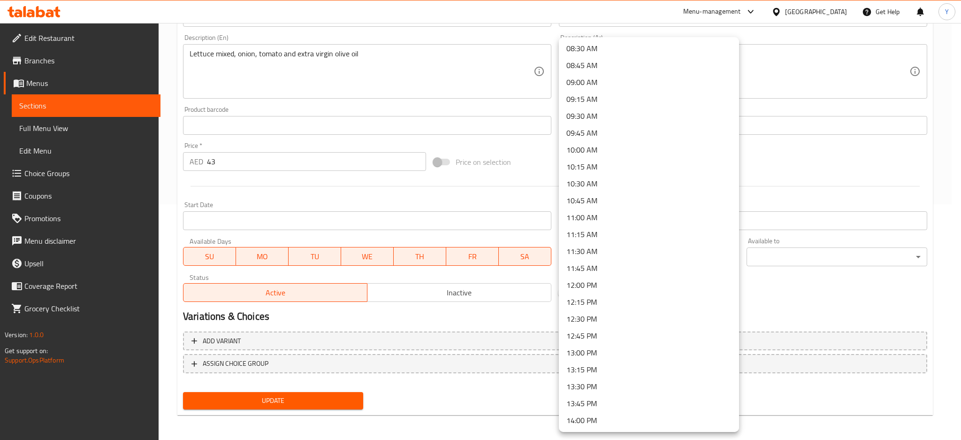
scroll to position [584, 0]
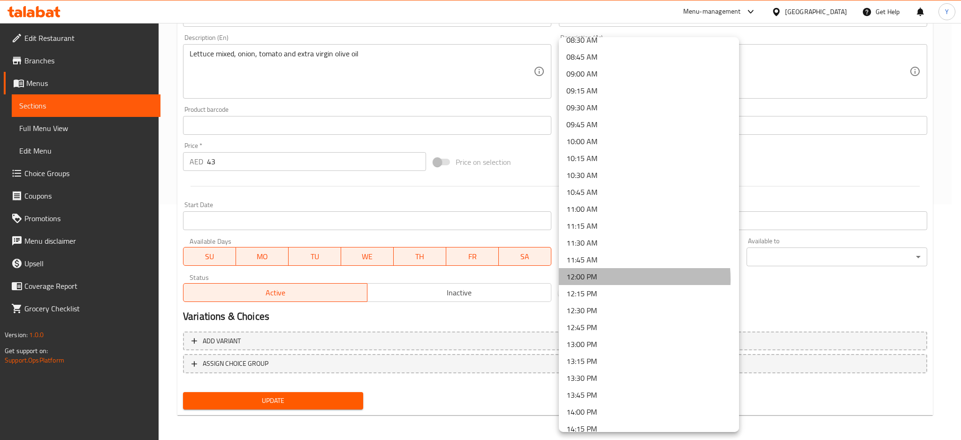
click at [598, 279] on li "12:00 PM" at bounding box center [649, 276] width 180 height 17
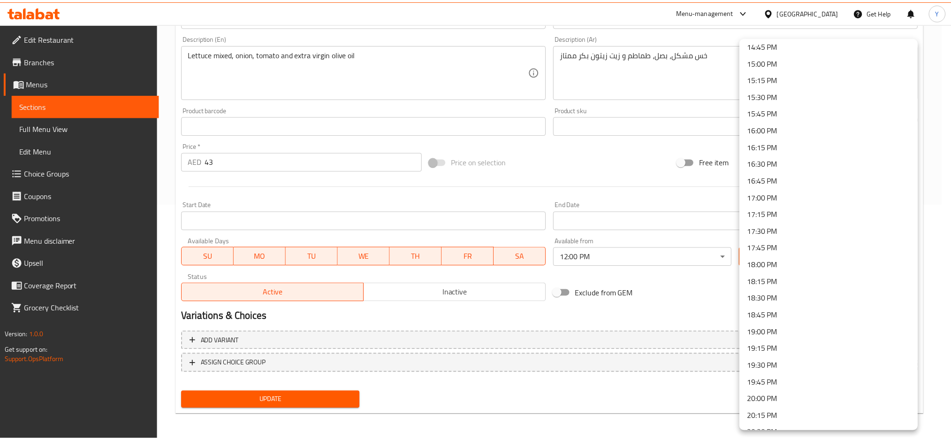
scroll to position [1251, 0]
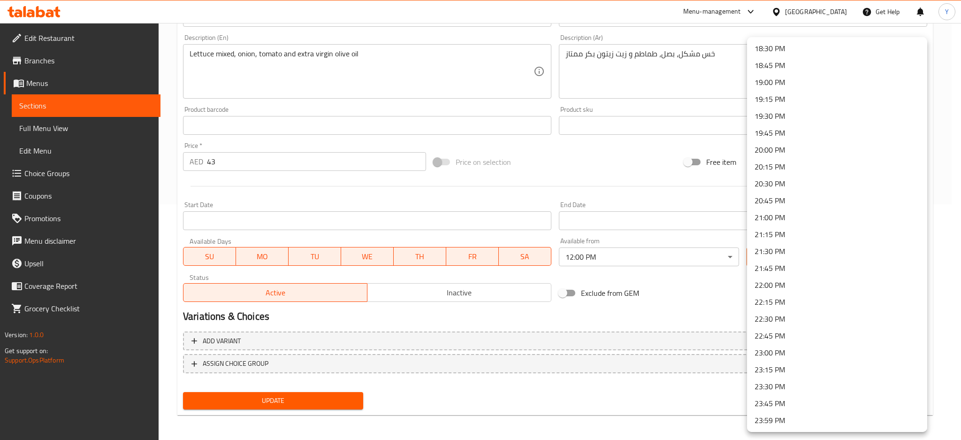
click at [769, 419] on li "23:59 PM" at bounding box center [837, 420] width 180 height 17
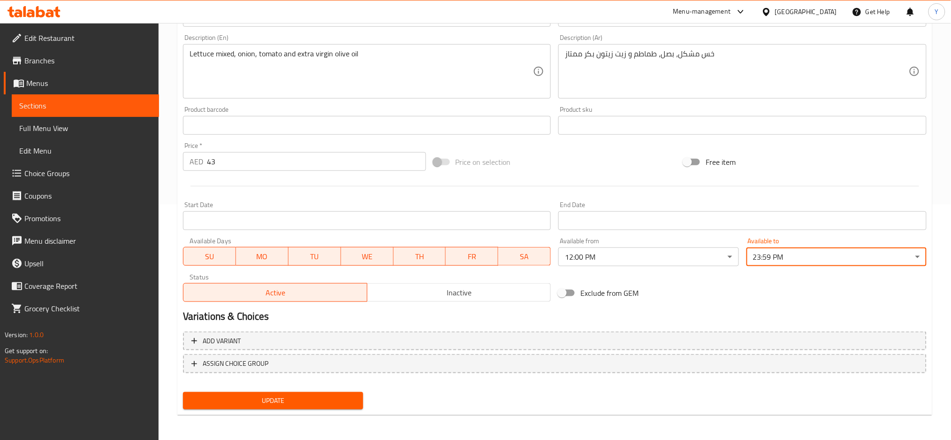
click at [349, 397] on span "Update" at bounding box center [273, 401] width 165 height 12
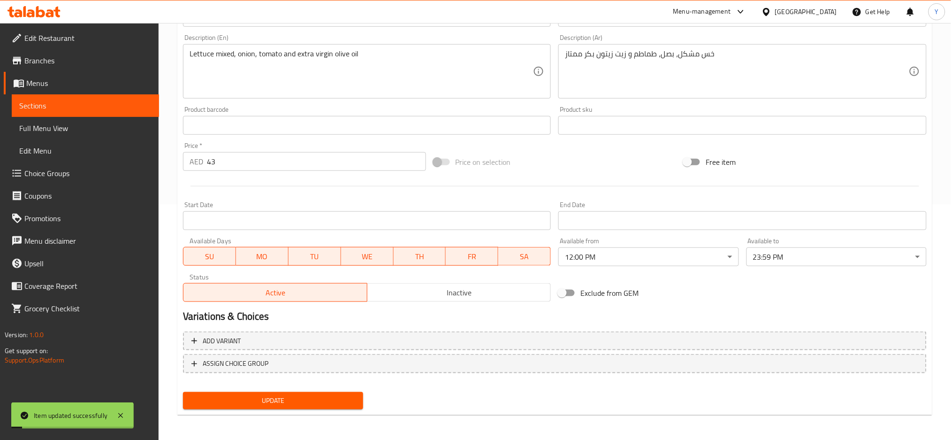
scroll to position [0, 0]
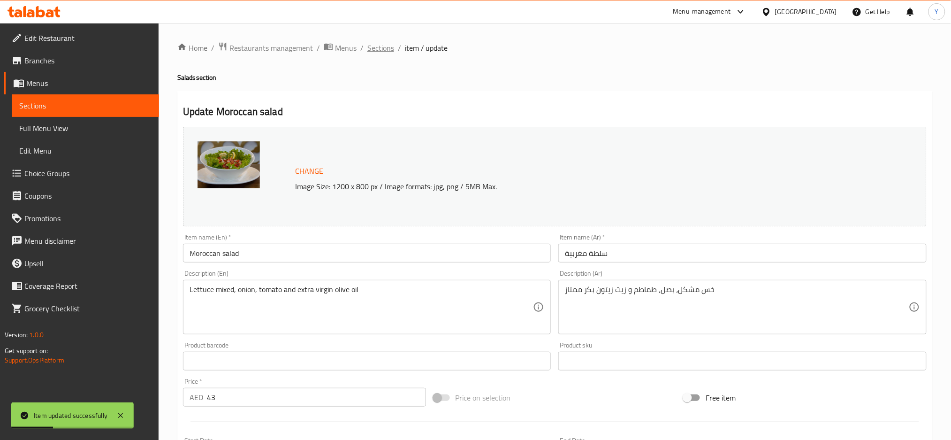
click at [381, 51] on span "Sections" at bounding box center [380, 47] width 27 height 11
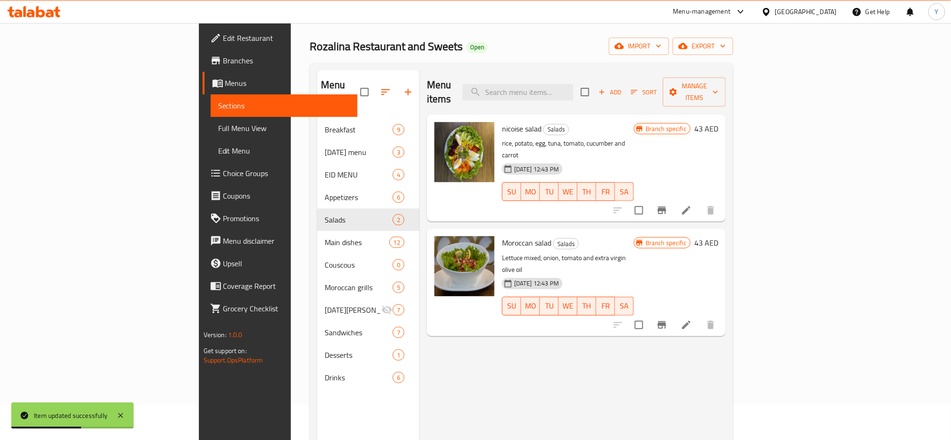
scroll to position [84, 0]
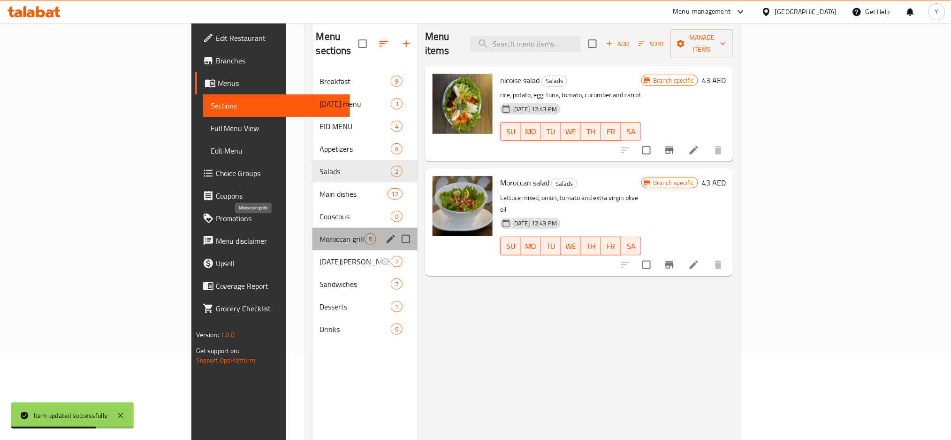
click at [320, 233] on span "Moroccan grills" at bounding box center [342, 238] width 45 height 11
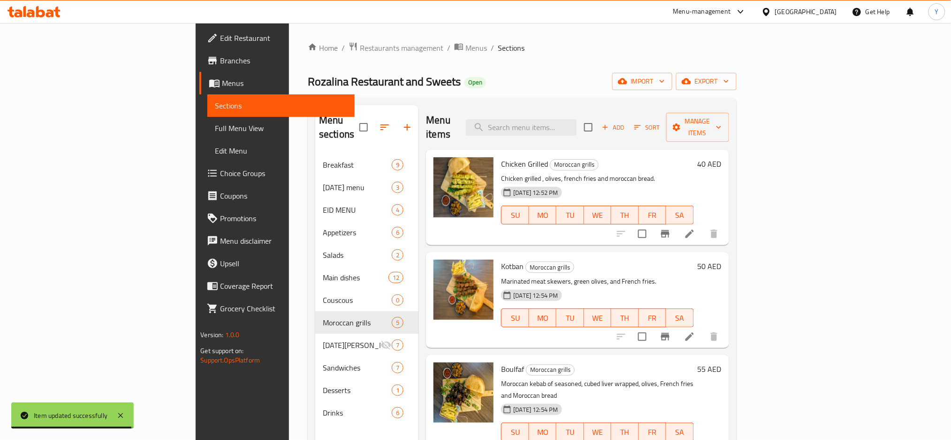
click at [696, 228] on icon at bounding box center [689, 233] width 11 height 11
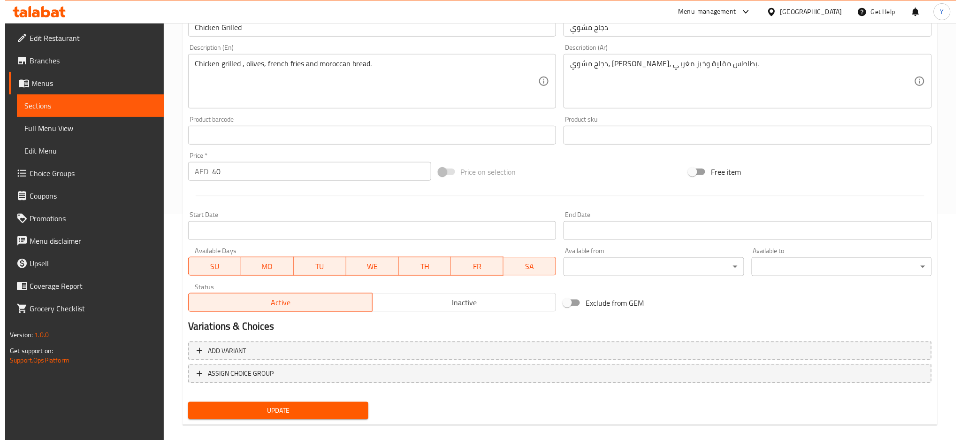
scroll to position [236, 0]
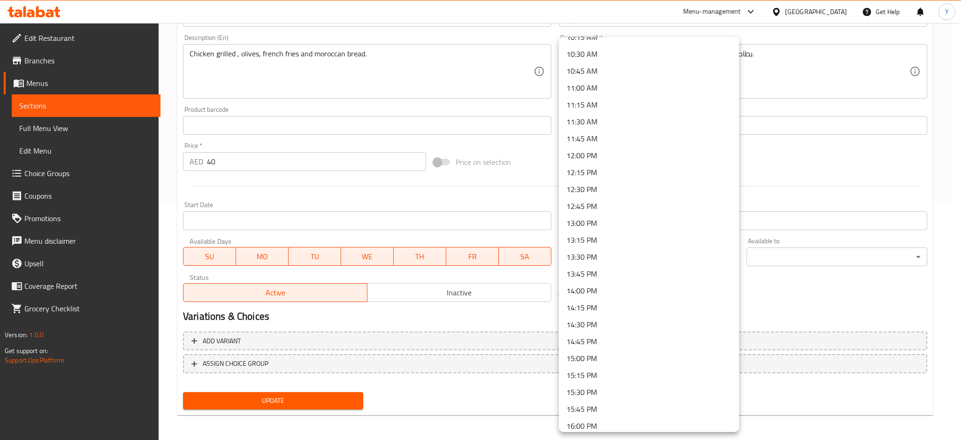
scroll to position [709, 0]
click at [606, 143] on li "12:00 PM" at bounding box center [649, 151] width 180 height 17
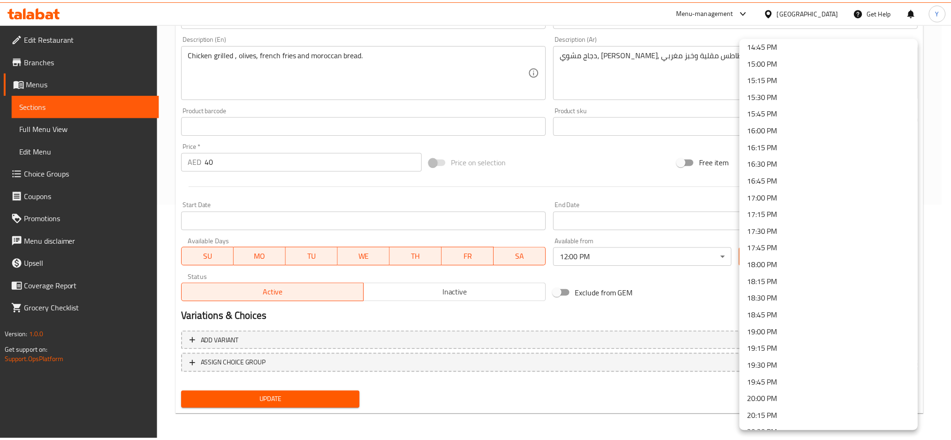
scroll to position [1251, 0]
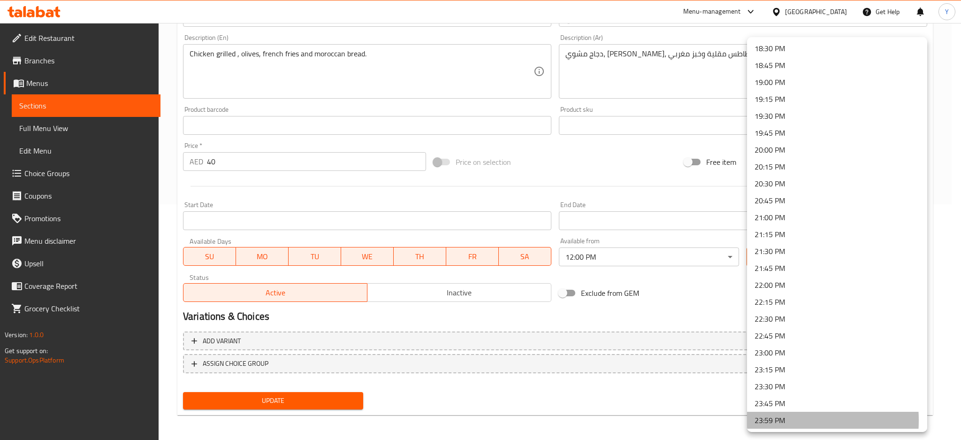
click at [774, 420] on li "23:59 PM" at bounding box center [837, 420] width 180 height 17
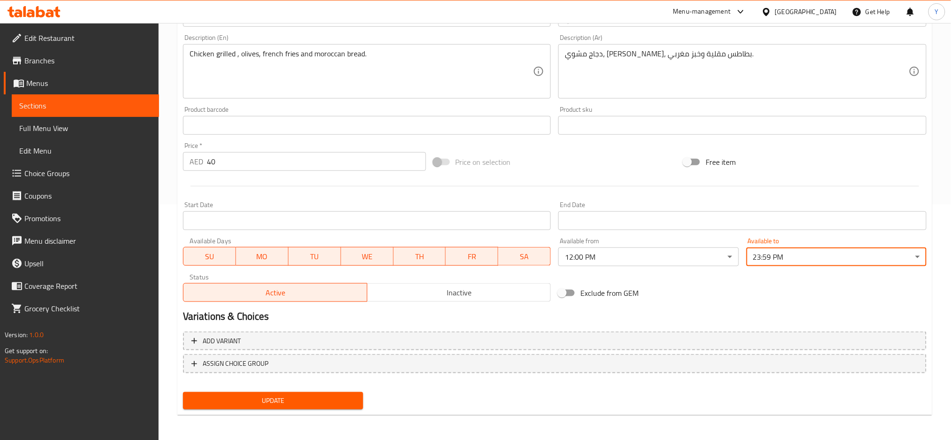
click at [303, 399] on span "Update" at bounding box center [273, 401] width 165 height 12
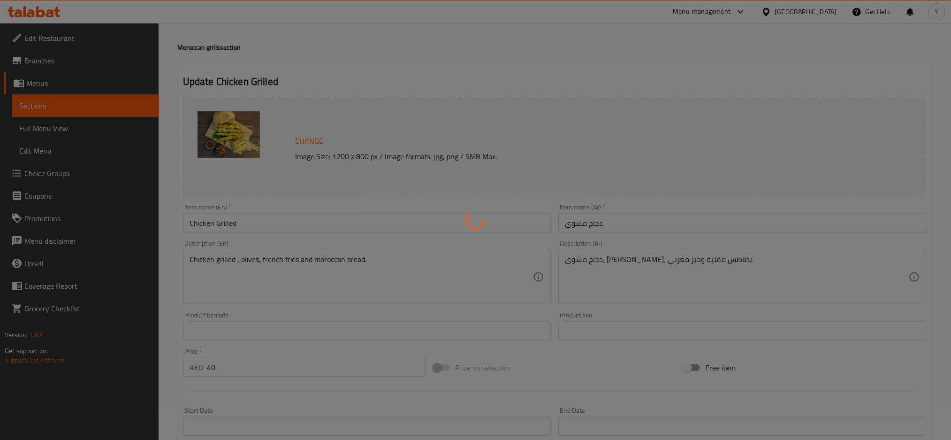
scroll to position [0, 0]
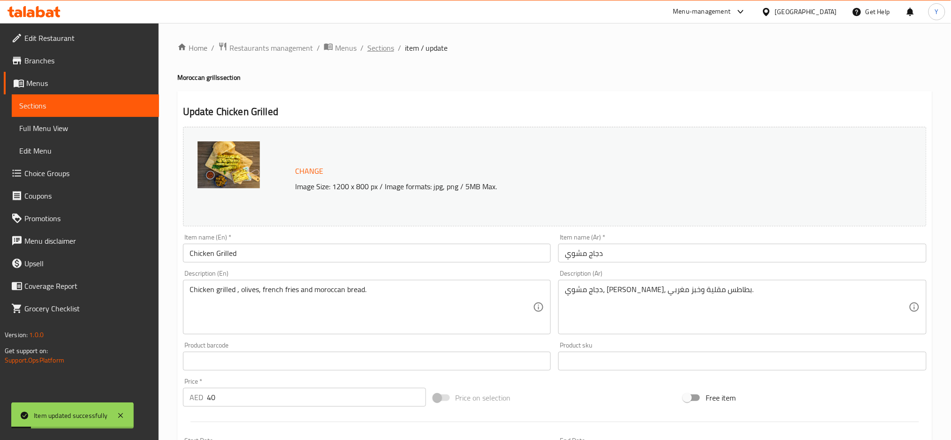
click at [373, 45] on span "Sections" at bounding box center [380, 47] width 27 height 11
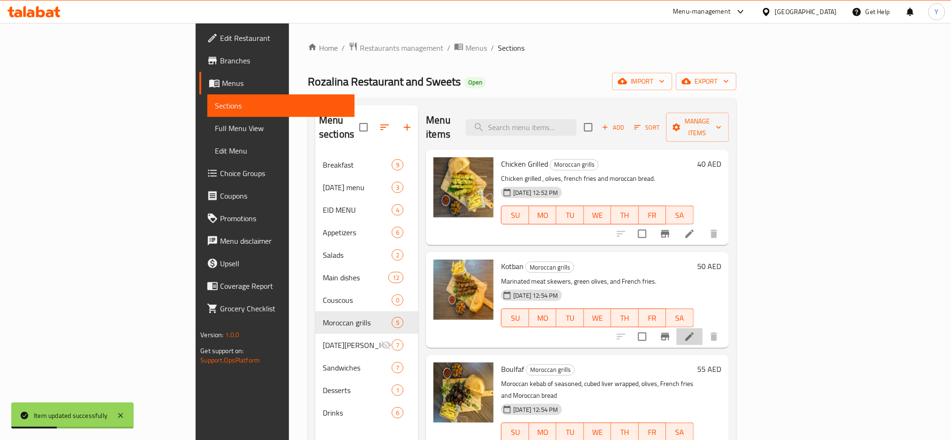
click at [703, 328] on li at bounding box center [690, 336] width 26 height 17
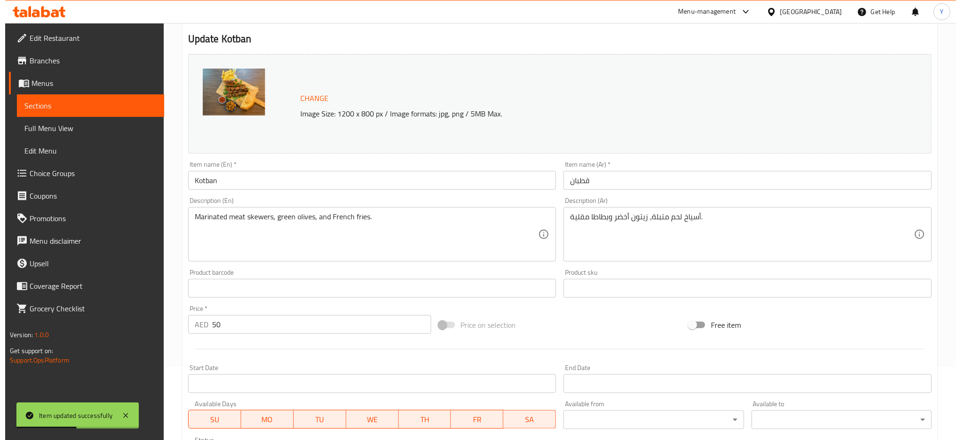
scroll to position [236, 0]
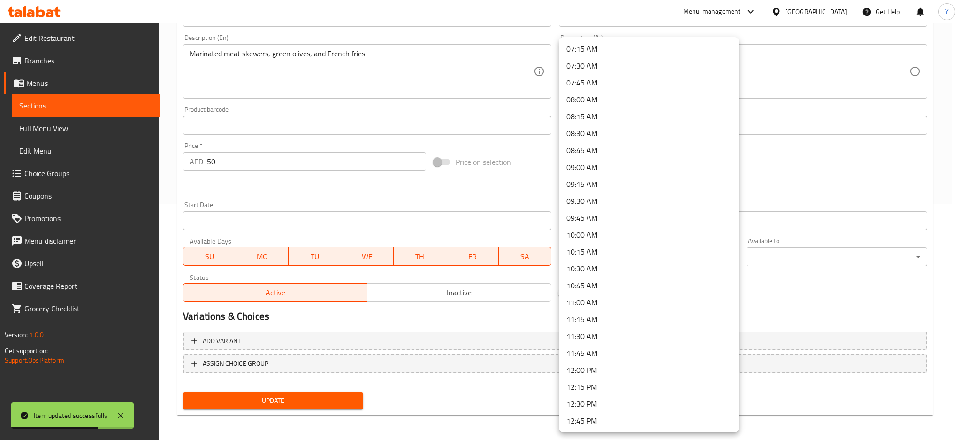
scroll to position [667, 0]
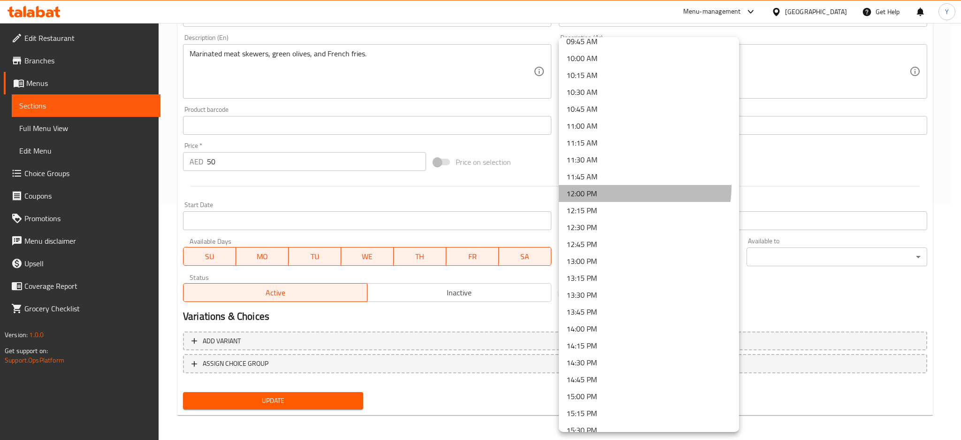
click at [616, 185] on li "12:00 PM" at bounding box center [649, 193] width 180 height 17
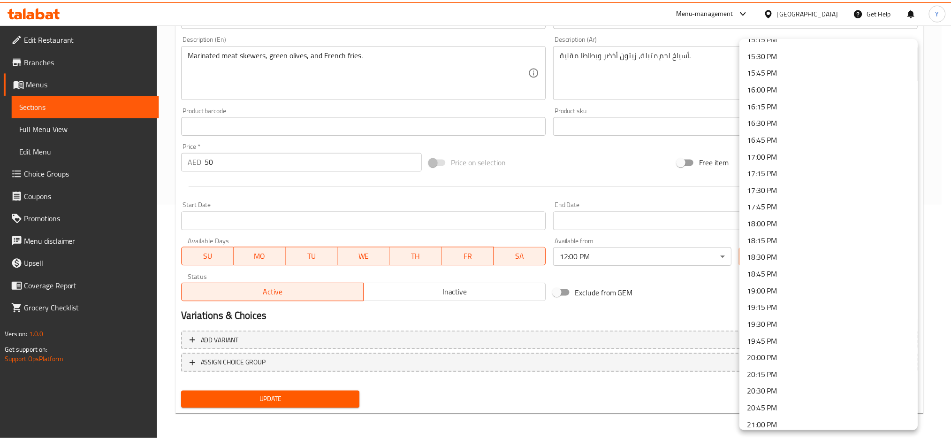
scroll to position [1251, 0]
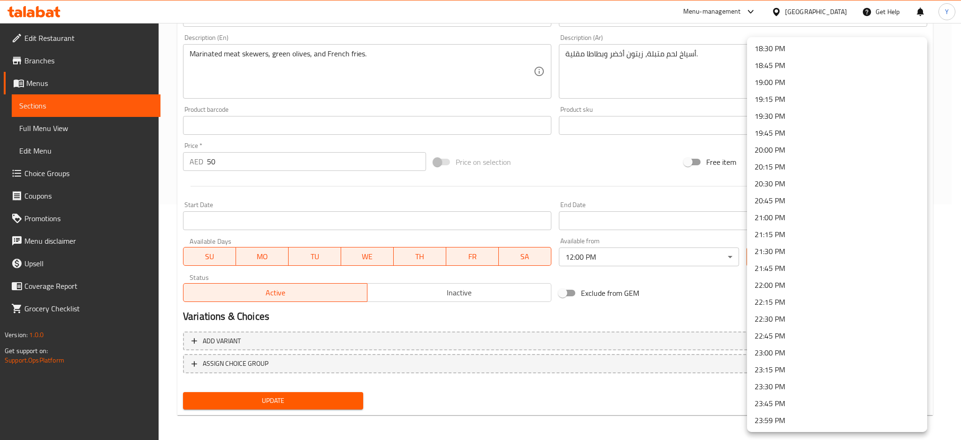
click at [781, 418] on li "23:59 PM" at bounding box center [837, 420] width 180 height 17
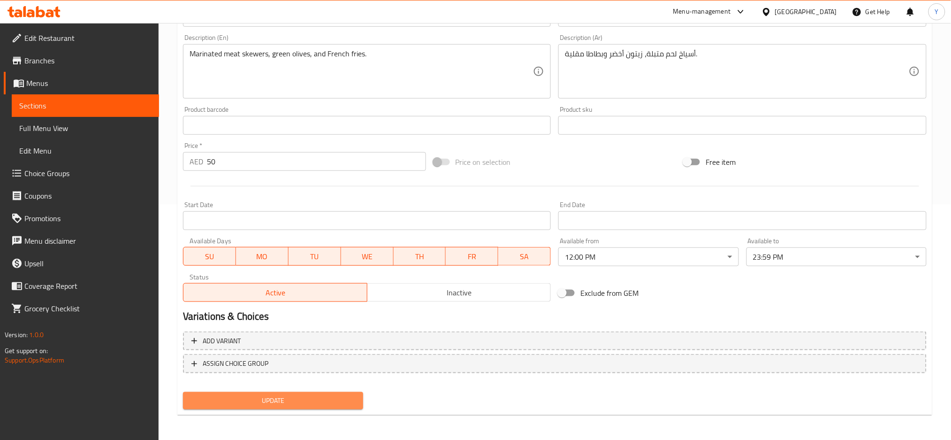
click at [344, 398] on span "Update" at bounding box center [273, 401] width 165 height 12
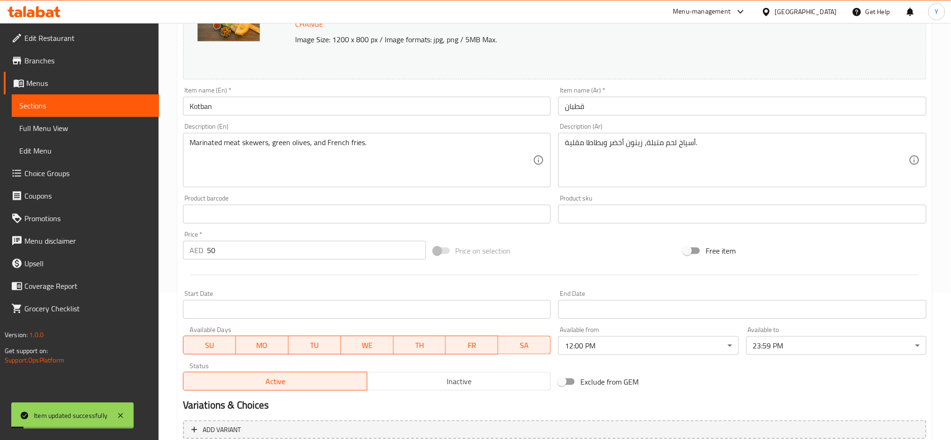
scroll to position [0, 0]
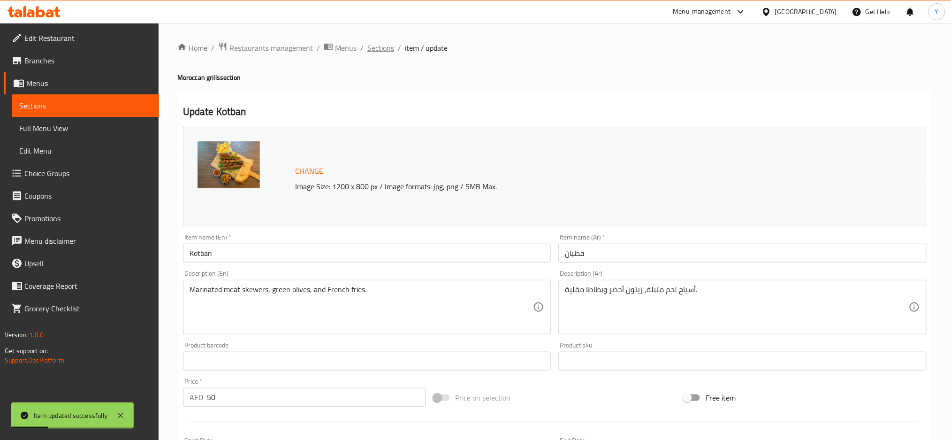
click at [377, 49] on span "Sections" at bounding box center [380, 47] width 27 height 11
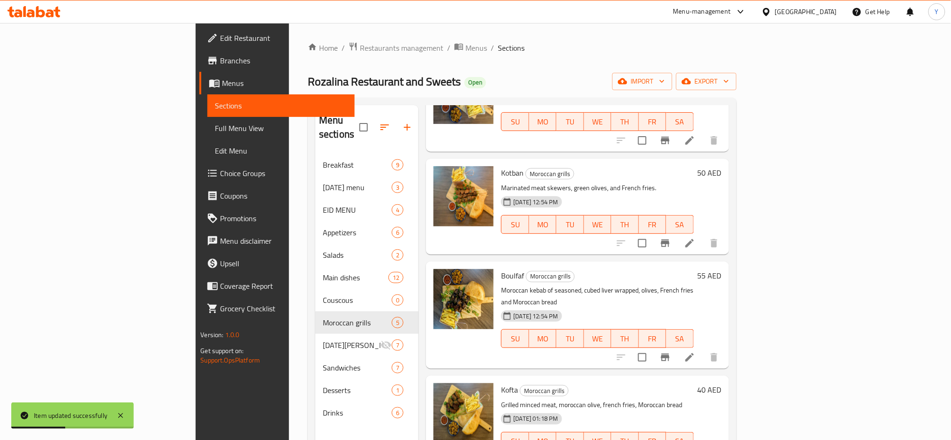
scroll to position [96, 0]
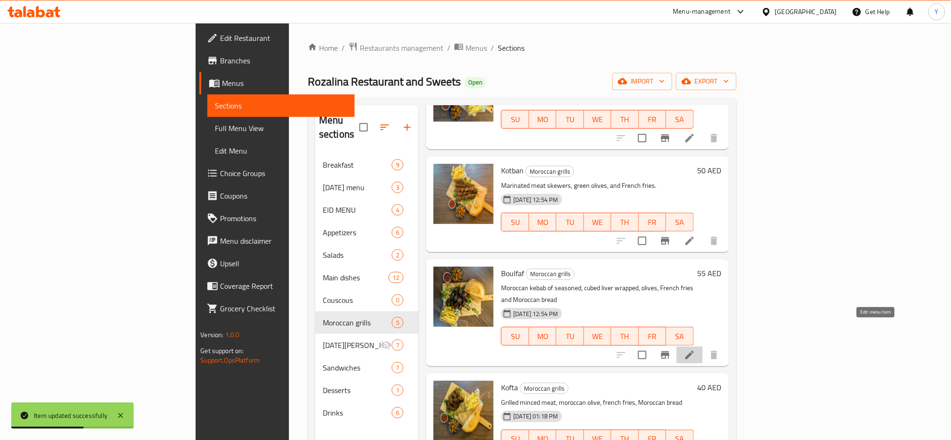
click at [694, 351] on icon at bounding box center [690, 355] width 8 height 8
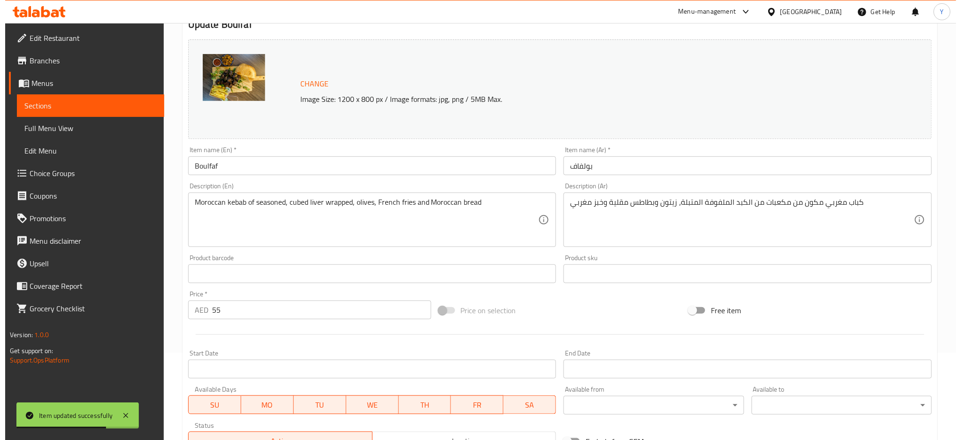
scroll to position [236, 0]
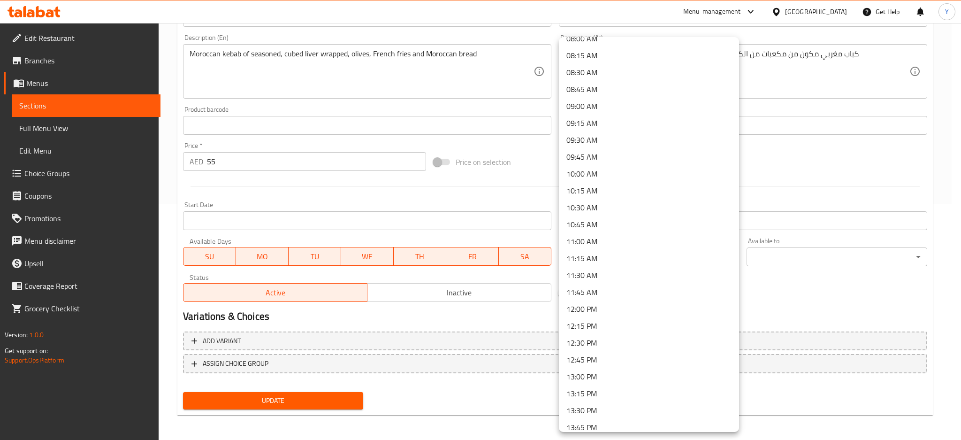
scroll to position [542, 0]
click at [602, 321] on li "12:00 PM" at bounding box center [649, 318] width 180 height 17
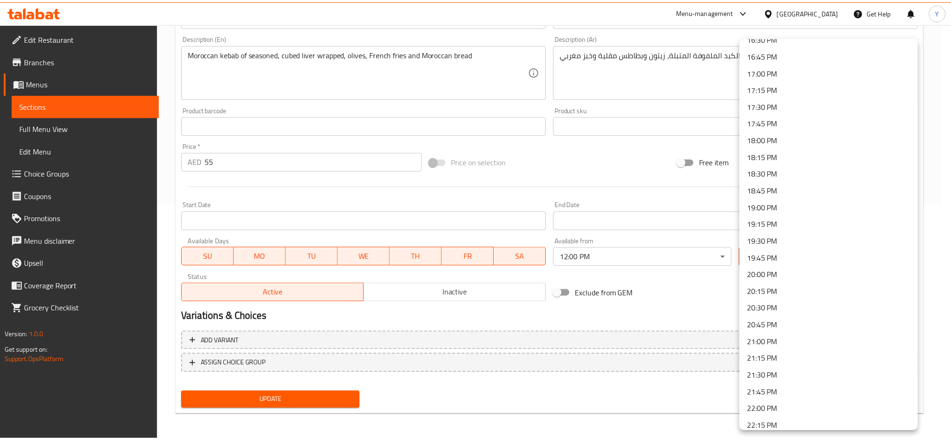
scroll to position [1251, 0]
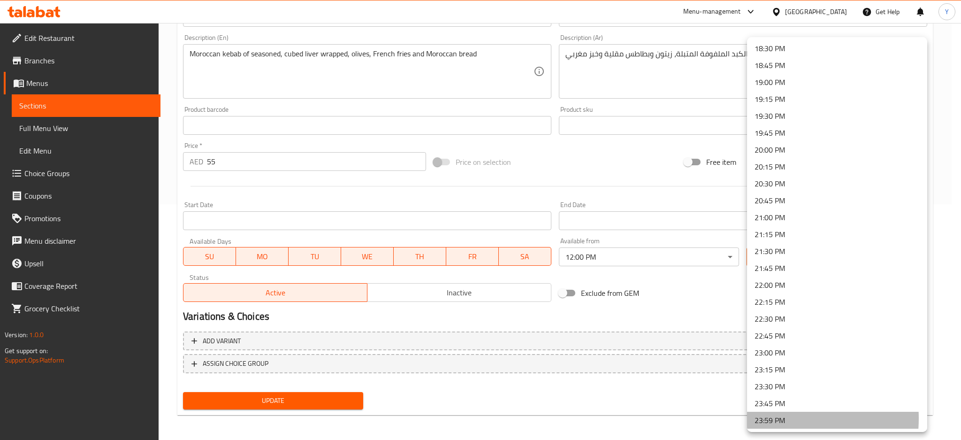
click at [775, 418] on li "23:59 PM" at bounding box center [837, 420] width 180 height 17
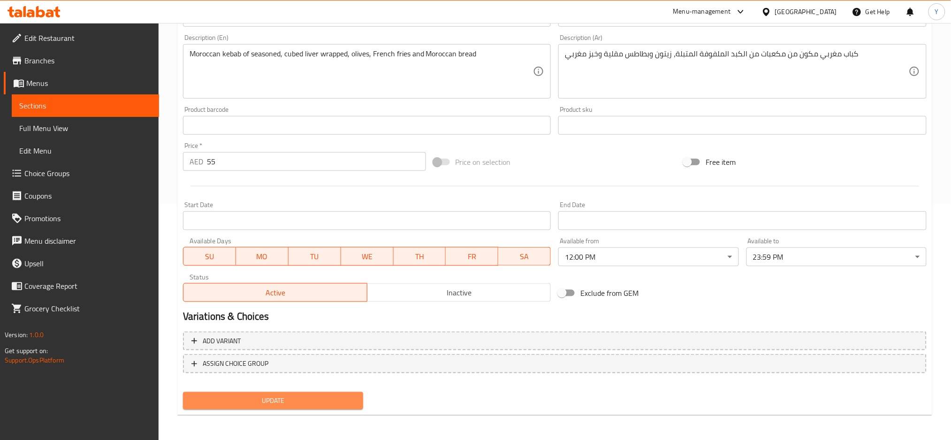
click at [338, 401] on span "Update" at bounding box center [273, 401] width 165 height 12
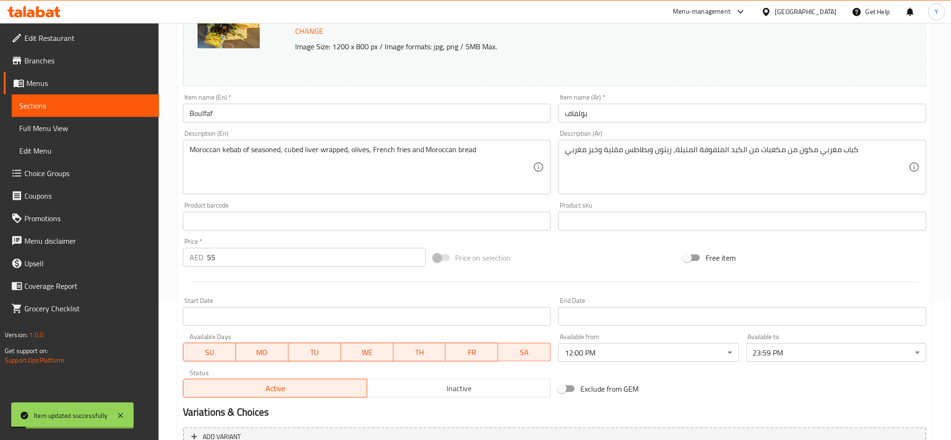
scroll to position [0, 0]
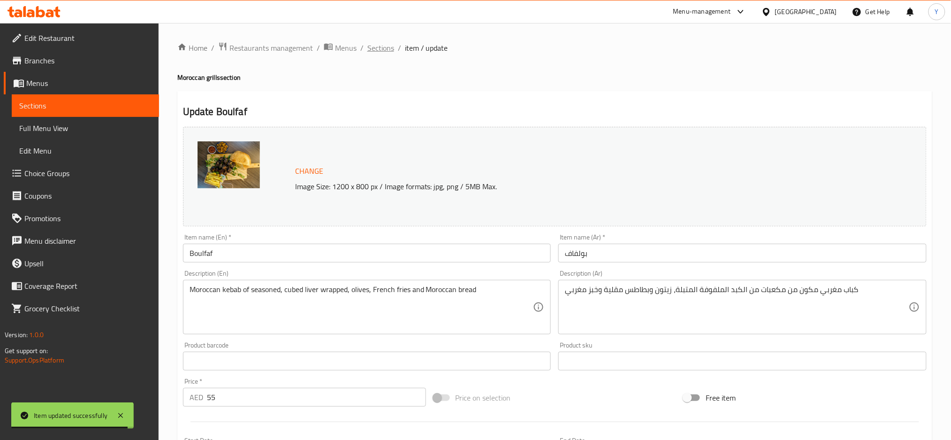
click at [380, 50] on span "Sections" at bounding box center [380, 47] width 27 height 11
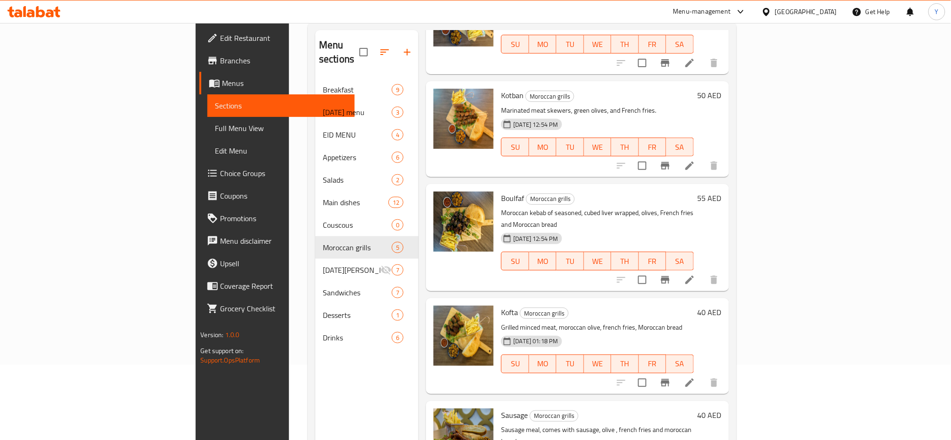
scroll to position [84, 0]
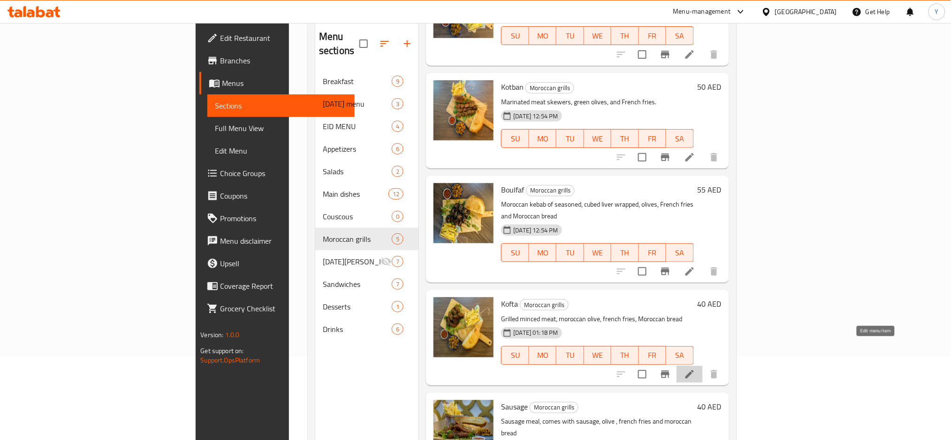
click at [696, 368] on icon at bounding box center [689, 373] width 11 height 11
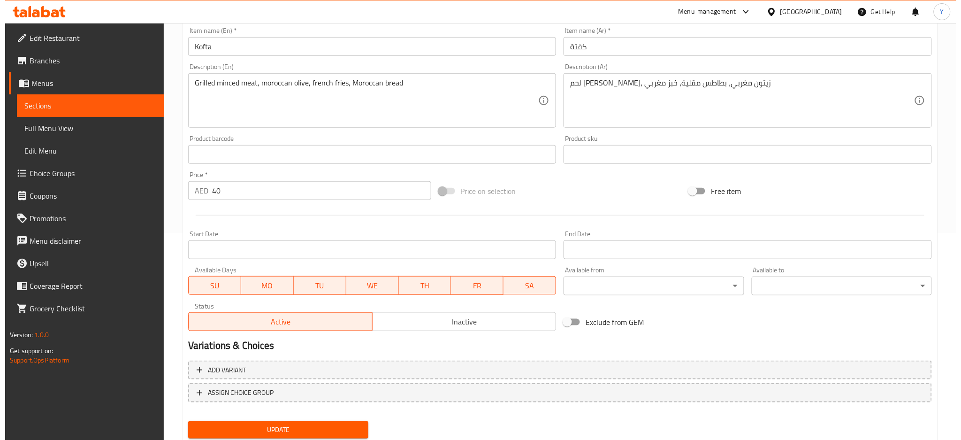
scroll to position [236, 0]
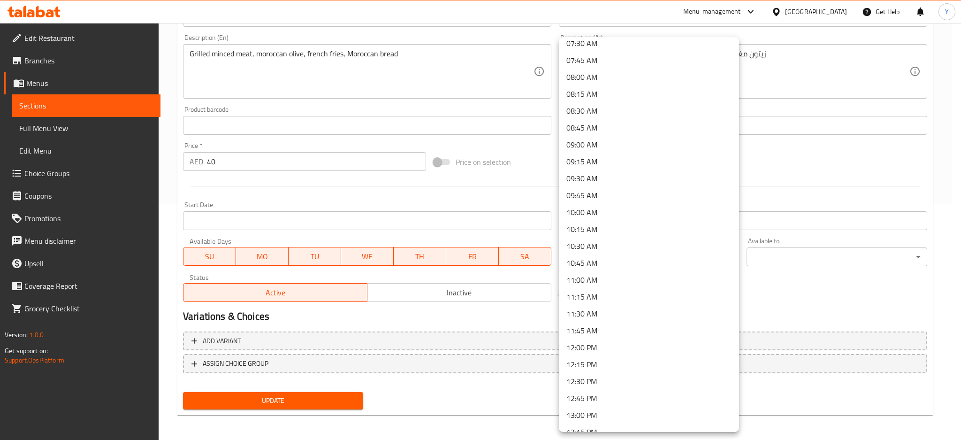
scroll to position [542, 0]
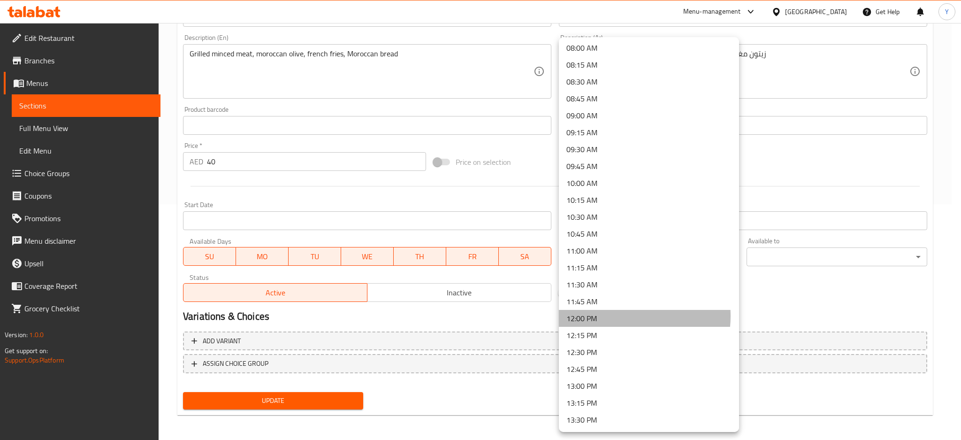
click at [618, 316] on li "12:00 PM" at bounding box center [649, 318] width 180 height 17
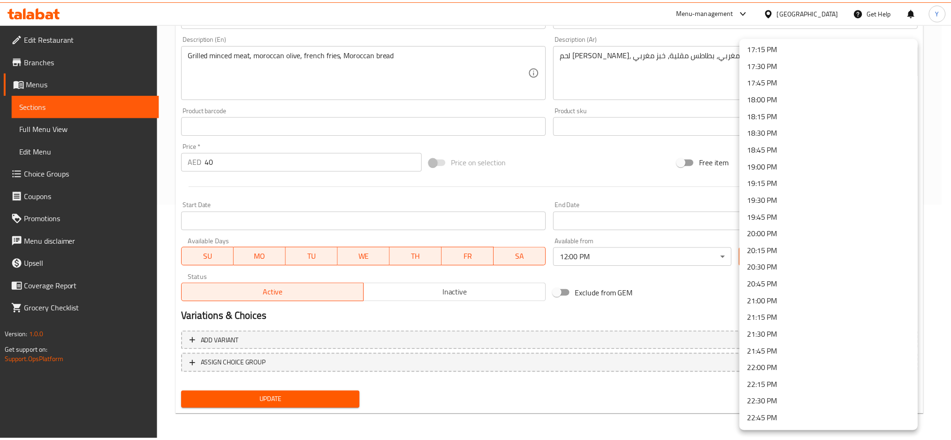
scroll to position [1251, 0]
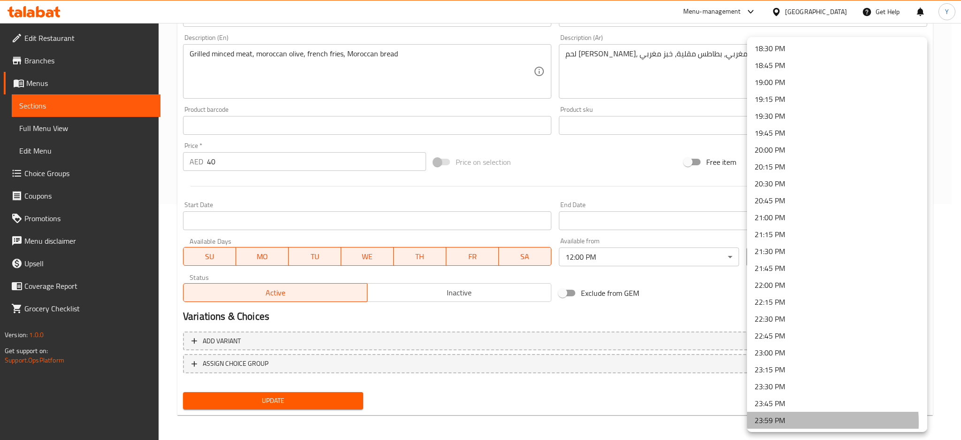
click at [794, 421] on li "23:59 PM" at bounding box center [837, 420] width 180 height 17
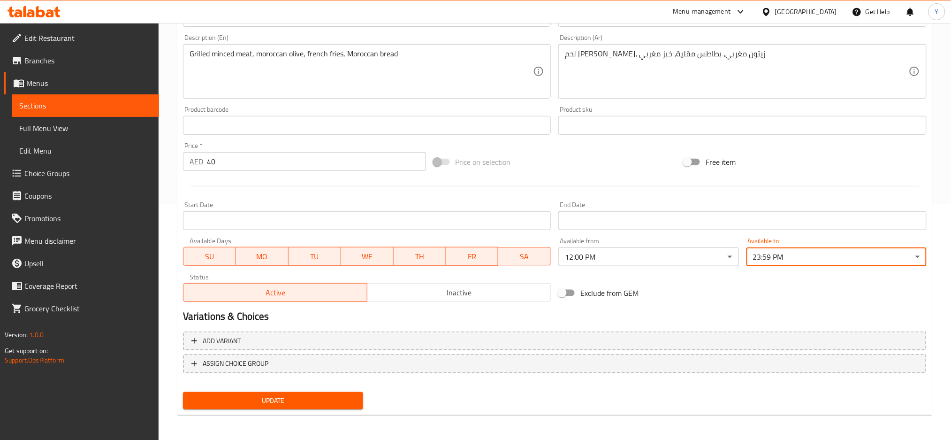
click at [350, 405] on span "Update" at bounding box center [273, 401] width 165 height 12
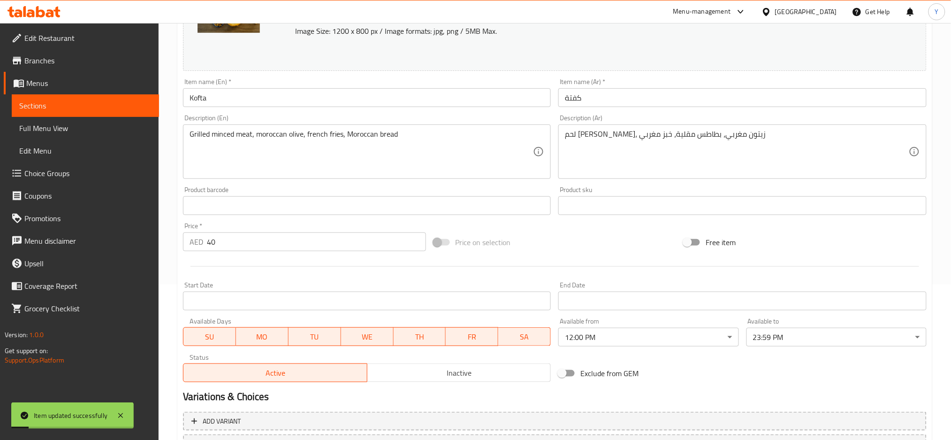
scroll to position [0, 0]
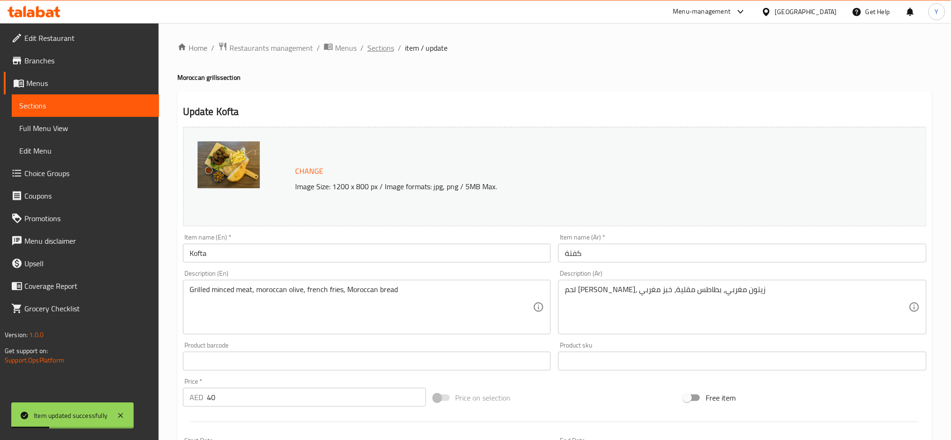
click at [374, 50] on span "Sections" at bounding box center [380, 47] width 27 height 11
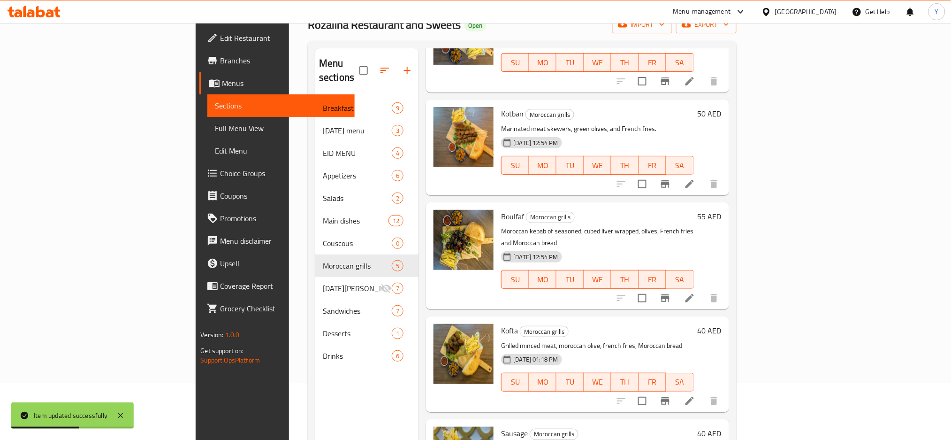
scroll to position [131, 0]
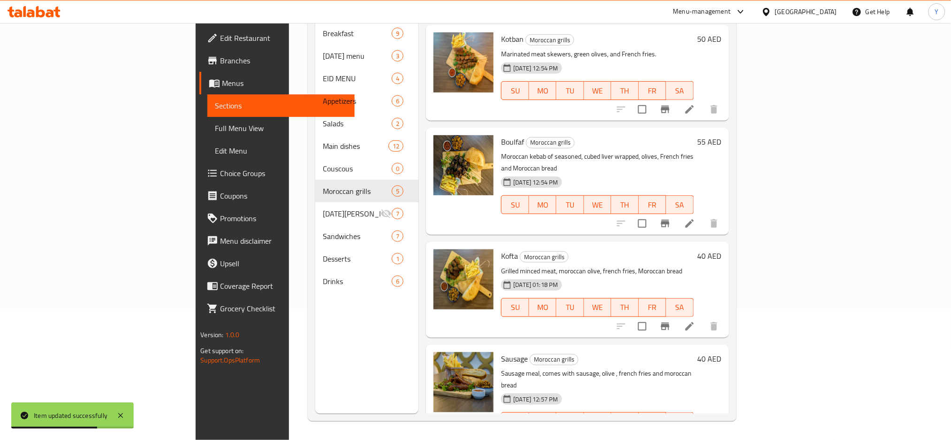
click at [696, 435] on icon at bounding box center [689, 440] width 11 height 11
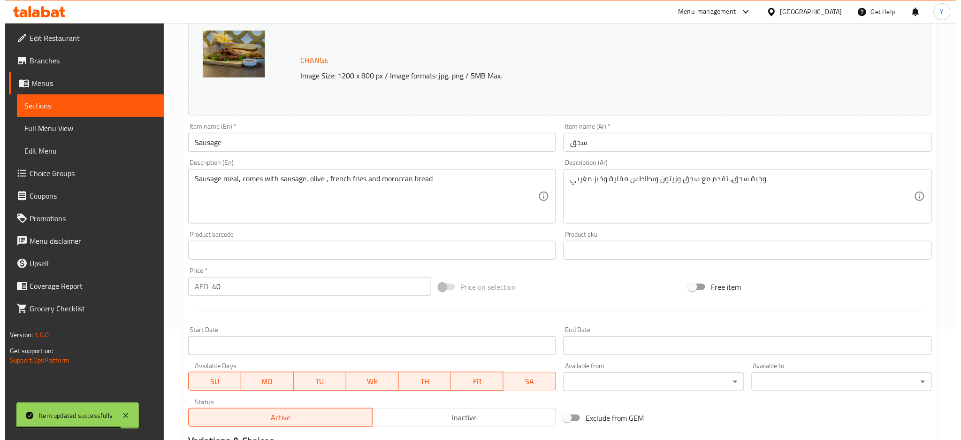
scroll to position [236, 0]
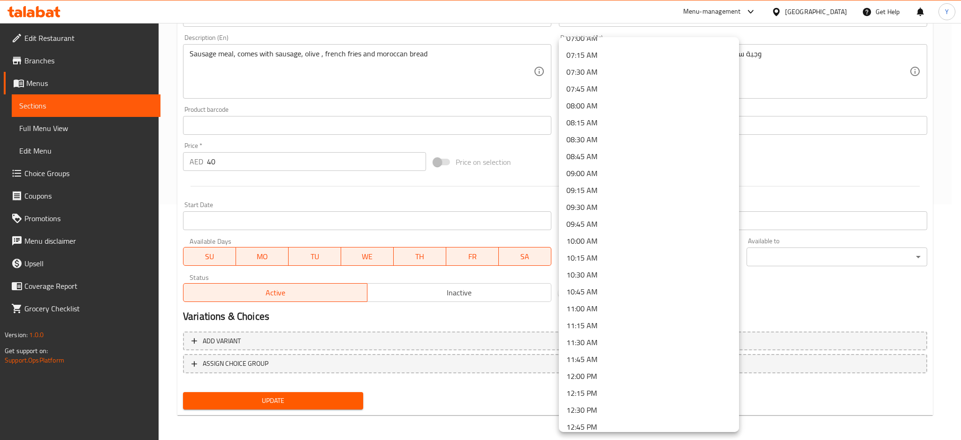
scroll to position [542, 0]
click at [627, 318] on li "12:00 PM" at bounding box center [649, 318] width 180 height 17
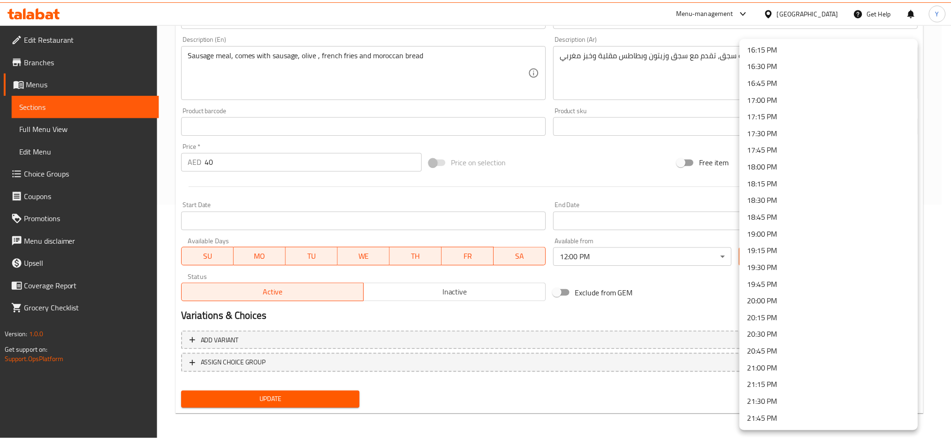
scroll to position [1251, 0]
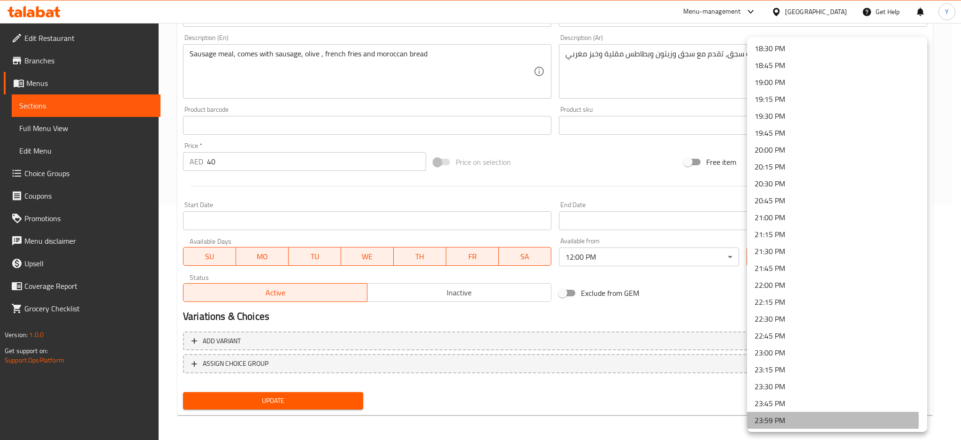
click at [784, 420] on li "23:59 PM" at bounding box center [837, 420] width 180 height 17
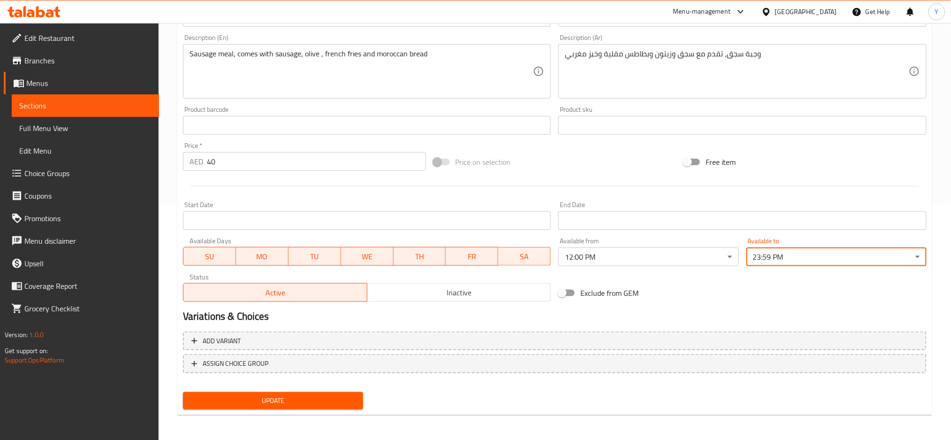
click at [329, 397] on span "Update" at bounding box center [273, 401] width 165 height 12
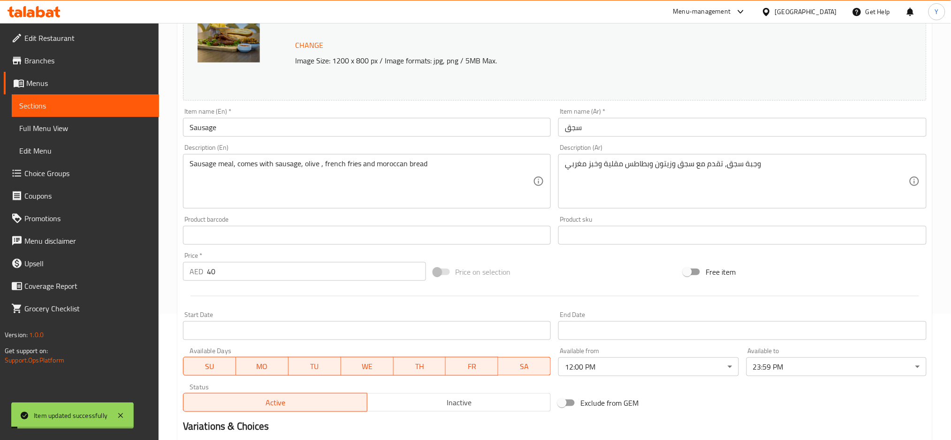
scroll to position [0, 0]
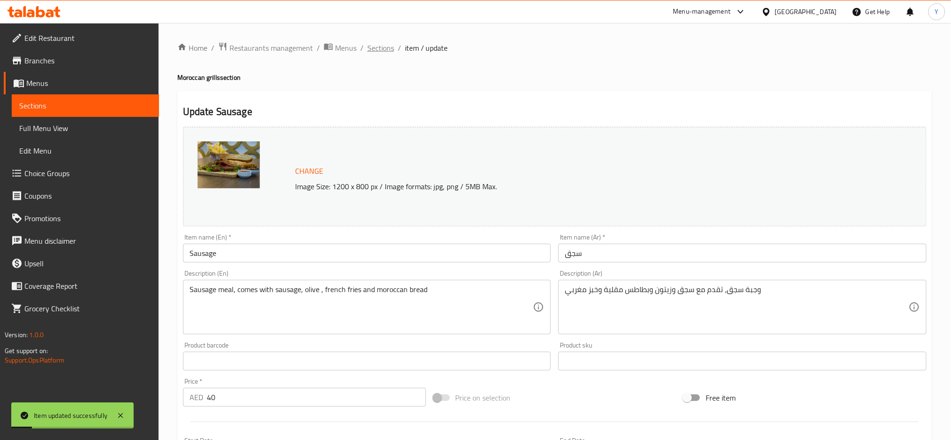
click at [378, 46] on span "Sections" at bounding box center [380, 47] width 27 height 11
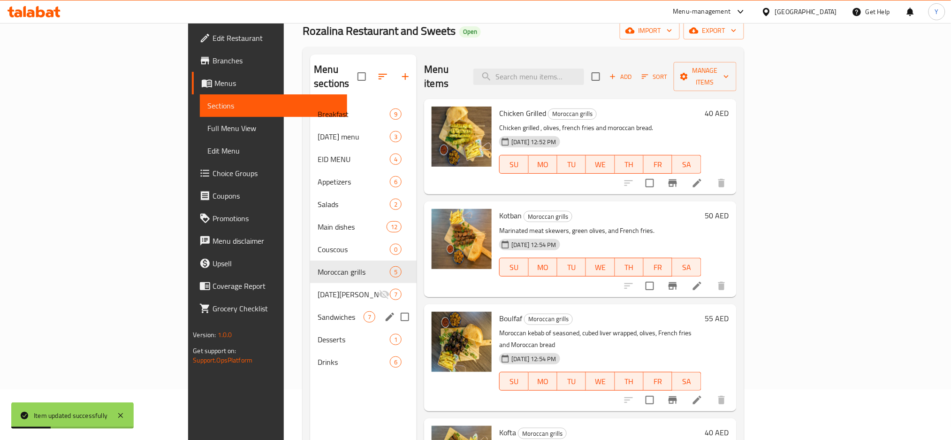
scroll to position [131, 0]
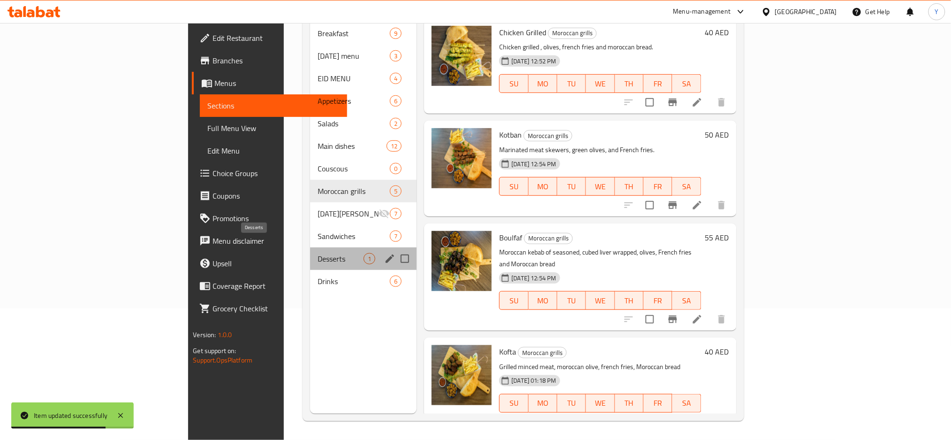
click at [318, 253] on span "Desserts" at bounding box center [341, 258] width 46 height 11
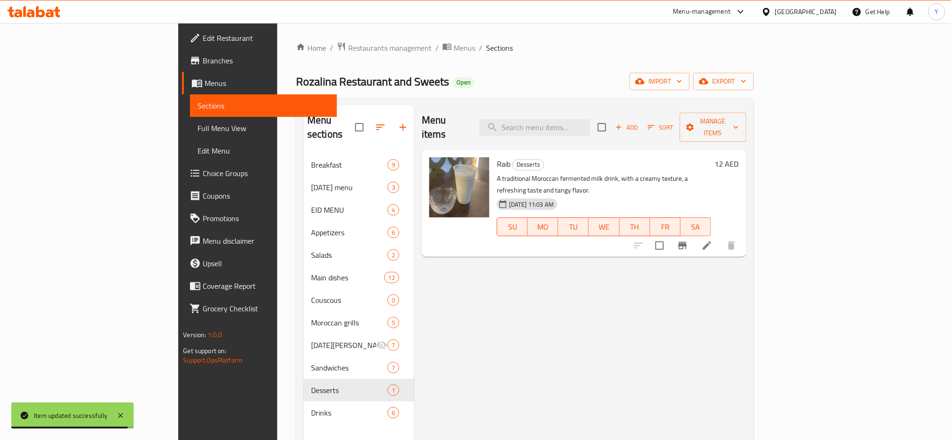
click at [720, 237] on li at bounding box center [707, 245] width 26 height 17
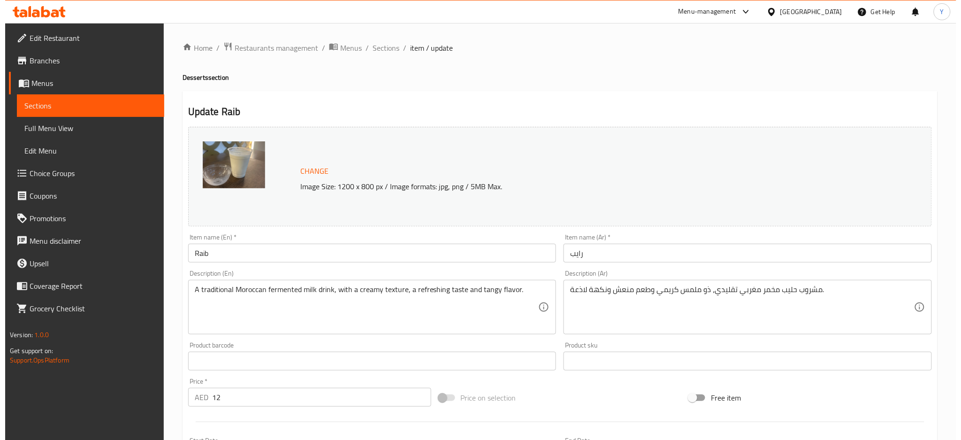
scroll to position [236, 0]
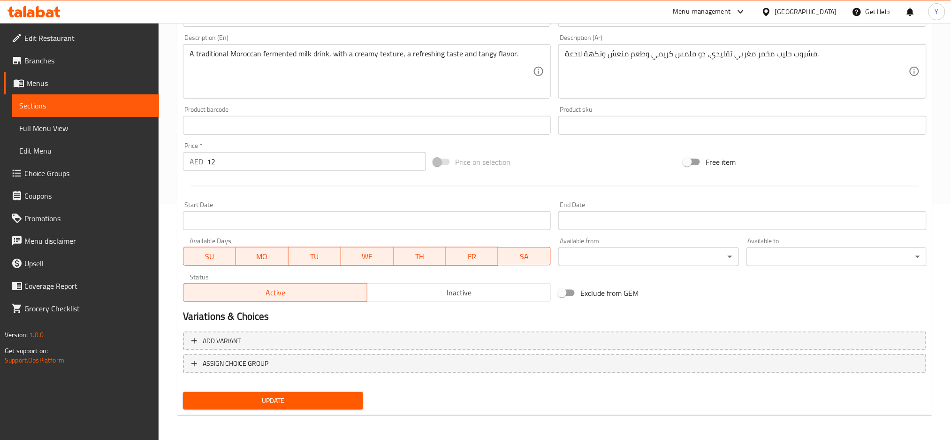
click at [643, 247] on div "Available from ​ ​" at bounding box center [648, 251] width 180 height 29
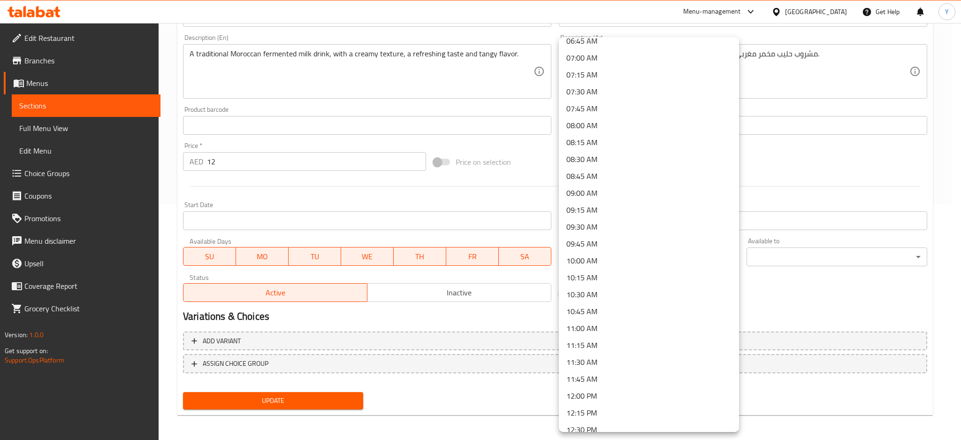
scroll to position [667, 0]
click at [627, 192] on li "12:00 PM" at bounding box center [649, 193] width 180 height 17
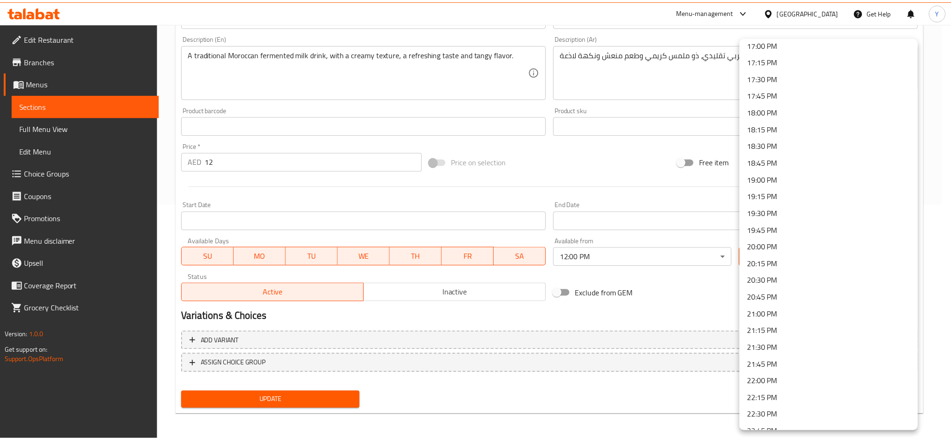
scroll to position [1251, 0]
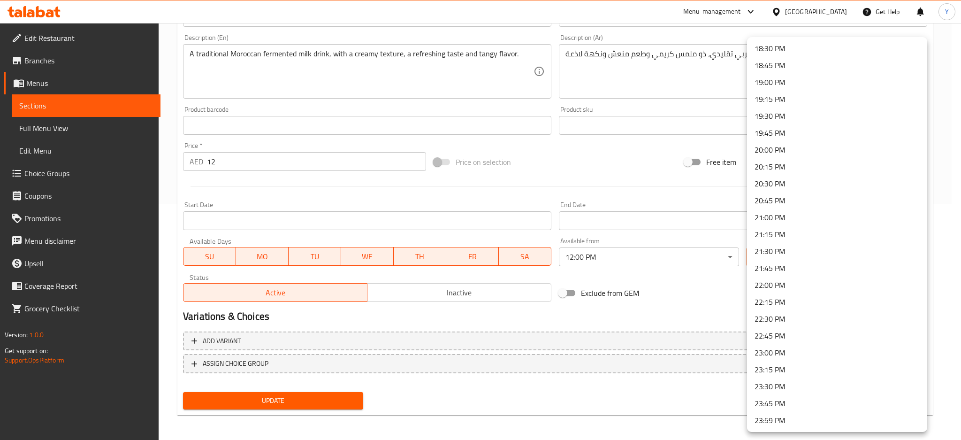
click at [764, 423] on li "23:59 PM" at bounding box center [837, 420] width 180 height 17
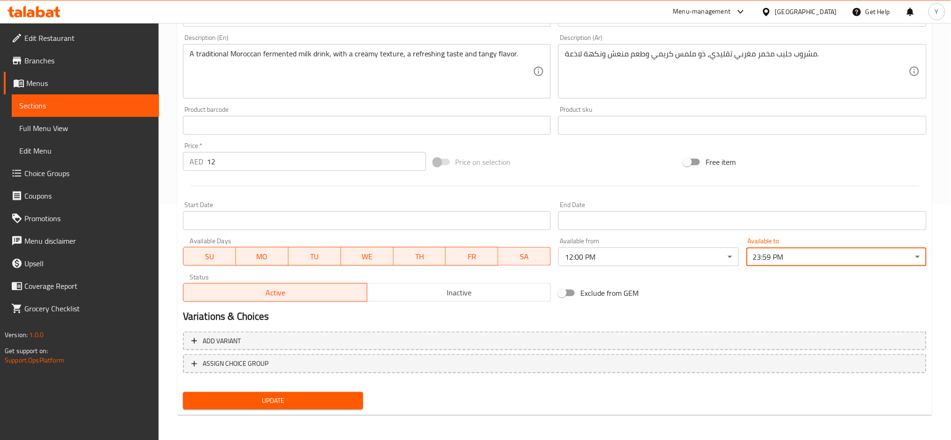
click at [348, 397] on span "Update" at bounding box center [273, 401] width 165 height 12
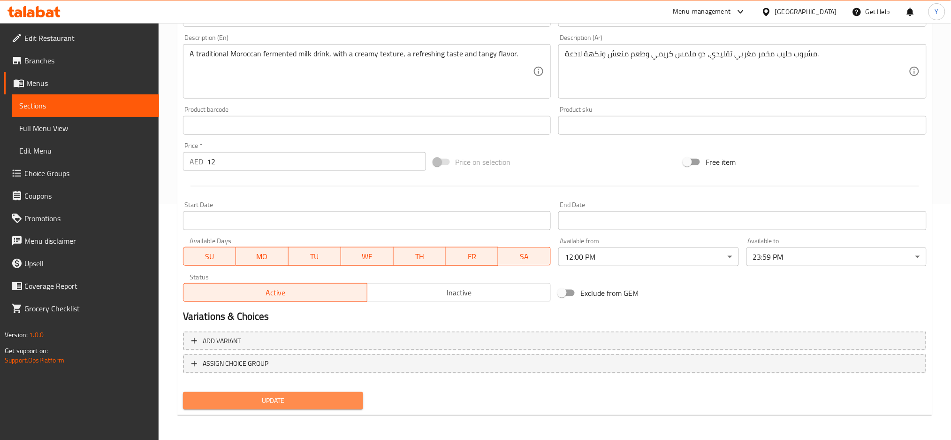
click at [290, 392] on button "Update" at bounding box center [273, 400] width 180 height 17
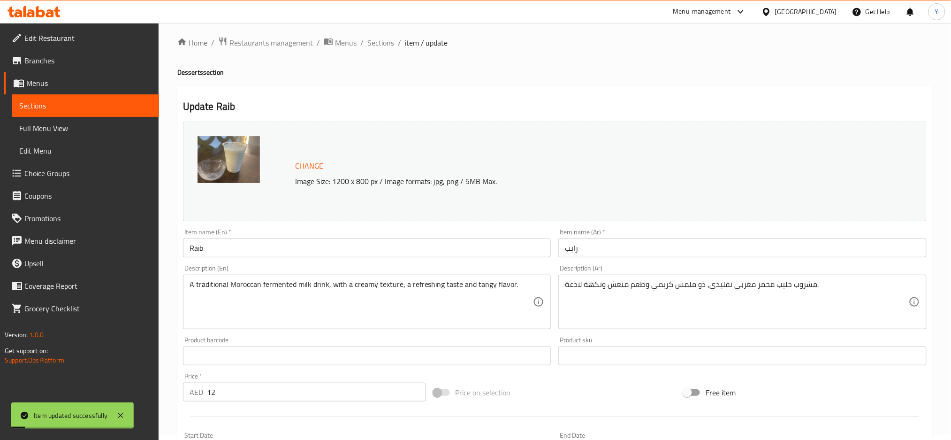
scroll to position [0, 0]
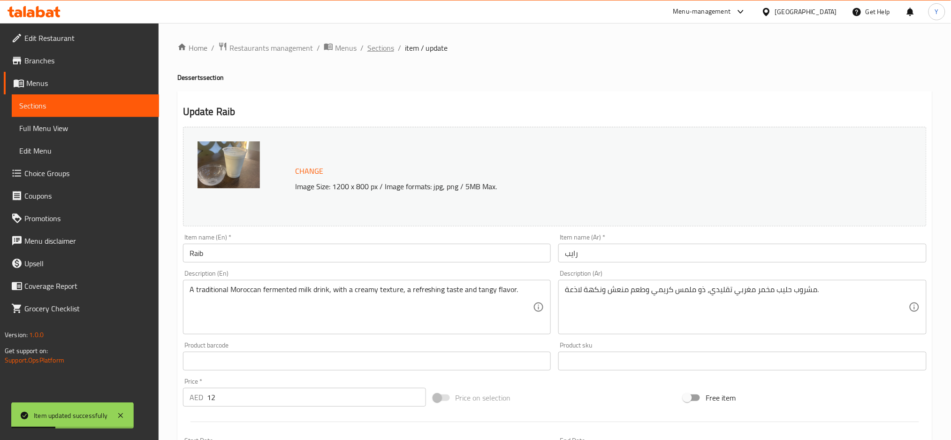
click at [375, 51] on span "Sections" at bounding box center [380, 47] width 27 height 11
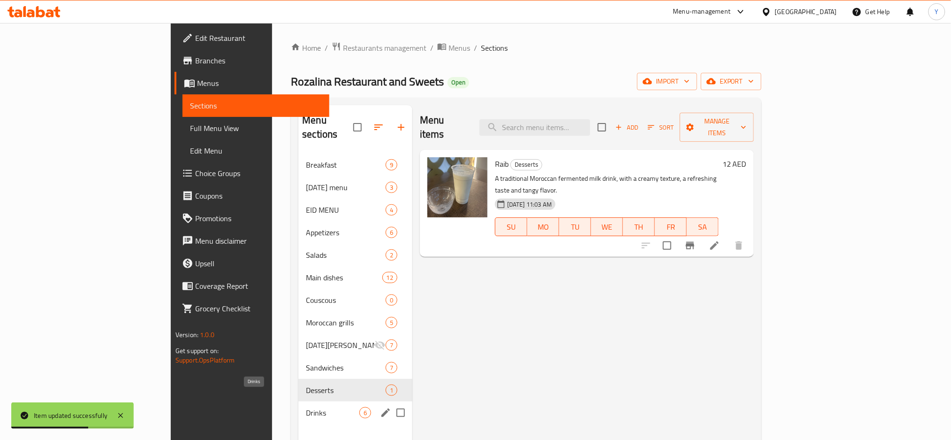
click at [306, 407] on span "Drinks" at bounding box center [333, 412] width 54 height 11
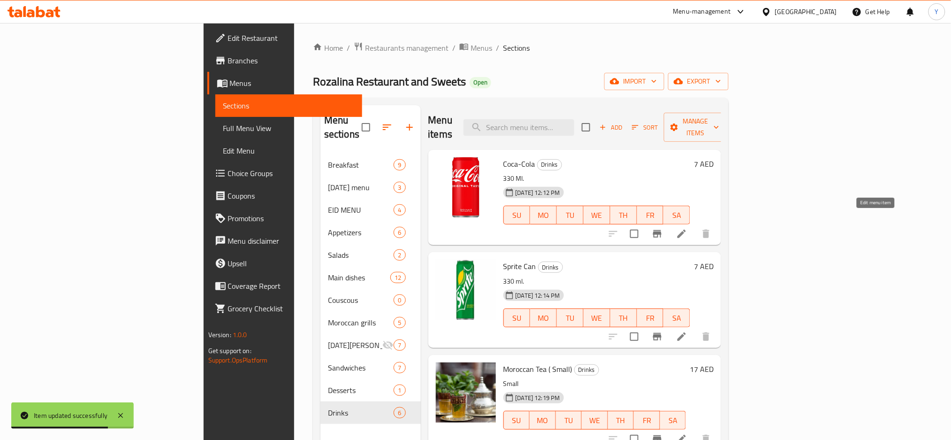
click at [686, 229] on icon at bounding box center [682, 233] width 8 height 8
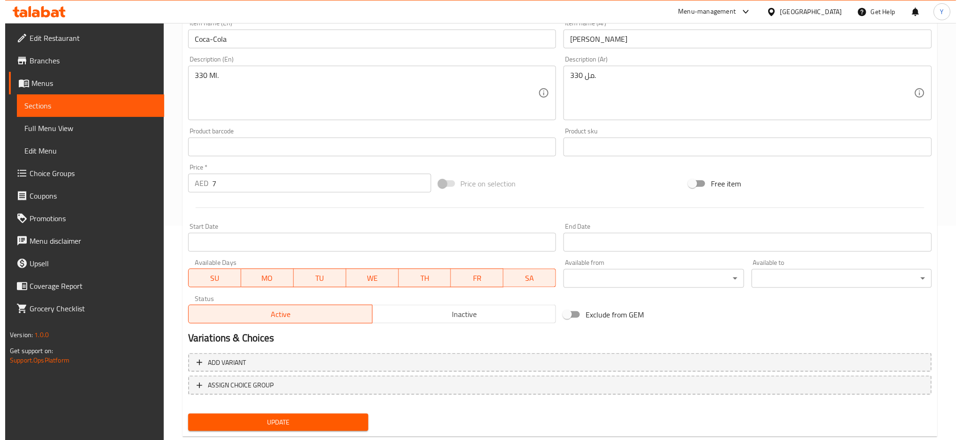
scroll to position [236, 0]
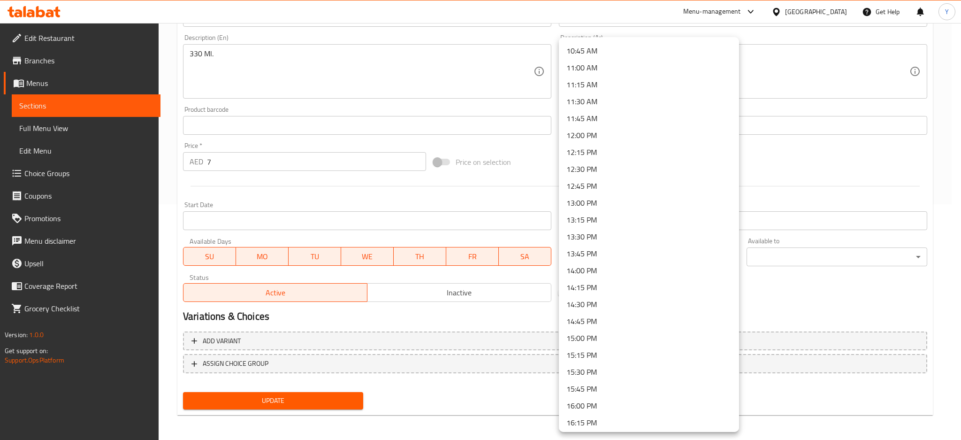
scroll to position [751, 0]
click at [606, 113] on li "12:00 PM" at bounding box center [649, 109] width 180 height 17
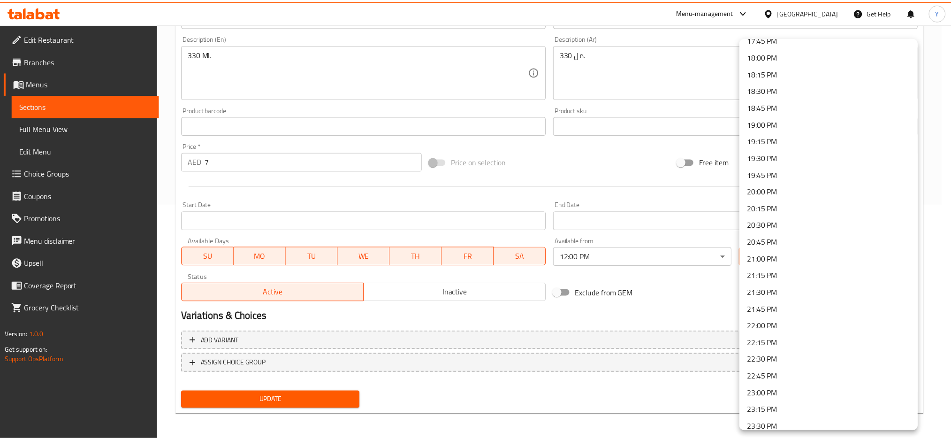
scroll to position [1251, 0]
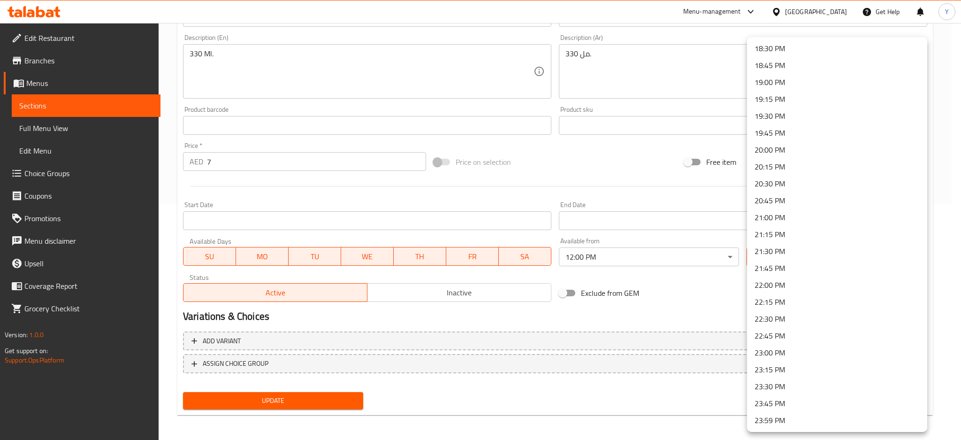
click at [777, 420] on li "23:59 PM" at bounding box center [837, 420] width 180 height 17
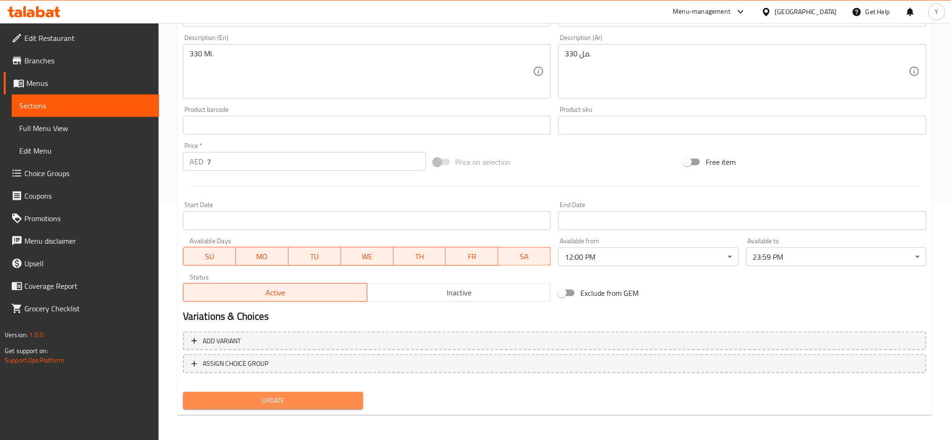
click at [345, 400] on span "Update" at bounding box center [273, 401] width 165 height 12
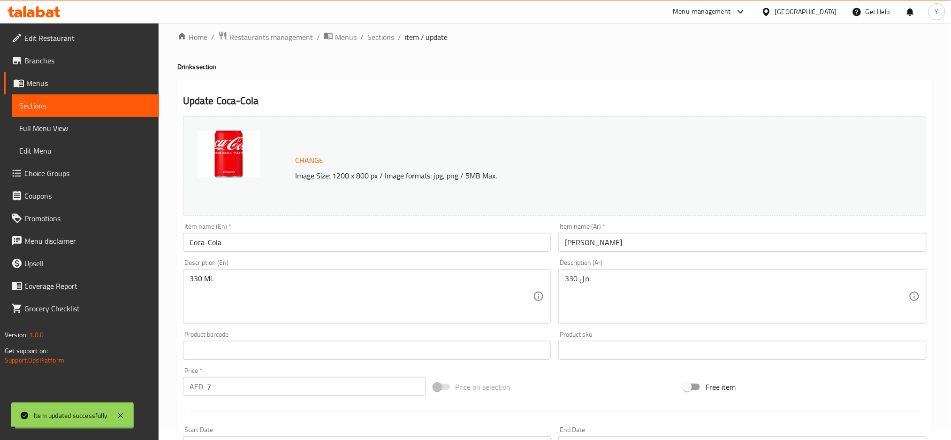
scroll to position [0, 0]
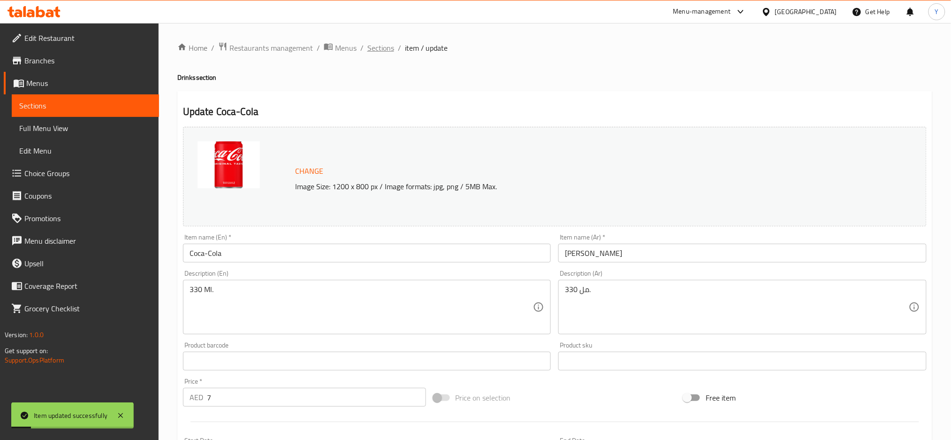
click at [380, 54] on span "Sections" at bounding box center [380, 47] width 27 height 11
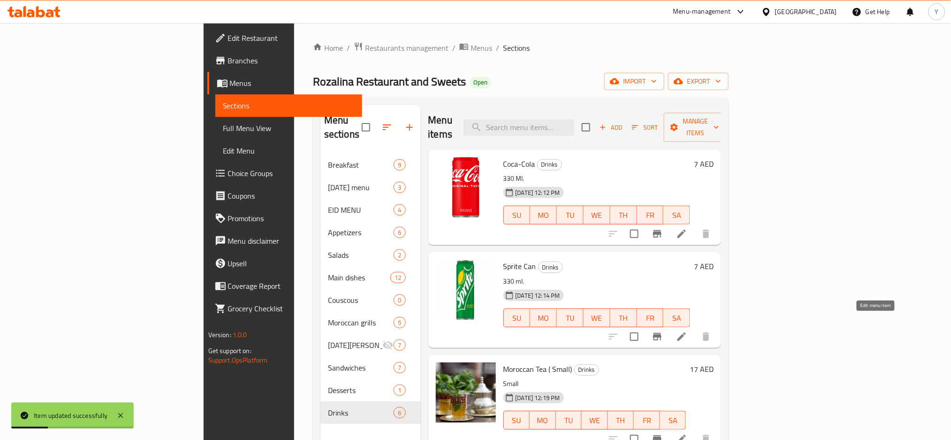
click at [688, 331] on icon at bounding box center [681, 336] width 11 height 11
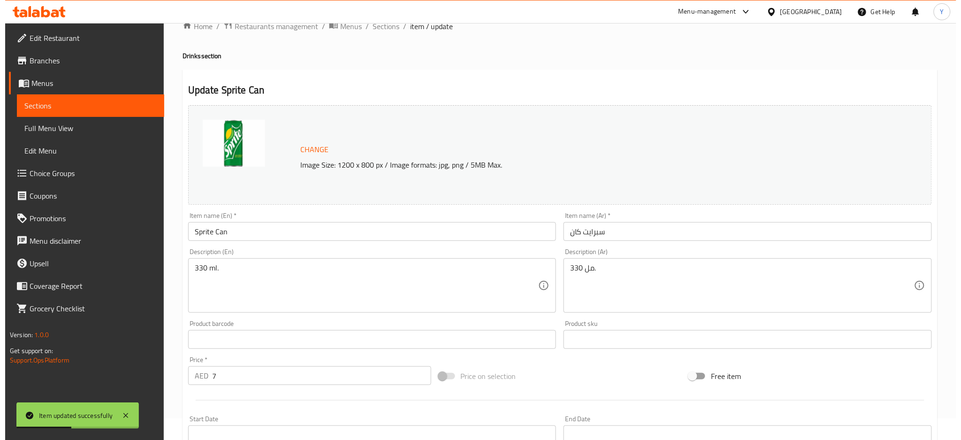
scroll to position [236, 0]
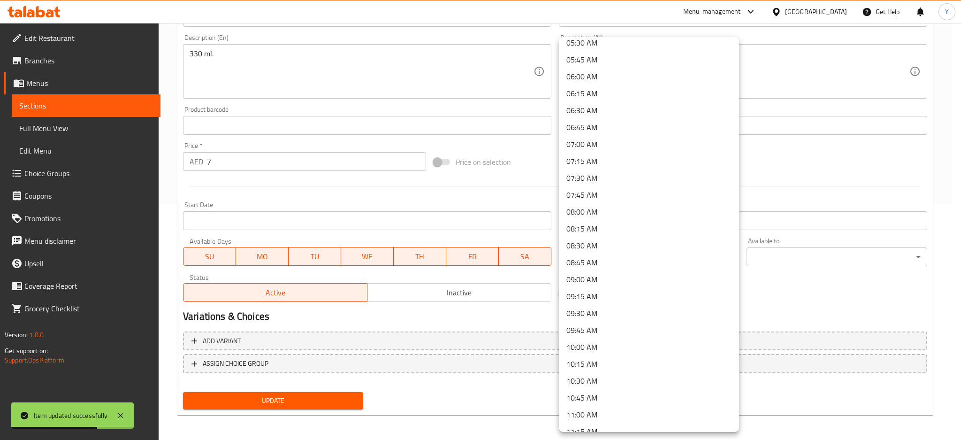
scroll to position [584, 0]
click at [606, 273] on li "12:00 PM" at bounding box center [649, 276] width 180 height 17
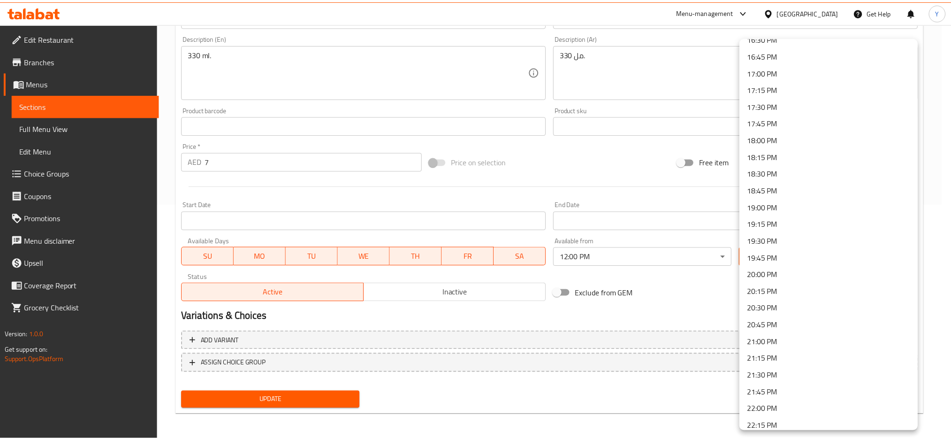
scroll to position [1251, 0]
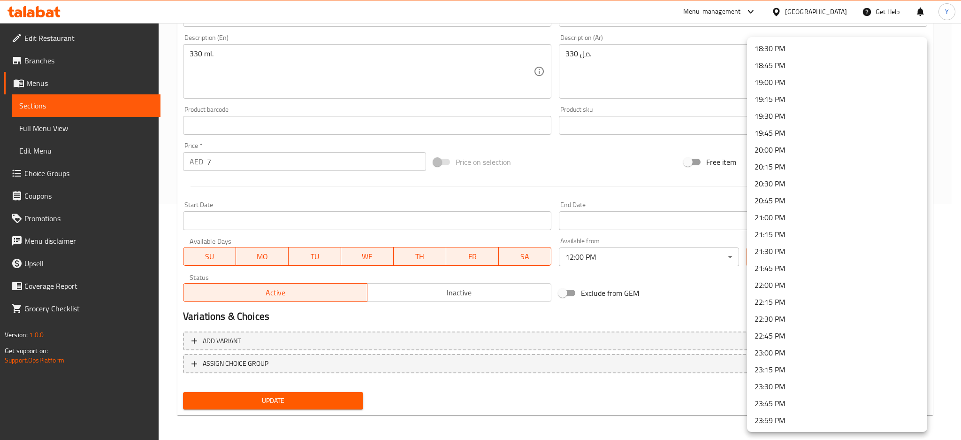
click at [780, 417] on li "23:59 PM" at bounding box center [837, 420] width 180 height 17
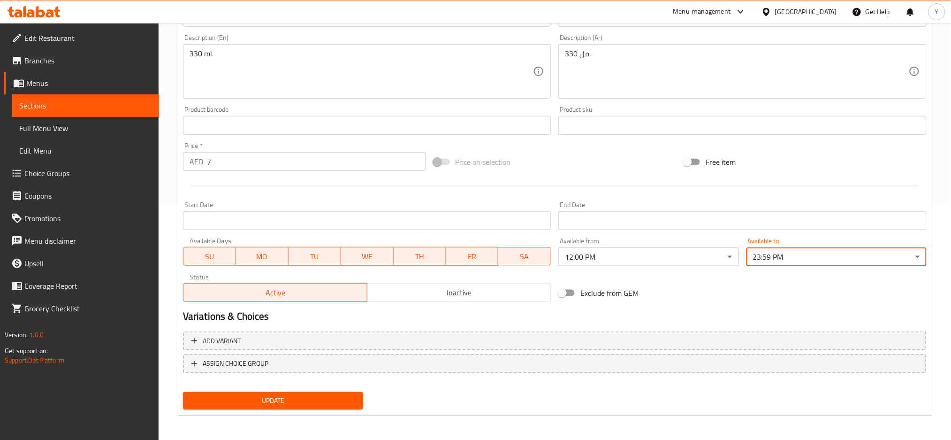
click at [340, 397] on span "Update" at bounding box center [273, 401] width 165 height 12
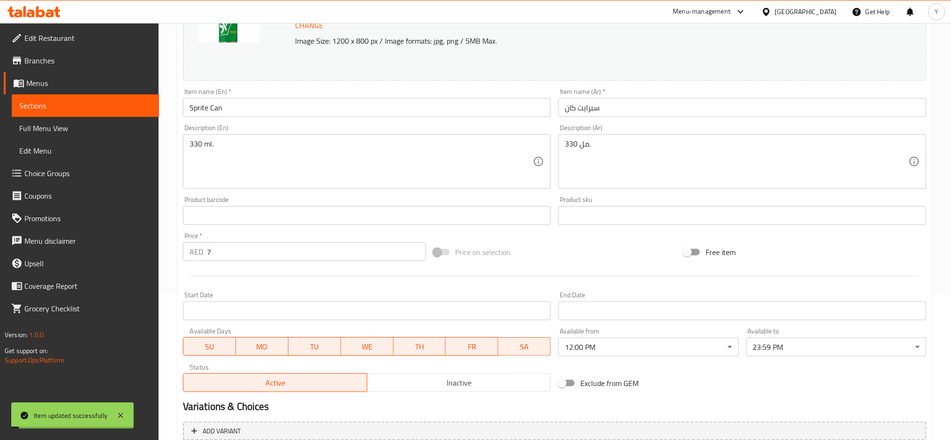
scroll to position [0, 0]
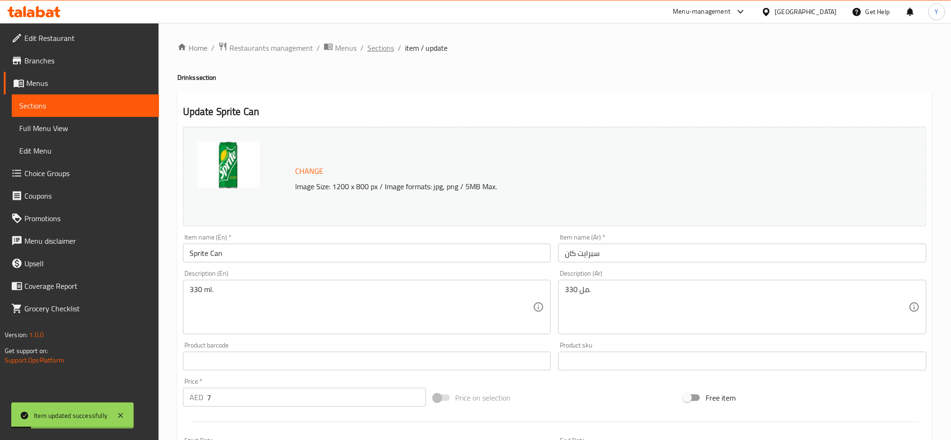
click at [376, 49] on span "Sections" at bounding box center [380, 47] width 27 height 11
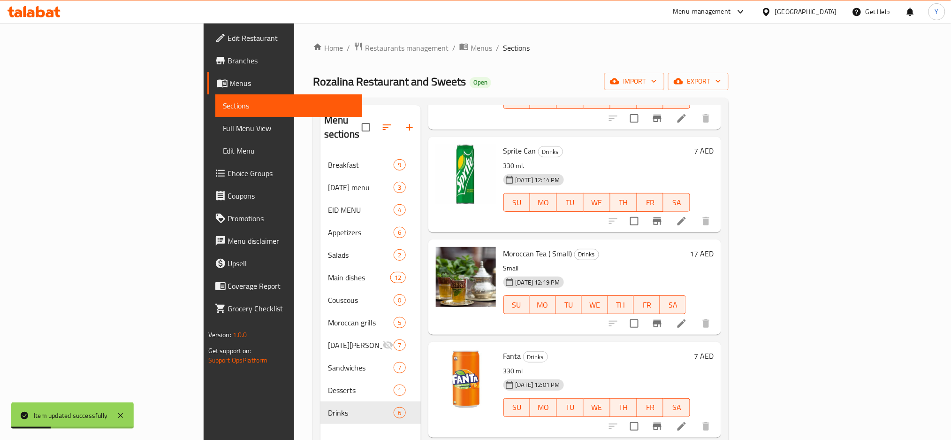
scroll to position [115, 0]
click at [695, 315] on li at bounding box center [682, 323] width 26 height 17
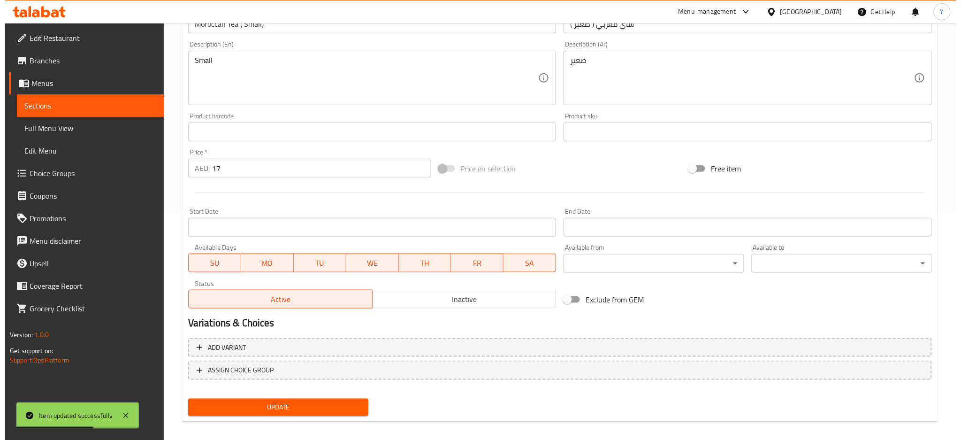
scroll to position [236, 0]
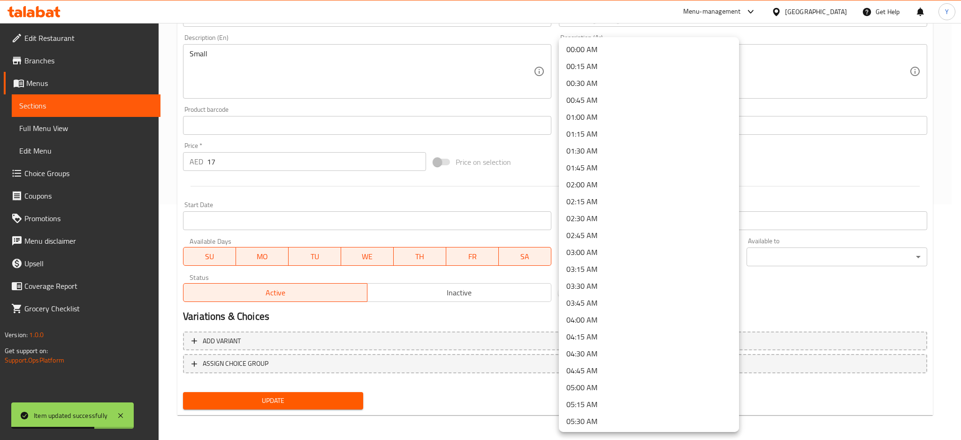
click at [597, 313] on li "12:00 PM" at bounding box center [649, 318] width 180 height 17
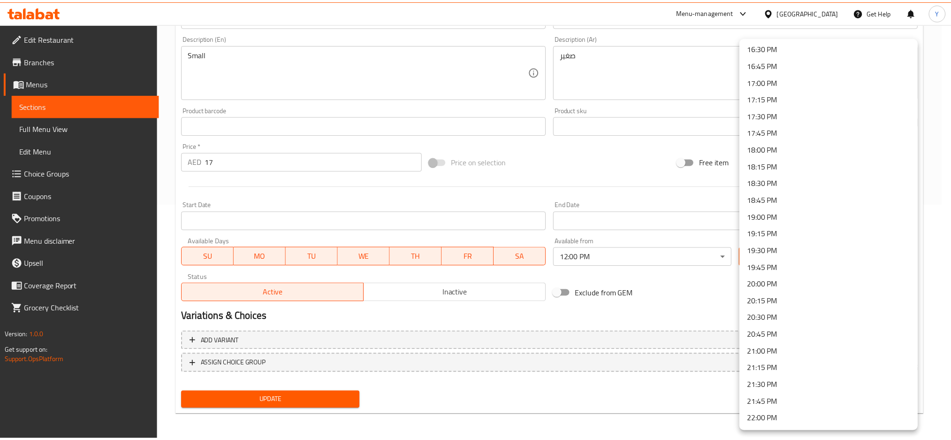
scroll to position [1251, 0]
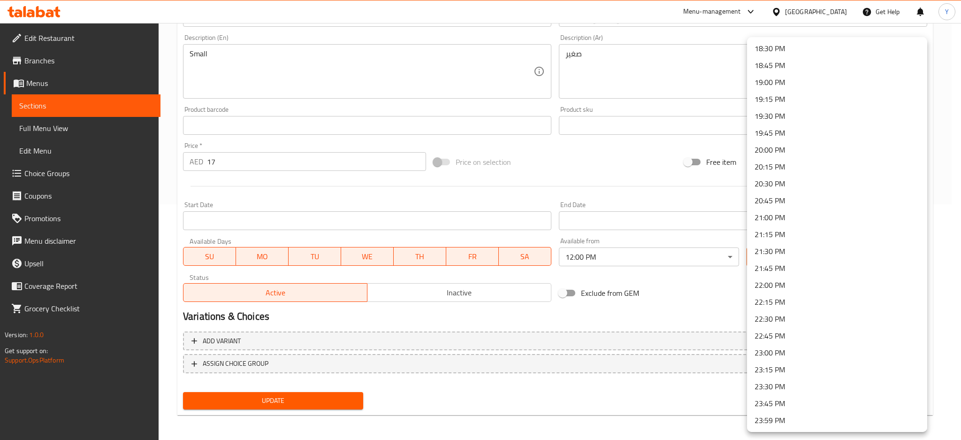
click at [786, 422] on li "23:59 PM" at bounding box center [837, 420] width 180 height 17
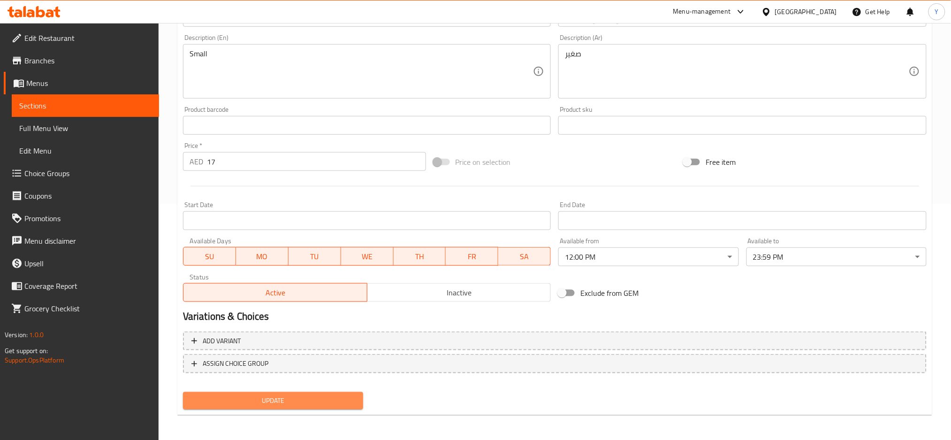
click at [296, 404] on span "Update" at bounding box center [273, 401] width 165 height 12
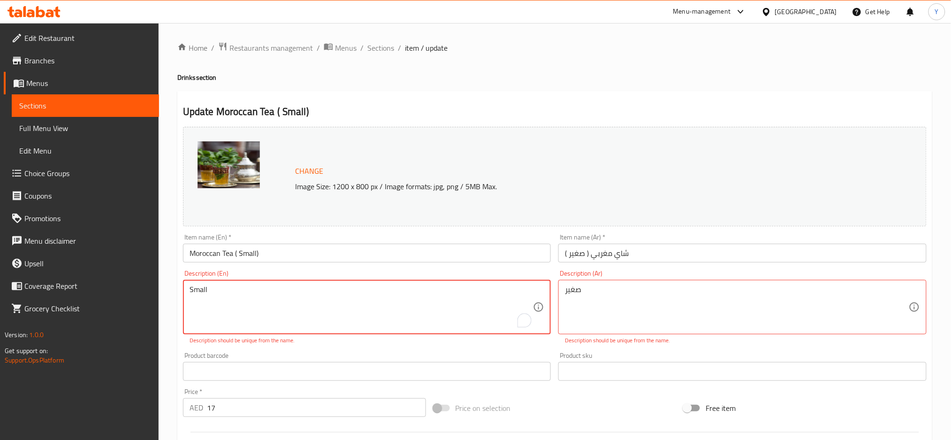
click at [216, 294] on textarea "Small" at bounding box center [362, 307] width 344 height 45
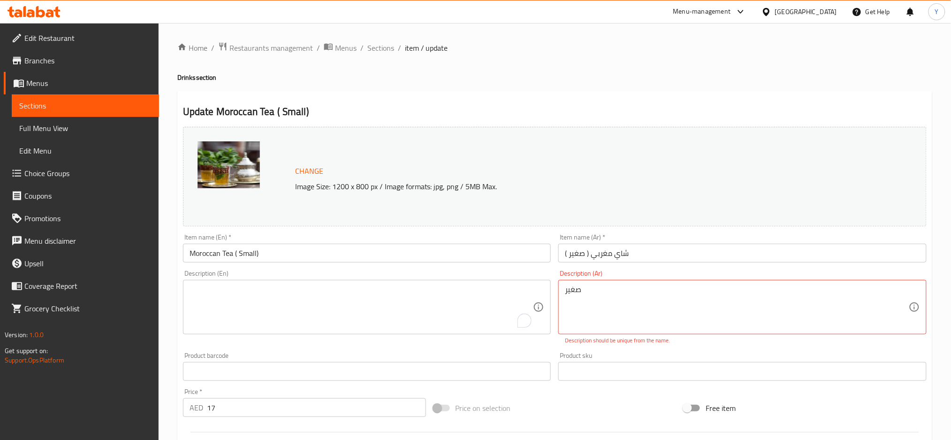
click at [585, 284] on div "صغير Description (Ar)" at bounding box center [742, 307] width 368 height 54
click at [579, 291] on textarea "صغير" at bounding box center [737, 307] width 344 height 45
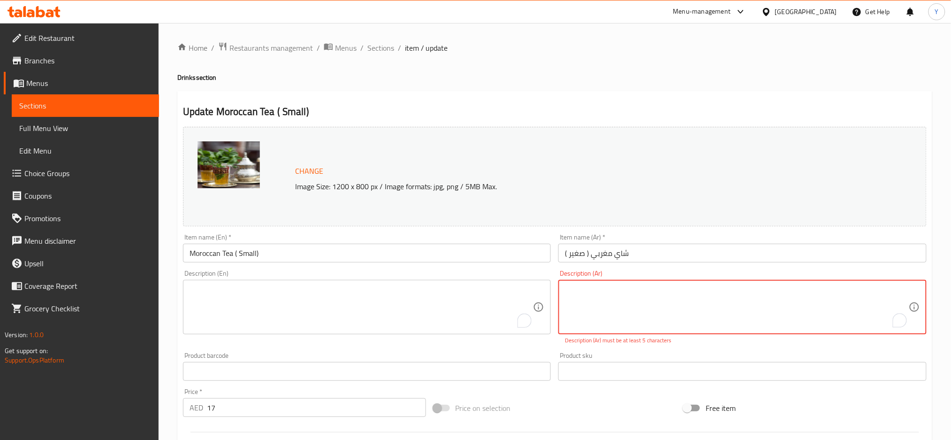
scroll to position [245, 0]
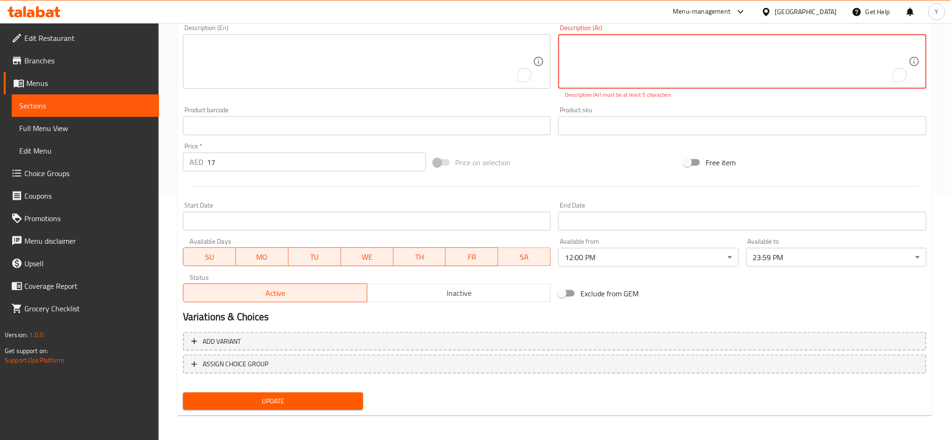
click at [350, 398] on span "Update" at bounding box center [273, 401] width 165 height 12
click at [358, 405] on button "Update" at bounding box center [273, 400] width 180 height 17
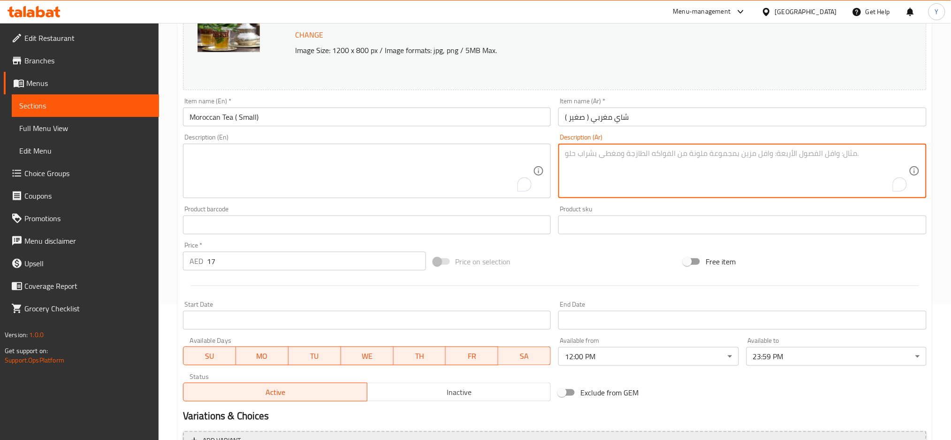
scroll to position [236, 0]
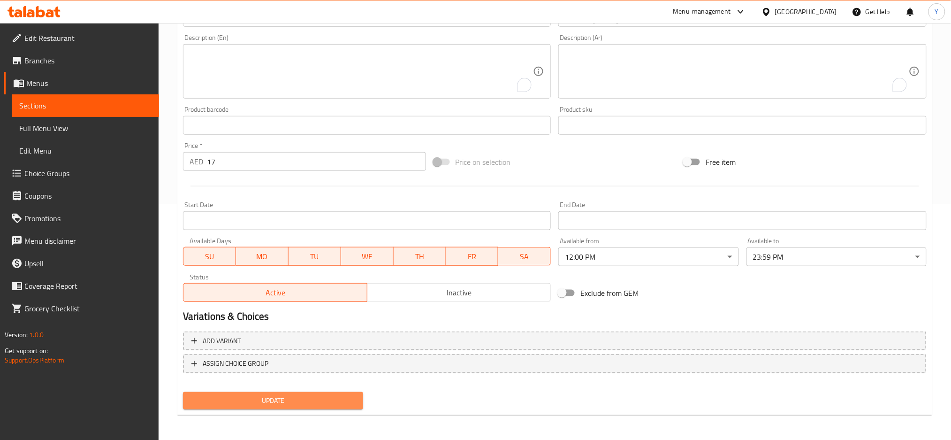
click at [336, 395] on span "Update" at bounding box center [273, 401] width 165 height 12
click at [347, 395] on span "Update" at bounding box center [273, 401] width 165 height 12
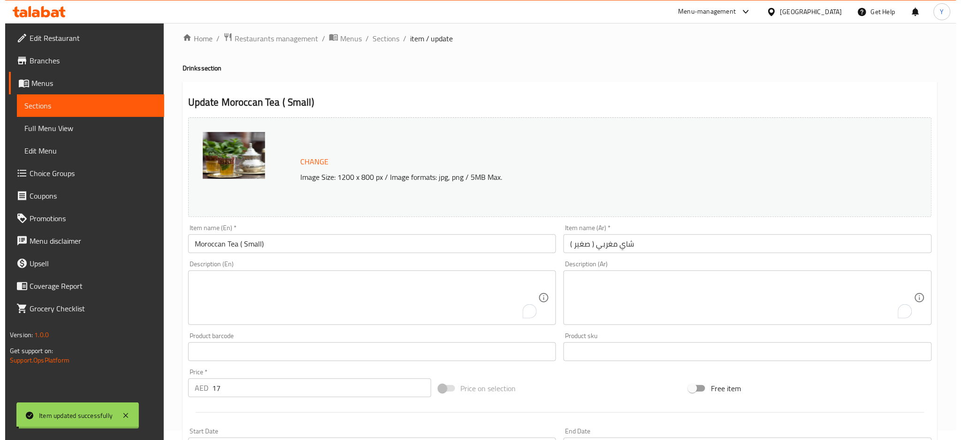
scroll to position [0, 0]
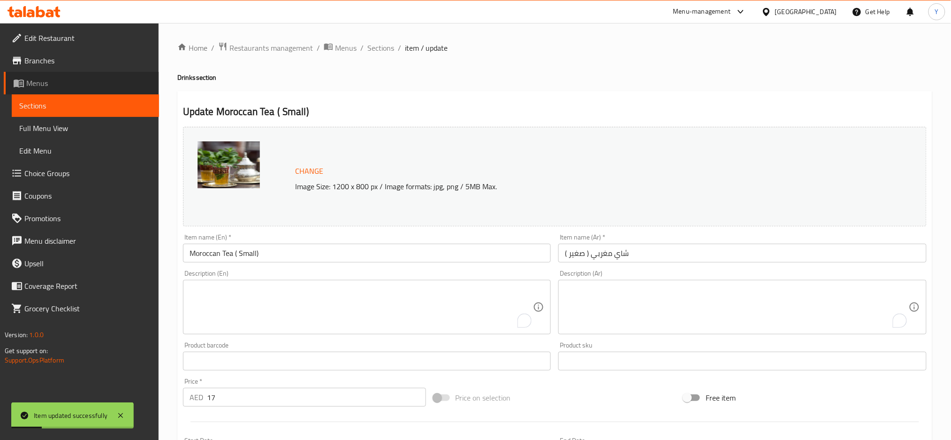
click at [84, 84] on span "Menus" at bounding box center [88, 82] width 125 height 11
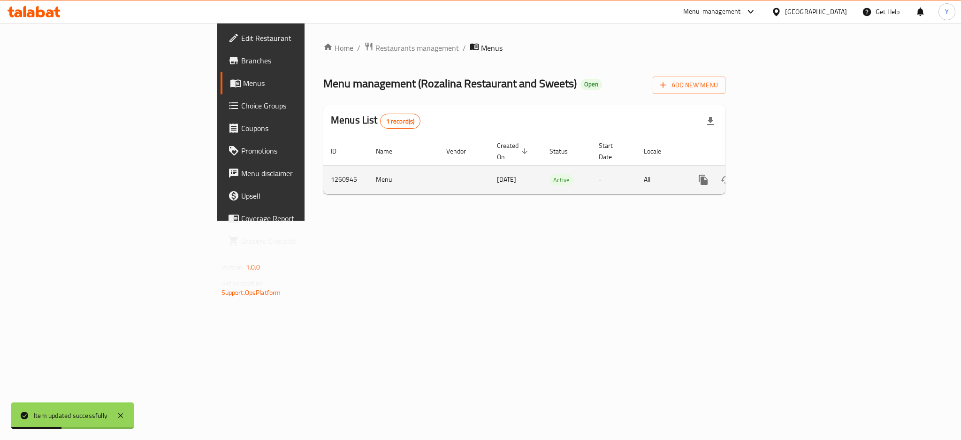
click at [777, 174] on icon "enhanced table" at bounding box center [770, 179] width 11 height 11
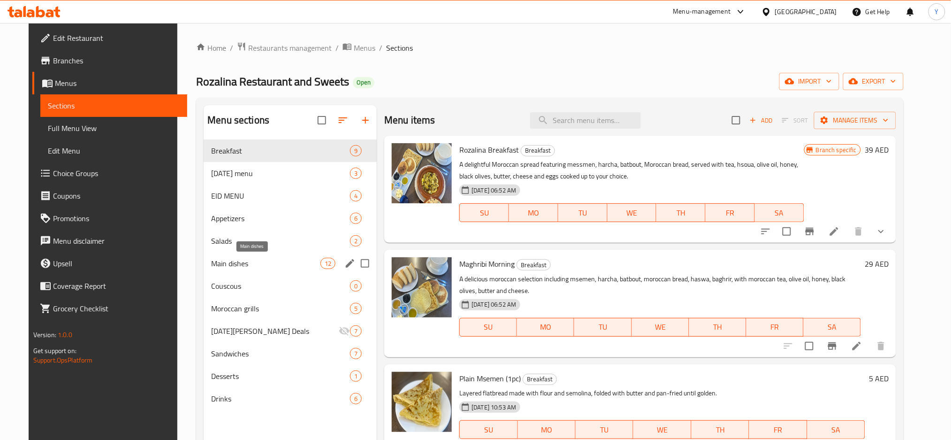
click at [287, 262] on span "Main dishes" at bounding box center [265, 263] width 109 height 11
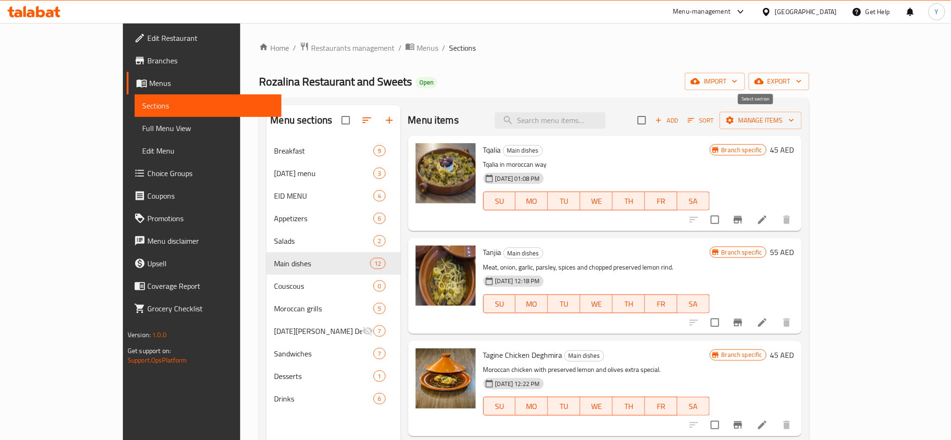
click at [652, 119] on input "checkbox" at bounding box center [642, 120] width 20 height 20
checkbox input "true"
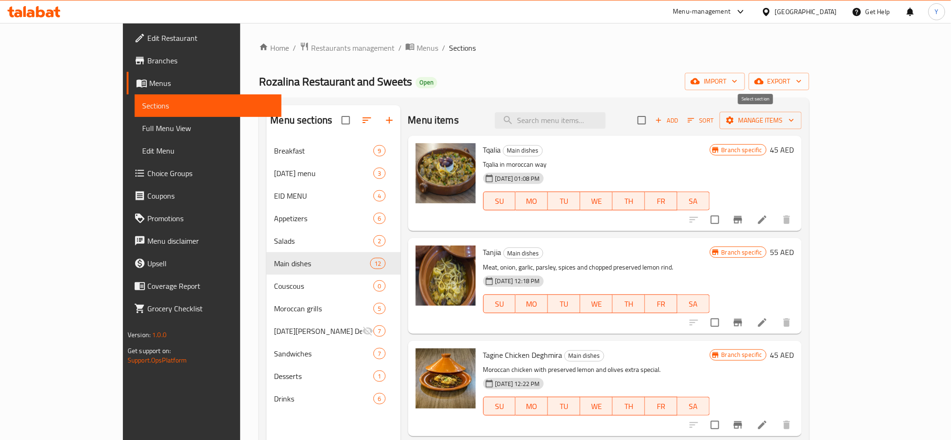
checkbox input "true"
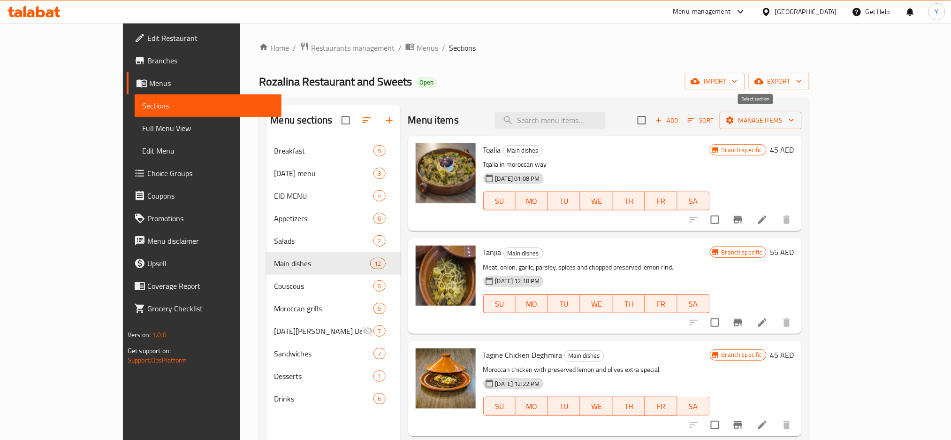
checkbox input "true"
click at [795, 122] on span "Manage items" at bounding box center [760, 121] width 67 height 12
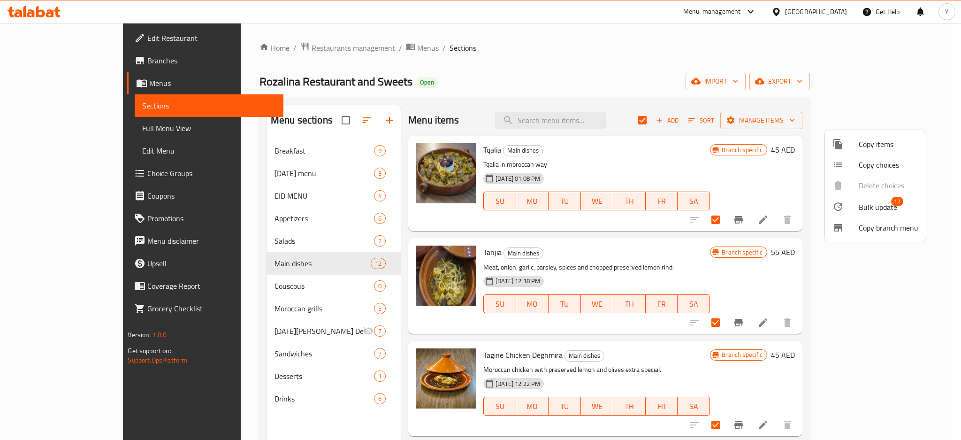
click at [869, 208] on span "Bulk update" at bounding box center [878, 206] width 38 height 11
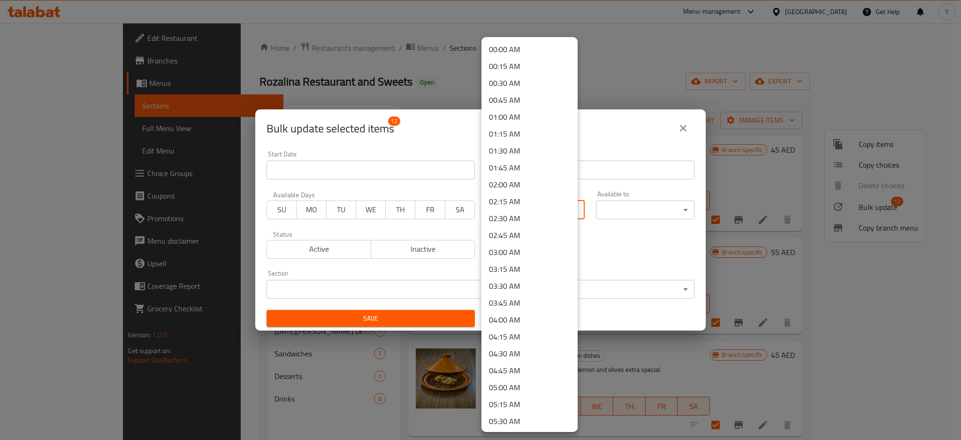
click at [562, 206] on body "​ Menu-management United Arab Emirates Get Help Y Edit Restaurant Branches Menu…" at bounding box center [480, 231] width 961 height 417
click at [530, 268] on li "12:00 PM" at bounding box center [530, 276] width 96 height 17
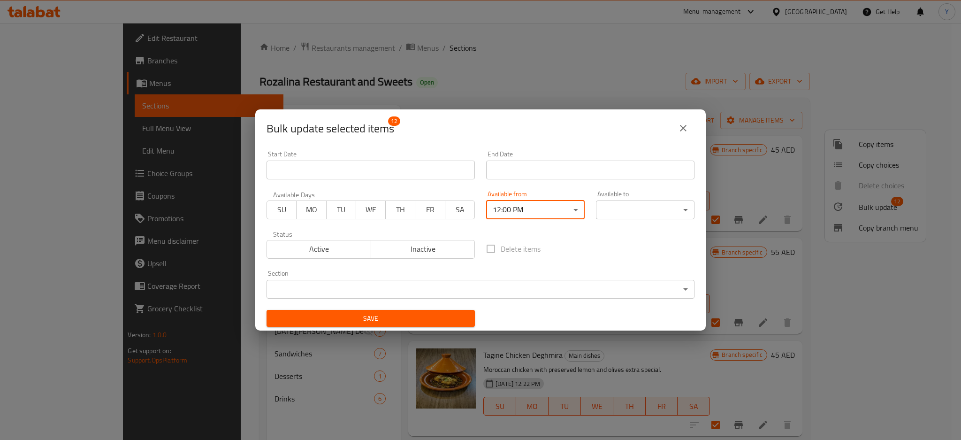
click at [616, 208] on body "​ Menu-management United Arab Emirates Get Help Y Edit Restaurant Branches Menu…" at bounding box center [480, 231] width 961 height 417
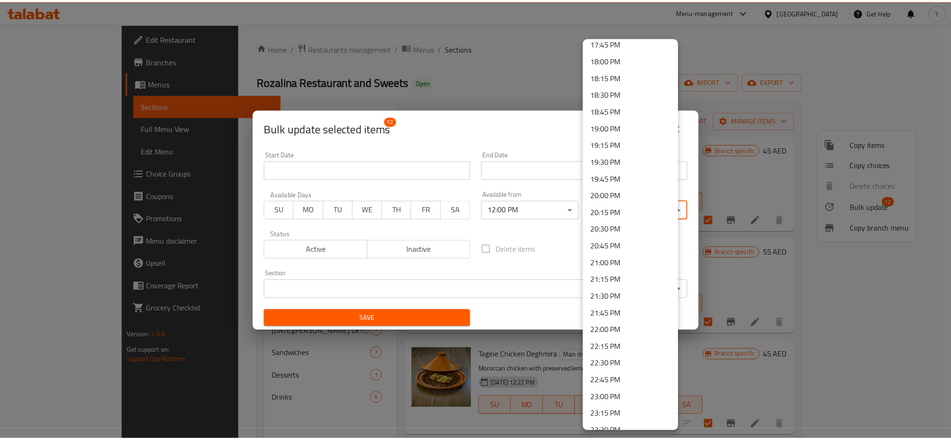
scroll to position [1251, 0]
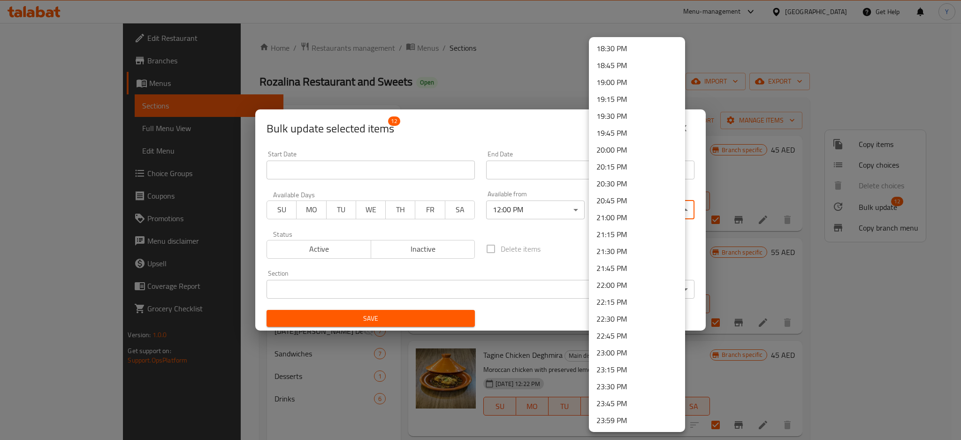
click at [627, 421] on li "23:59 PM" at bounding box center [637, 420] width 96 height 17
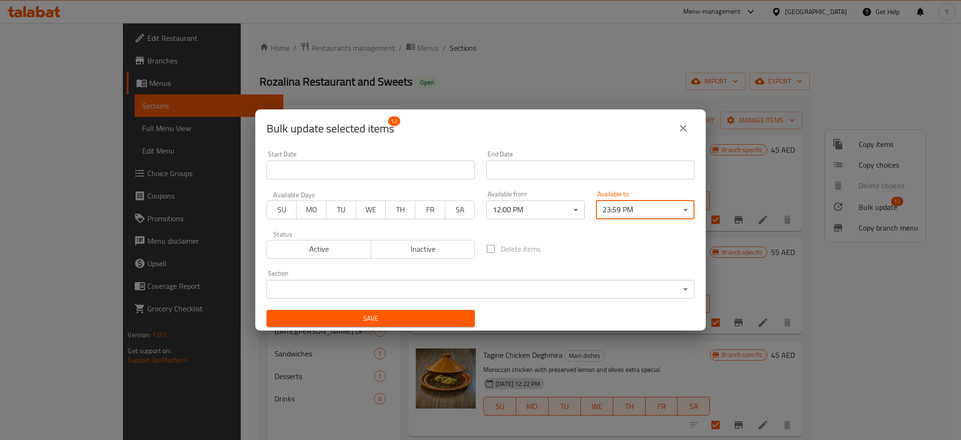
click at [414, 323] on span "Save" at bounding box center [370, 319] width 193 height 12
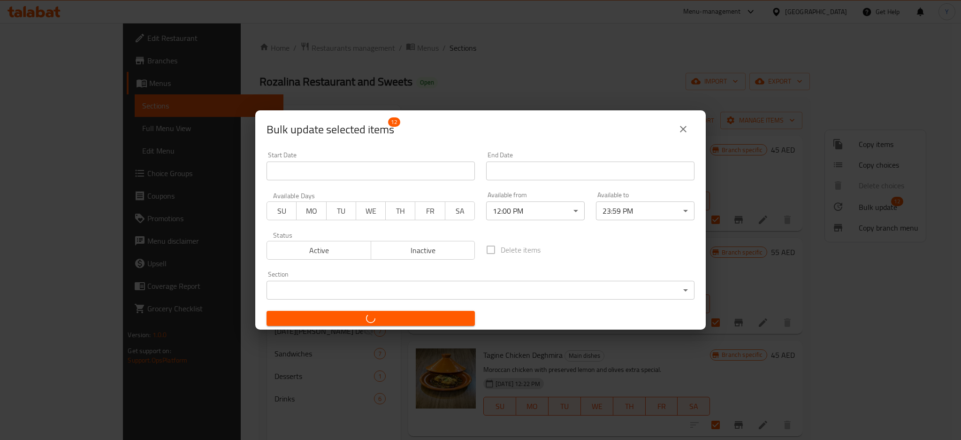
checkbox input "false"
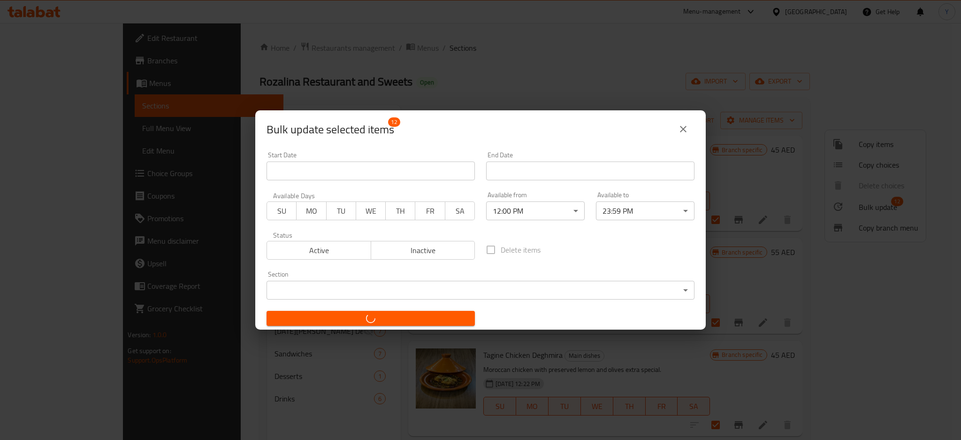
checkbox input "false"
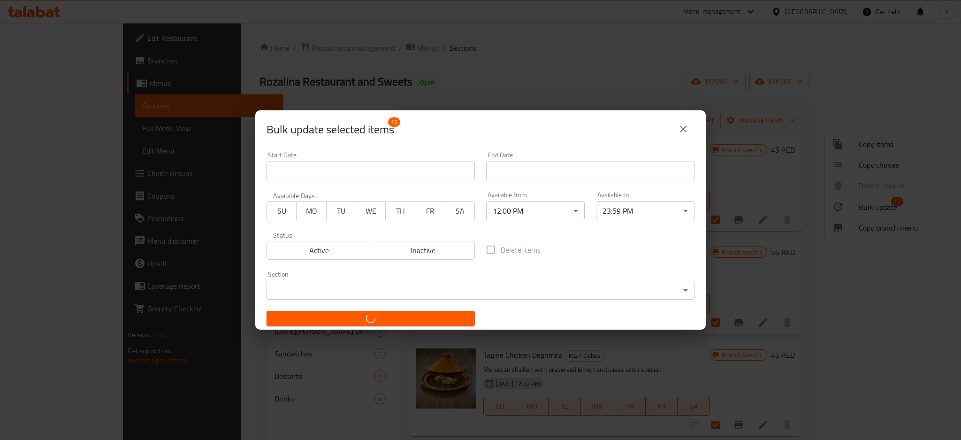
checkbox input "false"
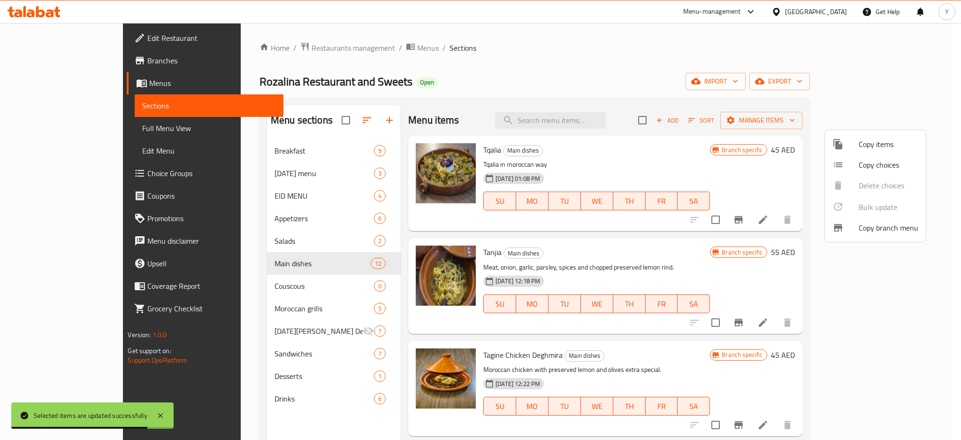
click at [872, 323] on div at bounding box center [480, 220] width 961 height 440
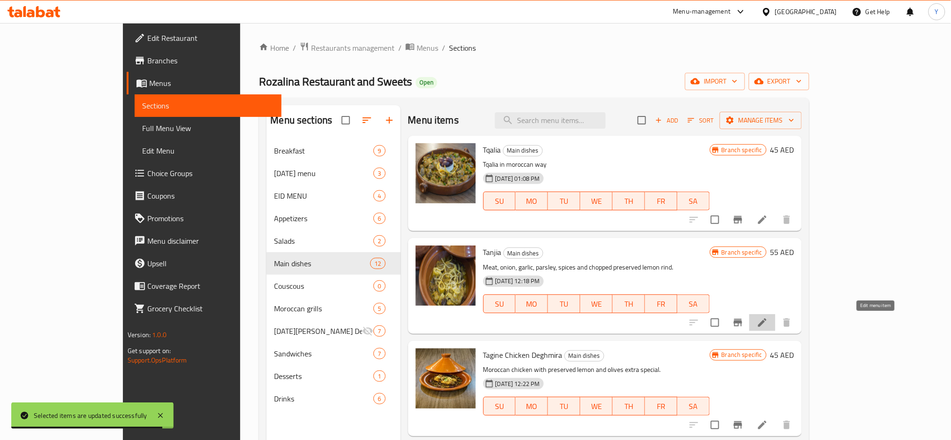
click at [768, 323] on icon at bounding box center [762, 322] width 11 height 11
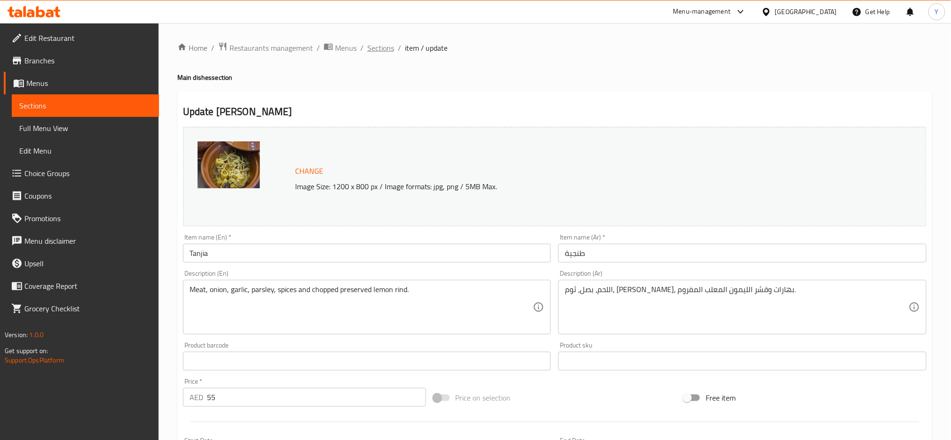
click at [386, 48] on span "Sections" at bounding box center [380, 47] width 27 height 11
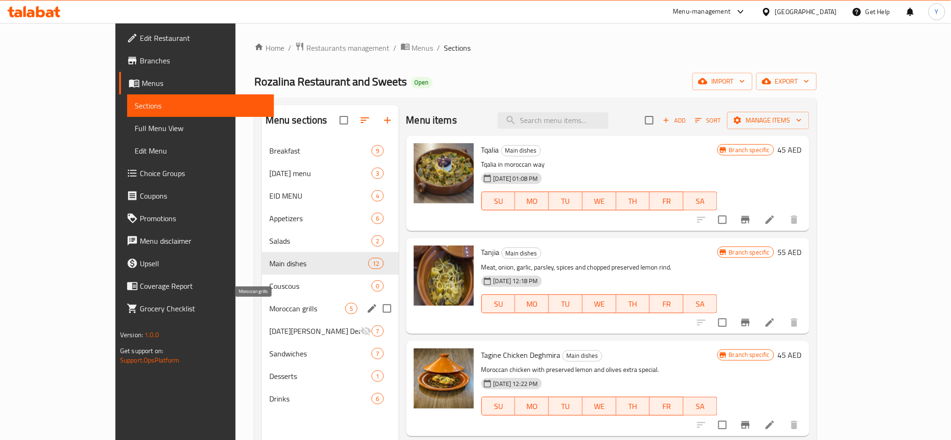
click at [269, 307] on span "Moroccan grills" at bounding box center [307, 308] width 76 height 11
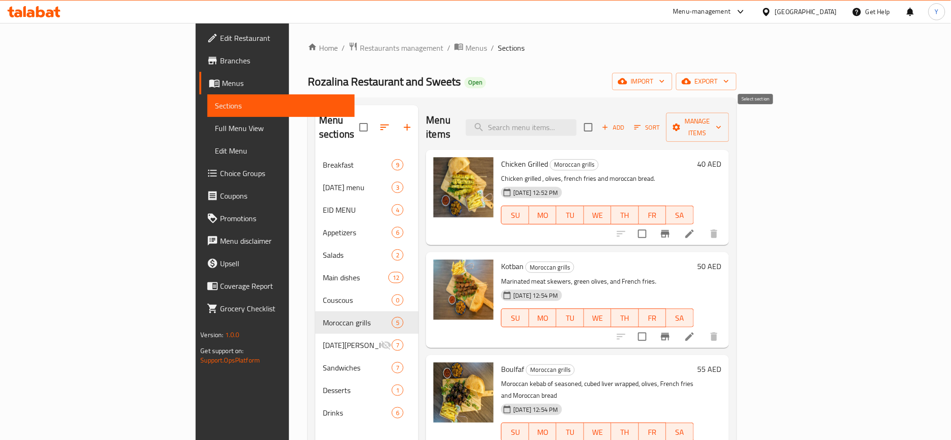
click at [598, 122] on input "checkbox" at bounding box center [589, 127] width 20 height 20
checkbox input "true"
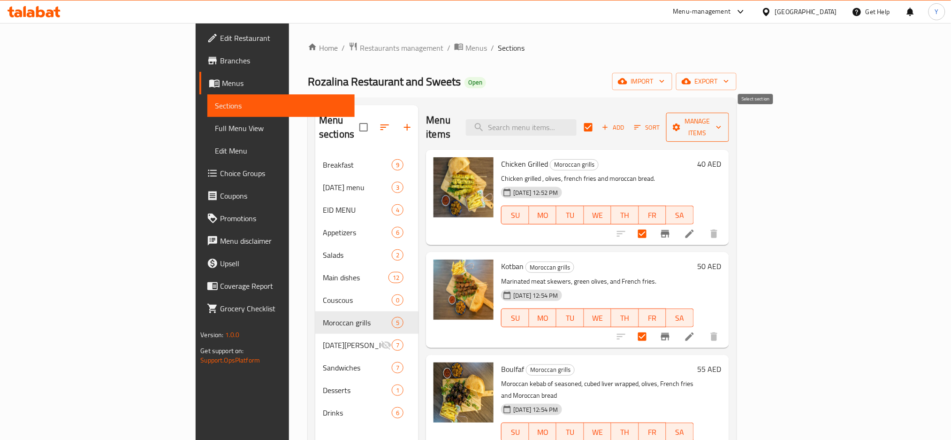
checkbox input "true"
click at [729, 127] on button "Manage items" at bounding box center [697, 127] width 63 height 29
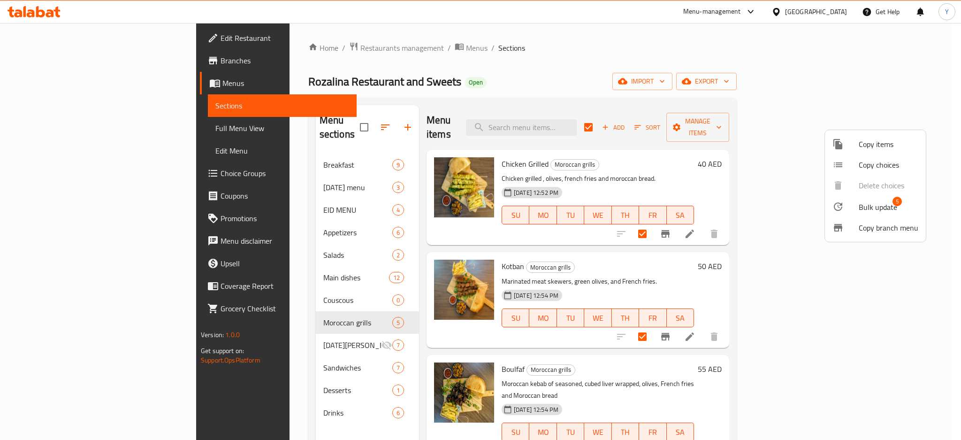
click at [870, 210] on span "Bulk update" at bounding box center [878, 206] width 38 height 11
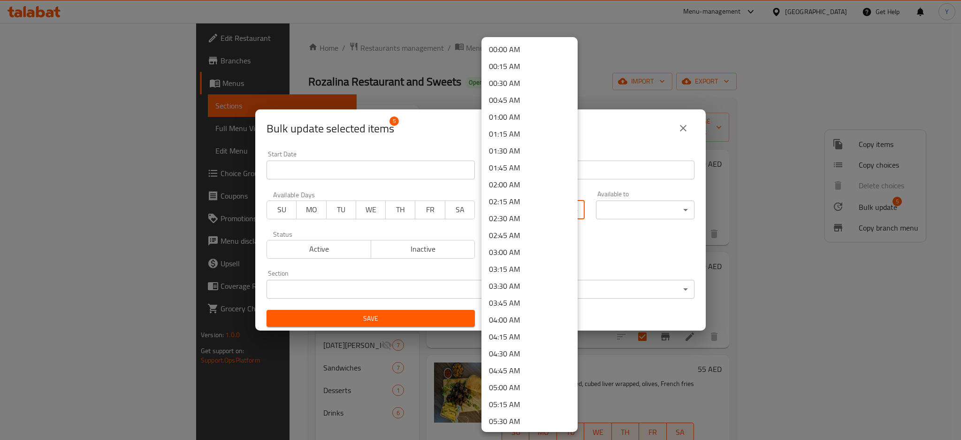
click at [521, 210] on body "​ Menu-management United Arab Emirates Get Help Y Edit Restaurant Branches Menu…" at bounding box center [480, 231] width 961 height 417
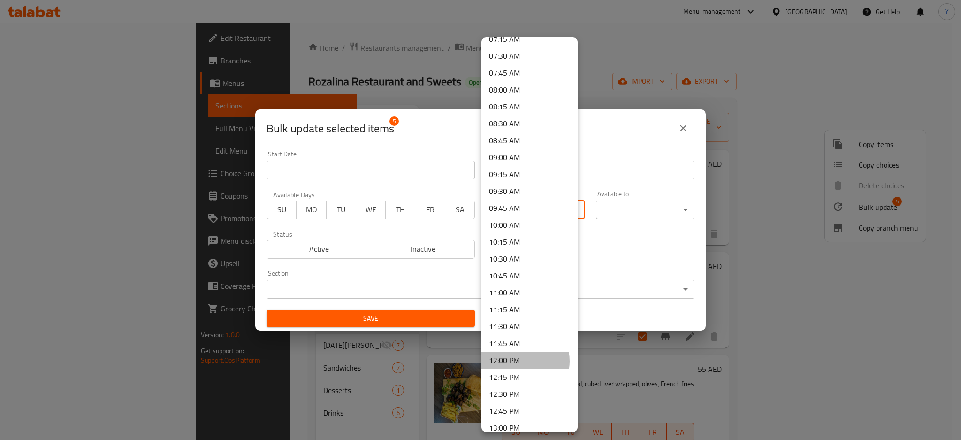
click at [516, 360] on li "12:00 PM" at bounding box center [530, 360] width 96 height 17
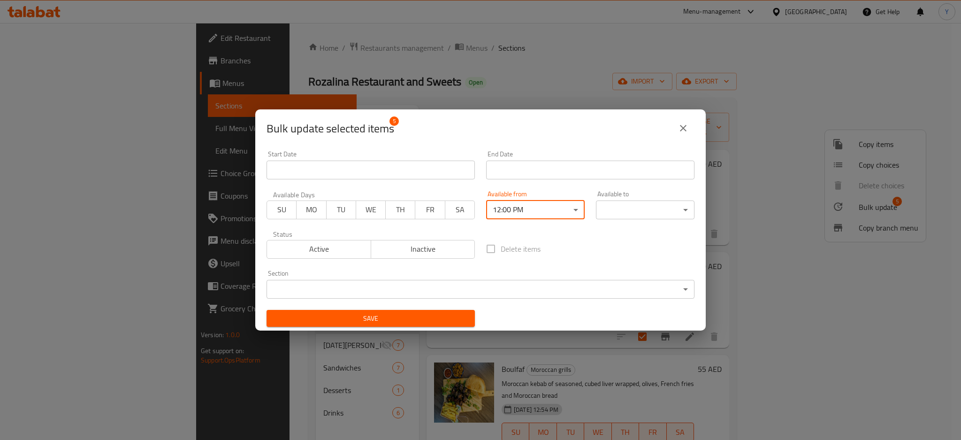
click at [626, 201] on body "​ Menu-management United Arab Emirates Get Help Y Edit Restaurant Branches Menu…" at bounding box center [480, 231] width 961 height 417
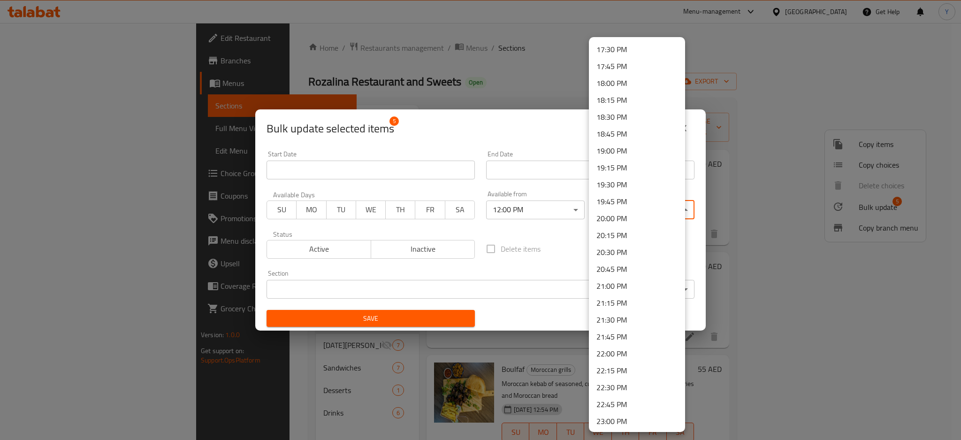
scroll to position [1251, 0]
click at [615, 418] on li "23:59 PM" at bounding box center [637, 420] width 96 height 17
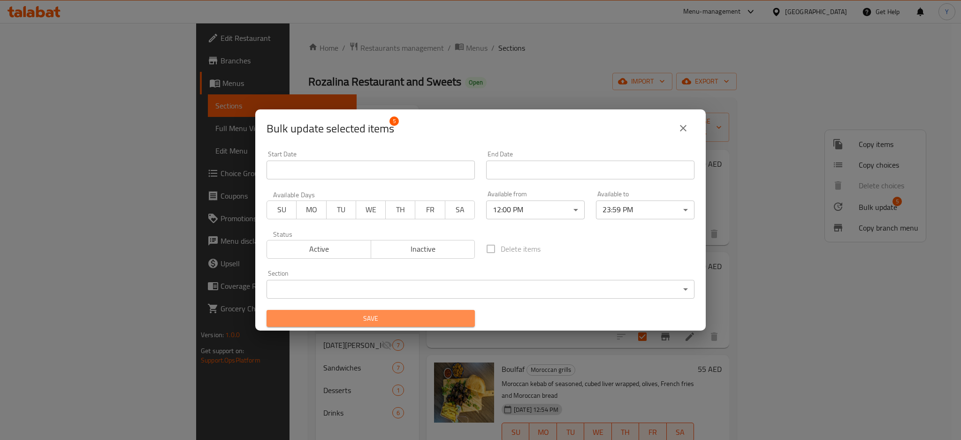
click at [444, 319] on span "Save" at bounding box center [370, 319] width 193 height 12
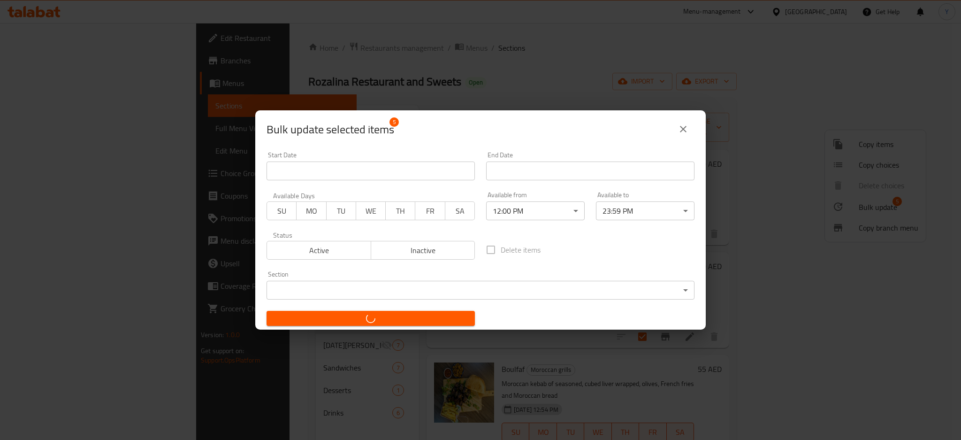
checkbox input "false"
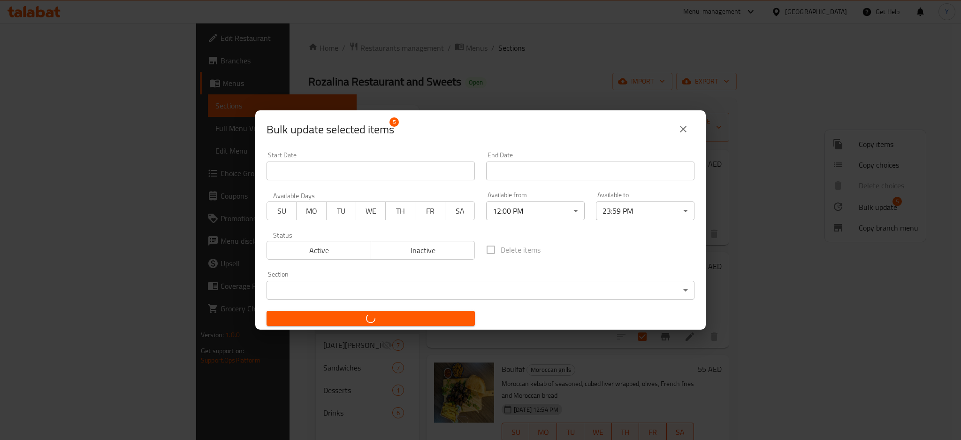
checkbox input "false"
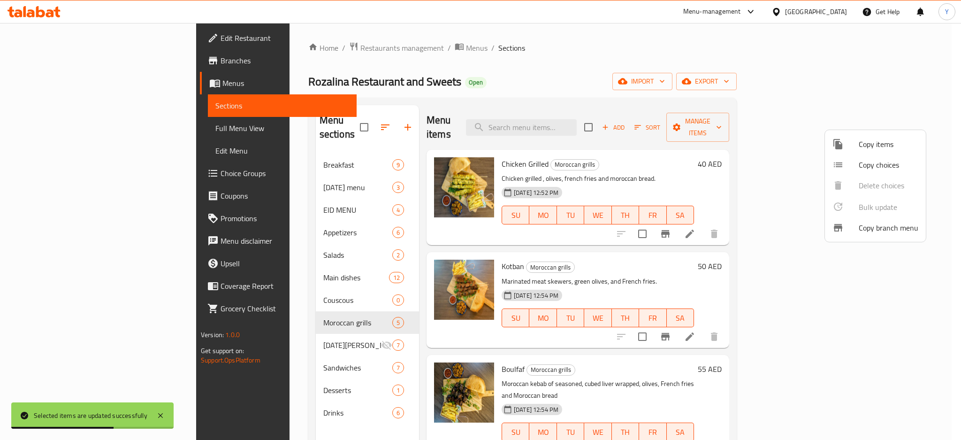
click at [271, 329] on div at bounding box center [480, 220] width 961 height 440
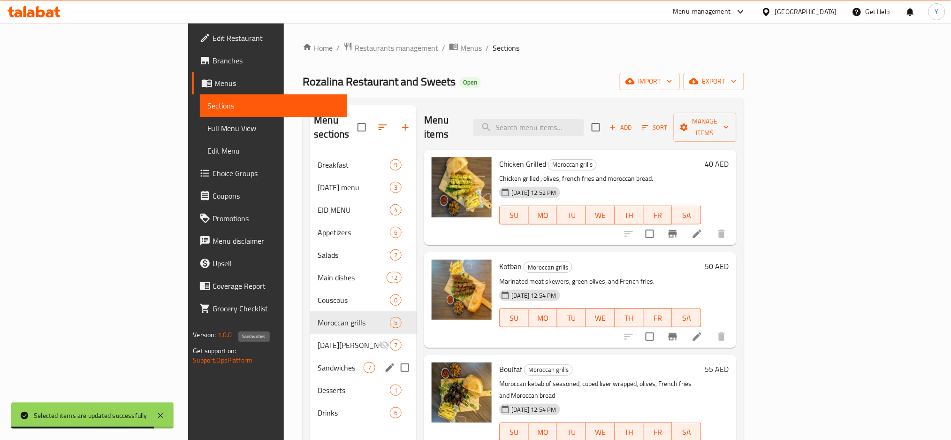
click at [318, 362] on span "Sandwiches" at bounding box center [341, 367] width 46 height 11
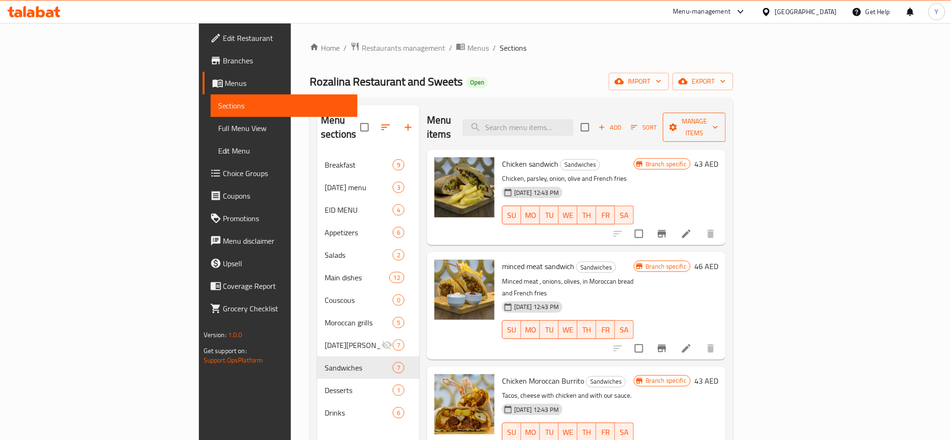
click at [719, 118] on span "Manage items" at bounding box center [695, 126] width 48 height 23
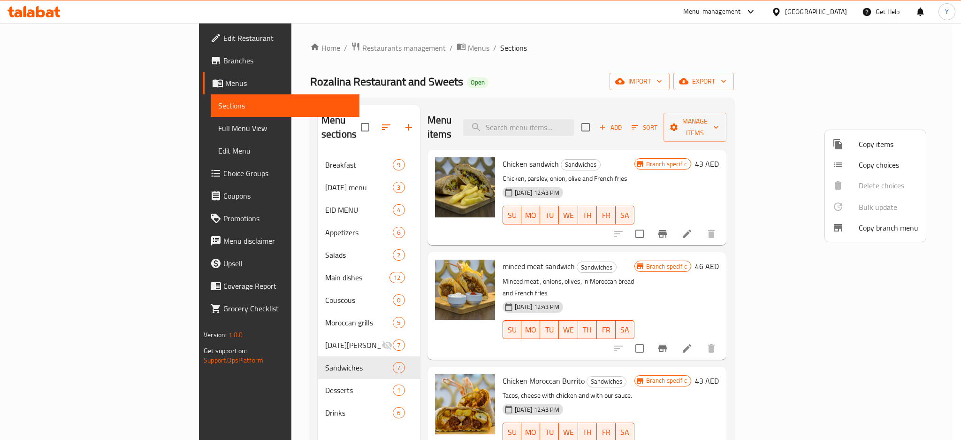
click at [753, 118] on div at bounding box center [480, 220] width 961 height 440
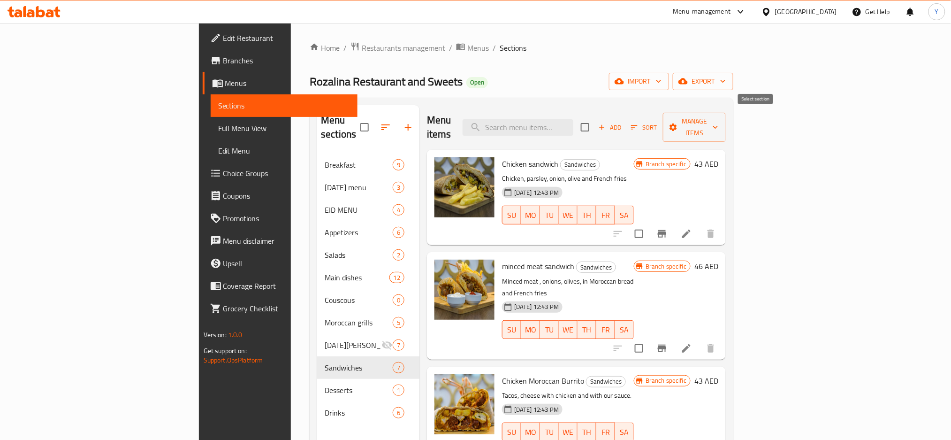
click at [595, 118] on input "checkbox" at bounding box center [585, 127] width 20 height 20
checkbox input "true"
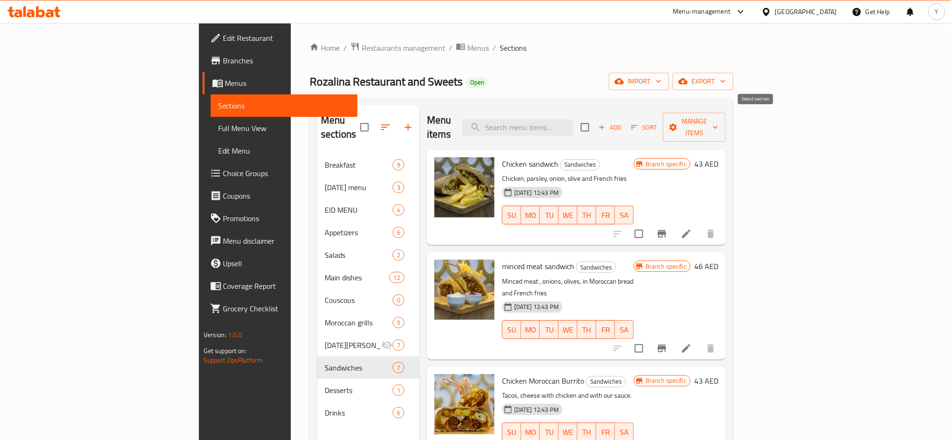
checkbox input "true"
click at [719, 120] on span "Manage items" at bounding box center [695, 126] width 48 height 23
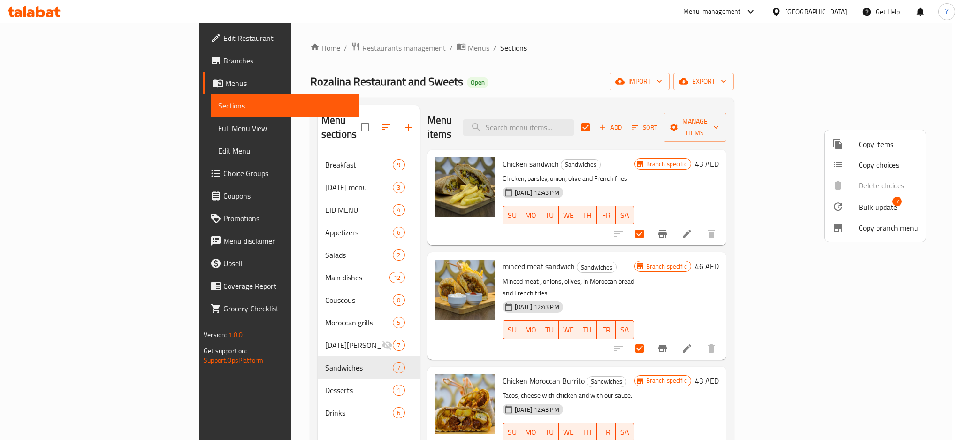
click at [864, 201] on span "Bulk update" at bounding box center [878, 206] width 38 height 11
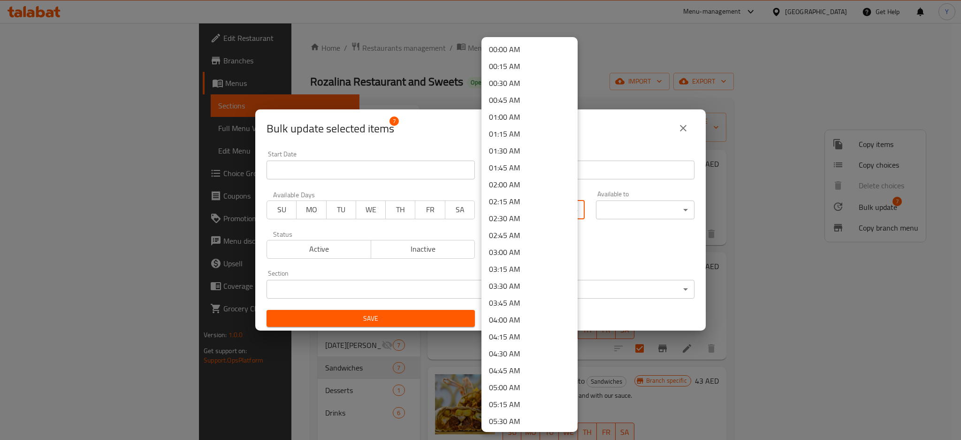
click at [566, 210] on body "​ Menu-management United Arab Emirates Get Help Y Edit Restaurant Branches Menu…" at bounding box center [480, 231] width 961 height 417
click at [527, 396] on li "12:00 PM" at bounding box center [530, 401] width 96 height 17
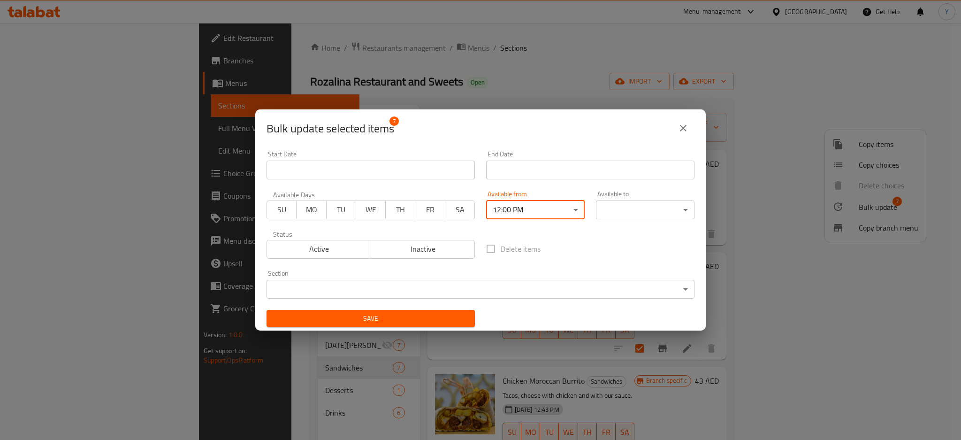
click at [632, 204] on body "​ Menu-management United Arab Emirates Get Help Y Edit Restaurant Branches Menu…" at bounding box center [480, 231] width 961 height 417
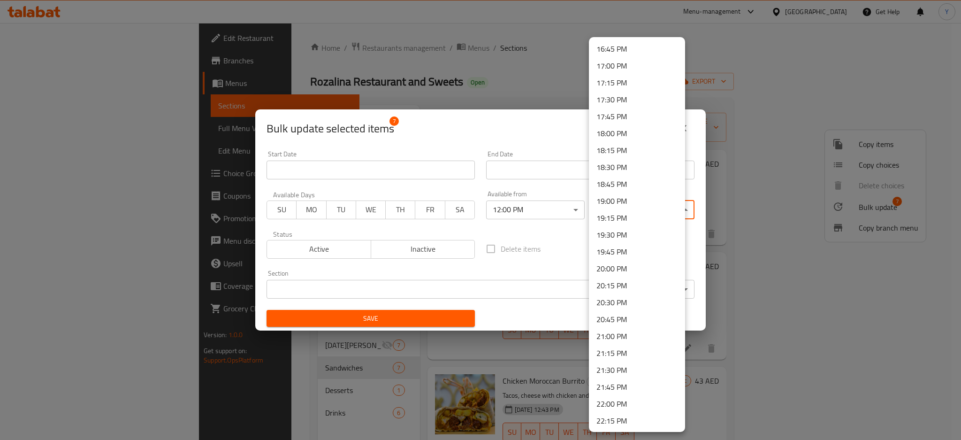
scroll to position [1251, 0]
click at [616, 419] on li "23:59 PM" at bounding box center [637, 420] width 96 height 17
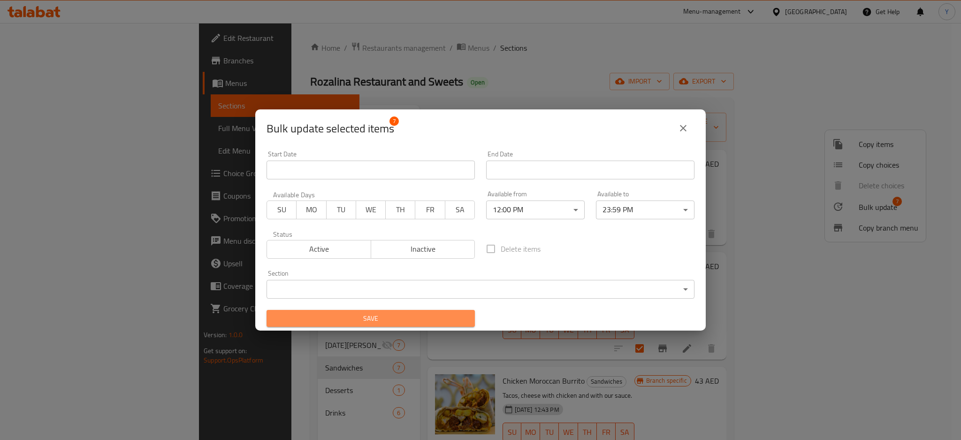
click at [427, 315] on span "Save" at bounding box center [370, 319] width 193 height 12
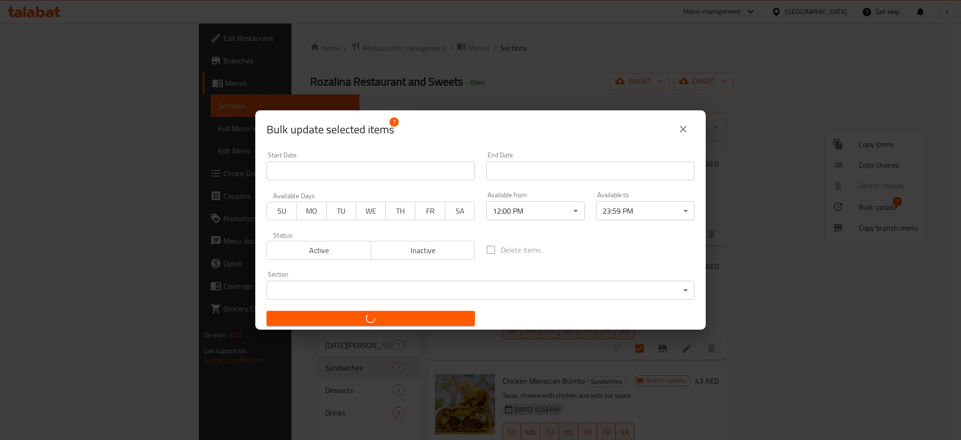
checkbox input "false"
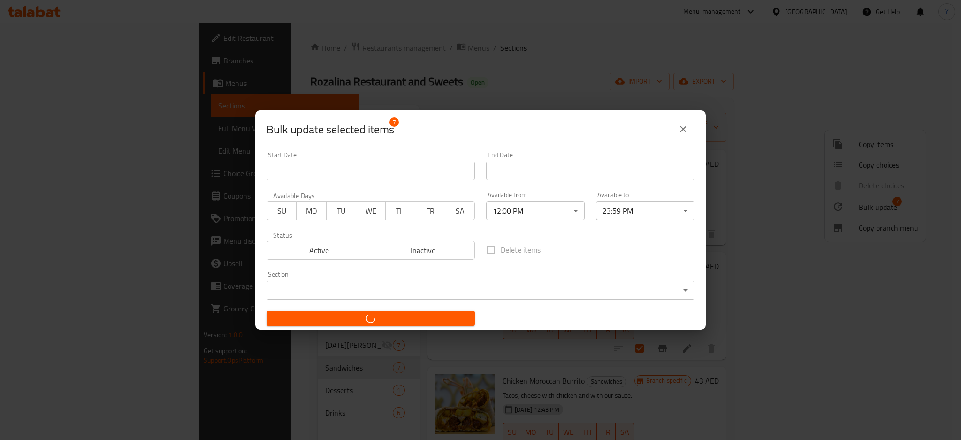
checkbox input "false"
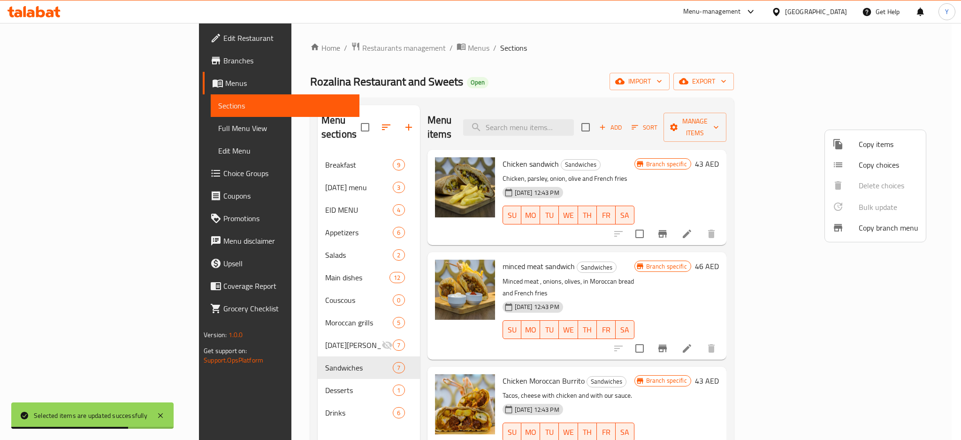
click at [266, 147] on div at bounding box center [480, 220] width 961 height 440
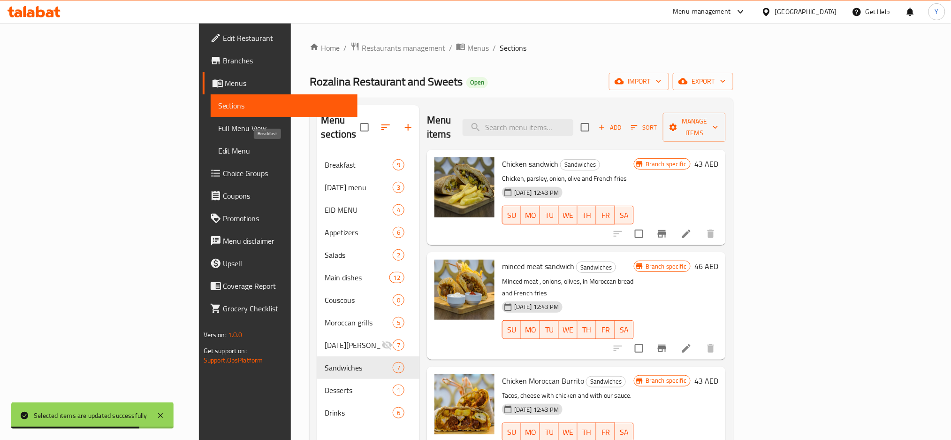
click at [325, 159] on span "Breakfast" at bounding box center [359, 164] width 68 height 11
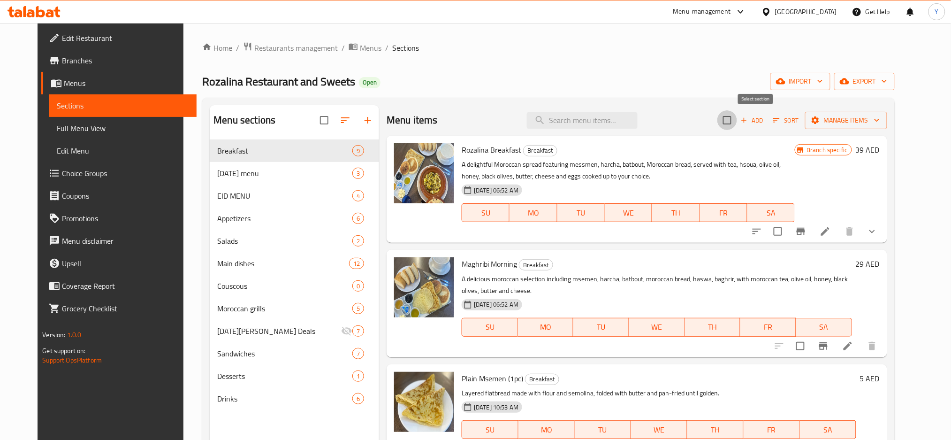
click at [737, 122] on input "checkbox" at bounding box center [728, 120] width 20 height 20
checkbox input "true"
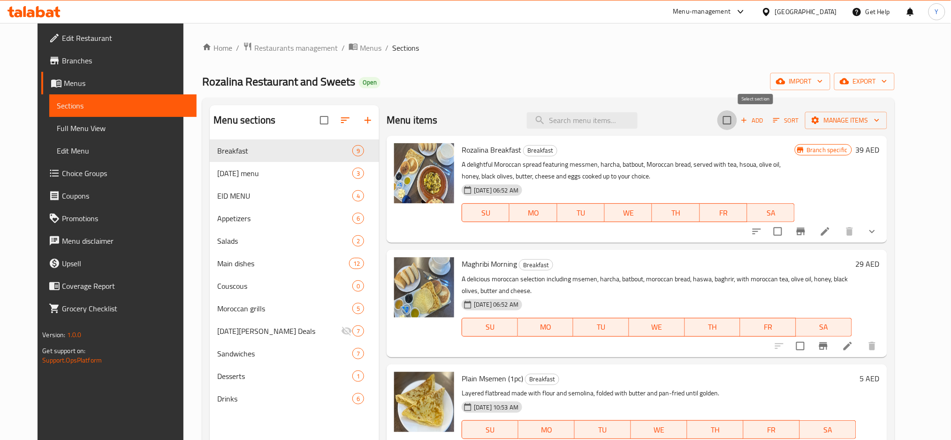
checkbox input "true"
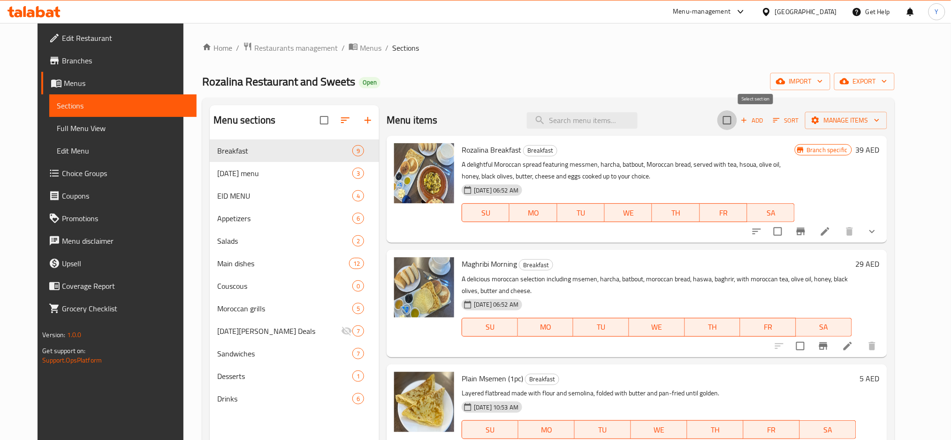
checkbox input "true"
click at [868, 123] on span "Manage items" at bounding box center [846, 121] width 67 height 12
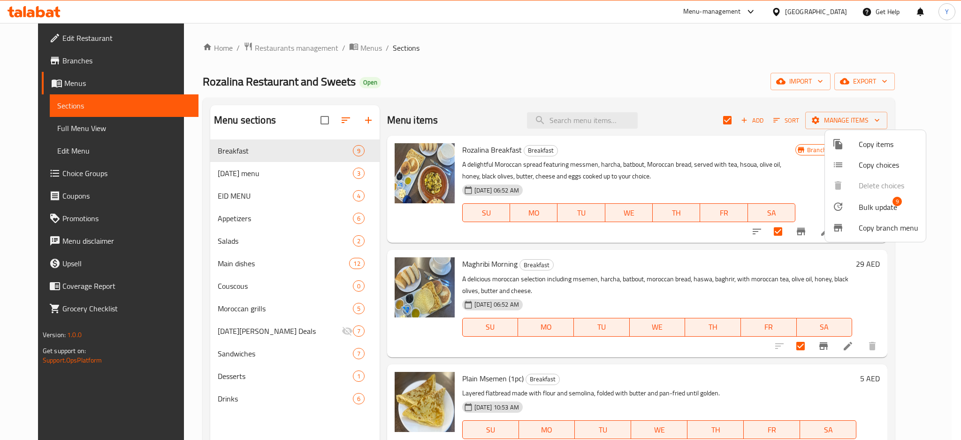
click at [873, 208] on span "Bulk update" at bounding box center [878, 206] width 38 height 11
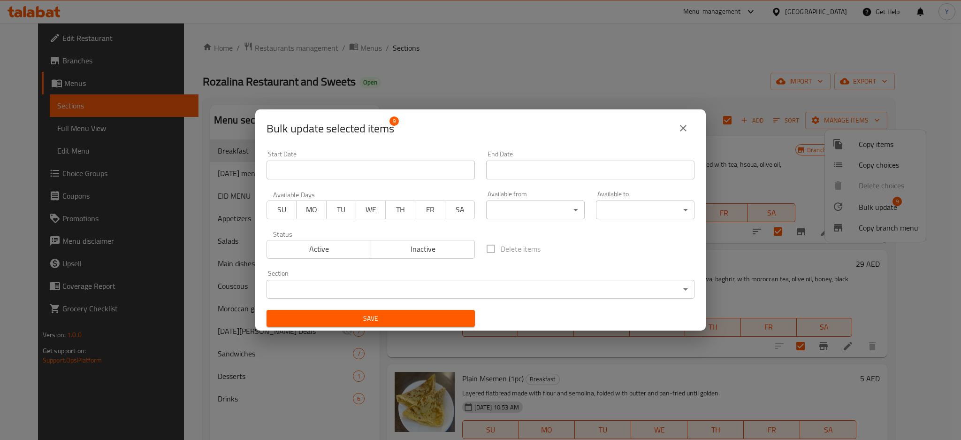
click at [554, 209] on body "​ Menu-management United Arab Emirates Get Help Y Edit Restaurant Branches Menu…" at bounding box center [480, 231] width 961 height 417
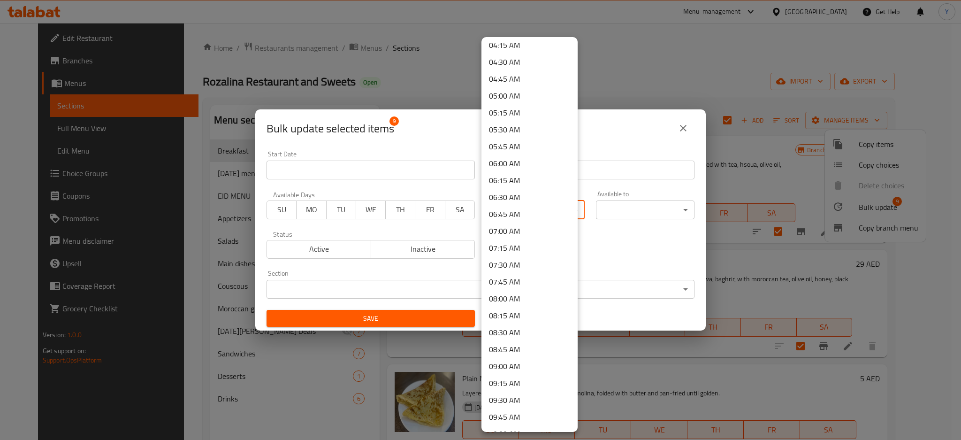
scroll to position [459, 0]
click at [519, 269] on li "10:00 AM" at bounding box center [530, 266] width 96 height 17
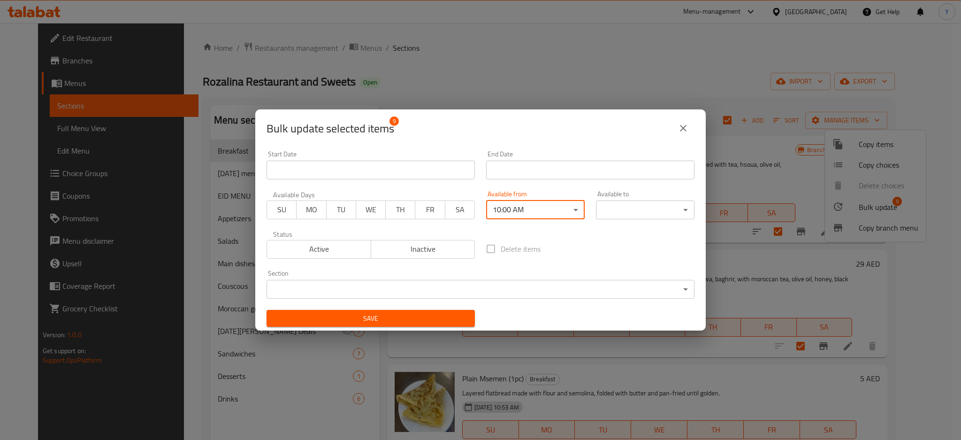
click at [647, 211] on body "​ Menu-management United Arab Emirates Get Help Y Edit Restaurant Branches Menu…" at bounding box center [480, 231] width 961 height 417
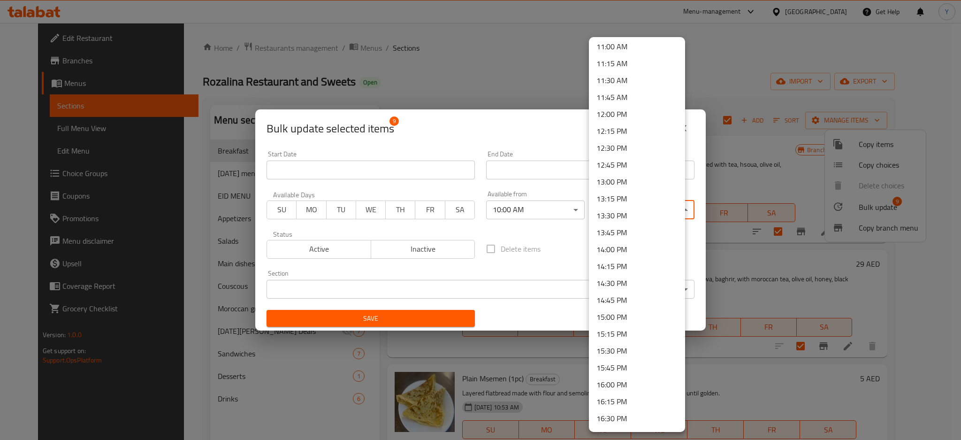
scroll to position [667, 0]
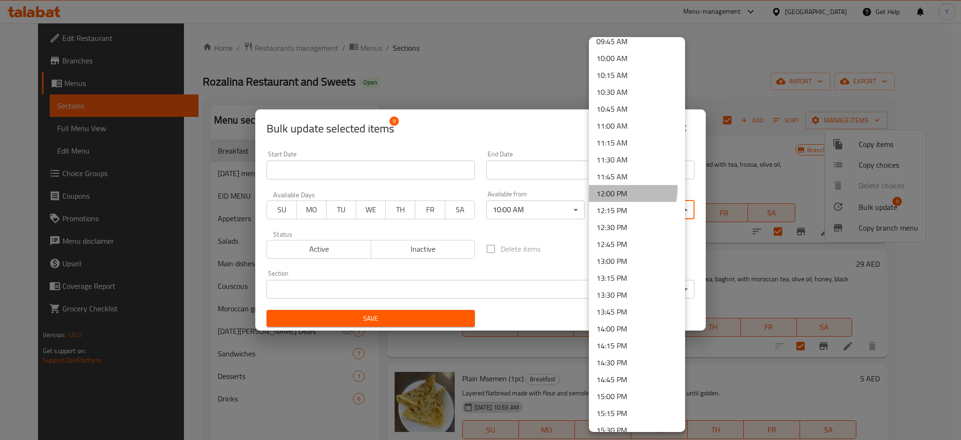
click at [614, 188] on li "12:00 PM" at bounding box center [637, 193] width 96 height 17
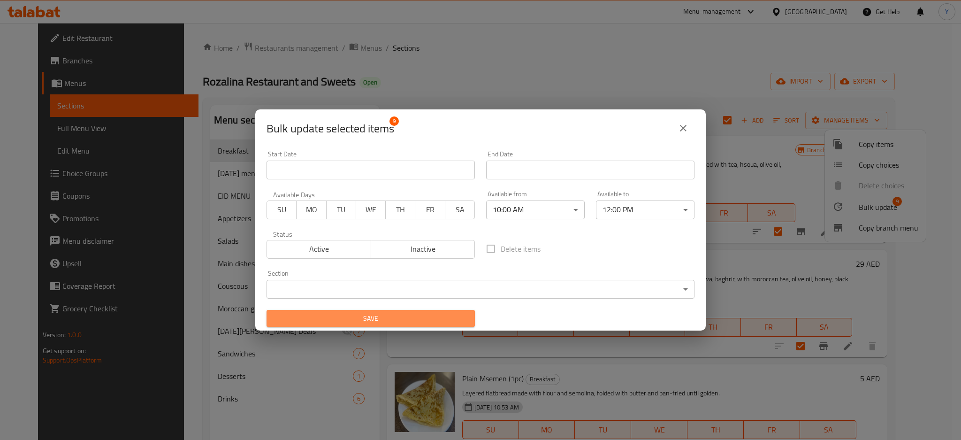
click at [453, 315] on span "Save" at bounding box center [370, 319] width 193 height 12
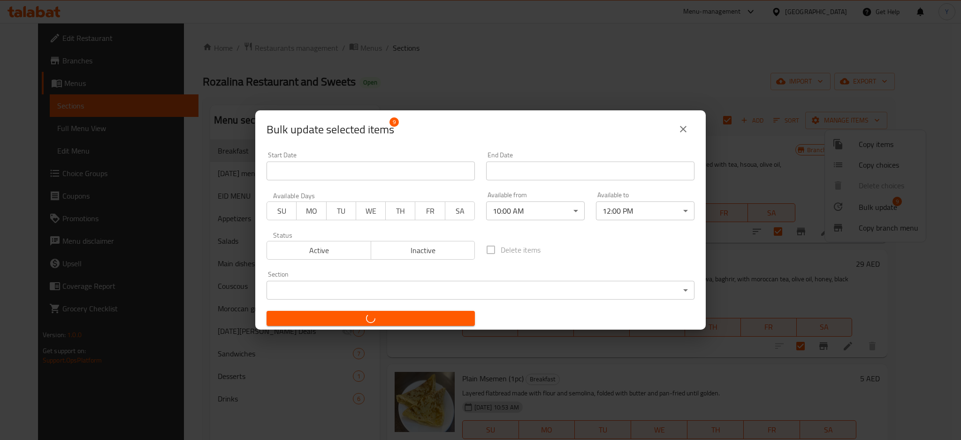
checkbox input "false"
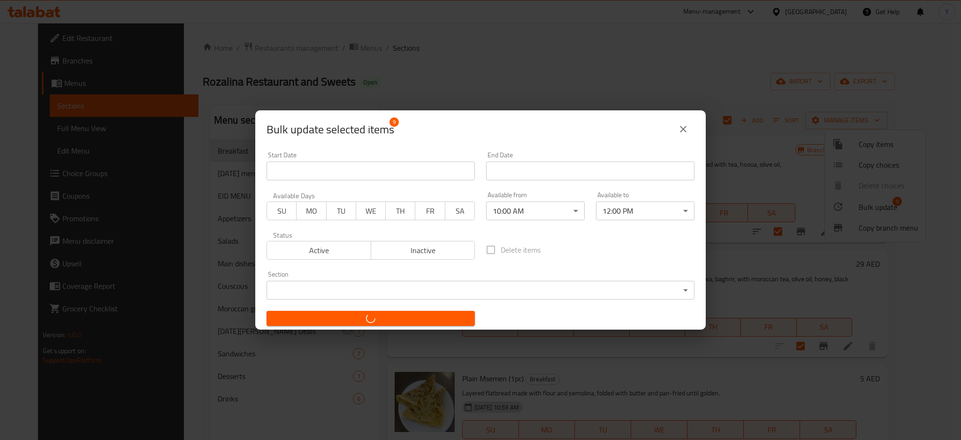
checkbox input "false"
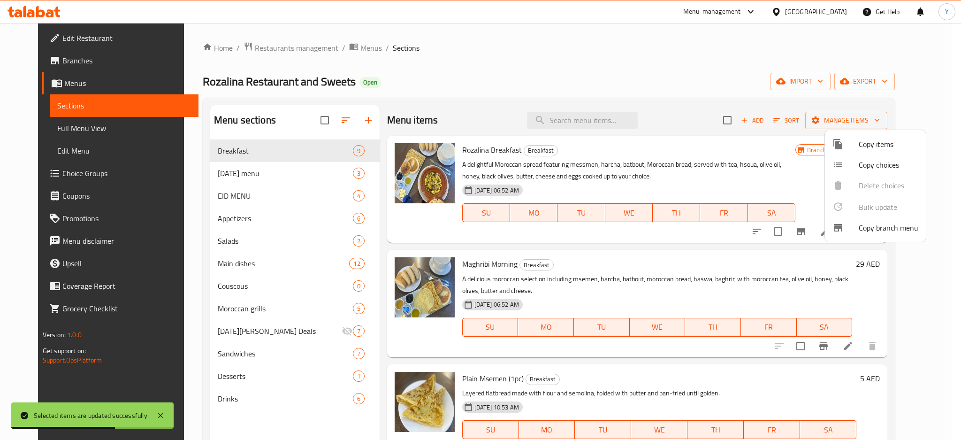
click at [258, 175] on div at bounding box center [480, 220] width 961 height 440
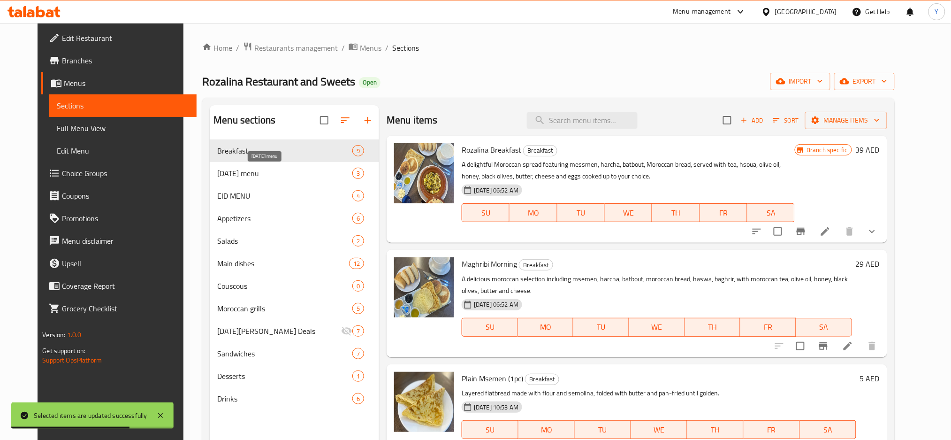
click at [258, 175] on span "Ramadan menu" at bounding box center [284, 173] width 135 height 11
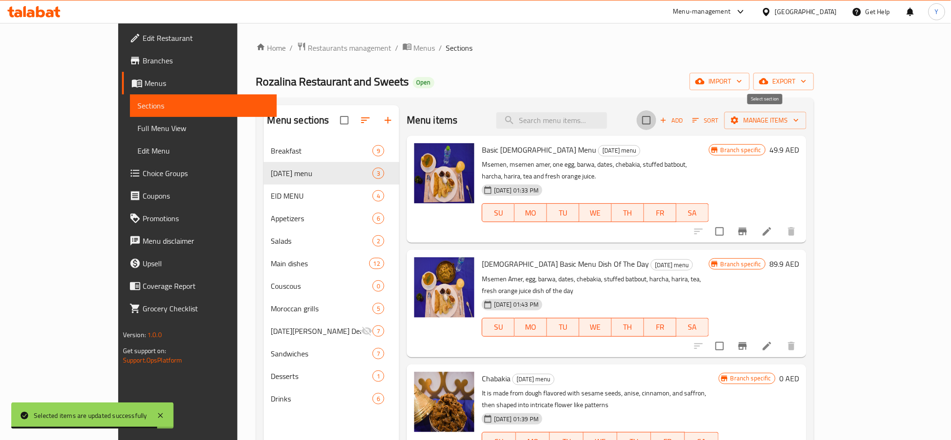
click at [657, 123] on input "checkbox" at bounding box center [647, 120] width 20 height 20
checkbox input "true"
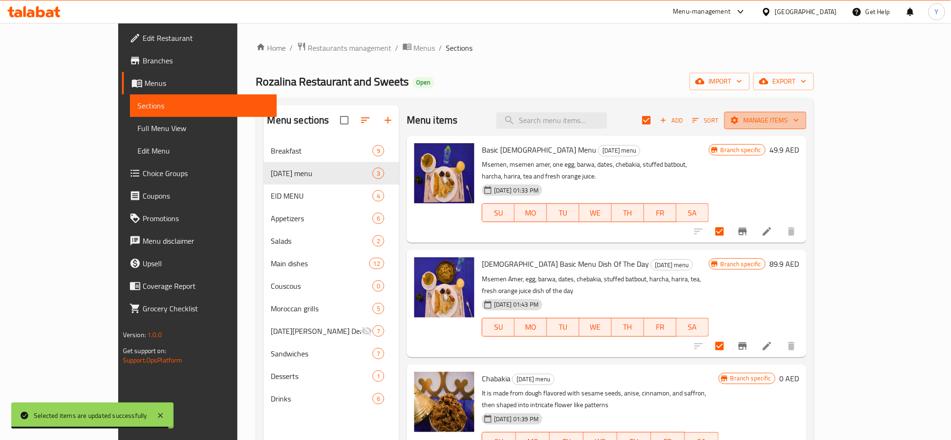
click at [799, 116] on span "Manage items" at bounding box center [765, 121] width 67 height 12
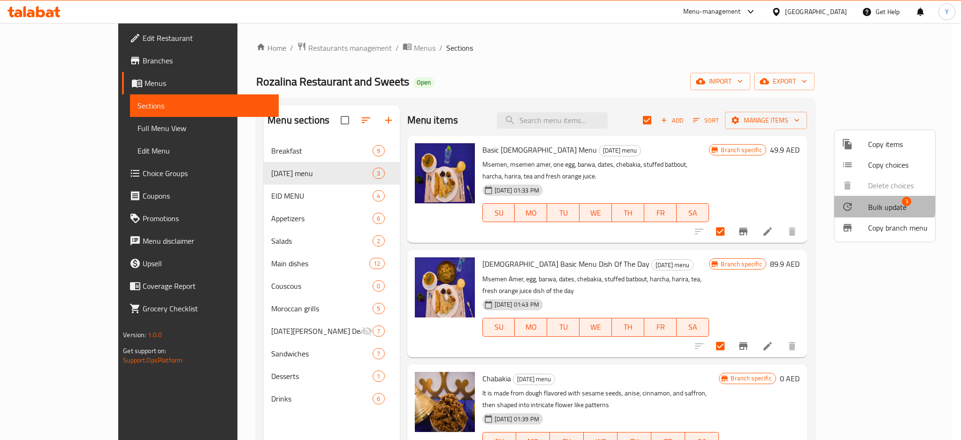
click at [870, 205] on span "Bulk update" at bounding box center [887, 206] width 38 height 11
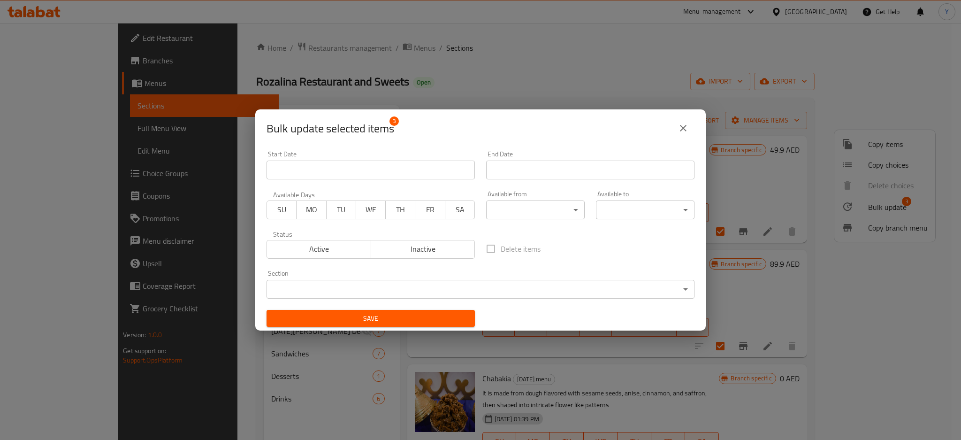
click at [528, 211] on body "​ Menu-management United Arab Emirates Get Help Y Edit Restaurant Branches Menu…" at bounding box center [480, 231] width 961 height 417
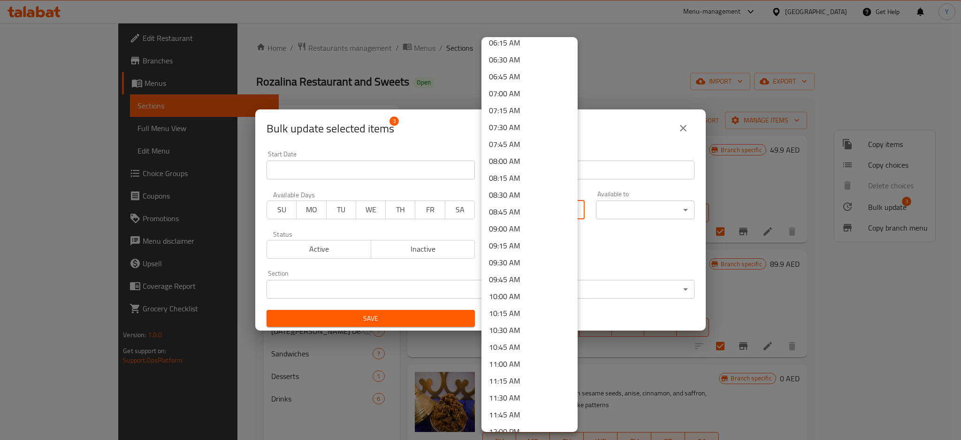
scroll to position [542, 0]
click at [522, 320] on li "12:00 PM" at bounding box center [530, 318] width 96 height 17
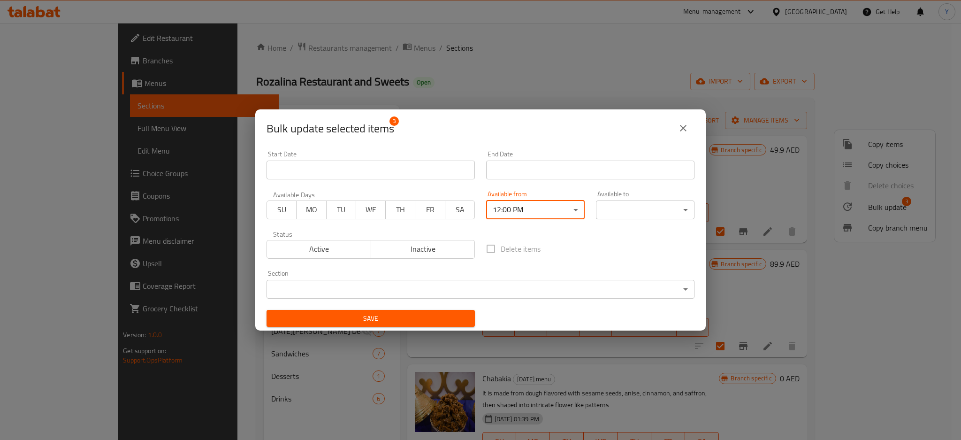
click at [632, 214] on body "​ Menu-management United Arab Emirates Get Help Y Edit Restaurant Branches Menu…" at bounding box center [480, 231] width 961 height 417
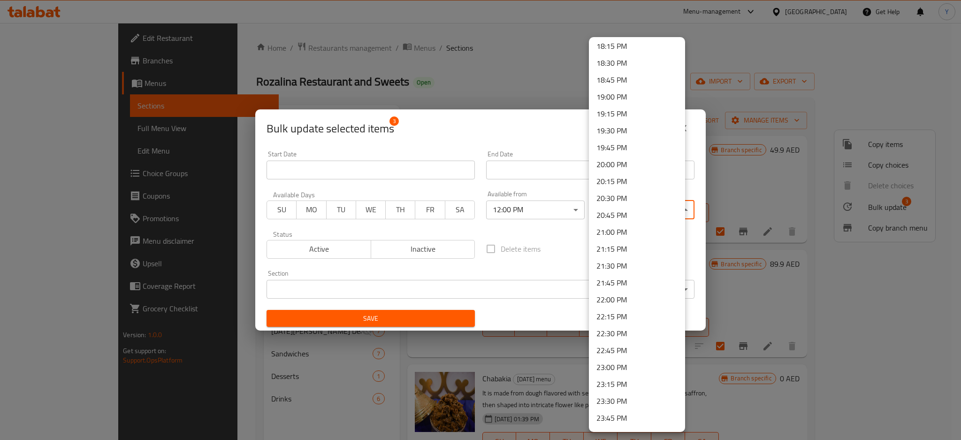
scroll to position [1251, 0]
click at [638, 423] on li "23:59 PM" at bounding box center [637, 420] width 96 height 17
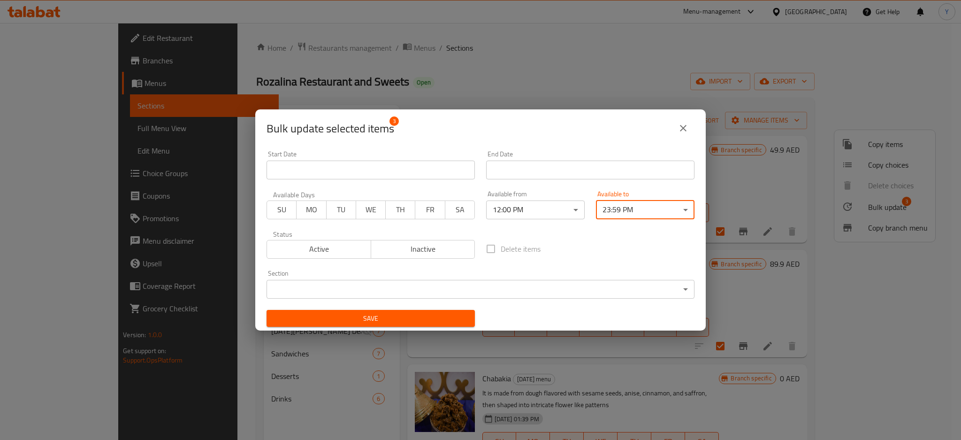
click at [441, 323] on span "Save" at bounding box center [370, 319] width 193 height 12
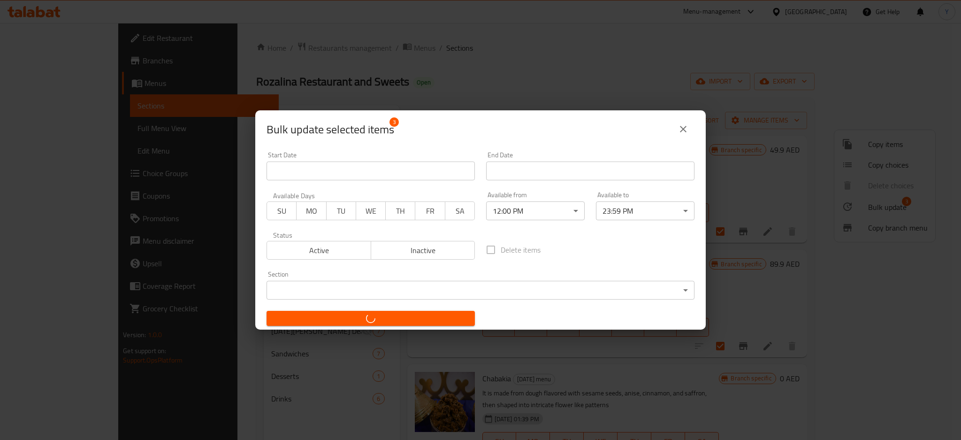
checkbox input "false"
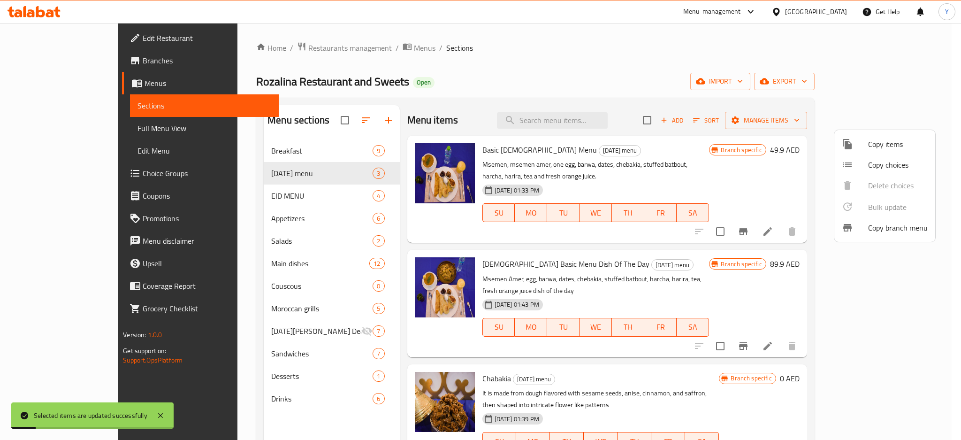
click at [260, 199] on div at bounding box center [480, 220] width 961 height 440
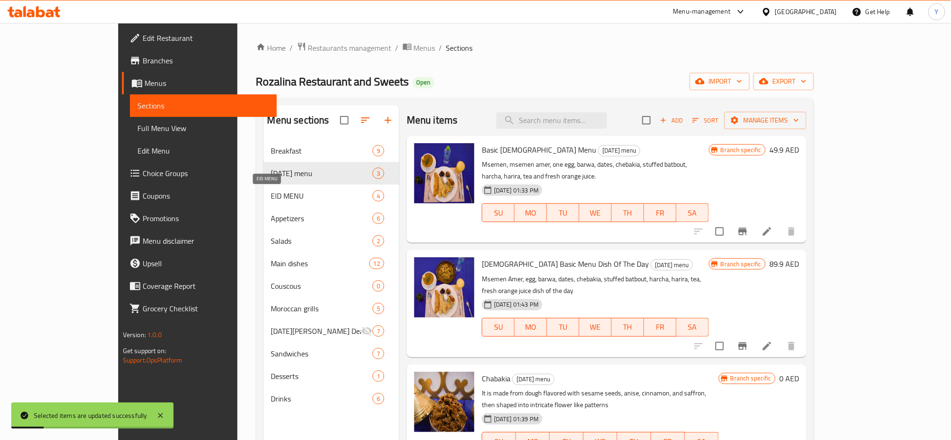
click at [271, 198] on span "EID MENU" at bounding box center [321, 195] width 101 height 11
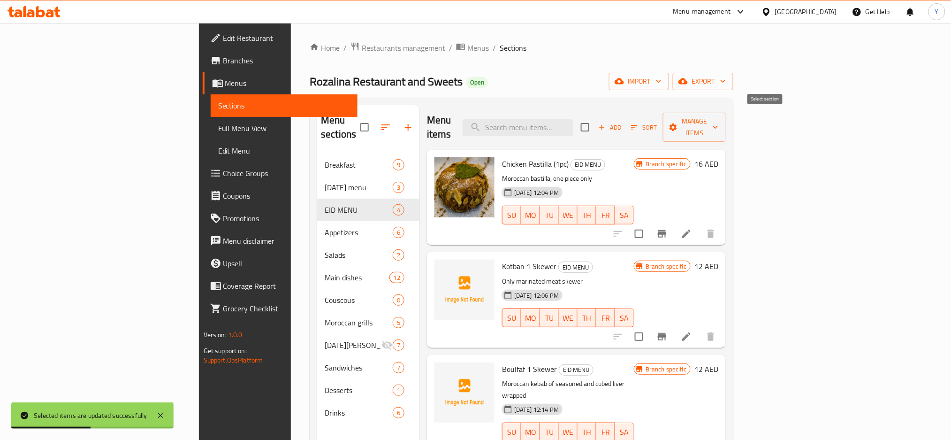
click at [595, 121] on input "checkbox" at bounding box center [585, 127] width 20 height 20
checkbox input "true"
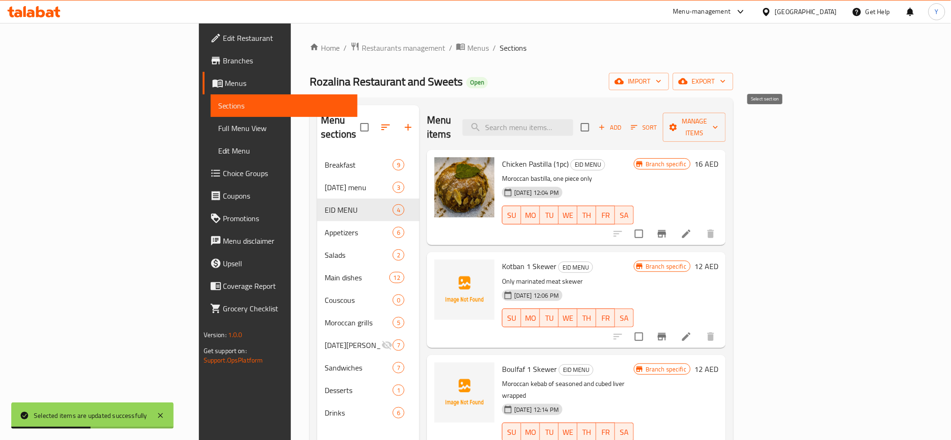
checkbox input "true"
click at [719, 118] on span "Manage items" at bounding box center [695, 126] width 48 height 23
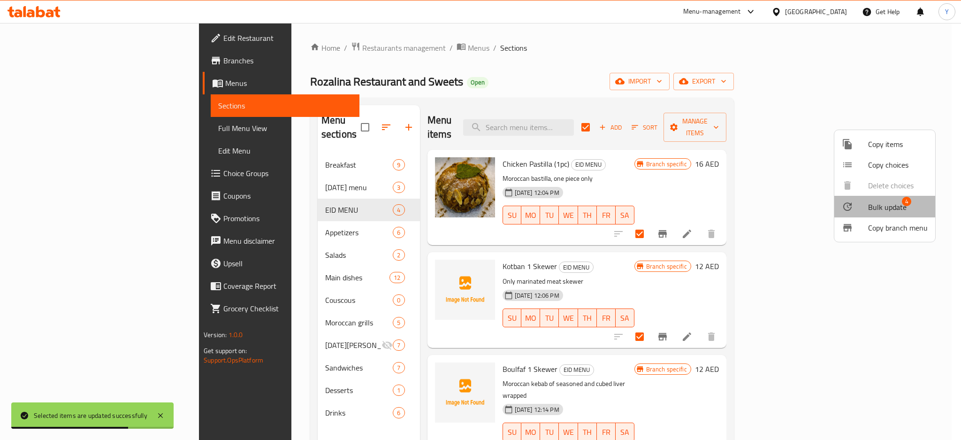
click at [887, 203] on span "Bulk update" at bounding box center [887, 206] width 38 height 11
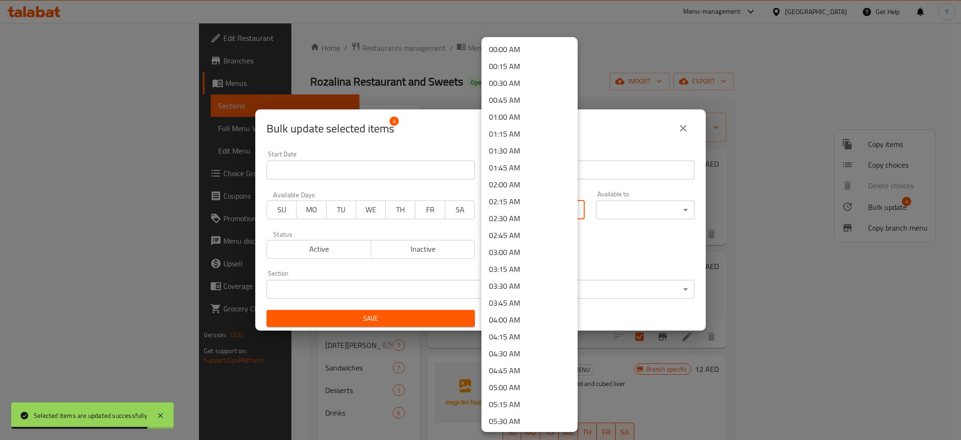
click at [526, 202] on body "Selected items are updated successfully ​ Menu-management United Arab Emirates …" at bounding box center [480, 231] width 961 height 417
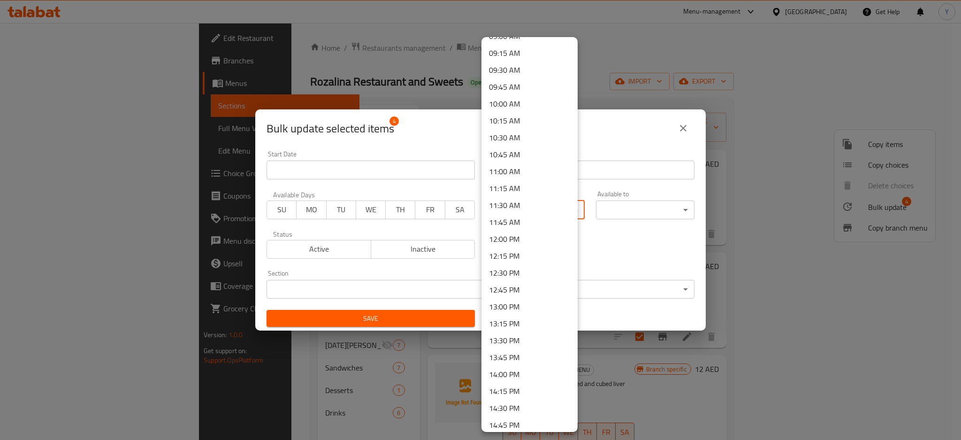
scroll to position [626, 0]
click at [523, 237] on li "12:00 PM" at bounding box center [530, 234] width 96 height 17
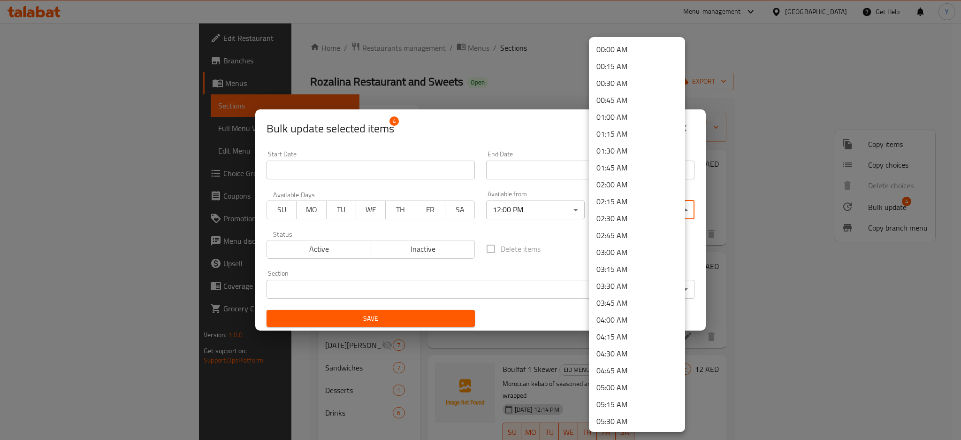
click at [605, 211] on body "​ Menu-management United Arab Emirates Get Help Y Edit Restaurant Branches Menu…" at bounding box center [480, 231] width 961 height 417
click at [616, 421] on li "23:59 PM" at bounding box center [637, 420] width 96 height 17
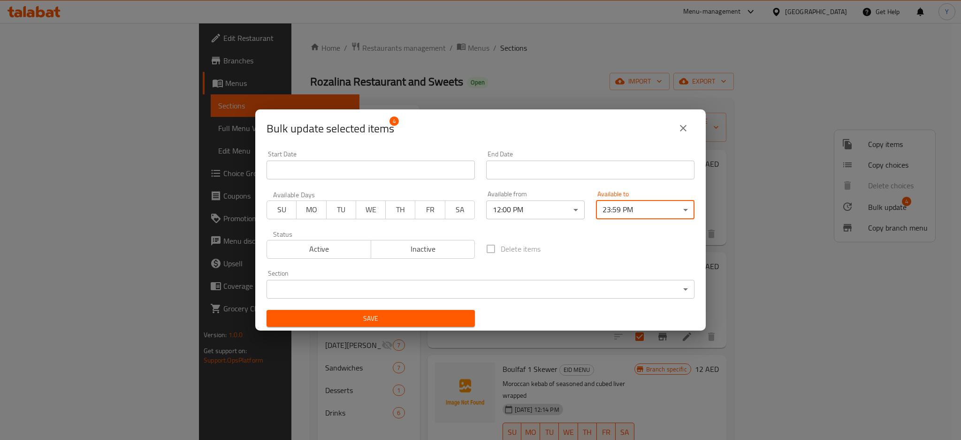
click at [447, 310] on button "Save" at bounding box center [371, 318] width 208 height 17
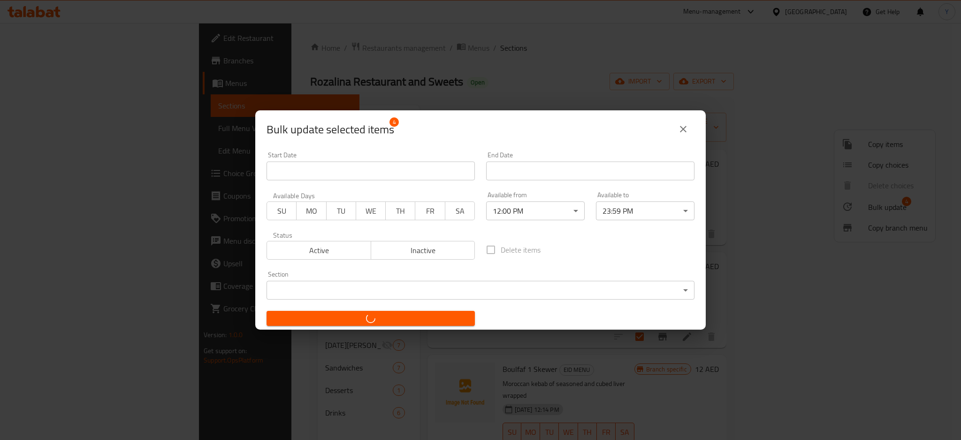
checkbox input "false"
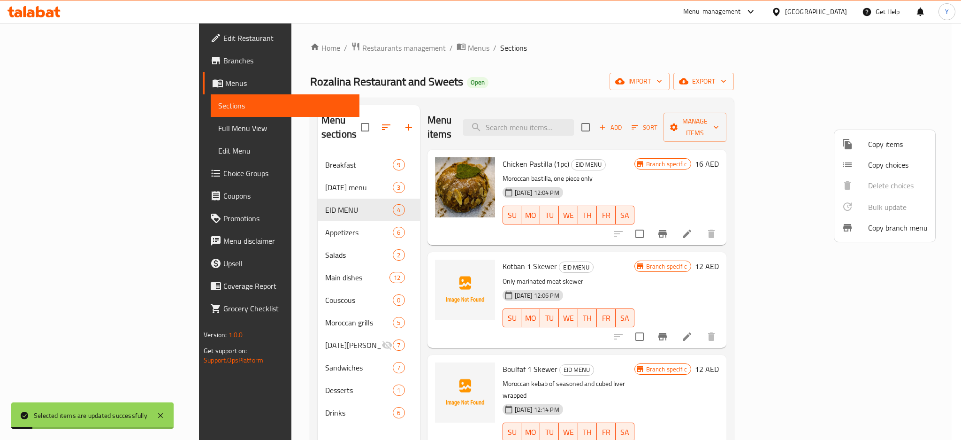
click at [252, 221] on div at bounding box center [480, 220] width 961 height 440
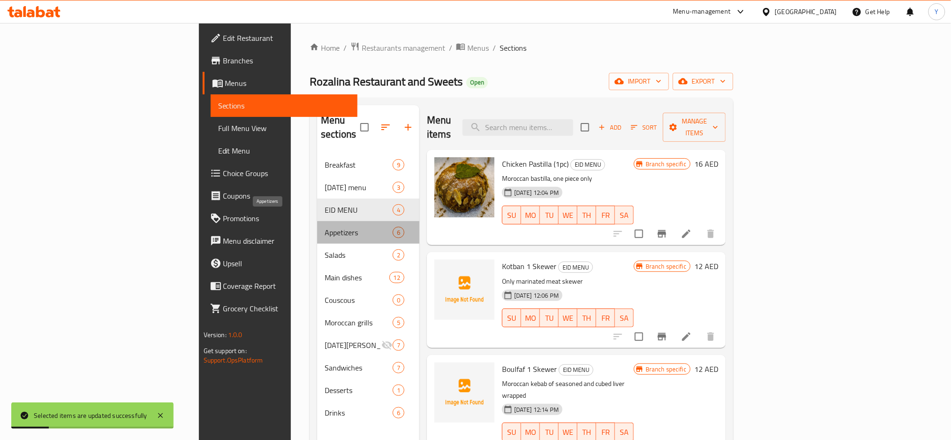
click at [325, 227] on span "Appetizers" at bounding box center [359, 232] width 68 height 11
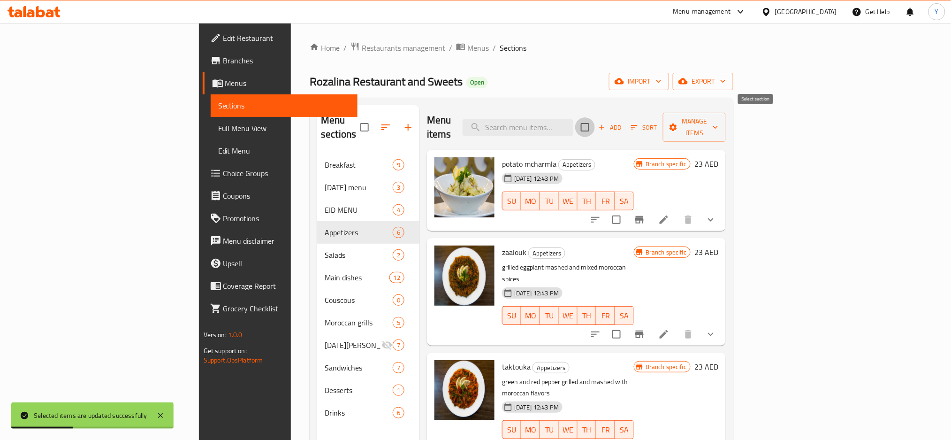
click at [595, 122] on input "checkbox" at bounding box center [585, 127] width 20 height 20
checkbox input "true"
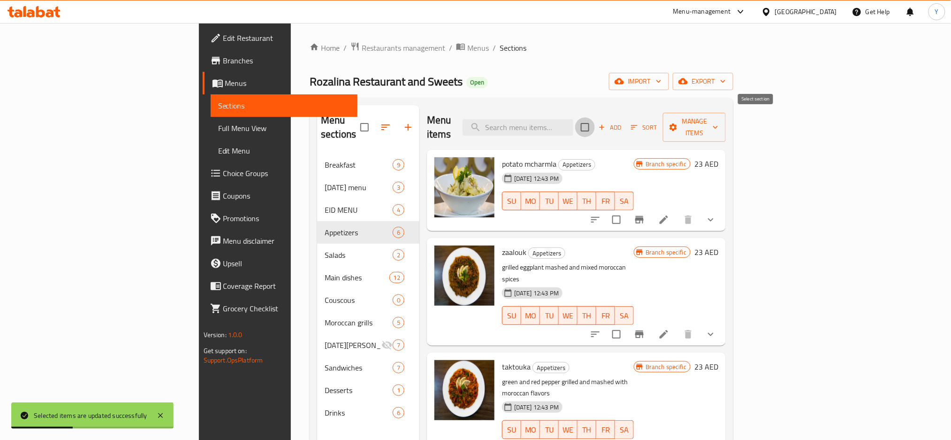
checkbox input "true"
click at [719, 117] on span "Manage items" at bounding box center [695, 126] width 48 height 23
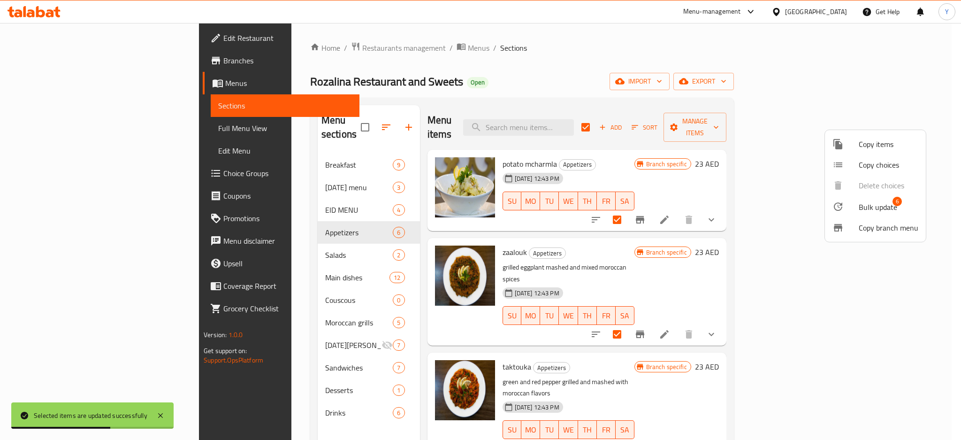
click at [870, 213] on span "Bulk update" at bounding box center [878, 206] width 38 height 11
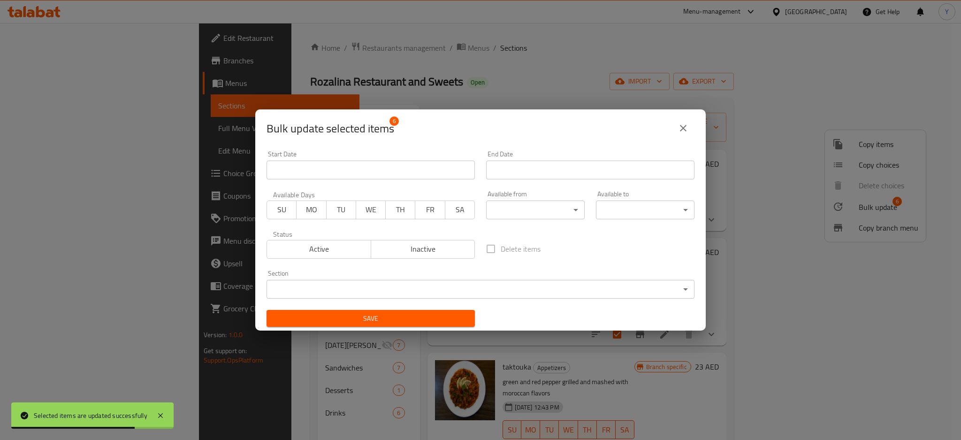
click at [566, 209] on body "Selected items are updated successfully ​ Menu-management United Arab Emirates …" at bounding box center [480, 231] width 961 height 417
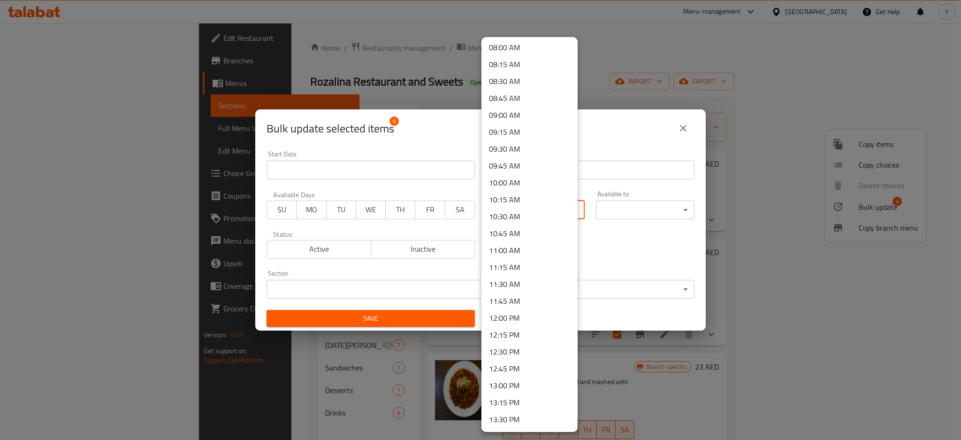
scroll to position [667, 0]
click at [534, 192] on li "12:00 PM" at bounding box center [530, 193] width 96 height 17
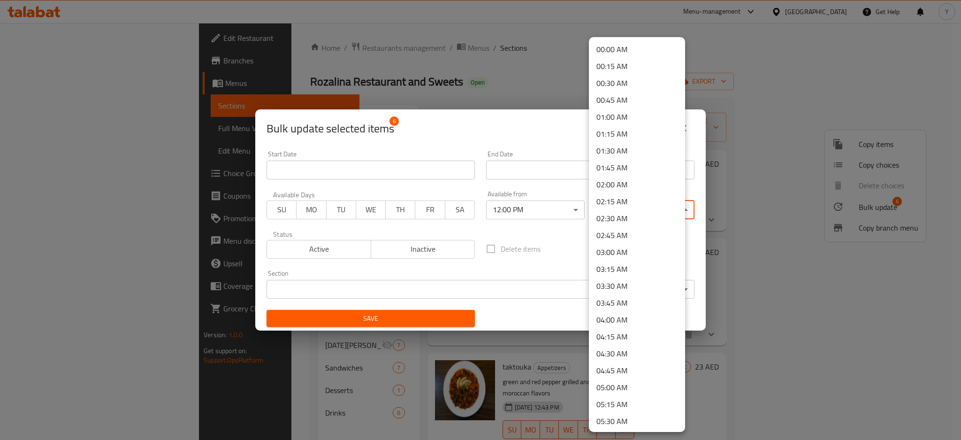
click at [604, 208] on body "​ Menu-management United Arab Emirates Get Help Y Edit Restaurant Branches Menu…" at bounding box center [480, 231] width 961 height 417
click at [611, 420] on li "23:59 PM" at bounding box center [637, 420] width 96 height 17
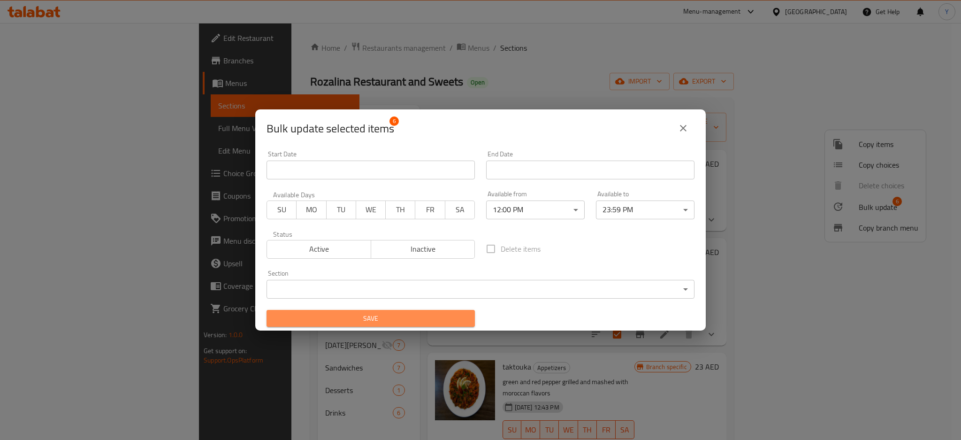
click at [434, 313] on span "Save" at bounding box center [370, 319] width 193 height 12
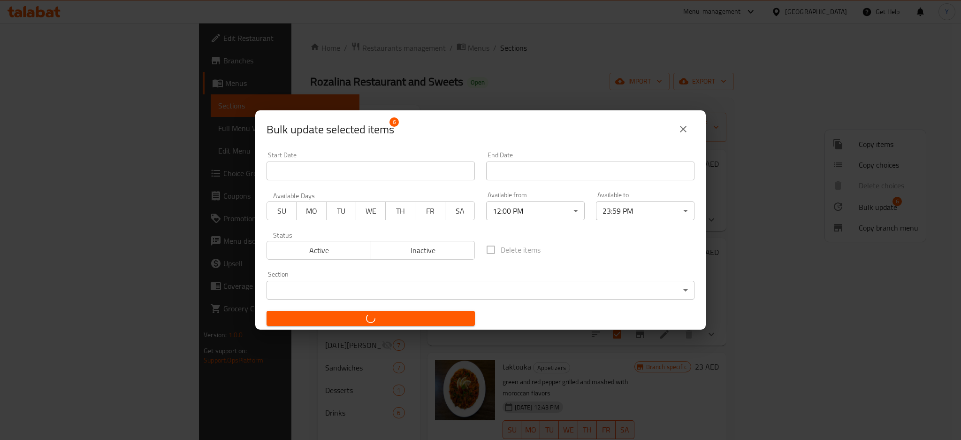
checkbox input "false"
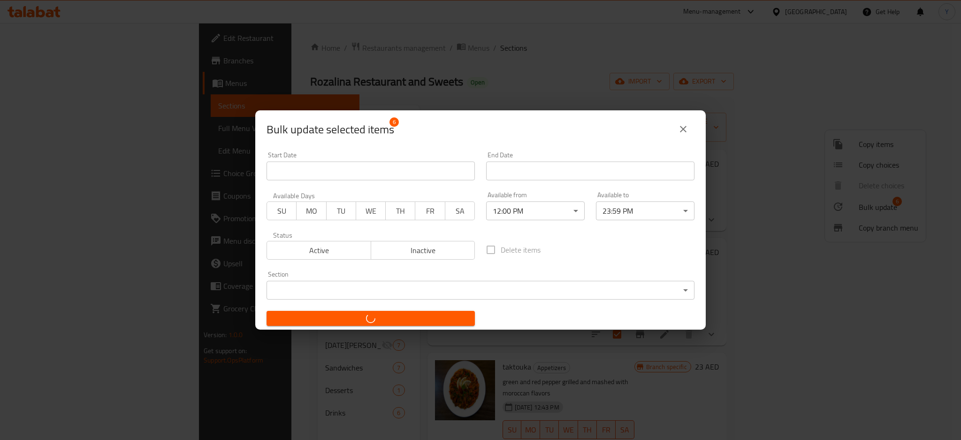
checkbox input "false"
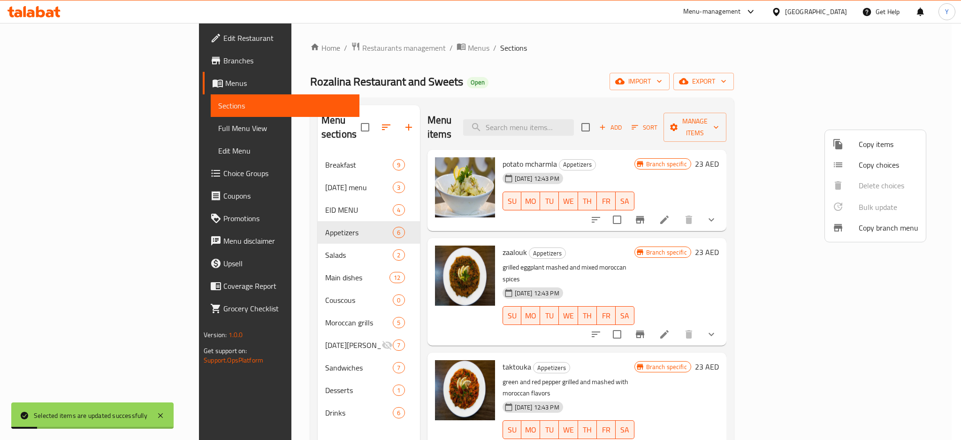
click at [266, 243] on div at bounding box center [480, 220] width 961 height 440
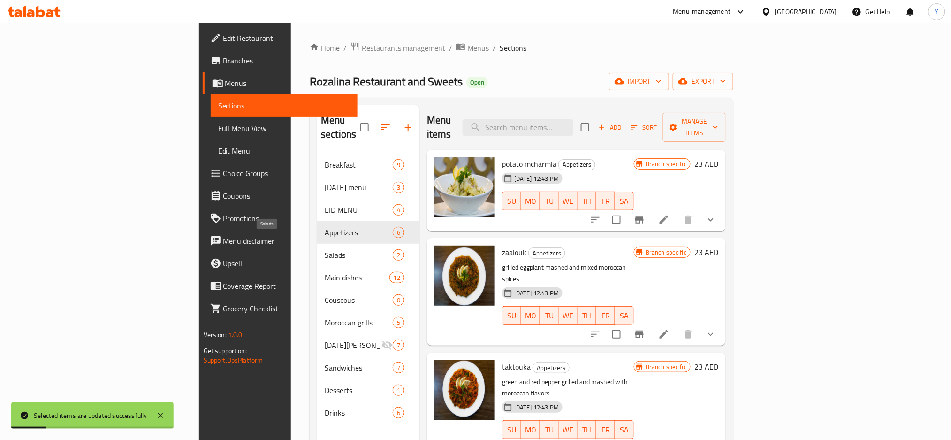
click at [325, 249] on span "Salads" at bounding box center [359, 254] width 68 height 11
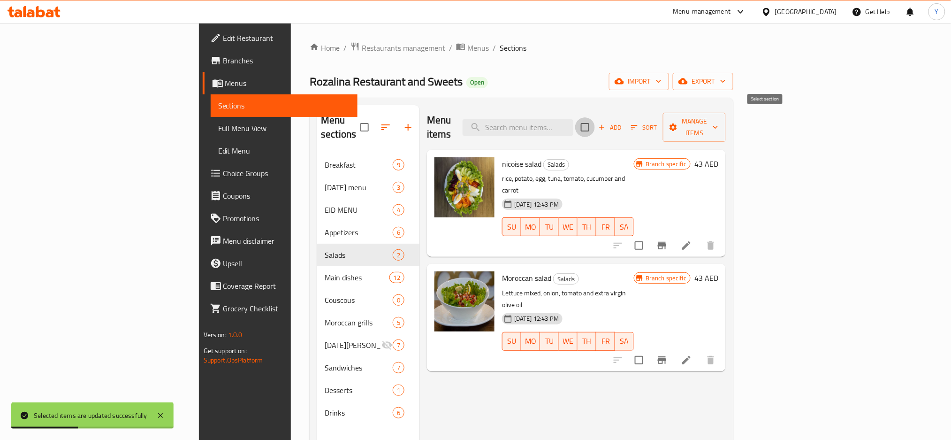
click at [595, 122] on input "checkbox" at bounding box center [585, 127] width 20 height 20
checkbox input "true"
click at [726, 114] on button "Manage items" at bounding box center [694, 127] width 63 height 29
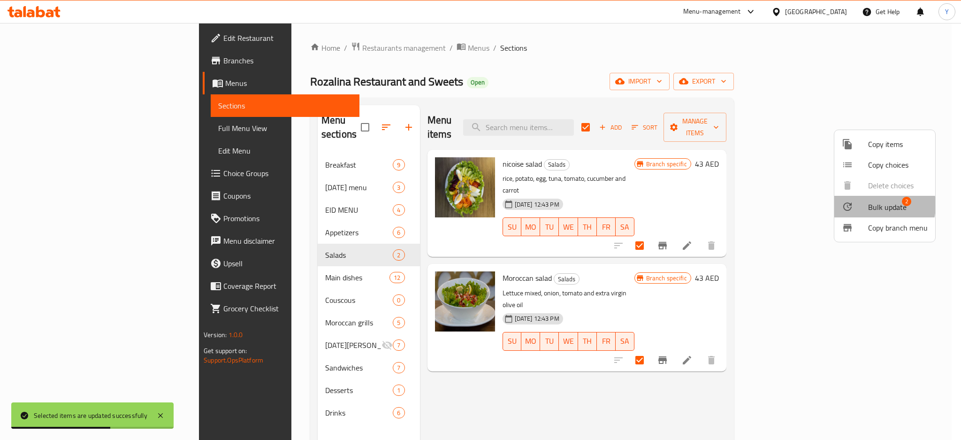
click at [868, 205] on span "Bulk update" at bounding box center [887, 206] width 38 height 11
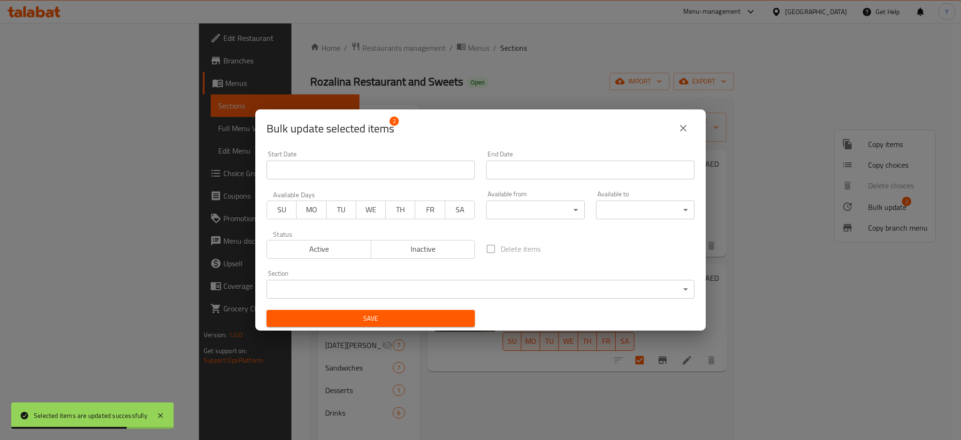
click at [546, 212] on body "Selected items are updated successfully ​ Menu-management United Arab Emirates …" at bounding box center [480, 231] width 961 height 417
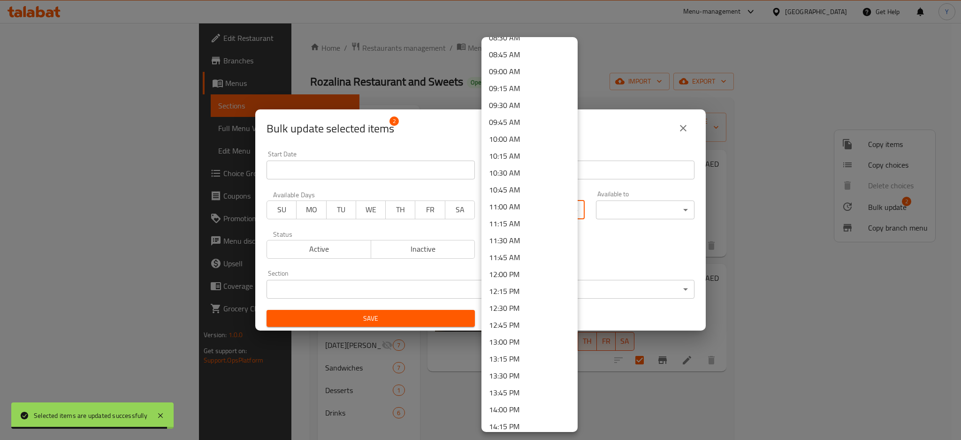
scroll to position [584, 0]
click at [519, 278] on li "12:00 PM" at bounding box center [530, 276] width 96 height 17
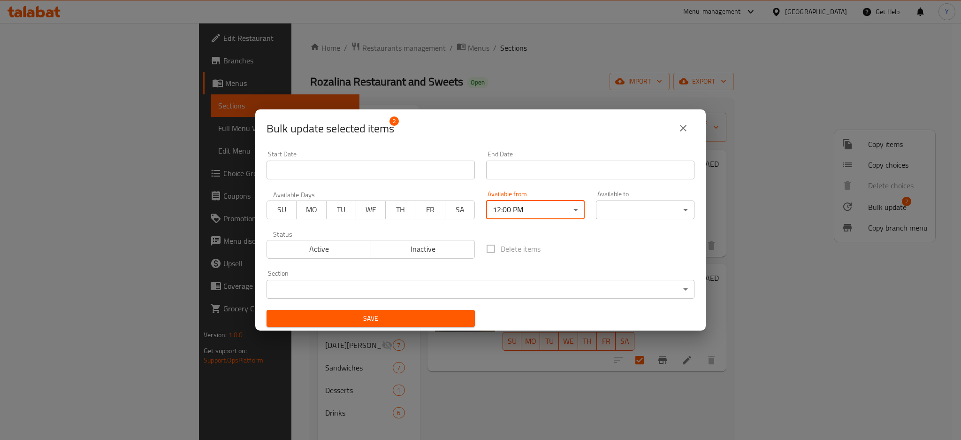
click at [618, 204] on body "​ Menu-management United Arab Emirates Get Help Y Edit Restaurant Branches Menu…" at bounding box center [480, 231] width 961 height 417
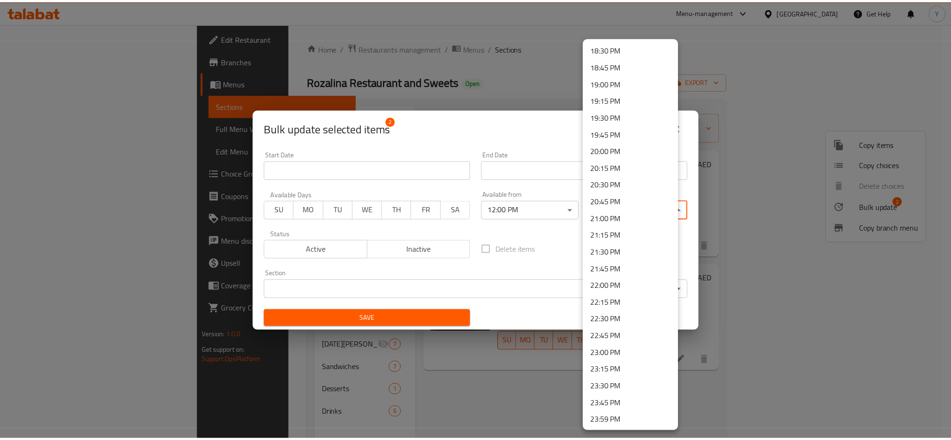
scroll to position [1251, 0]
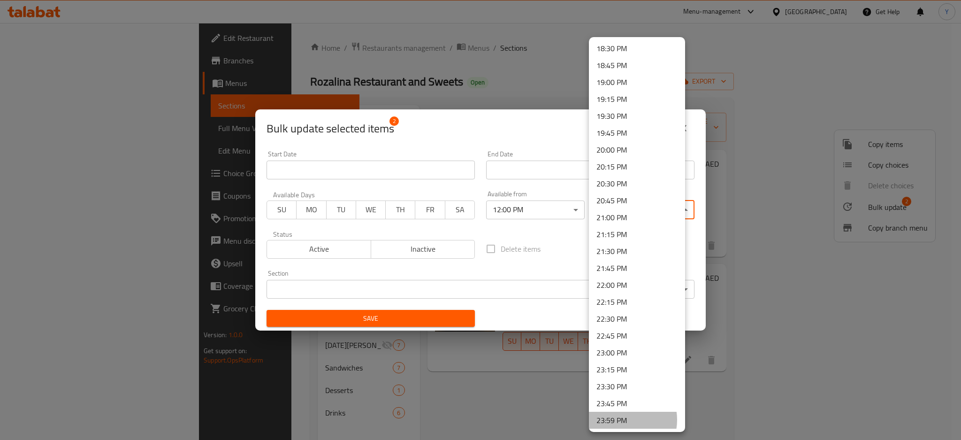
click at [622, 419] on li "23:59 PM" at bounding box center [637, 420] width 96 height 17
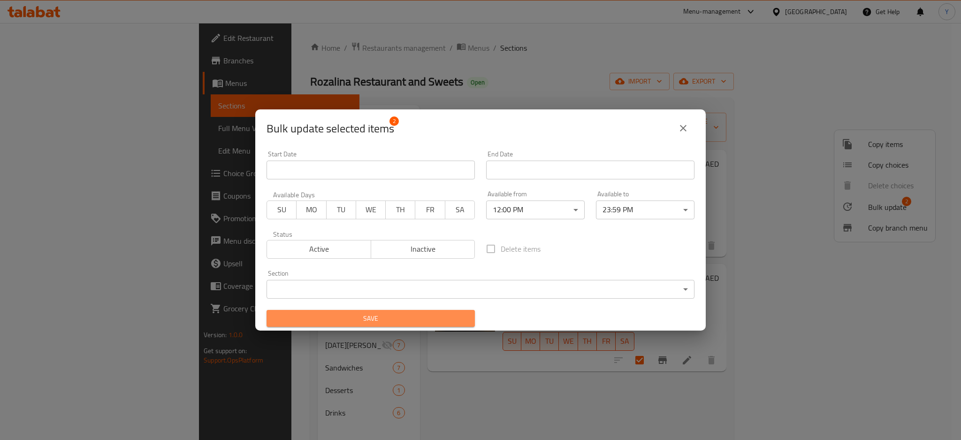
click at [434, 313] on span "Save" at bounding box center [370, 319] width 193 height 12
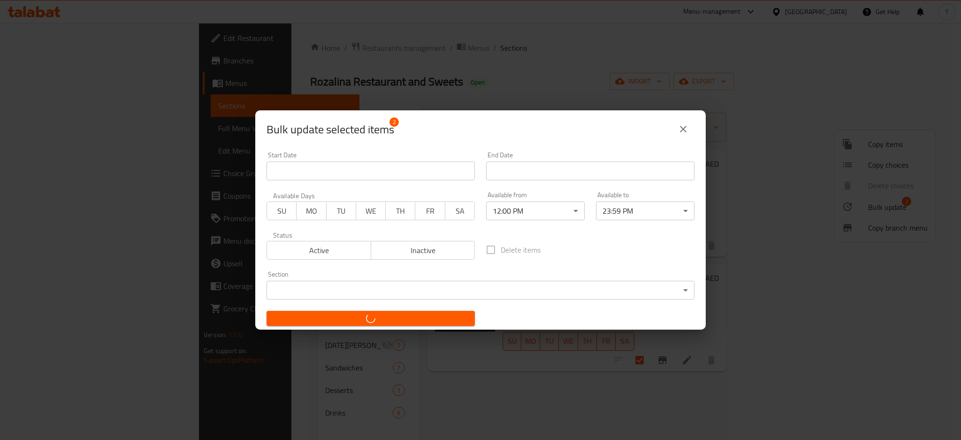
checkbox input "false"
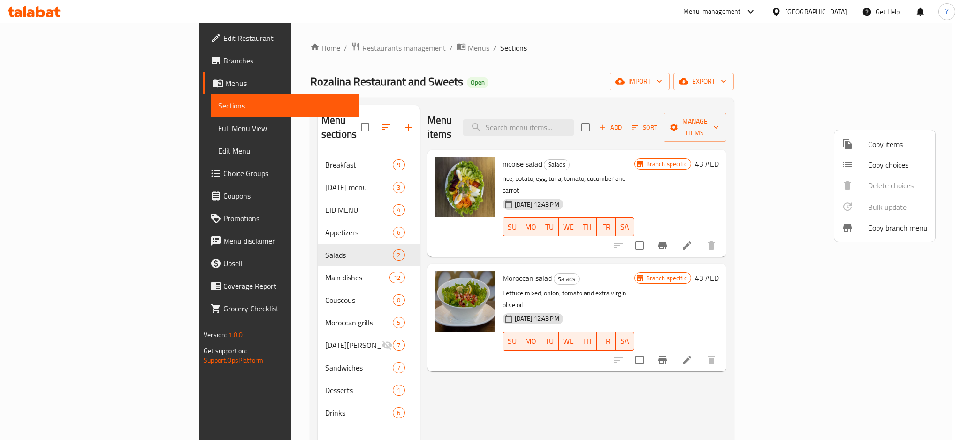
click at [226, 266] on div at bounding box center [480, 220] width 961 height 440
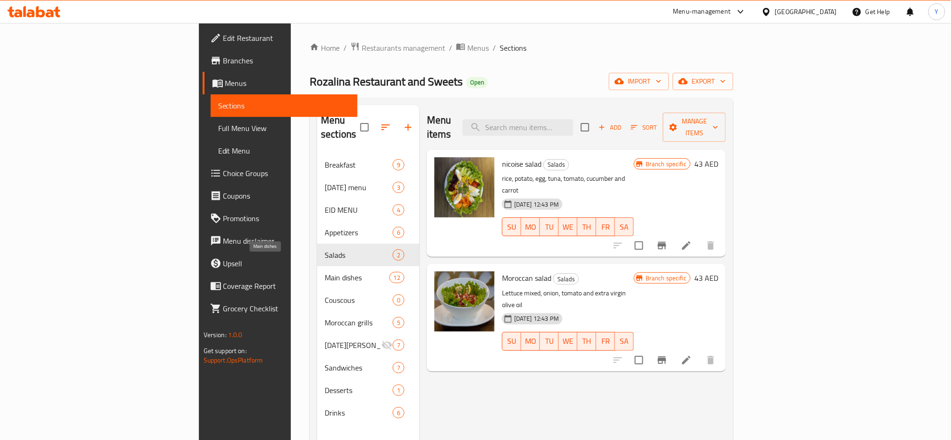
click at [325, 272] on span "Main dishes" at bounding box center [357, 277] width 64 height 11
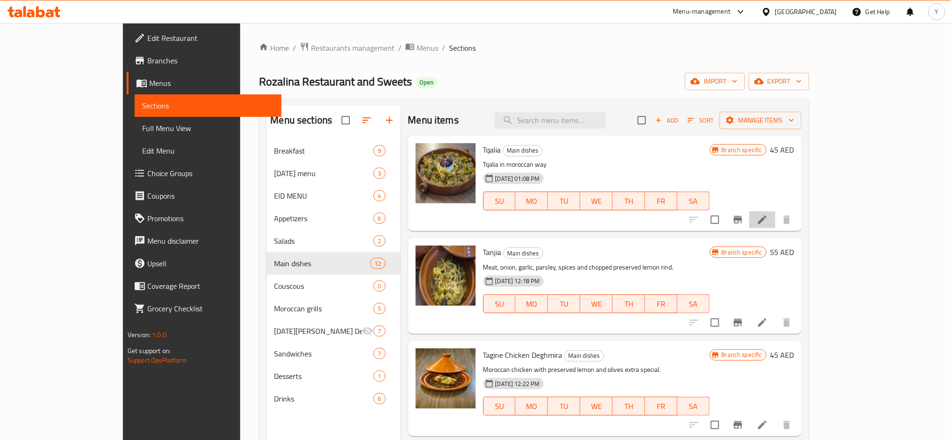
click at [776, 228] on li at bounding box center [762, 219] width 26 height 17
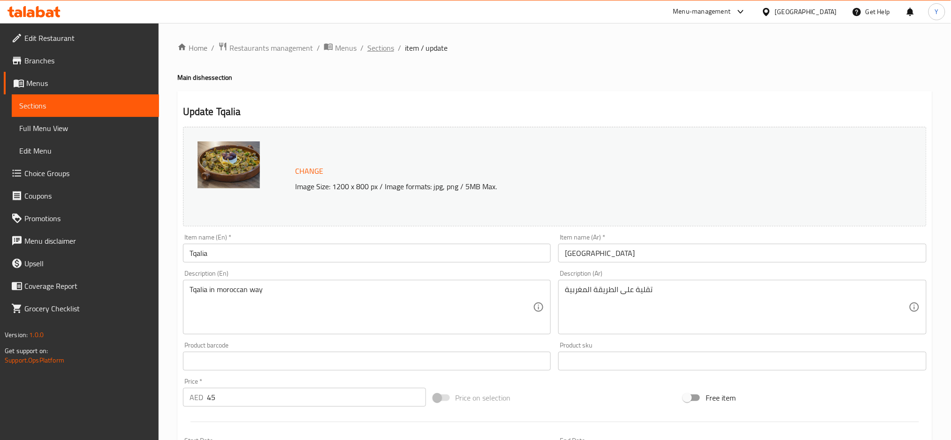
click at [379, 53] on span "Sections" at bounding box center [380, 47] width 27 height 11
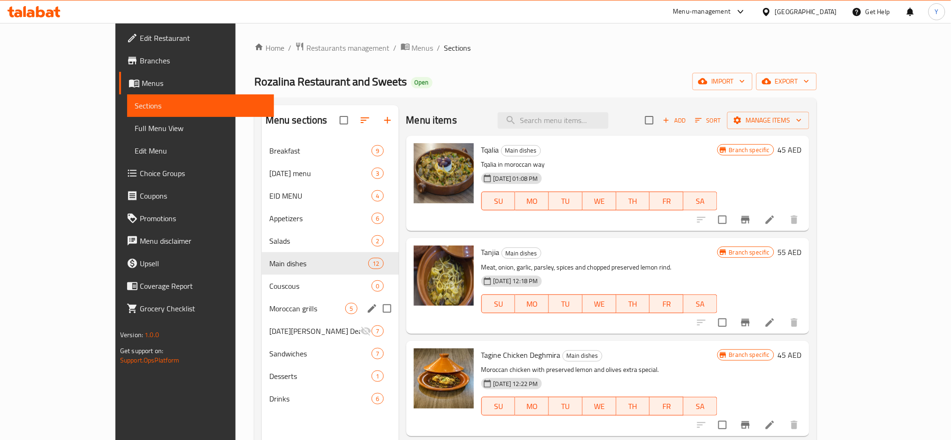
click at [269, 281] on span "Couscous" at bounding box center [320, 285] width 103 height 11
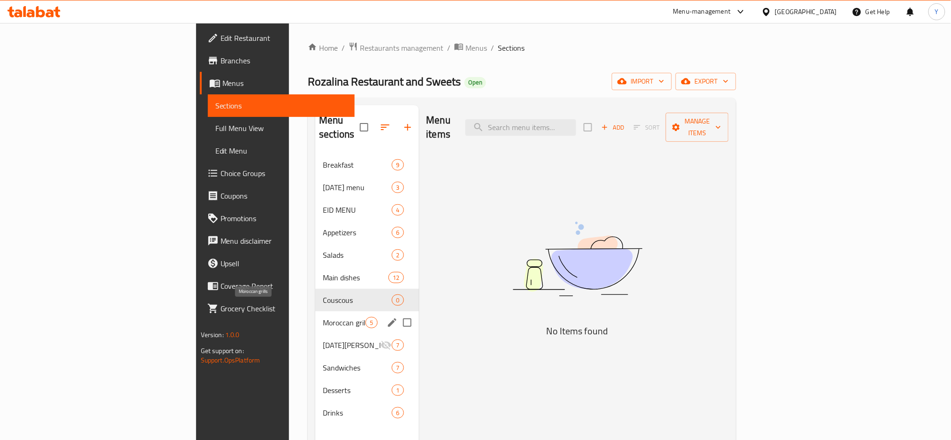
click at [323, 317] on span "Moroccan grills" at bounding box center [344, 322] width 43 height 11
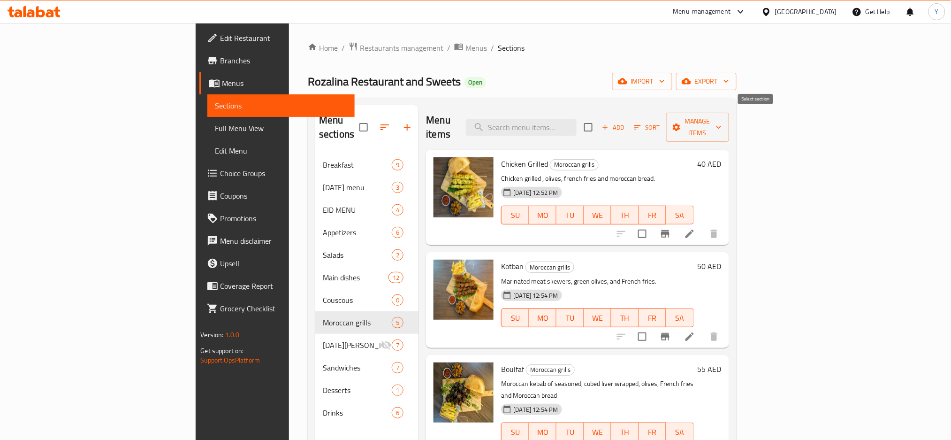
click at [598, 118] on input "checkbox" at bounding box center [589, 127] width 20 height 20
checkbox input "true"
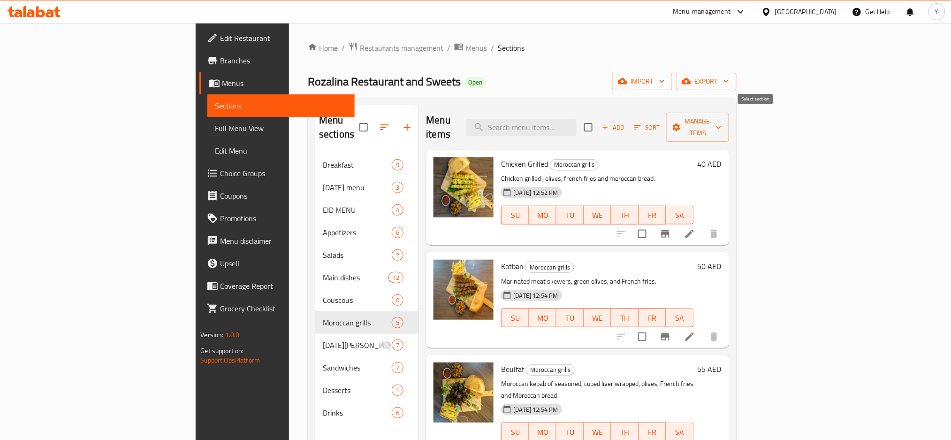
checkbox input "true"
click at [729, 130] on button "Manage items" at bounding box center [697, 127] width 63 height 29
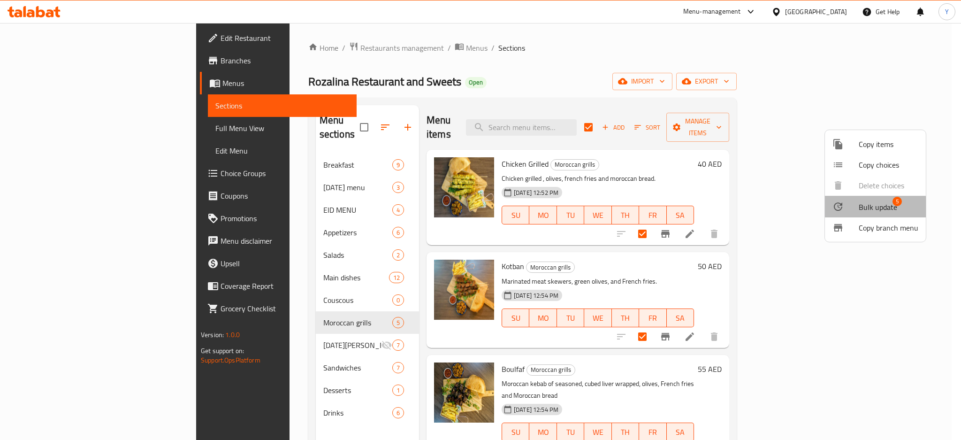
click at [873, 209] on span "Bulk update" at bounding box center [878, 206] width 38 height 11
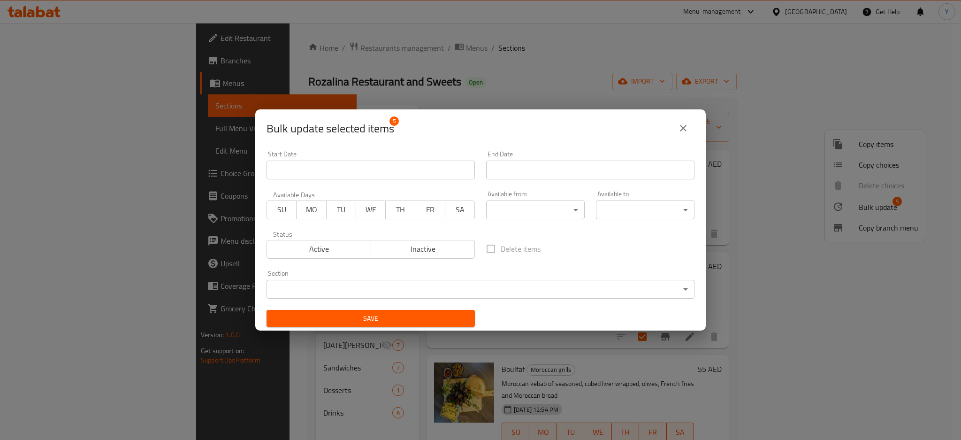
click at [519, 214] on body "​ Menu-management United Arab Emirates Get Help Y Edit Restaurant Branches Menu…" at bounding box center [480, 231] width 961 height 417
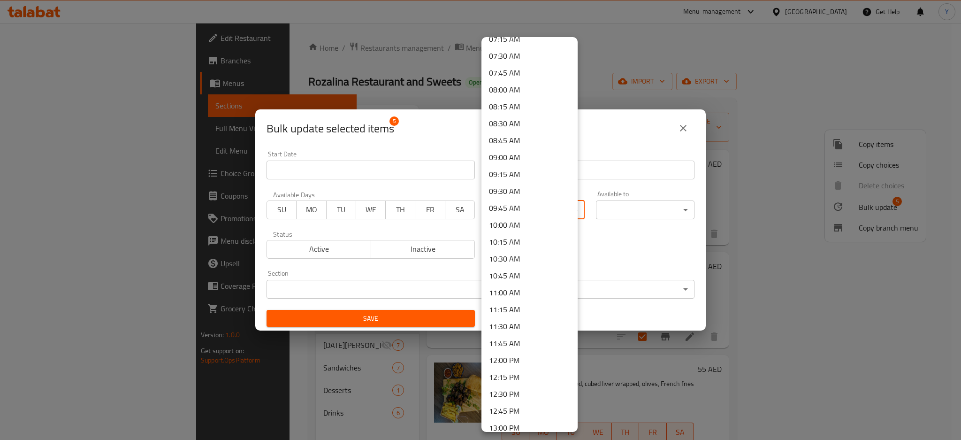
scroll to position [709, 0]
click at [527, 148] on li "12:00 PM" at bounding box center [530, 151] width 96 height 17
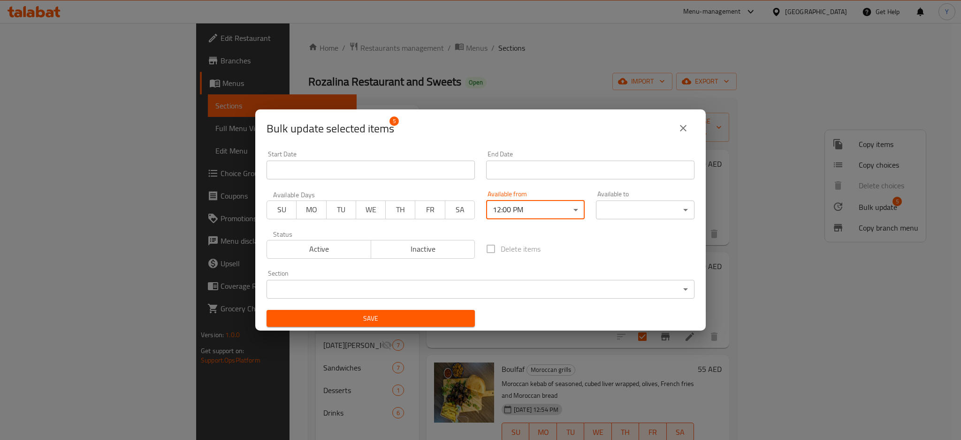
click at [618, 213] on body "​ Menu-management United Arab Emirates Get Help Y Edit Restaurant Branches Menu…" at bounding box center [480, 231] width 961 height 417
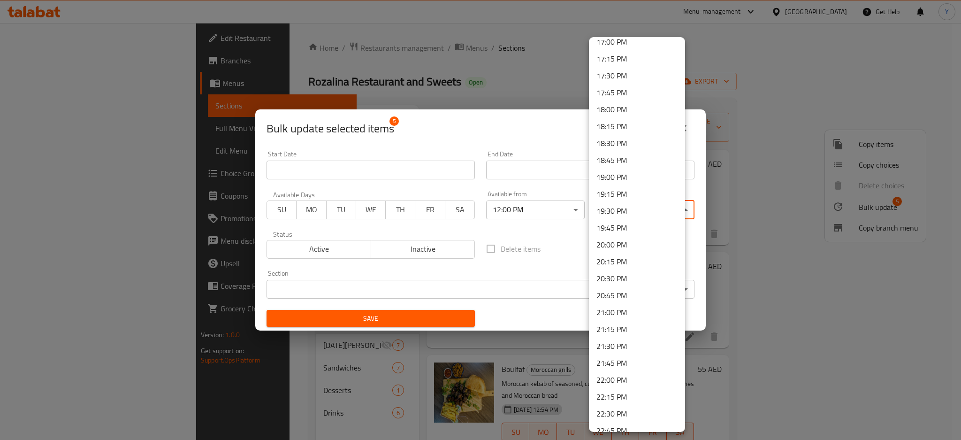
scroll to position [1251, 0]
click at [613, 420] on li "23:59 PM" at bounding box center [637, 420] width 96 height 17
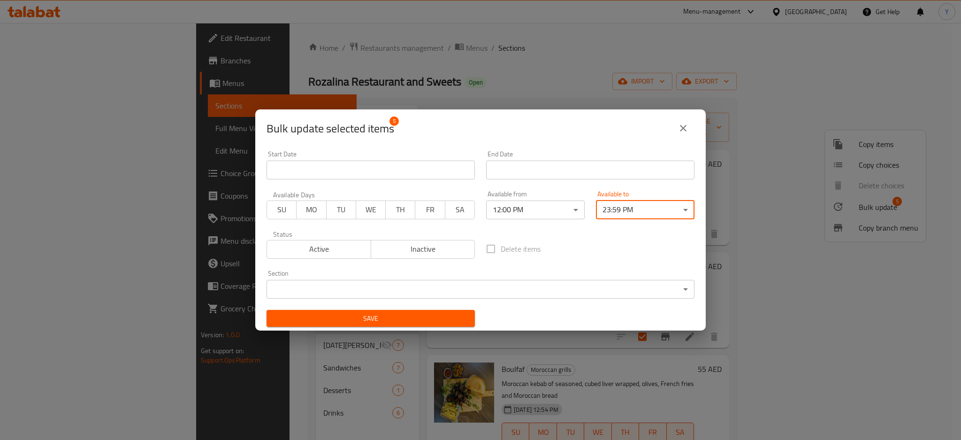
click at [436, 323] on span "Save" at bounding box center [370, 319] width 193 height 12
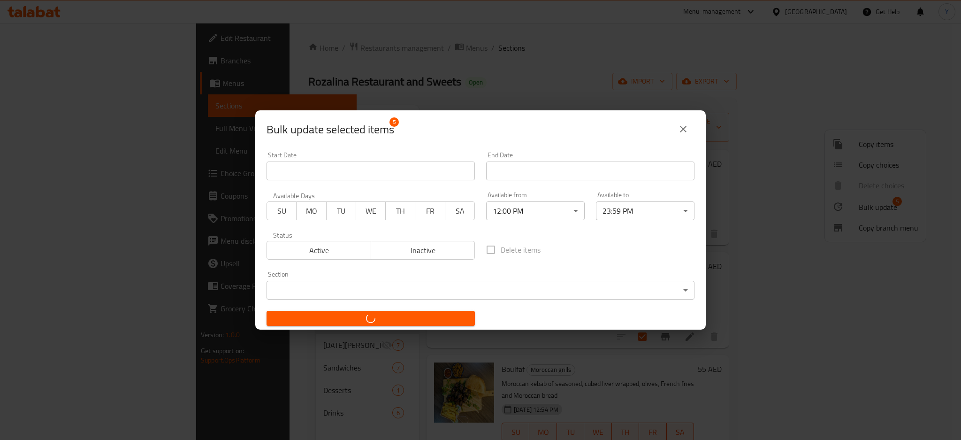
checkbox input "false"
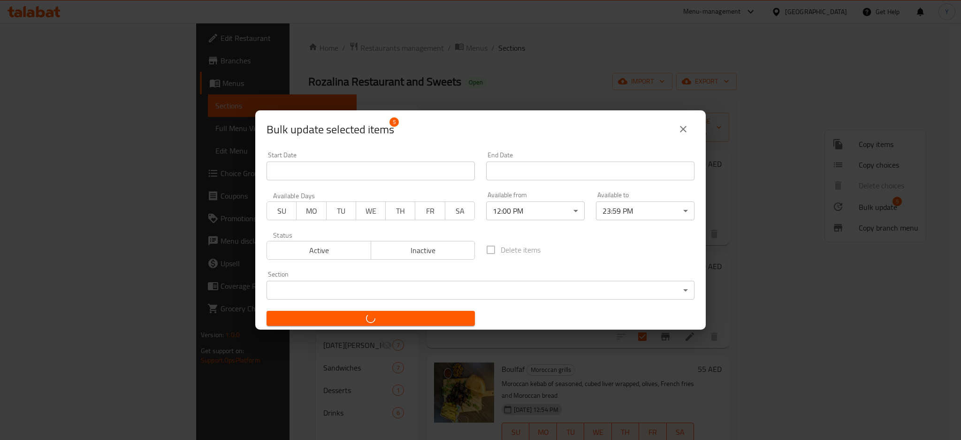
checkbox input "false"
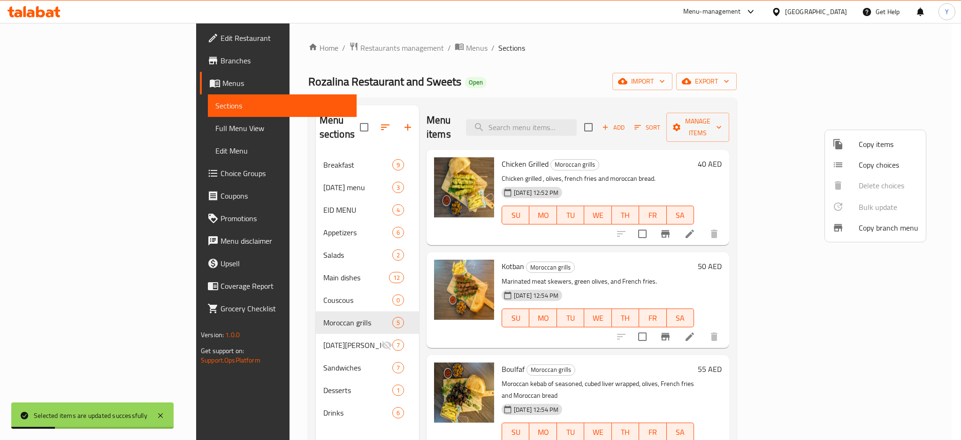
click at [273, 331] on div at bounding box center [480, 220] width 961 height 440
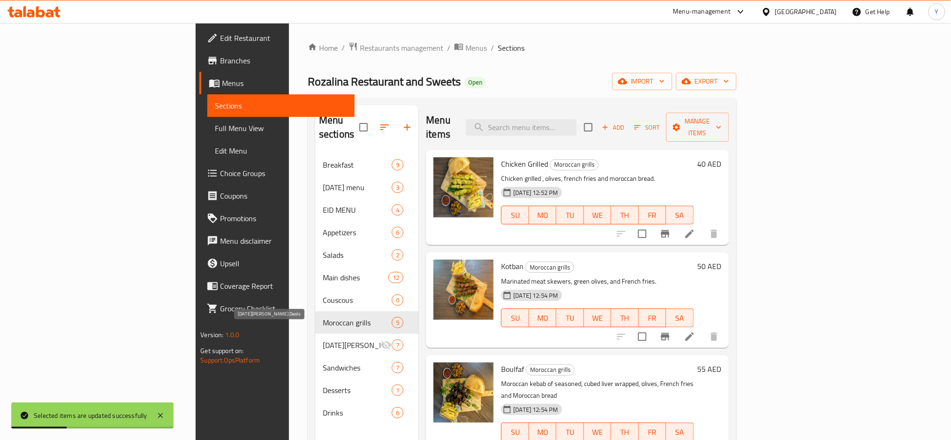
click at [323, 339] on span "Ramadan Suhoor Deals" at bounding box center [352, 344] width 58 height 11
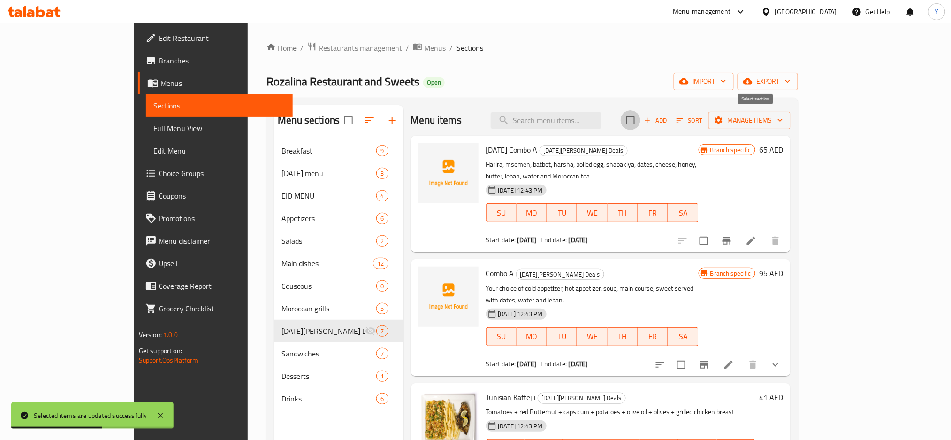
click at [641, 123] on input "checkbox" at bounding box center [631, 120] width 20 height 20
checkbox input "true"
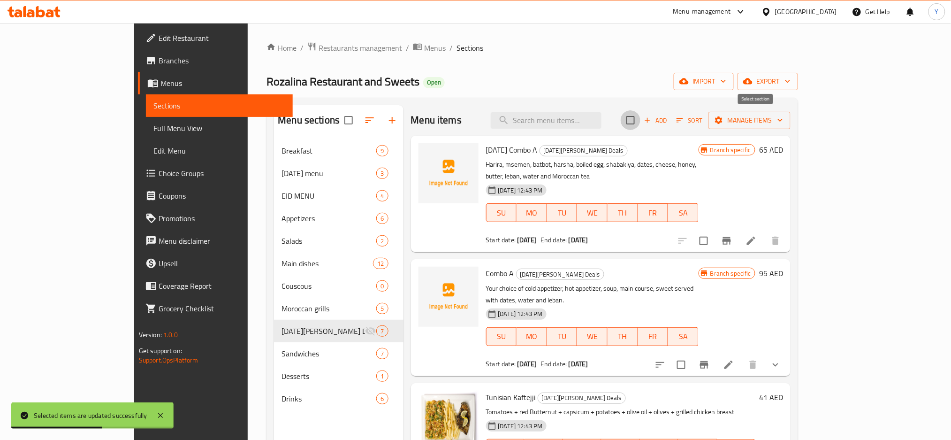
checkbox input "true"
click at [783, 124] on span "Manage items" at bounding box center [749, 121] width 67 height 12
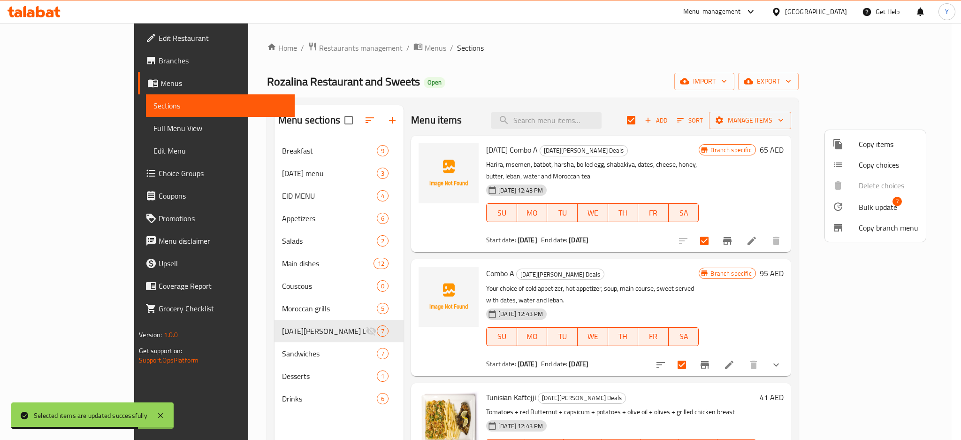
click at [886, 210] on span "Bulk update" at bounding box center [878, 206] width 38 height 11
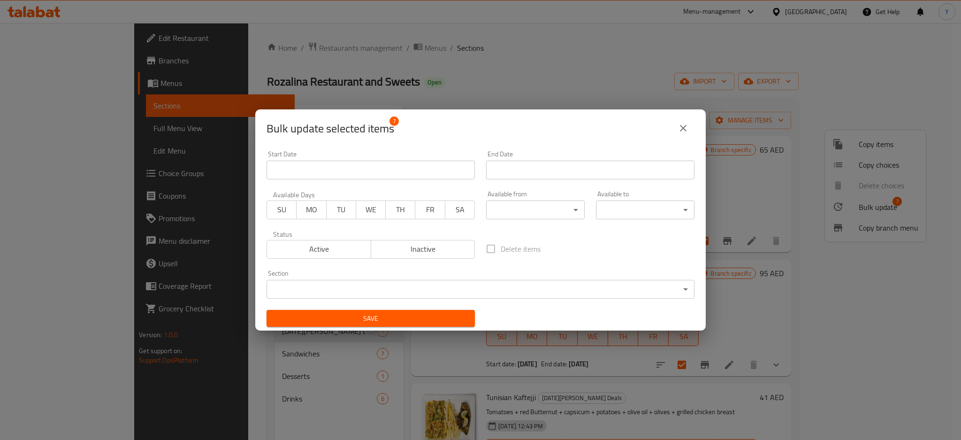
click at [534, 208] on body "​ Menu-management United Arab Emirates Get Help Y Edit Restaurant Branches Menu…" at bounding box center [480, 231] width 961 height 417
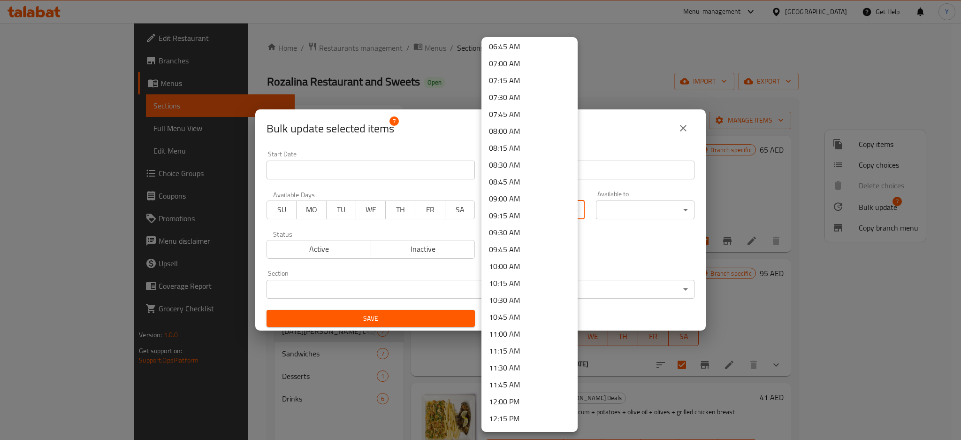
scroll to position [667, 0]
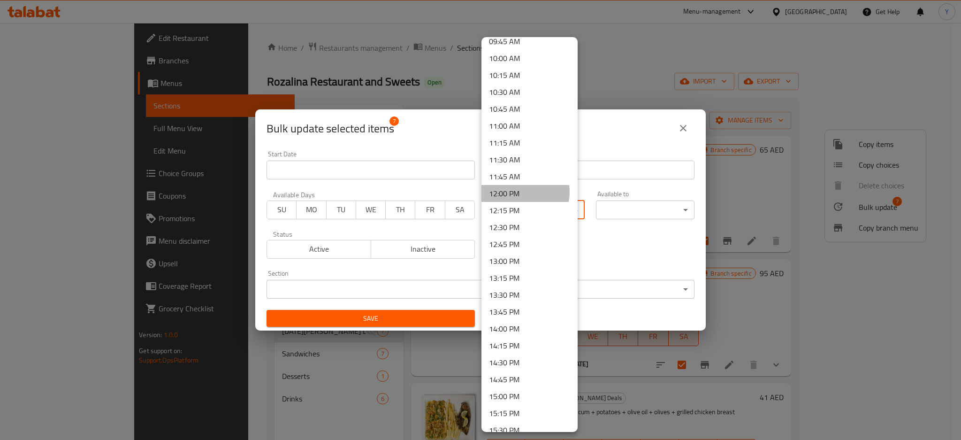
click at [519, 191] on li "12:00 PM" at bounding box center [530, 193] width 96 height 17
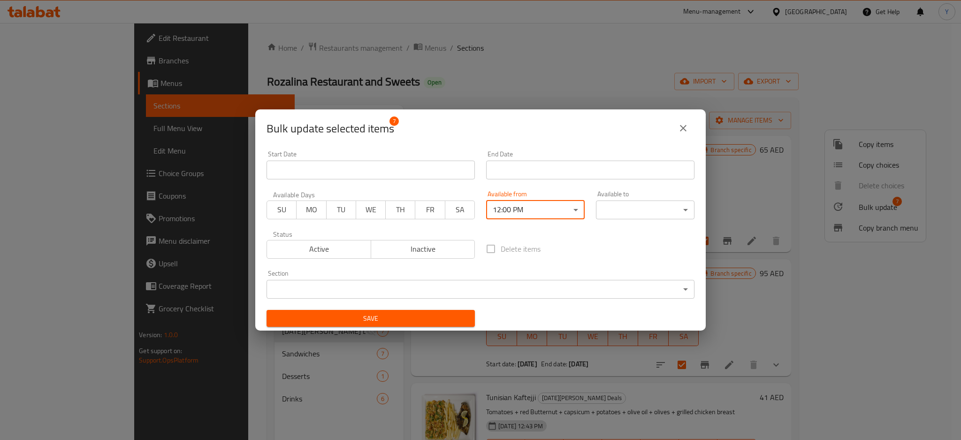
click at [626, 205] on body "​ Menu-management United Arab Emirates Get Help Y Edit Restaurant Branches Menu…" at bounding box center [480, 231] width 961 height 417
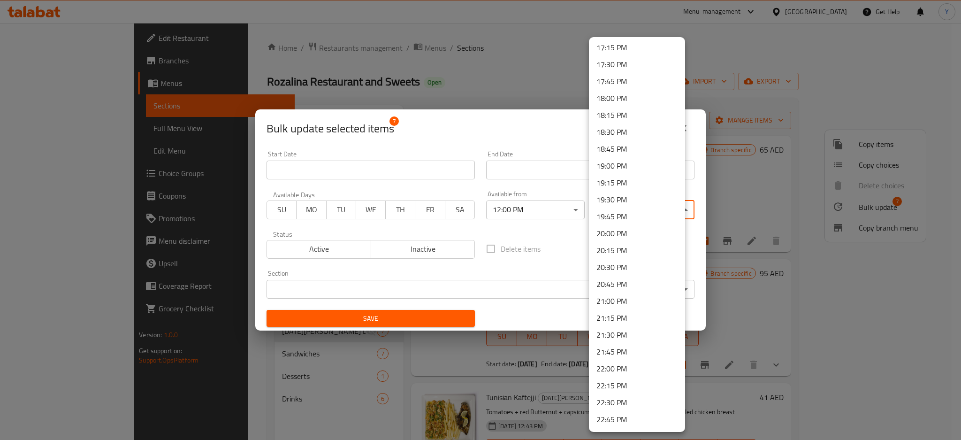
scroll to position [1251, 0]
click at [629, 417] on li "23:59 PM" at bounding box center [637, 420] width 96 height 17
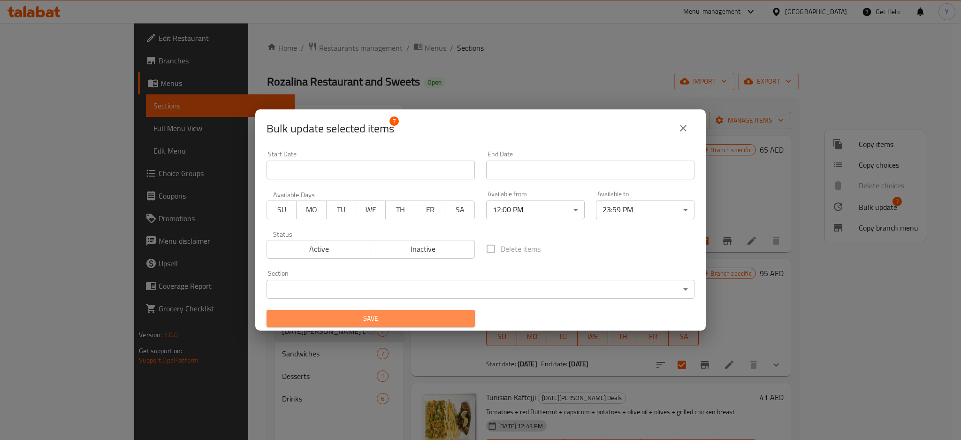
click at [440, 315] on span "Save" at bounding box center [370, 319] width 193 height 12
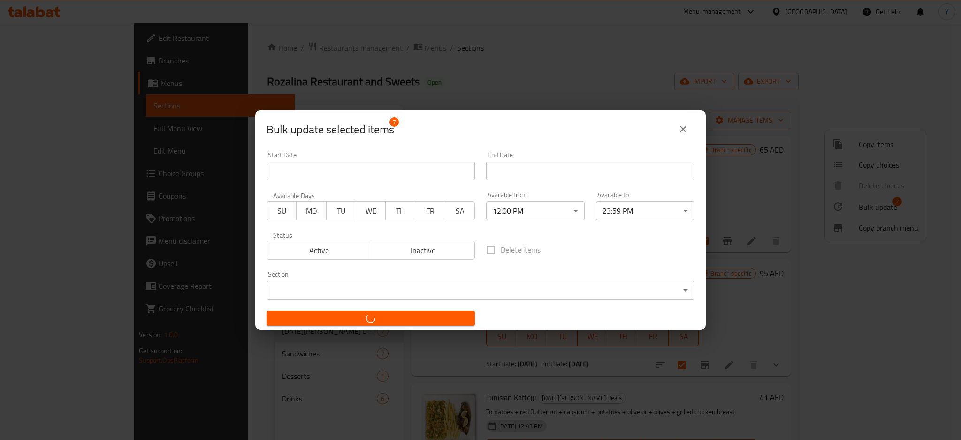
checkbox input "false"
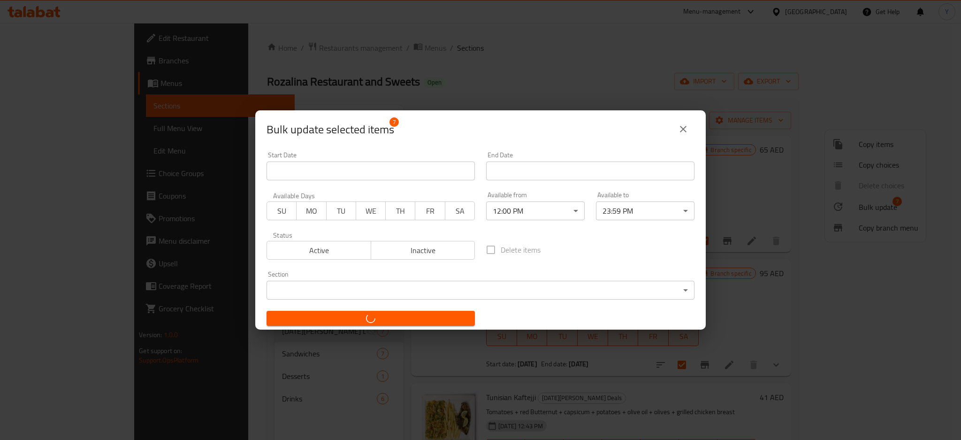
checkbox input "false"
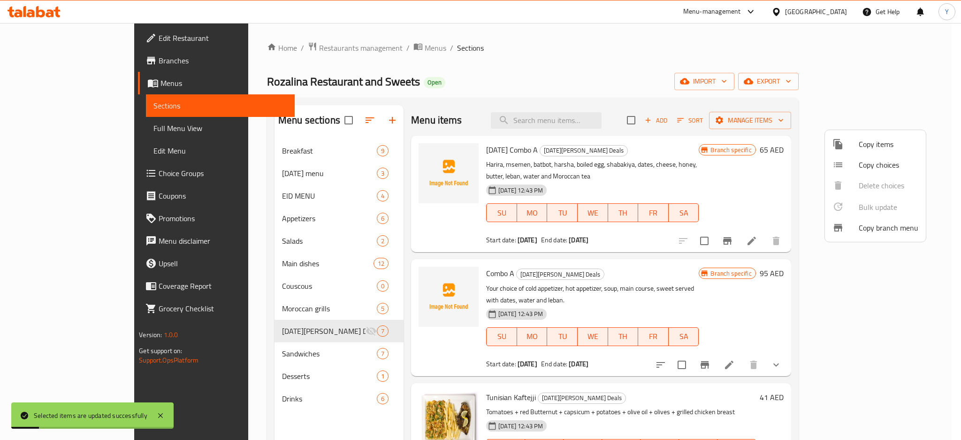
click at [242, 353] on div at bounding box center [480, 220] width 961 height 440
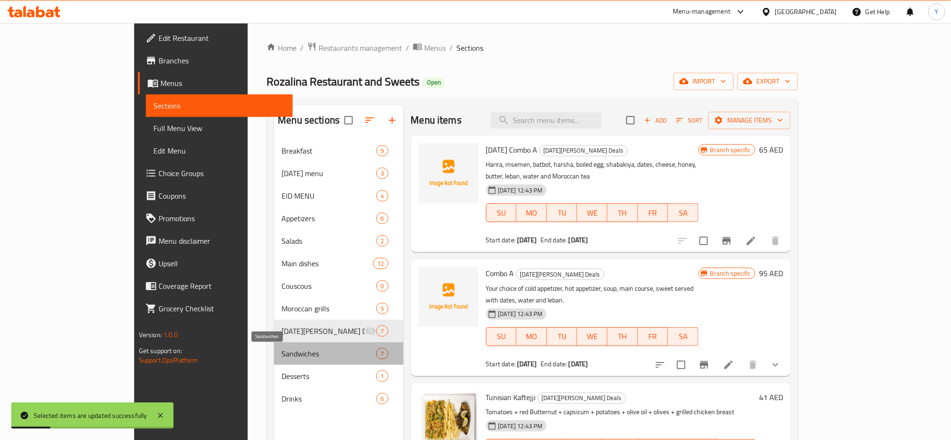
click at [282, 353] on span "Sandwiches" at bounding box center [329, 353] width 95 height 11
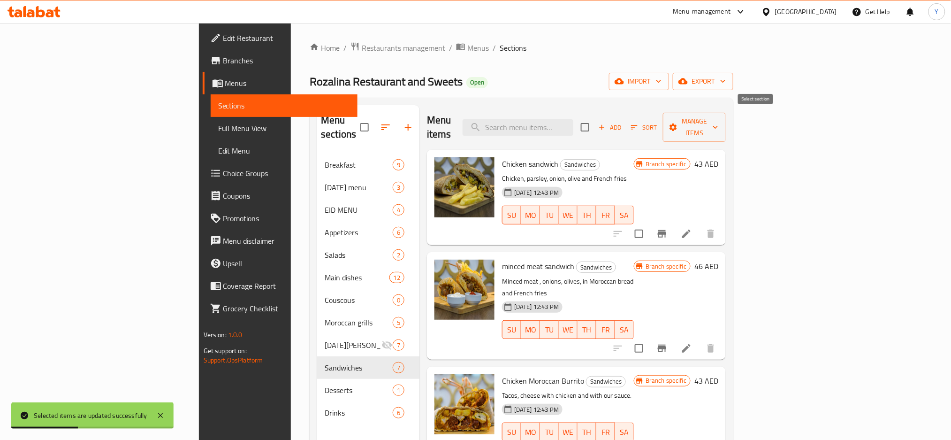
click at [595, 117] on input "checkbox" at bounding box center [585, 127] width 20 height 20
checkbox input "true"
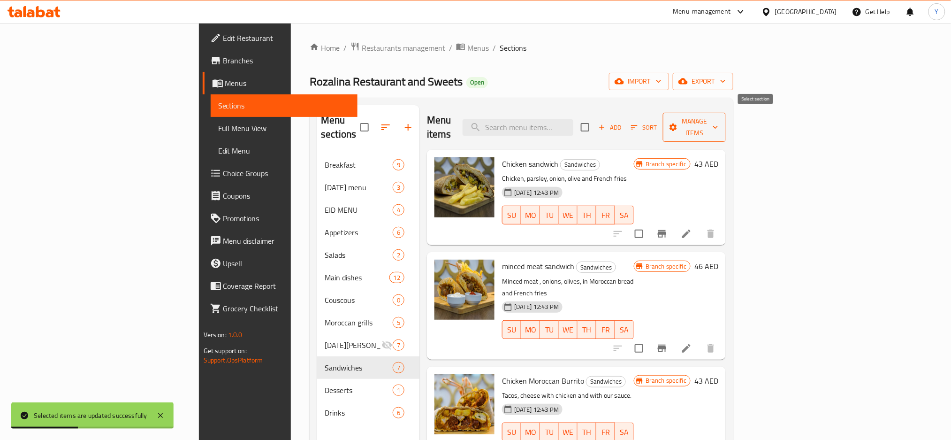
checkbox input "true"
click at [719, 124] on span "Manage items" at bounding box center [695, 126] width 48 height 23
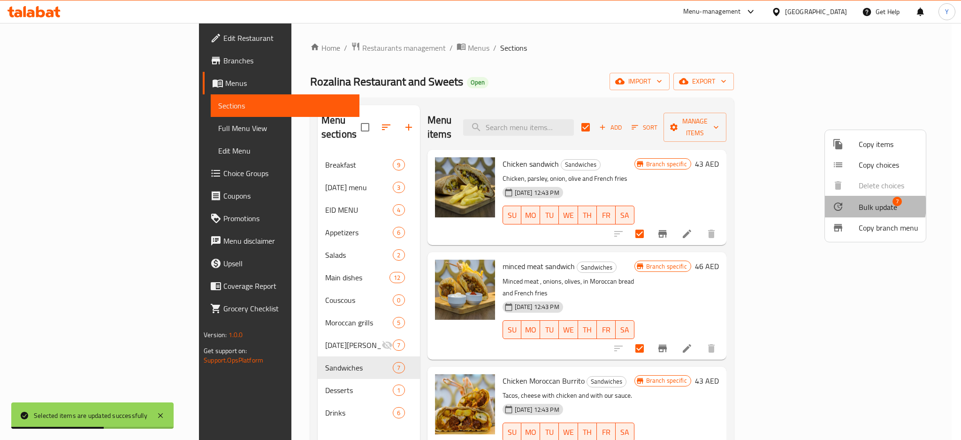
click at [864, 206] on span "Bulk update" at bounding box center [878, 206] width 38 height 11
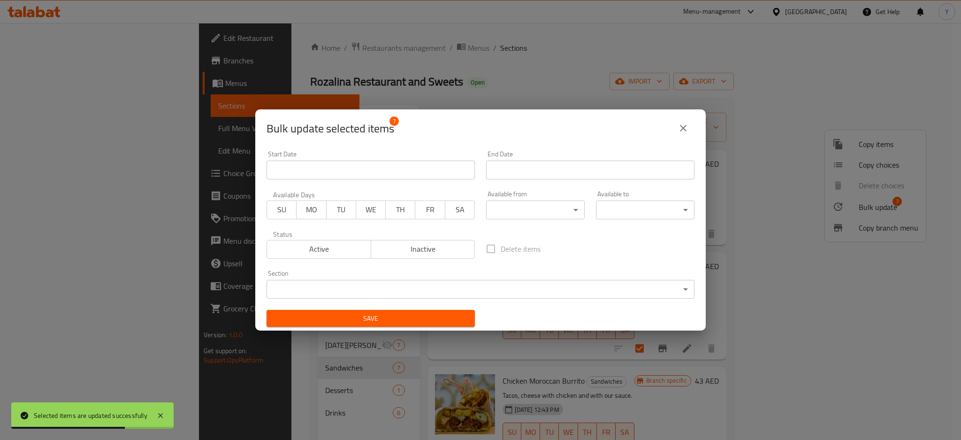
click at [528, 210] on body "Selected items are updated successfully ​ Menu-management United Arab Emirates …" at bounding box center [480, 231] width 961 height 417
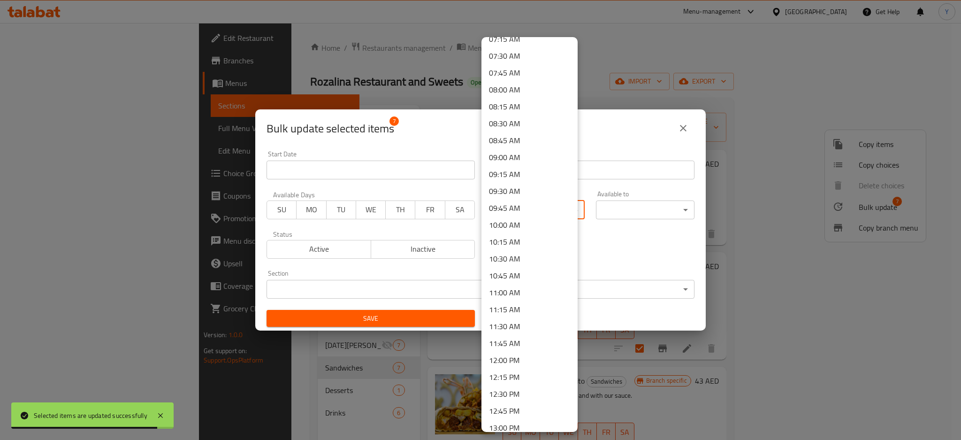
scroll to position [709, 0]
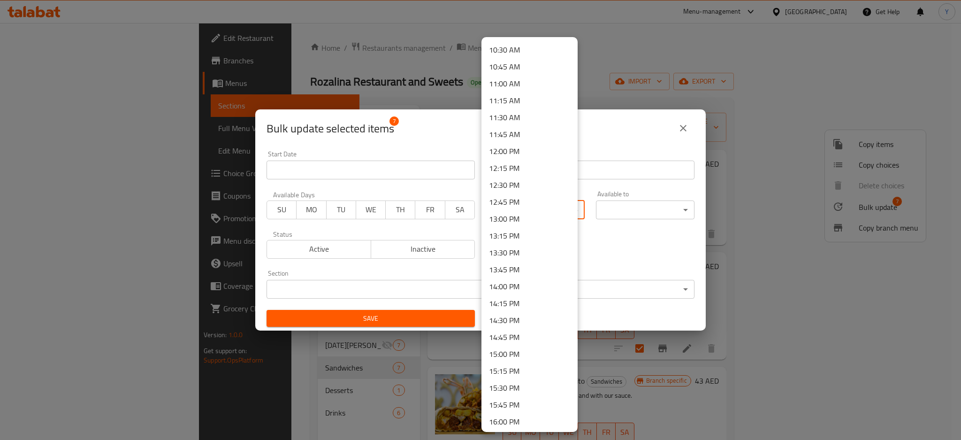
click at [539, 155] on li "12:00 PM" at bounding box center [530, 151] width 96 height 17
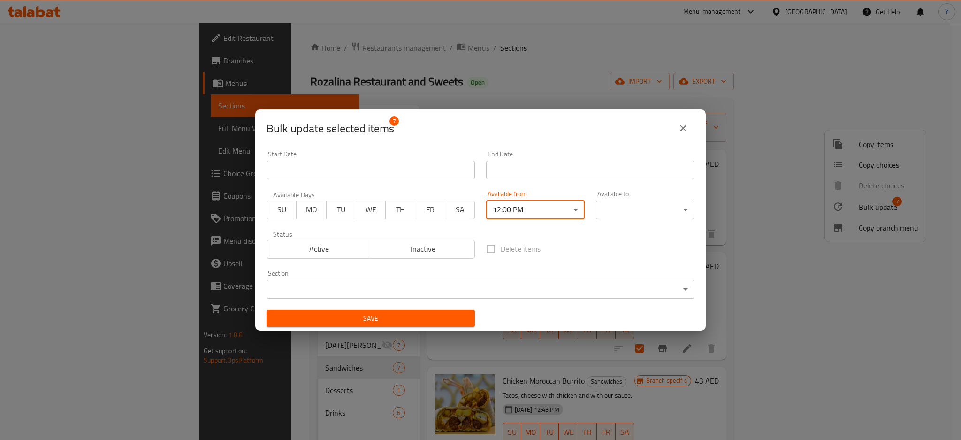
click at [616, 217] on body "​ Menu-management United Arab Emirates Get Help Y Edit Restaurant Branches Menu…" at bounding box center [480, 231] width 961 height 417
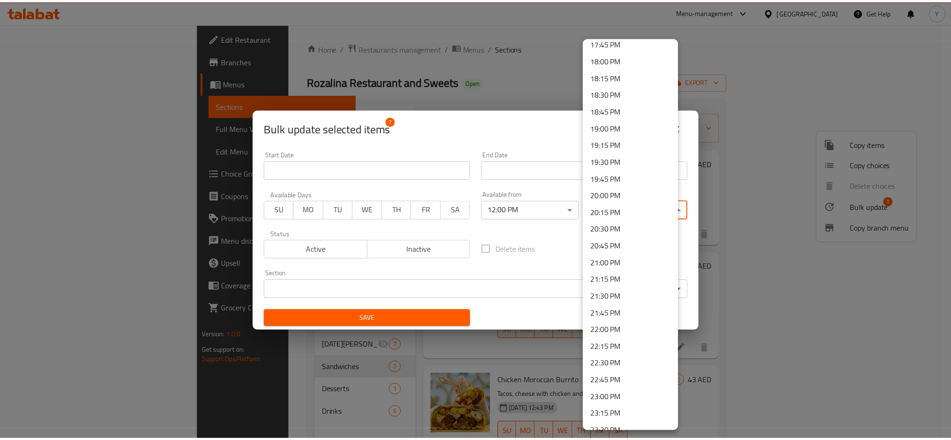
scroll to position [1251, 0]
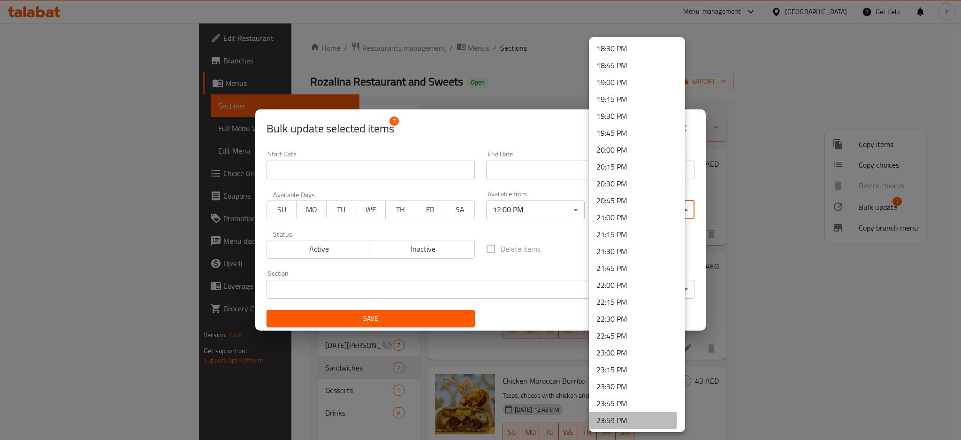
click at [603, 418] on li "23:59 PM" at bounding box center [637, 420] width 96 height 17
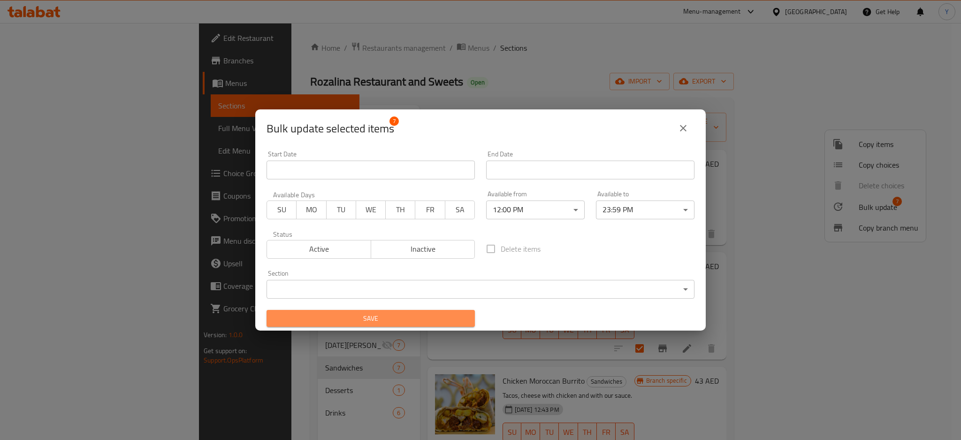
click at [448, 321] on span "Save" at bounding box center [370, 319] width 193 height 12
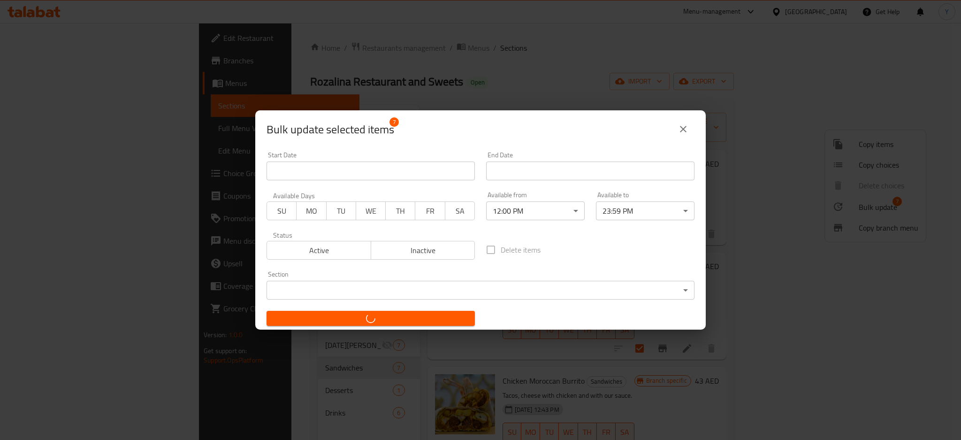
checkbox input "false"
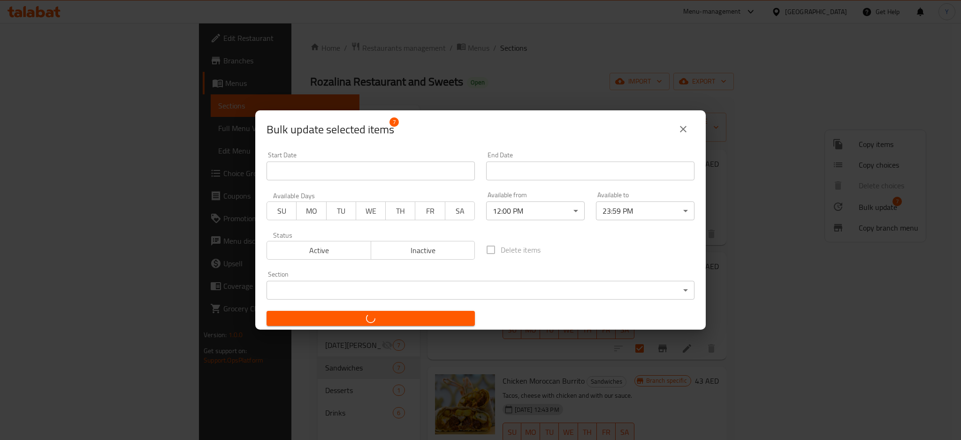
checkbox input "false"
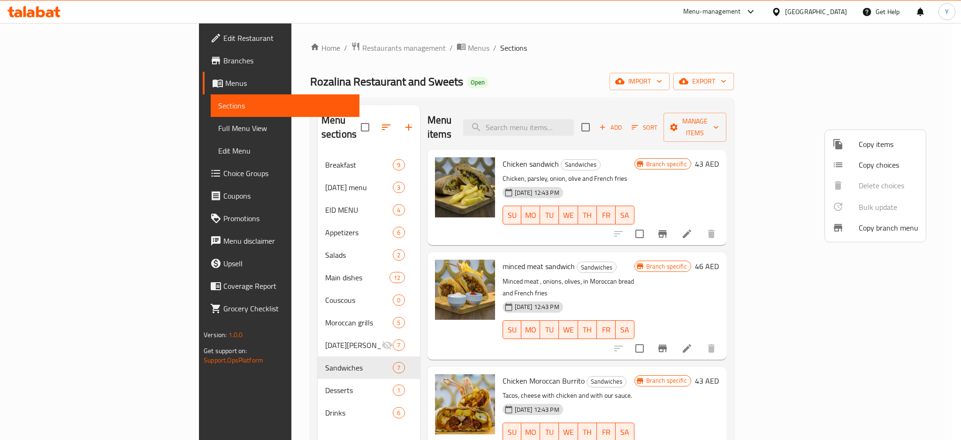
click at [226, 375] on div at bounding box center [480, 220] width 961 height 440
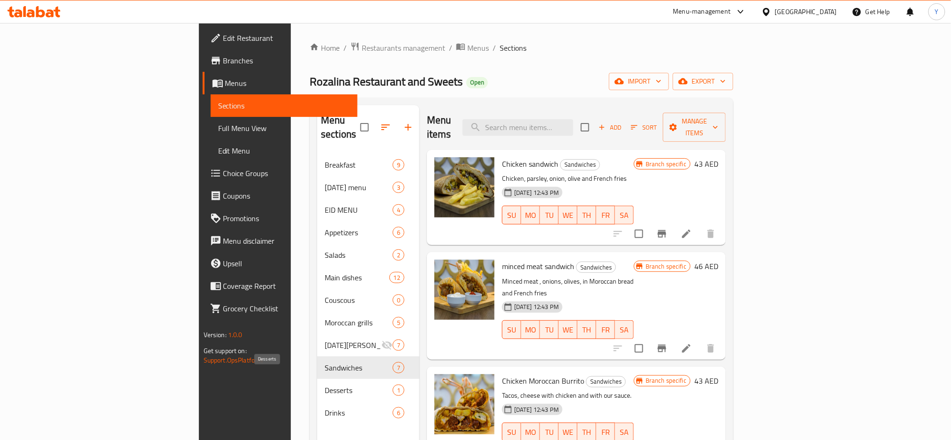
click at [325, 384] on span "Desserts" at bounding box center [359, 389] width 68 height 11
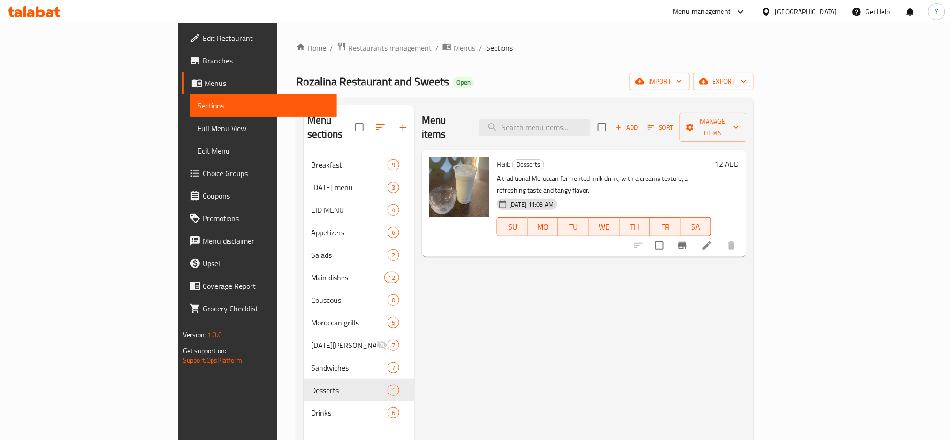
click at [711, 241] on icon at bounding box center [707, 245] width 8 height 8
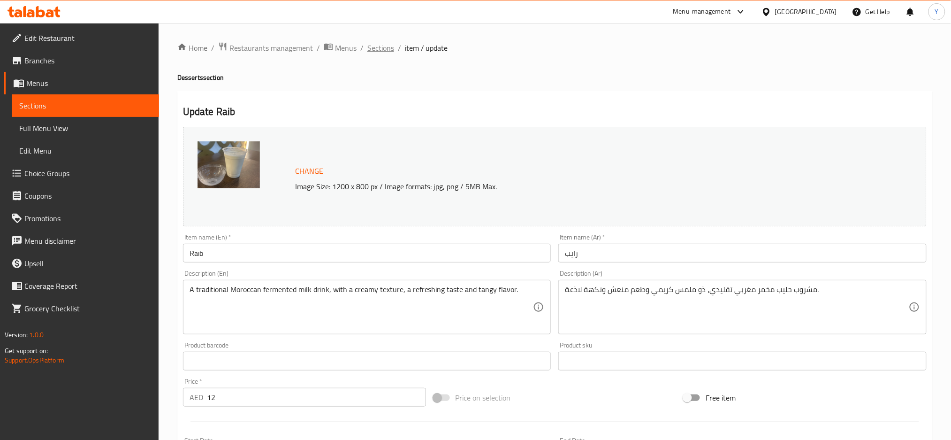
click at [388, 49] on span "Sections" at bounding box center [380, 47] width 27 height 11
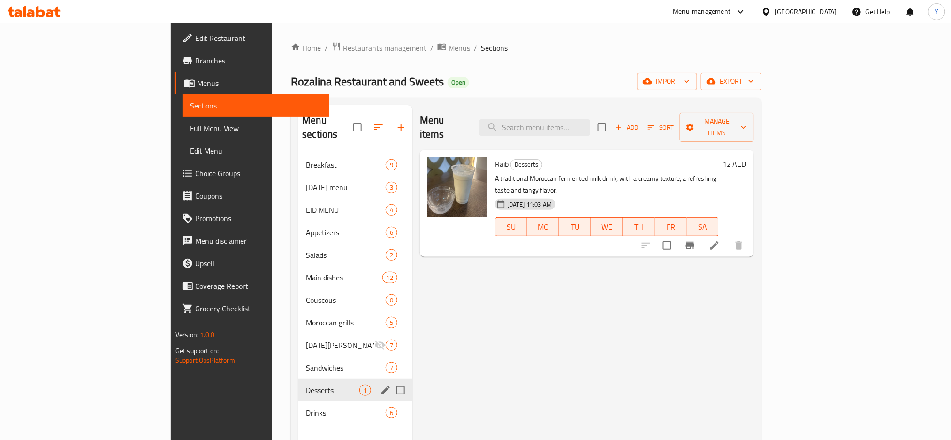
scroll to position [131, 0]
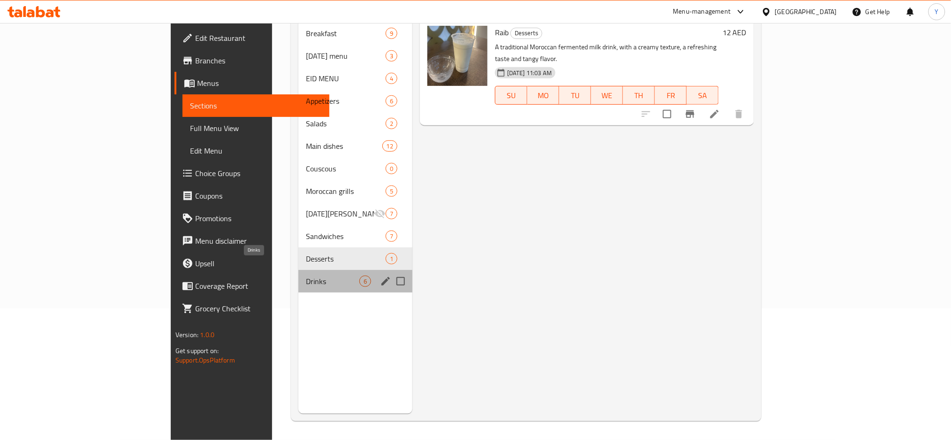
click at [306, 275] on span "Drinks" at bounding box center [333, 280] width 54 height 11
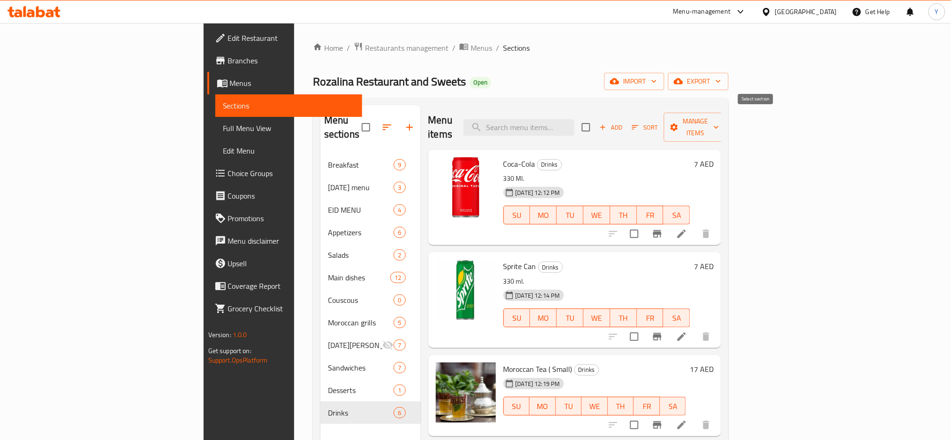
click at [596, 124] on input "checkbox" at bounding box center [586, 127] width 20 height 20
checkbox input "true"
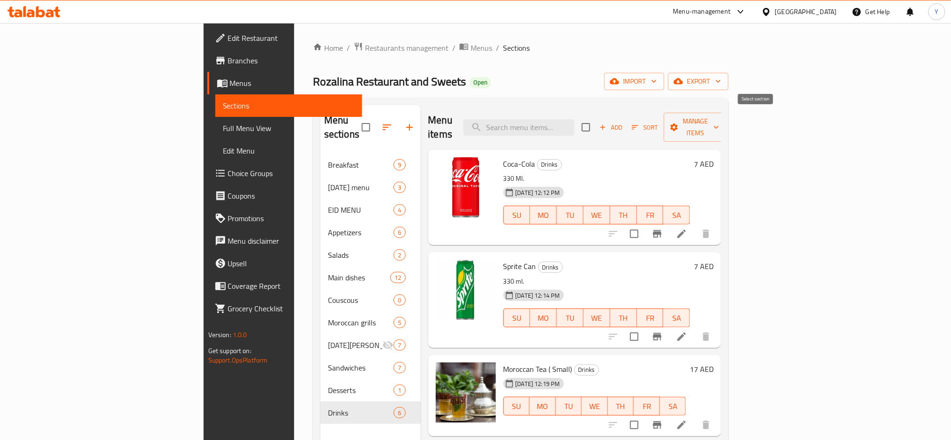
checkbox input "true"
click at [719, 125] on span "Manage items" at bounding box center [696, 126] width 48 height 23
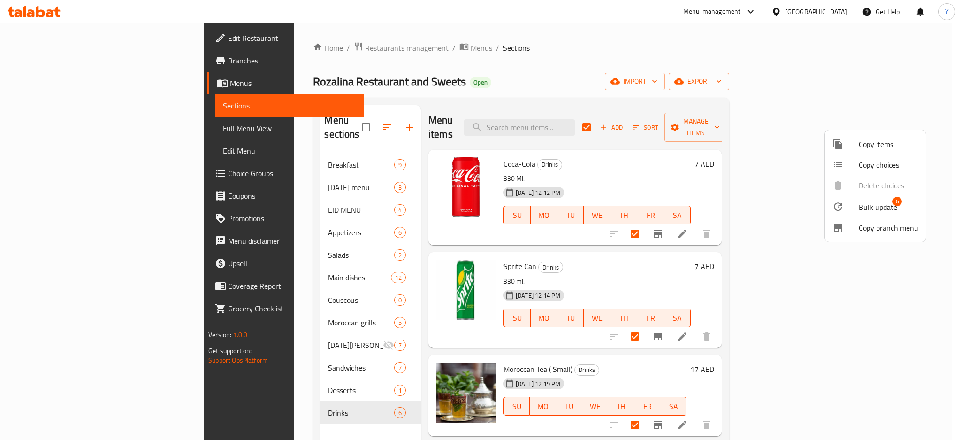
click at [871, 205] on span "Bulk update" at bounding box center [878, 206] width 38 height 11
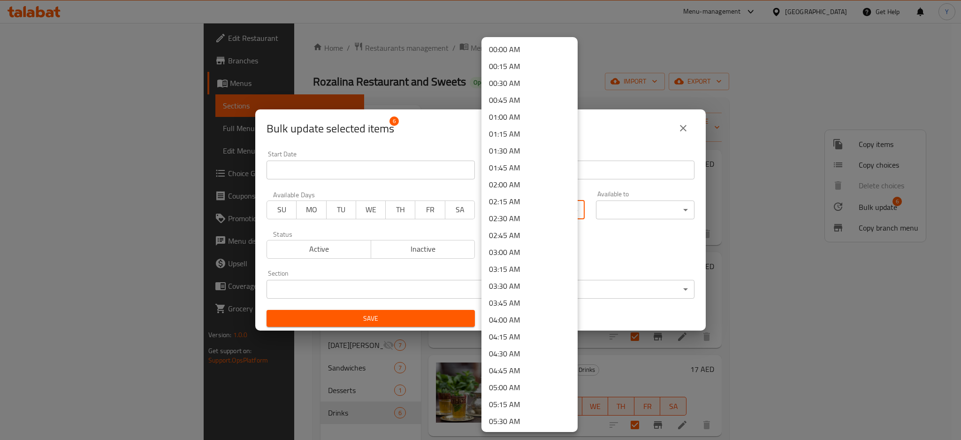
click at [524, 214] on body "​ Menu-management United Arab Emirates Get Help Y Edit Restaurant Branches Menu…" at bounding box center [480, 231] width 961 height 417
click at [535, 150] on li "12:00 PM" at bounding box center [530, 151] width 96 height 17
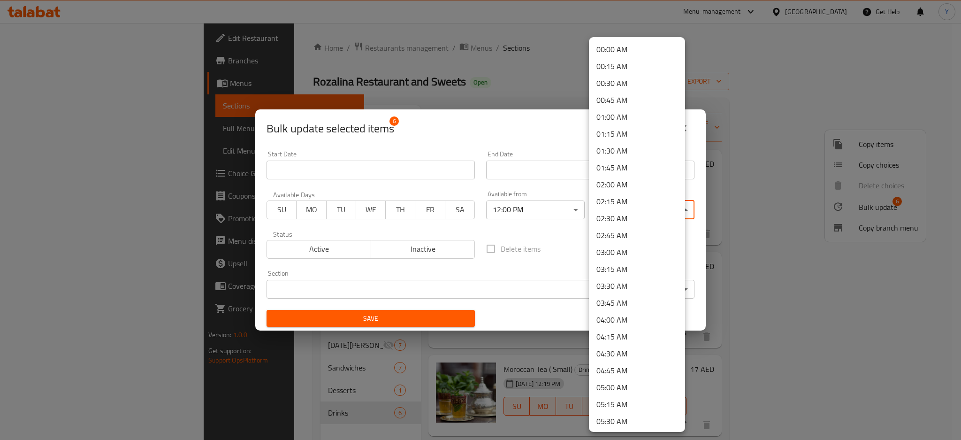
click at [613, 209] on body "​ Menu-management United Arab Emirates Get Help Y Edit Restaurant Branches Menu…" at bounding box center [480, 231] width 961 height 417
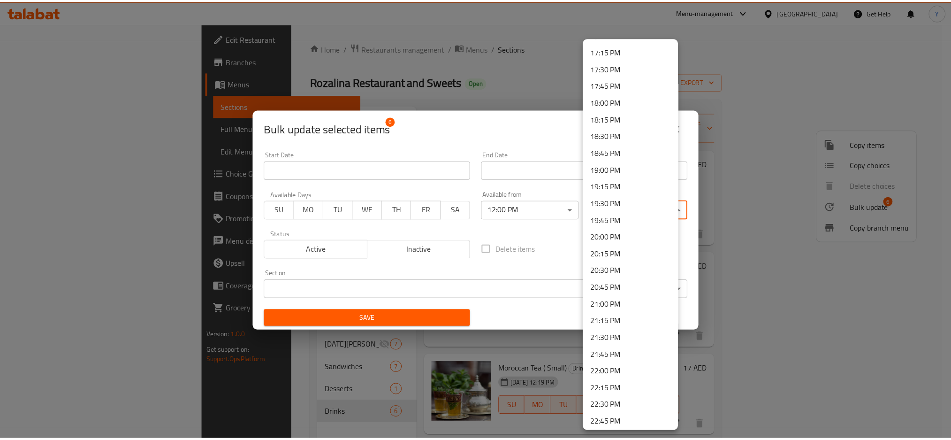
scroll to position [1251, 0]
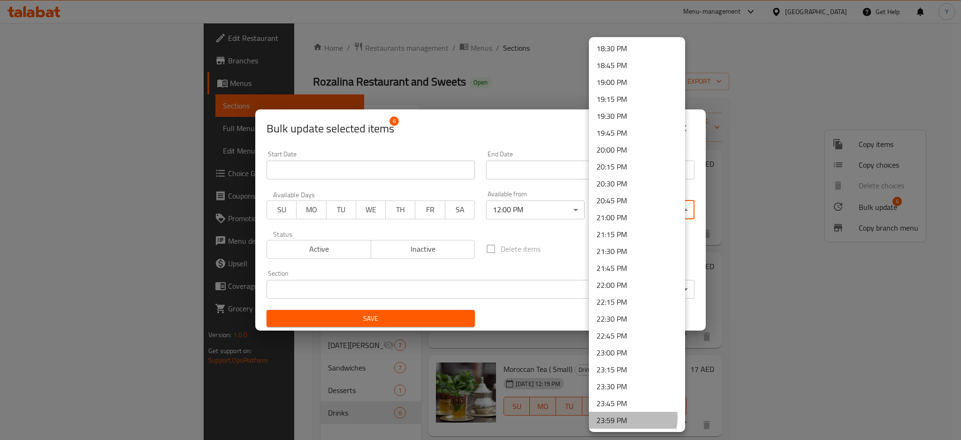
click at [622, 417] on li "23:59 PM" at bounding box center [637, 420] width 96 height 17
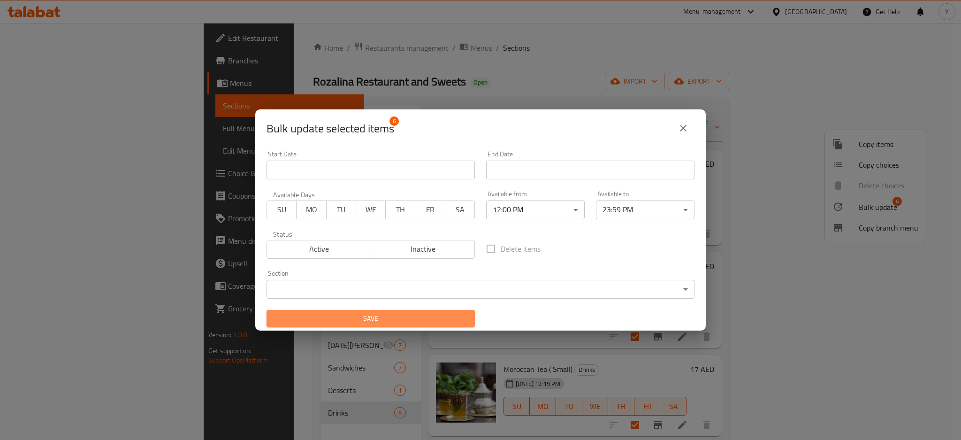
click at [454, 321] on span "Save" at bounding box center [370, 319] width 193 height 12
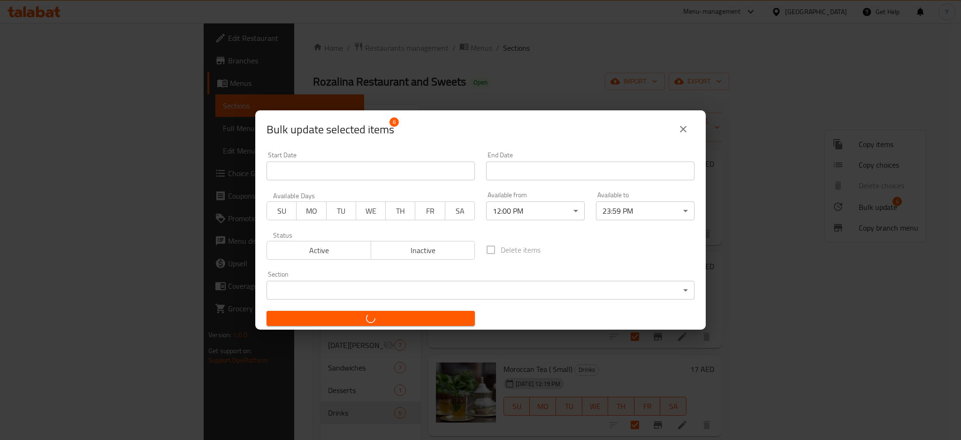
checkbox input "false"
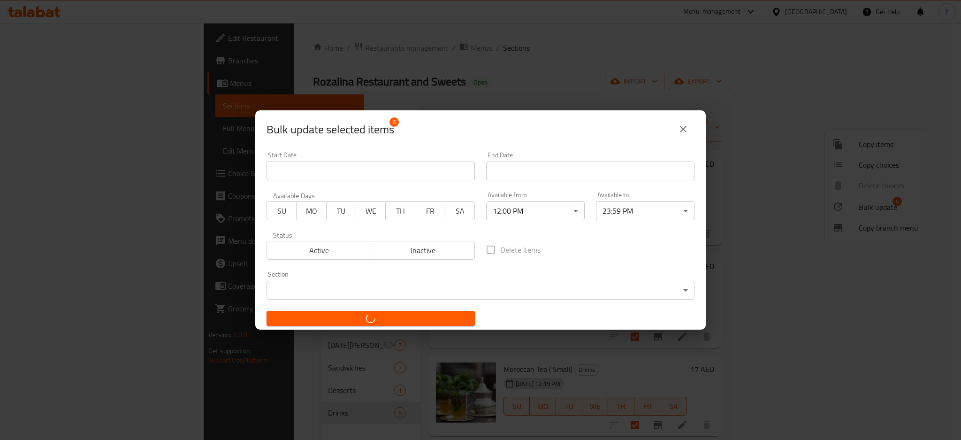
checkbox input "false"
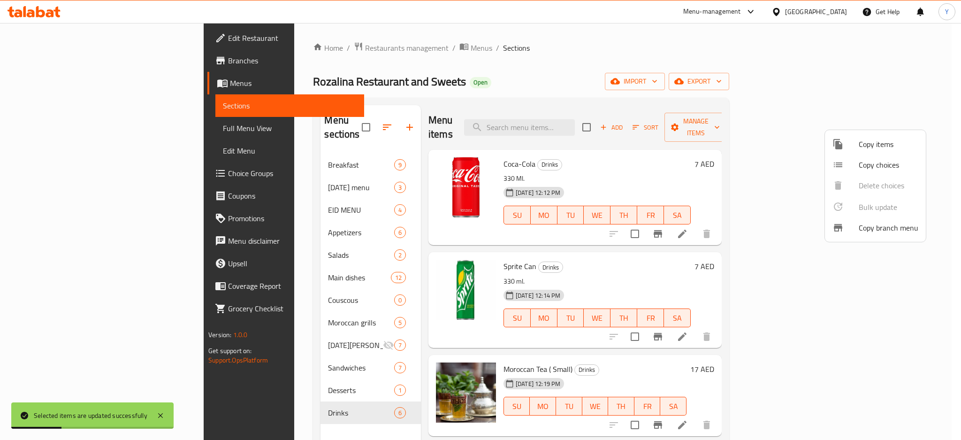
click at [65, 129] on div at bounding box center [480, 220] width 961 height 440
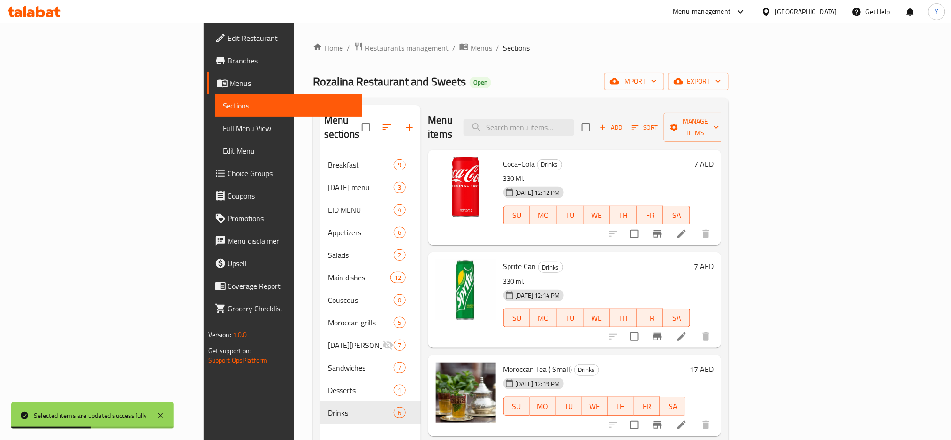
click at [223, 129] on span "Full Menu View" at bounding box center [289, 127] width 132 height 11
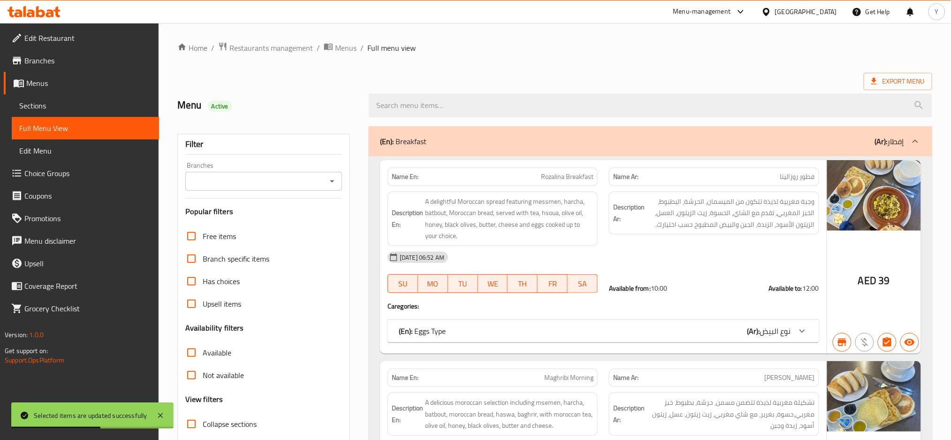
scroll to position [250, 0]
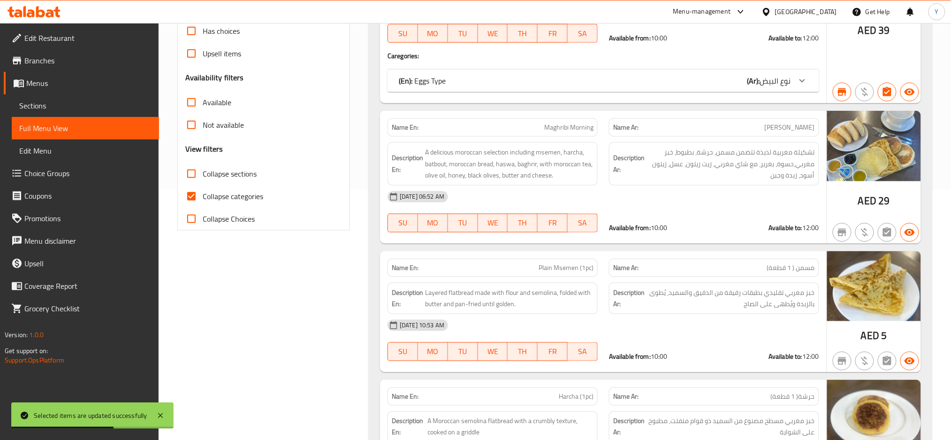
click at [189, 191] on input "Collapse categories" at bounding box center [191, 196] width 23 height 23
checkbox input "false"
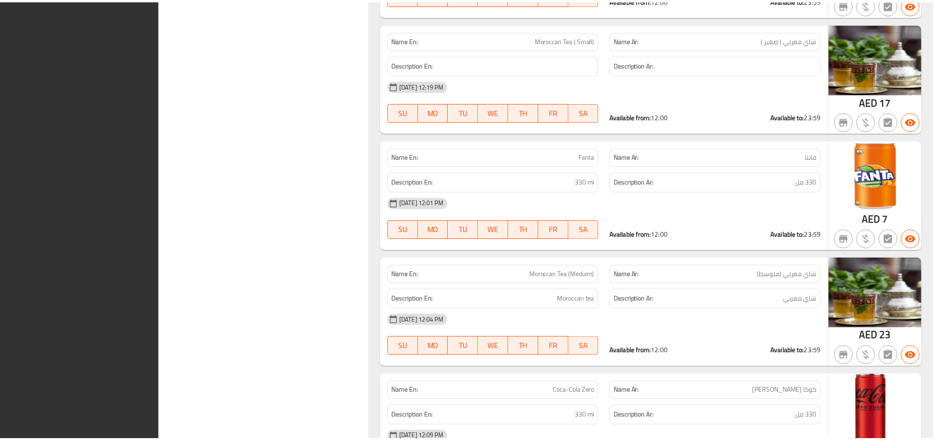
scroll to position [10419, 0]
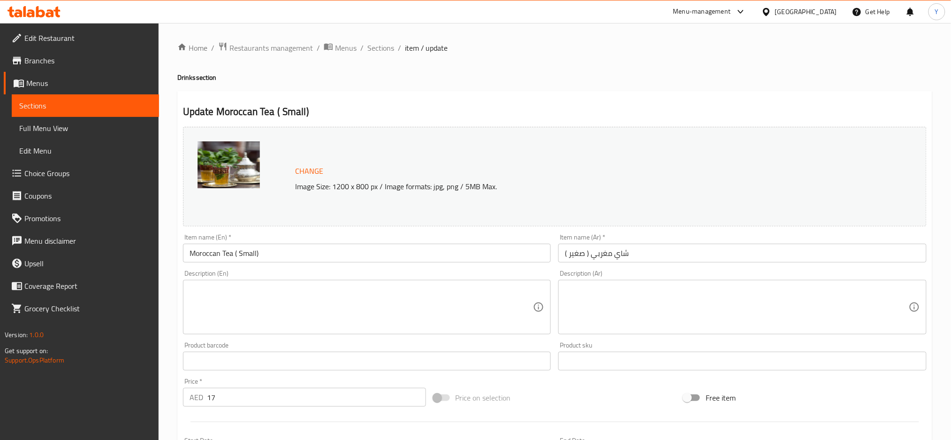
click at [797, 12] on div "United Arab Emirates" at bounding box center [806, 12] width 62 height 10
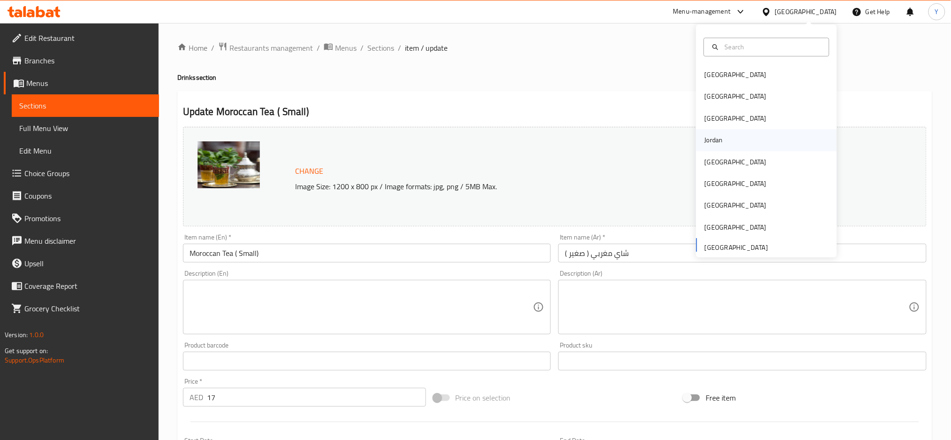
click at [717, 140] on div "Jordan" at bounding box center [713, 140] width 33 height 22
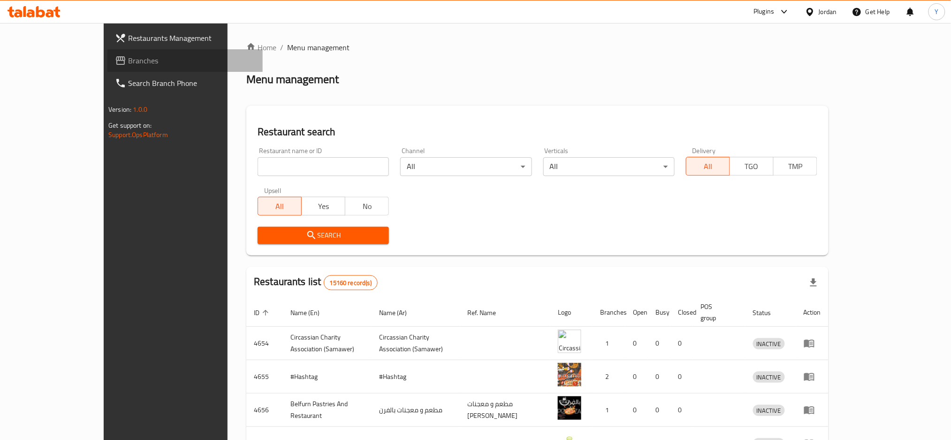
click at [128, 61] on span "Branches" at bounding box center [191, 60] width 127 height 11
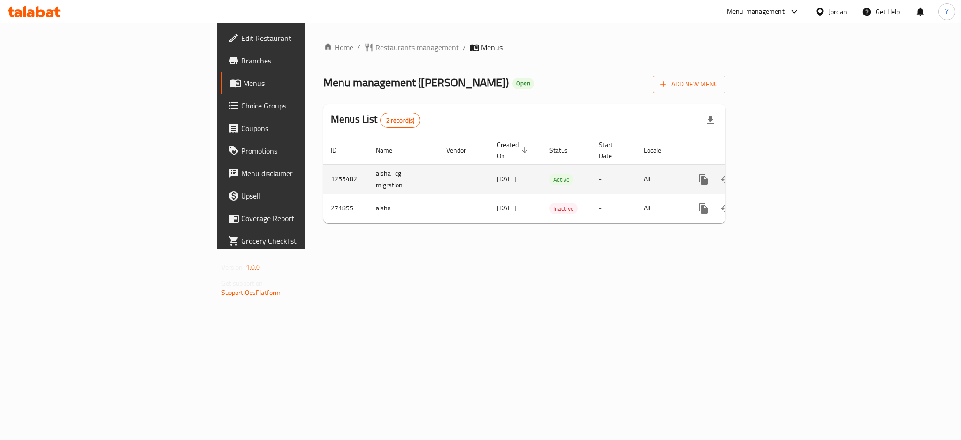
click at [777, 174] on icon "enhanced table" at bounding box center [770, 179] width 11 height 11
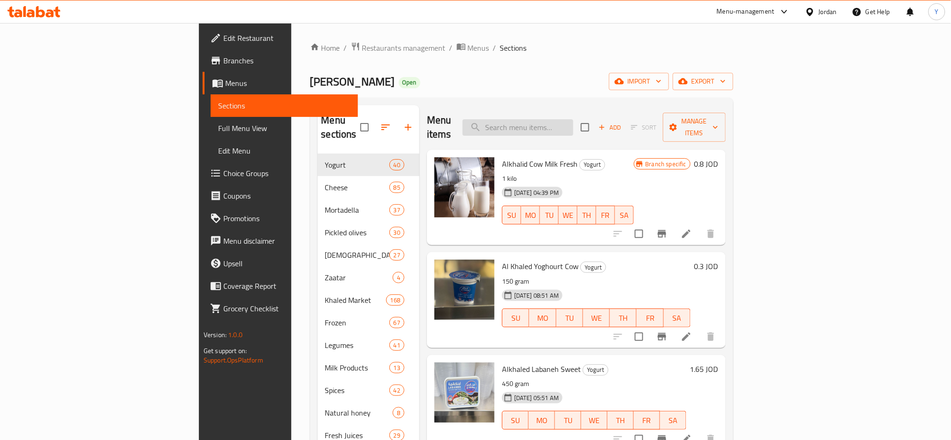
click at [574, 126] on input "search" at bounding box center [518, 127] width 111 height 16
paste input "[PERSON_NAME]"
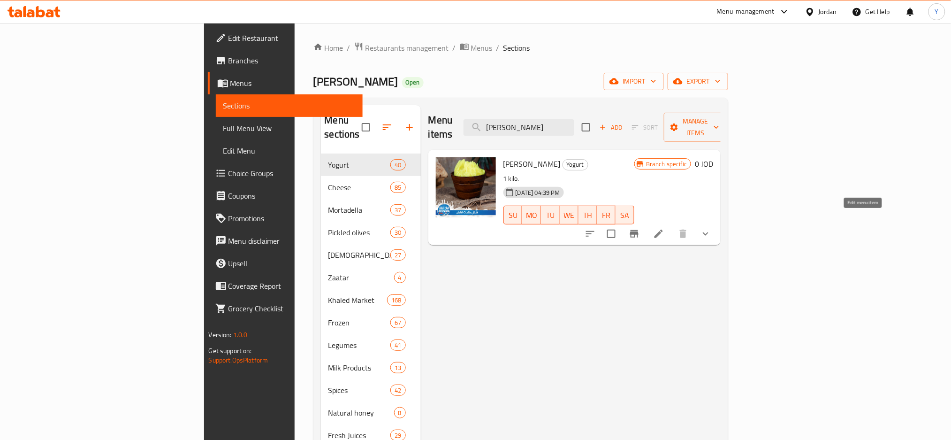
type input "[PERSON_NAME]"
click at [665, 228] on icon at bounding box center [658, 233] width 11 height 11
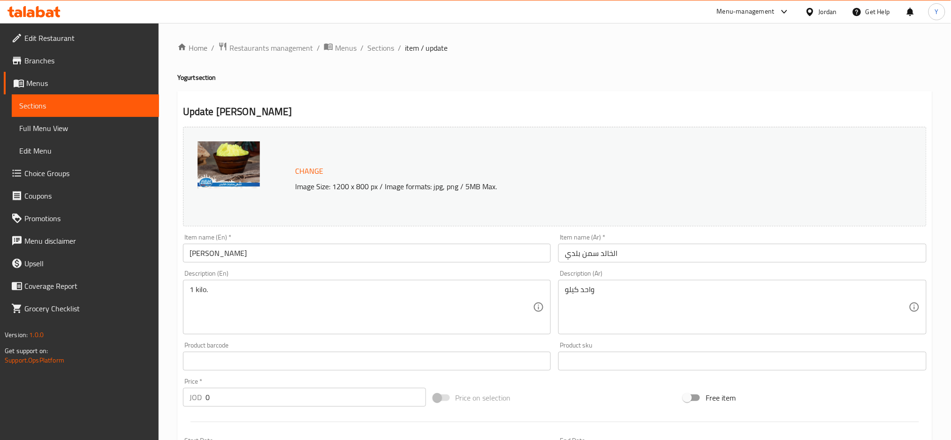
scroll to position [279, 0]
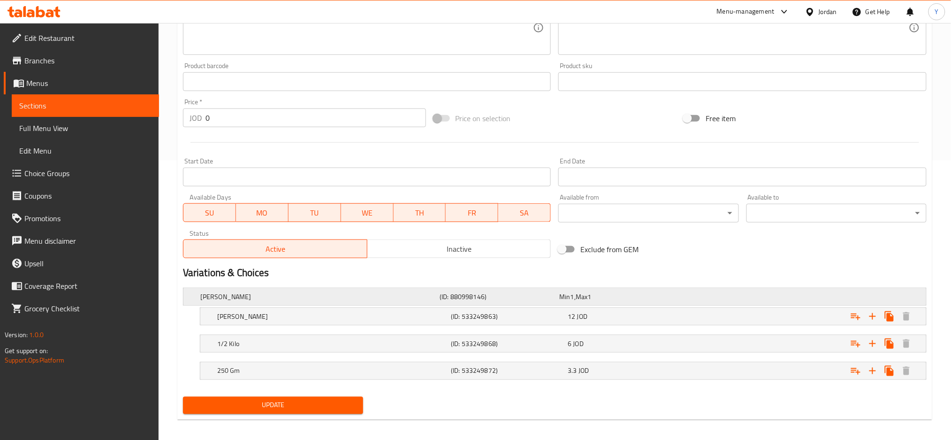
click at [469, 298] on h5 "(ID: 880998146)" at bounding box center [498, 296] width 116 height 9
